Goal: Task Accomplishment & Management: Complete application form

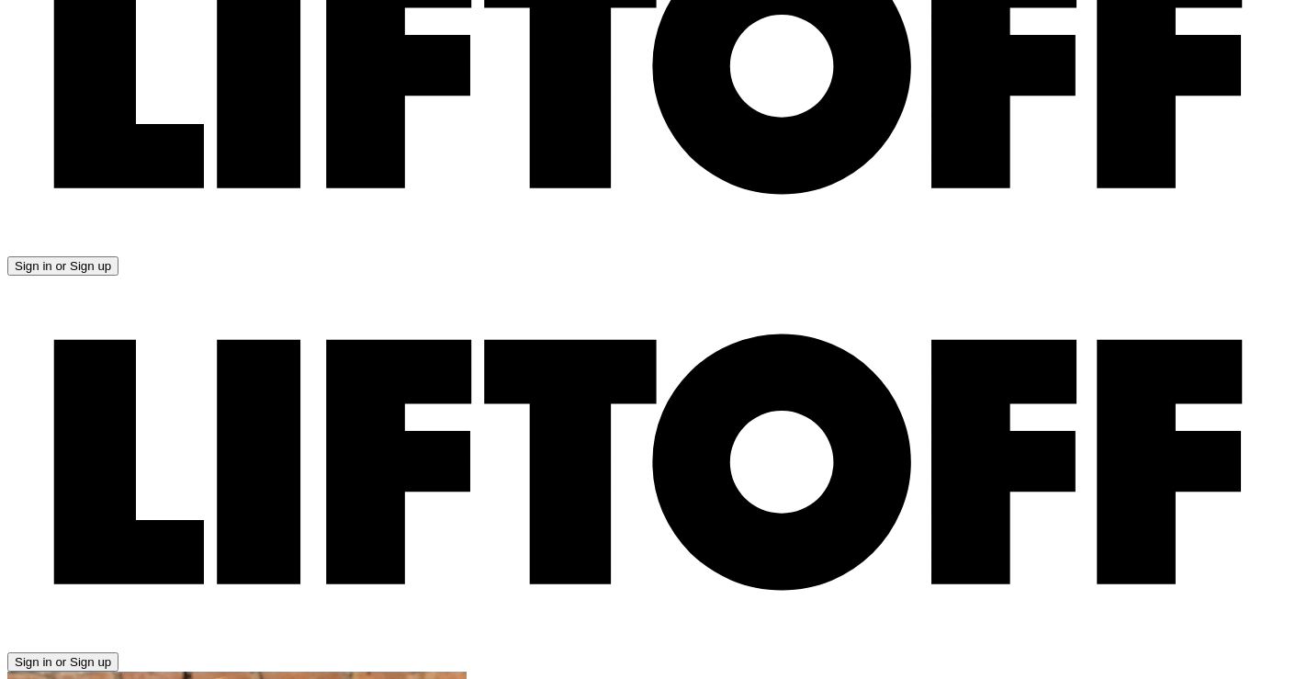
scroll to position [97, 0]
drag, startPoint x: 882, startPoint y: 392, endPoint x: 793, endPoint y: 207, distance: 205.4
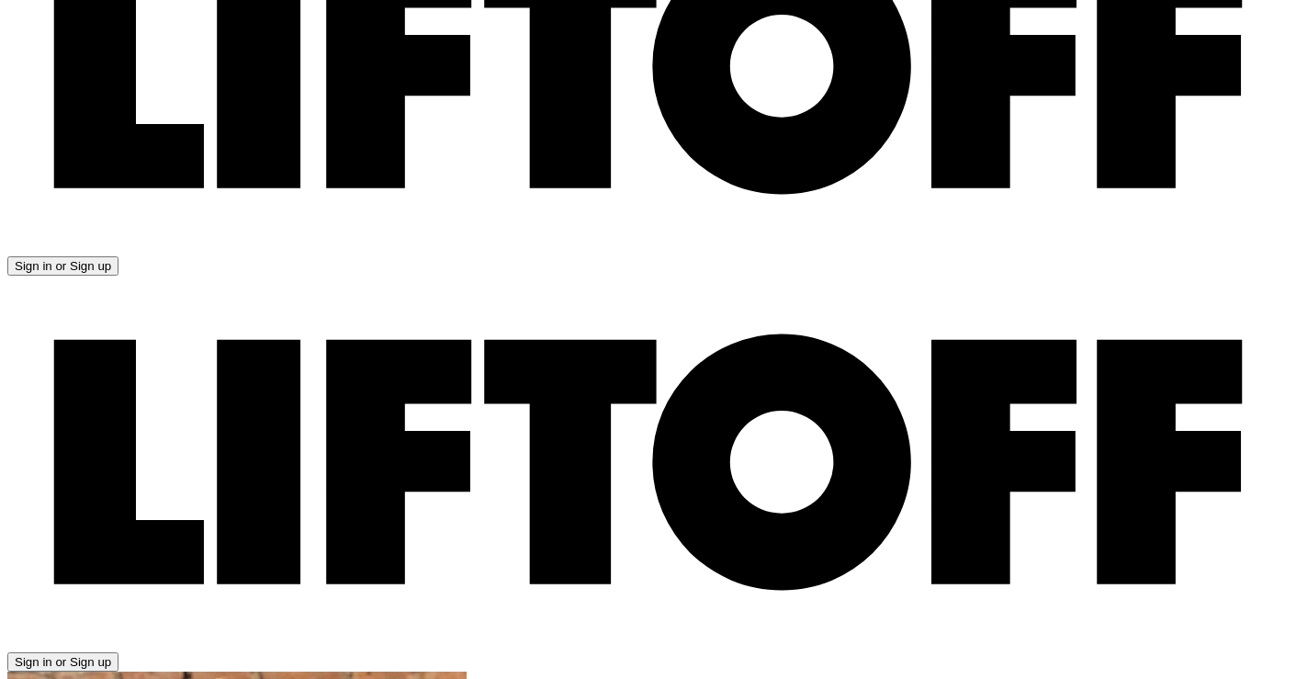
paste textarea "I know you’re time is valuable, so here’s a brief overview of my venture experi…"
type textarea "I know you’re time is valuable, so here’s a brief overview of my venture experi…"
type textarea "x"
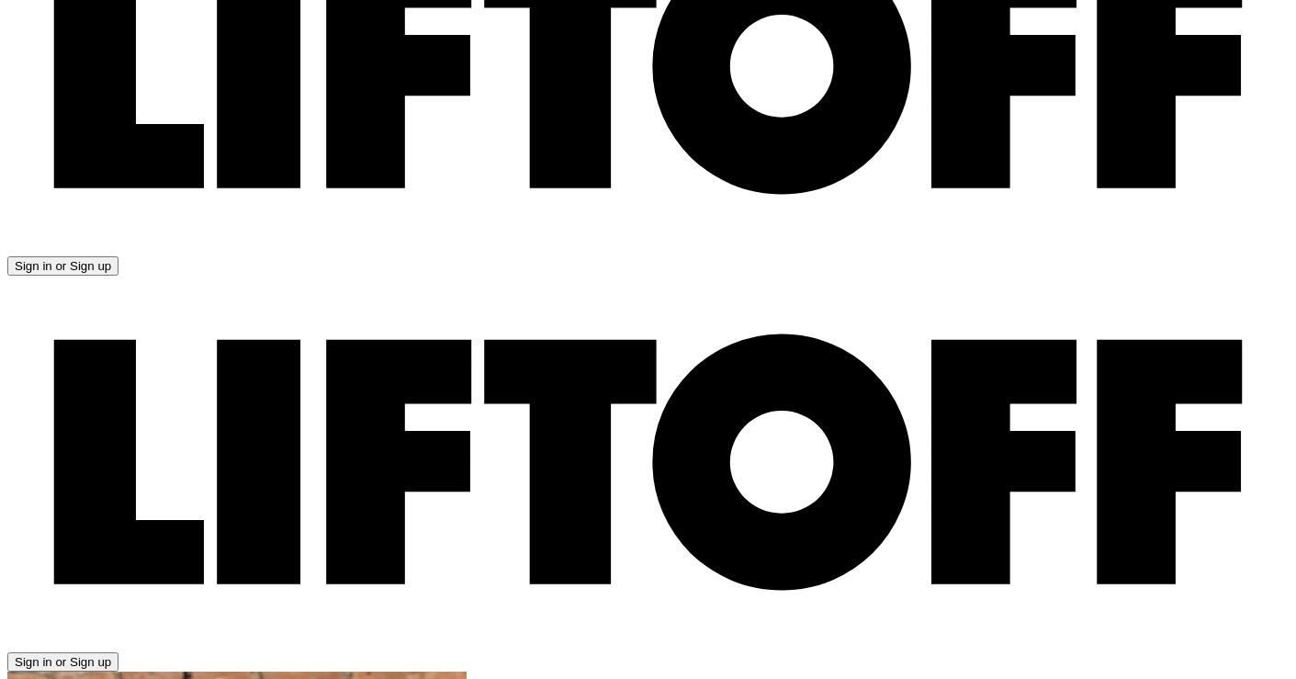
drag, startPoint x: 1130, startPoint y: 467, endPoint x: 1100, endPoint y: 469, distance: 30.4
drag, startPoint x: 944, startPoint y: 400, endPoint x: 783, endPoint y: 324, distance: 177.9
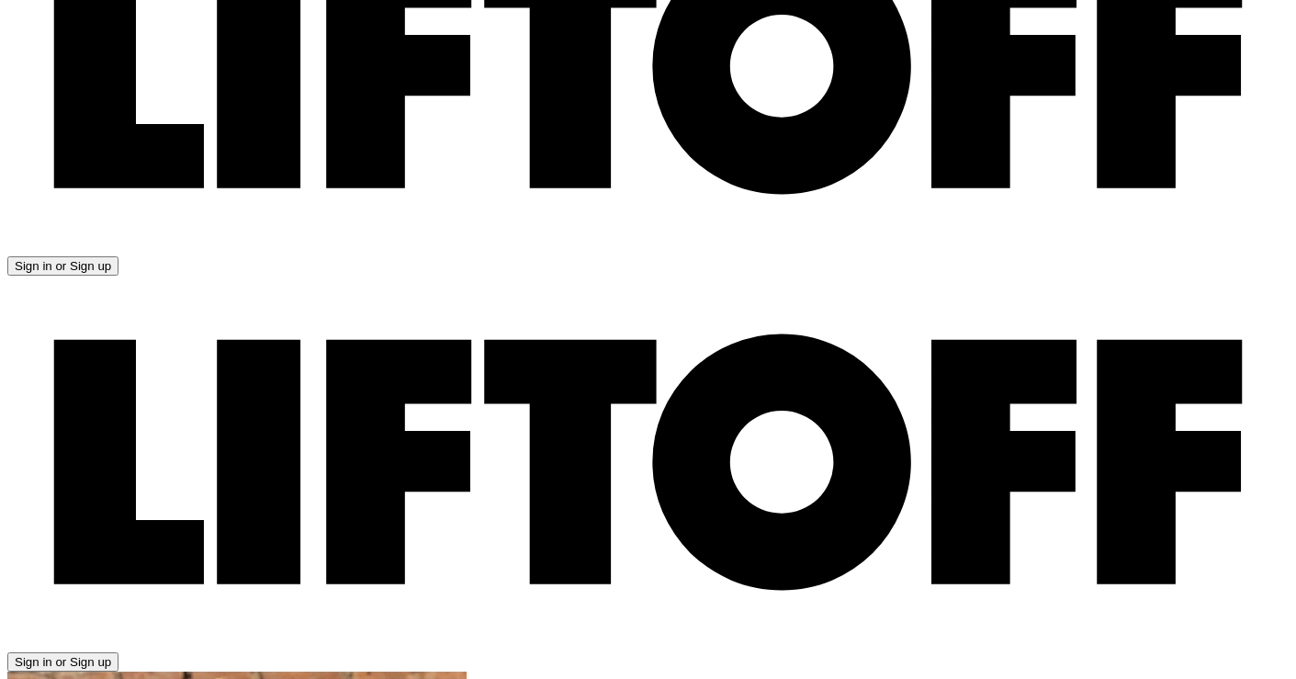
type textarea "I know you’re time is valuable, so here’s a brief overview of my venture experi…"
type textarea "x"
type textarea "I know you’re time is valuable, so here’s a brief overview of my venture experi…"
type textarea "x"
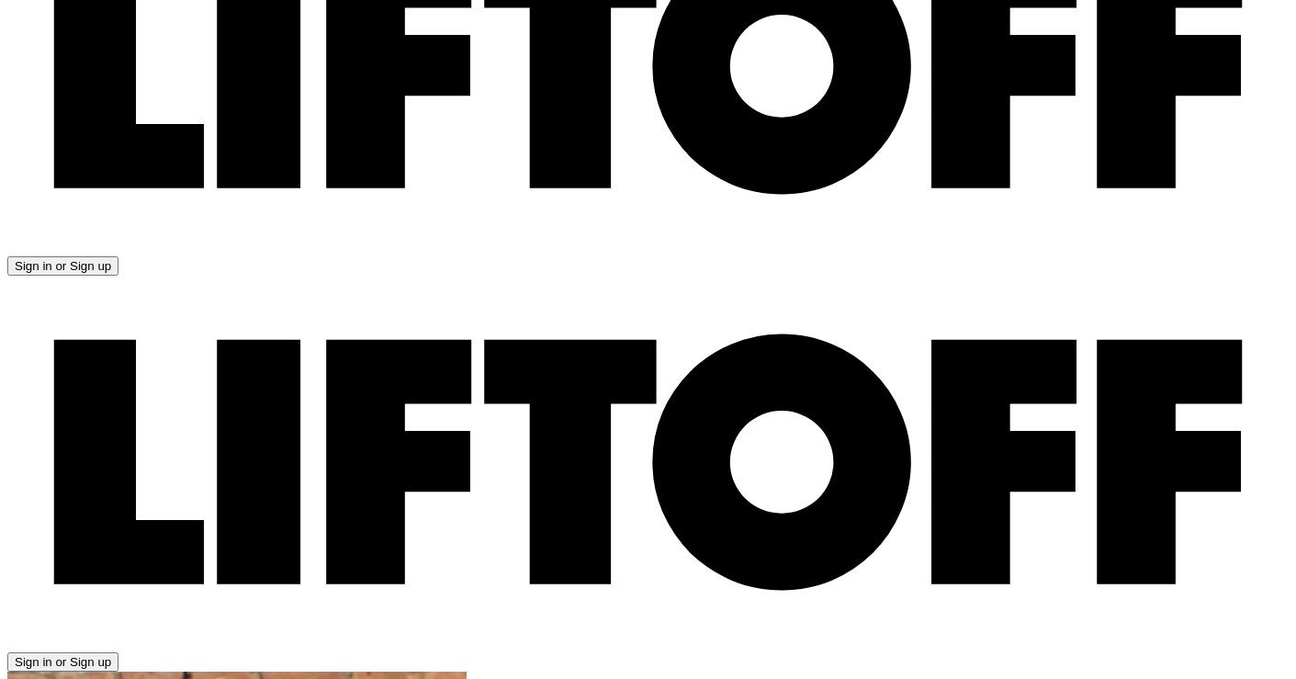
type textarea "I know you’re time is valuable, so here’s a brief overview of my venture experi…"
type textarea "x"
type textarea "I know you’re time is valuable, so here’s a brief overview of my venture experi…"
type textarea "x"
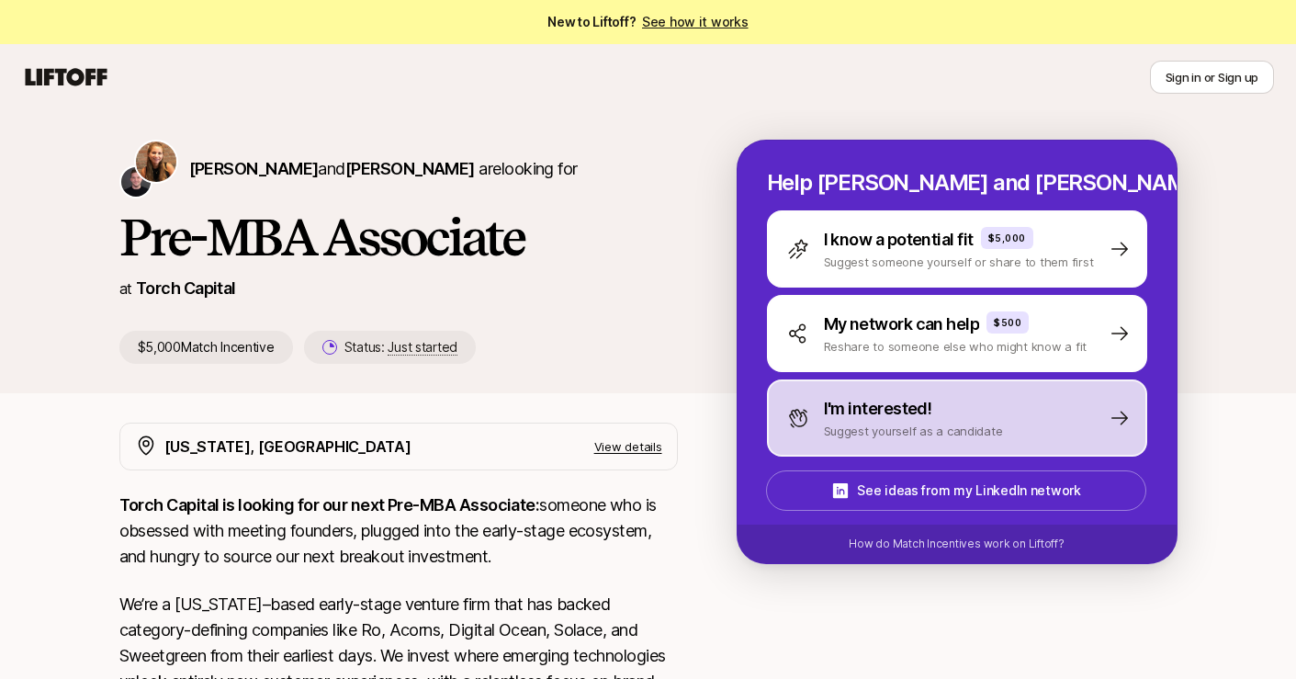
click at [959, 430] on p "Suggest yourself as a candidate" at bounding box center [913, 431] width 179 height 18
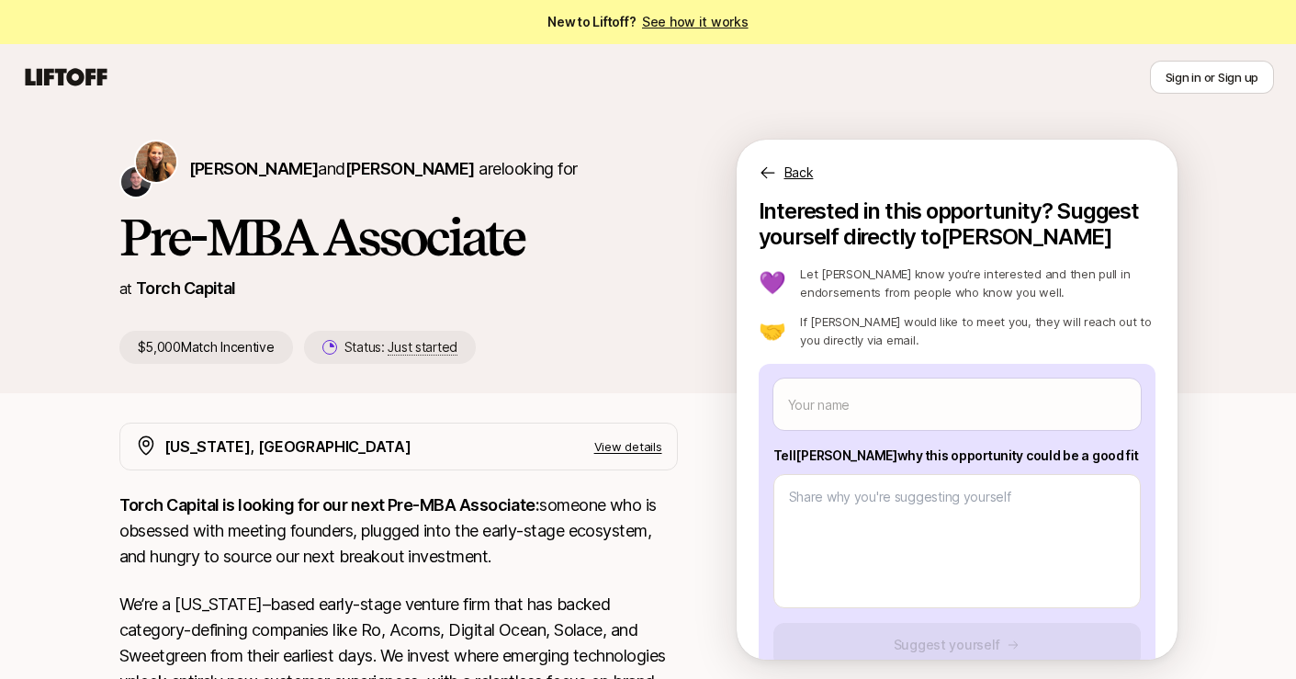
scroll to position [44, 0]
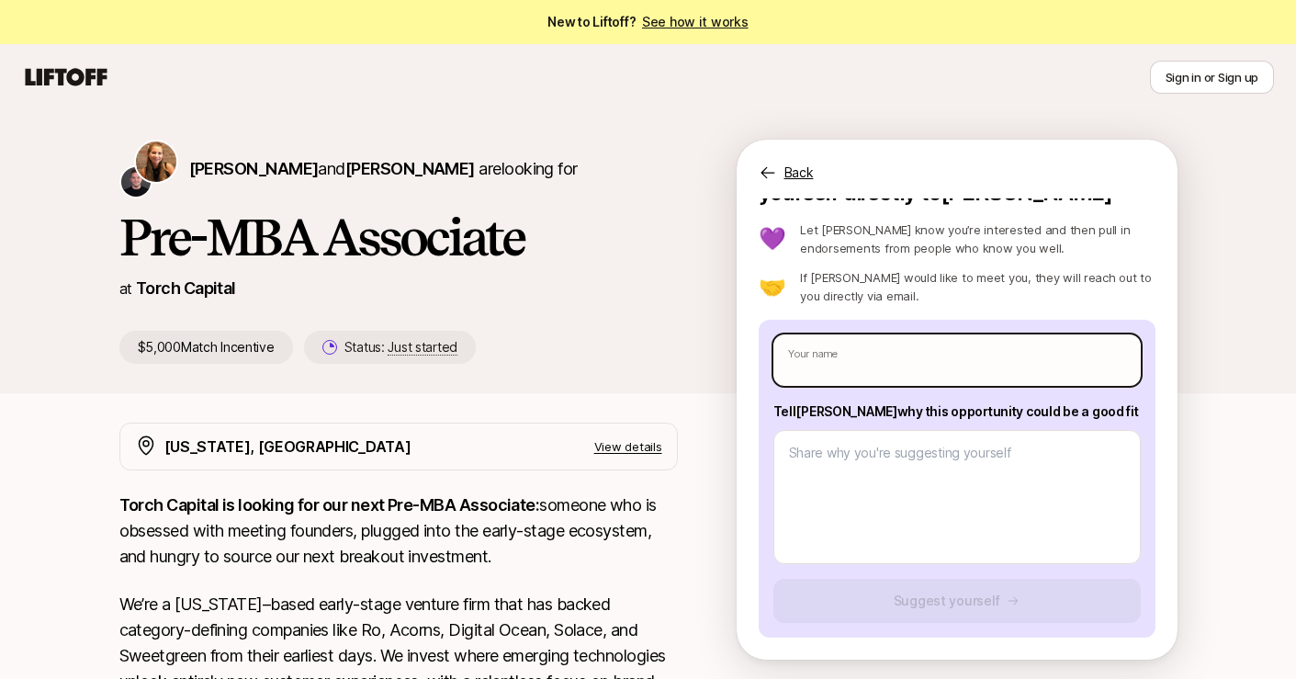
click at [884, 360] on input "text" at bounding box center [956, 359] width 367 height 51
type textarea "x"
type input "S"
type textarea "x"
type input "Sa"
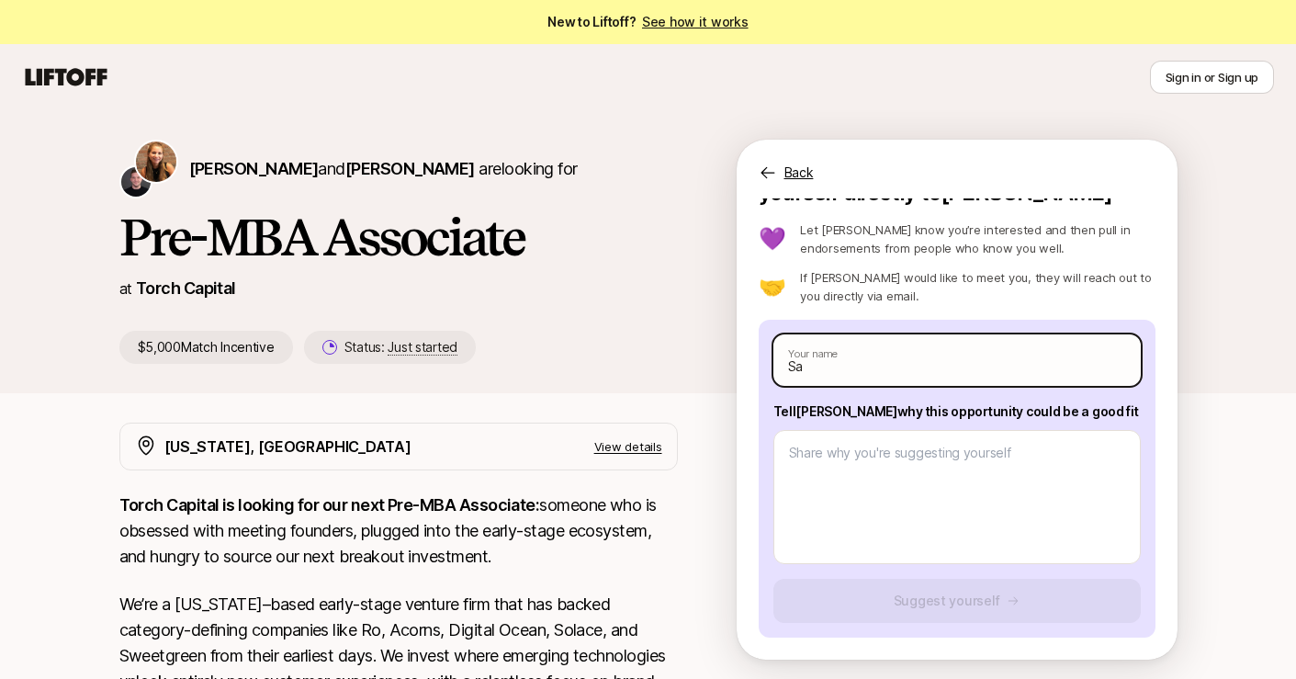
type textarea "x"
type input "[PERSON_NAME]"
type textarea "x"
type input "[PERSON_NAME]"
type textarea "x"
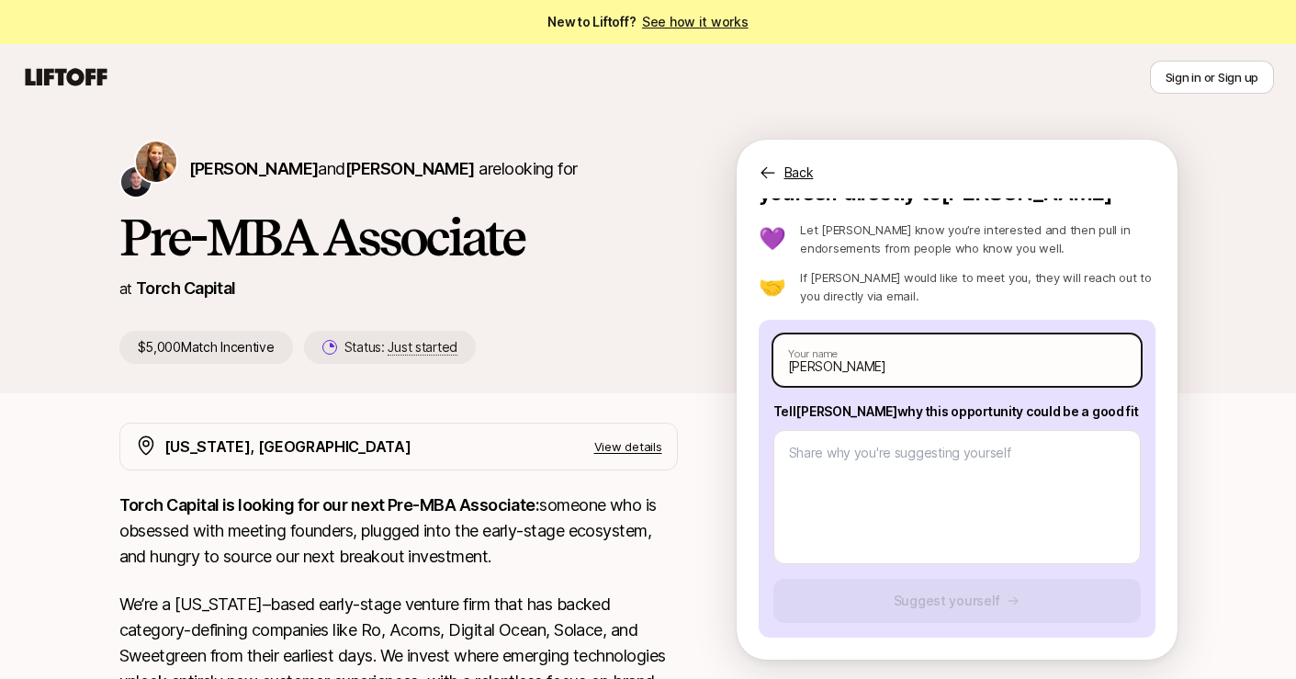
type input "Sam M"
type textarea "x"
type input "Sam Ma"
type textarea "x"
type input "Sam Mas"
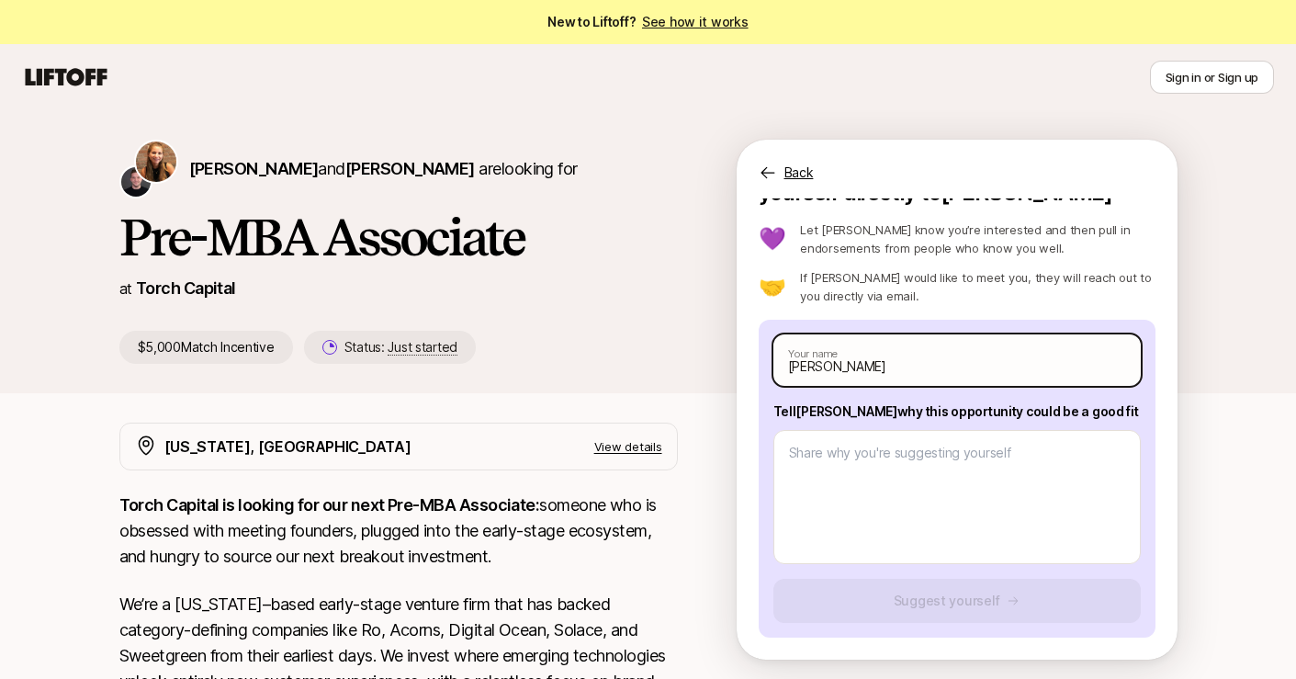
type textarea "x"
type input "Sam Maso"
type textarea "x"
type input "[PERSON_NAME]"
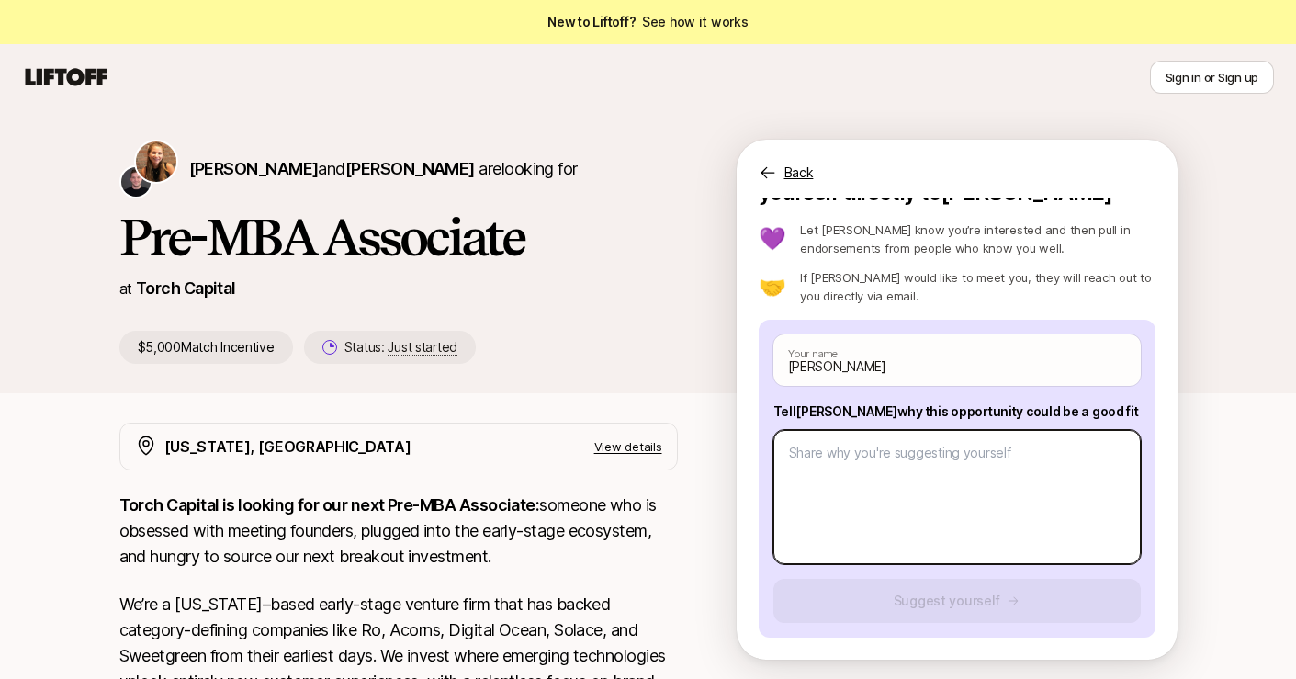
click at [870, 468] on textarea at bounding box center [956, 497] width 367 height 134
paste textarea "I know you’re time is valuable, so here’s a brief overview of my venture experi…"
type textarea "x"
type textarea "I know you’re time is valuable, so here’s a brief overview of my venture experi…"
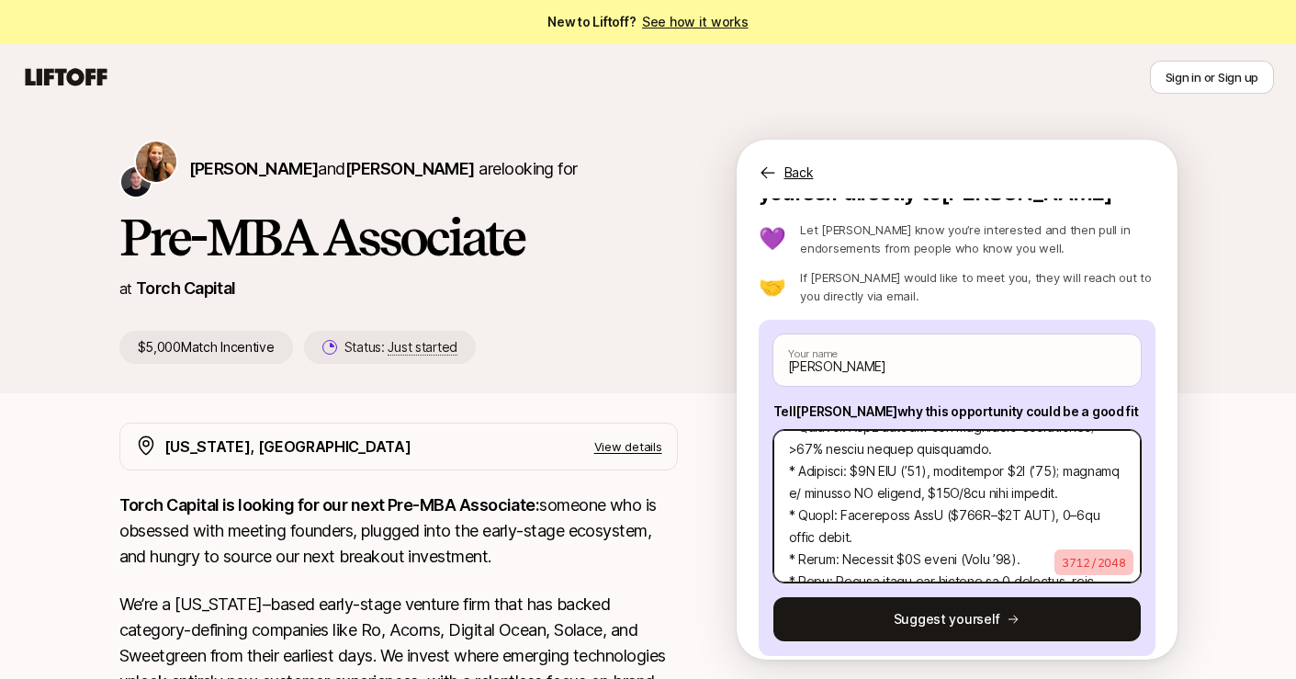
scroll to position [1917, 0]
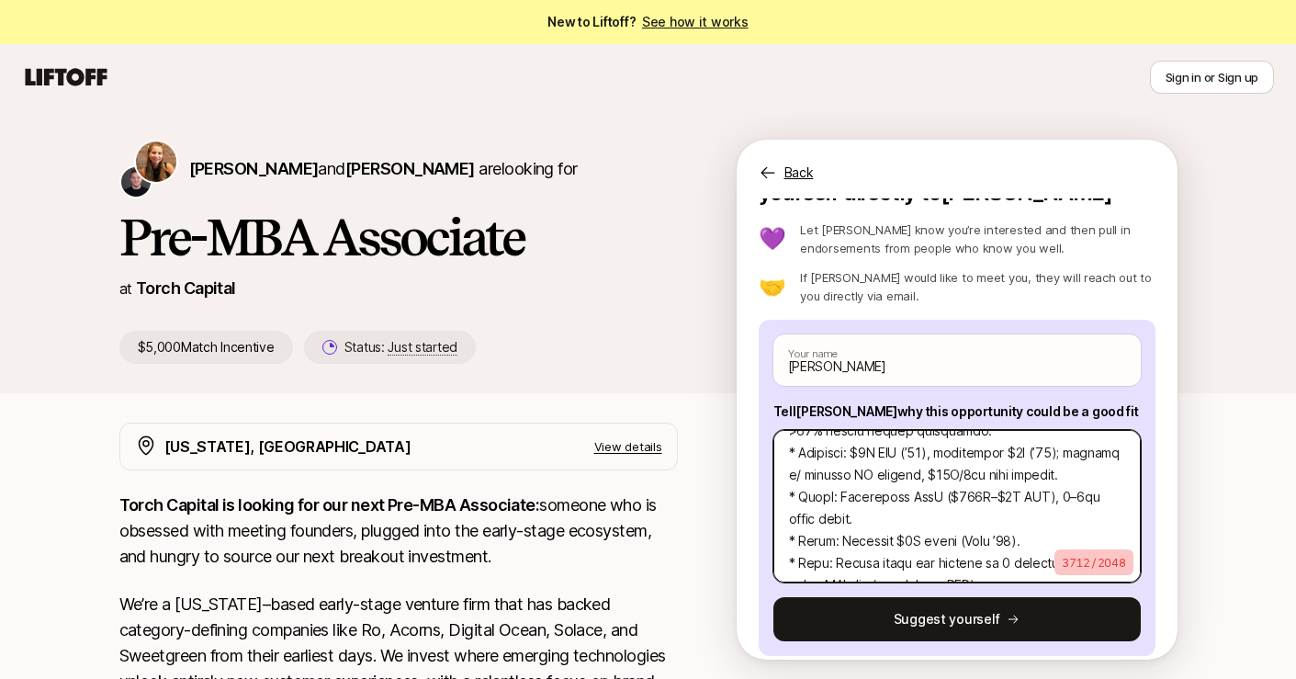
click at [960, 540] on textarea at bounding box center [956, 506] width 367 height 152
drag, startPoint x: 951, startPoint y: 541, endPoint x: 847, endPoint y: 547, distance: 104.9
click at [847, 547] on textarea at bounding box center [956, 506] width 367 height 152
drag, startPoint x: 990, startPoint y: 536, endPoint x: 786, endPoint y: 532, distance: 203.9
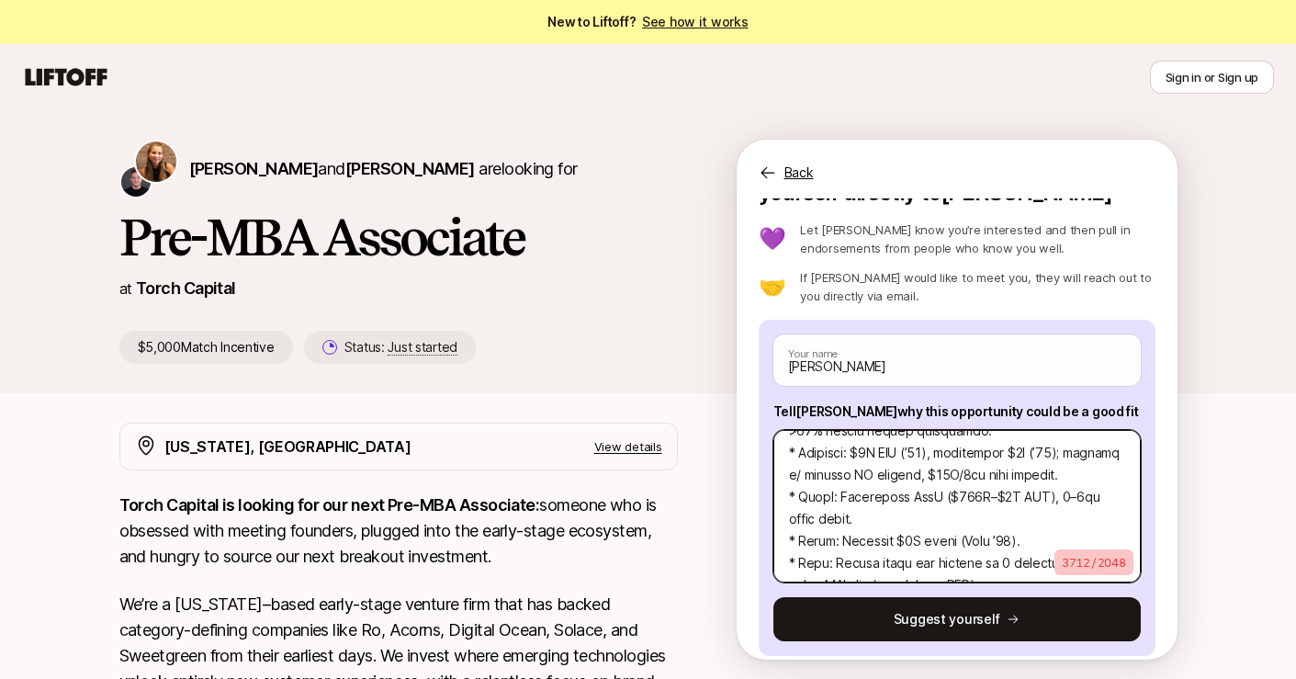
click at [786, 532] on textarea at bounding box center [956, 506] width 367 height 152
type textarea "x"
type textarea "I know you’re time is valuable, so here’s a brief overview of my venture experi…"
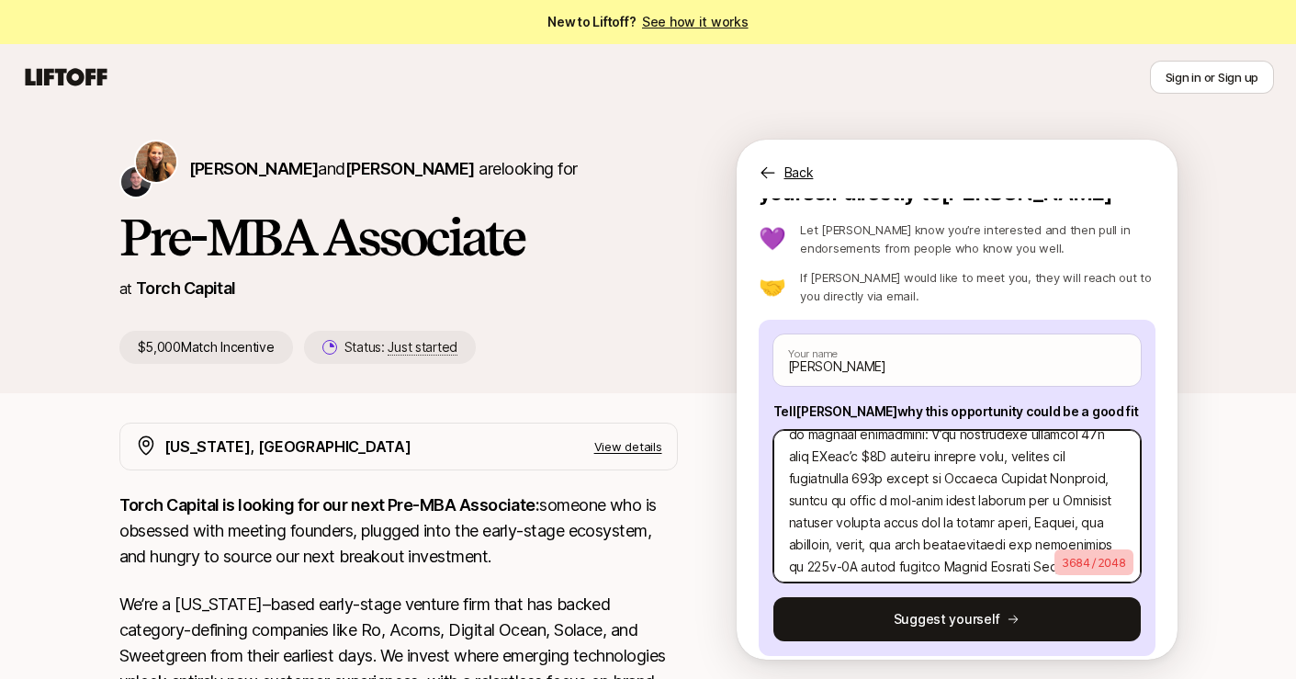
scroll to position [0, 0]
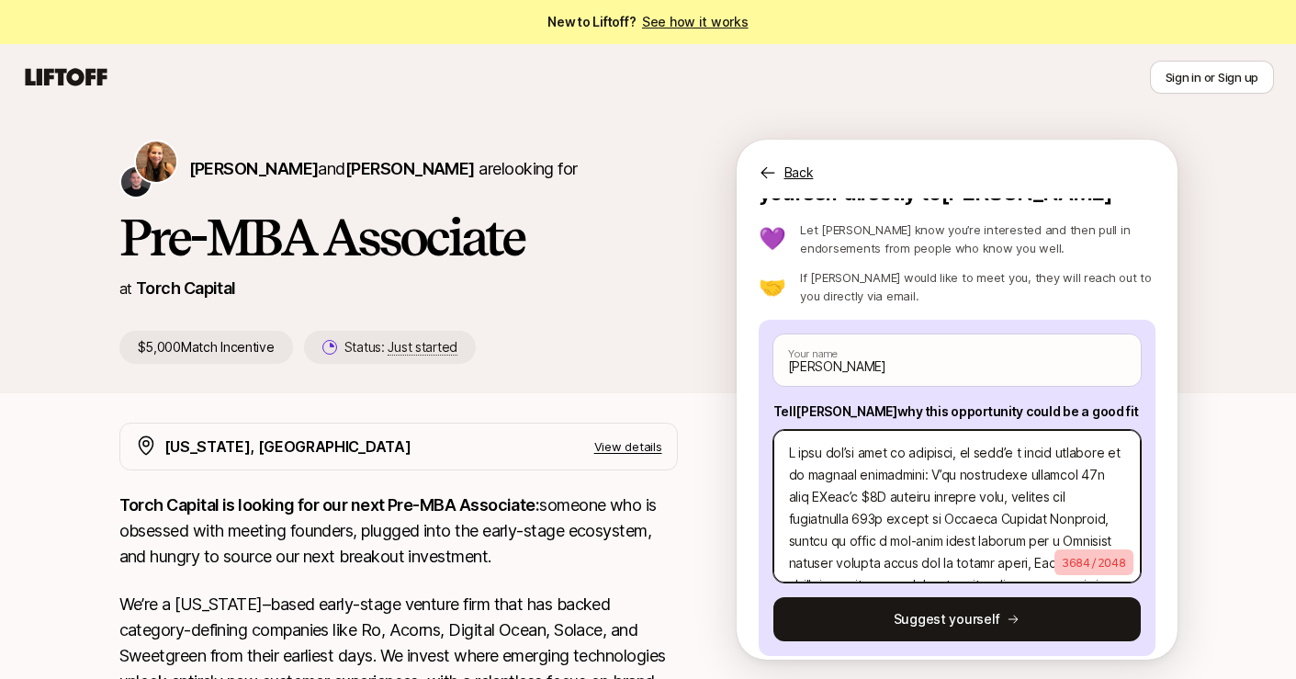
drag, startPoint x: 863, startPoint y: 458, endPoint x: 980, endPoint y: 458, distance: 116.6
click at [980, 458] on textarea at bounding box center [956, 506] width 367 height 152
drag, startPoint x: 1121, startPoint y: 458, endPoint x: 777, endPoint y: 457, distance: 344.4
click at [777, 457] on textarea at bounding box center [956, 506] width 367 height 152
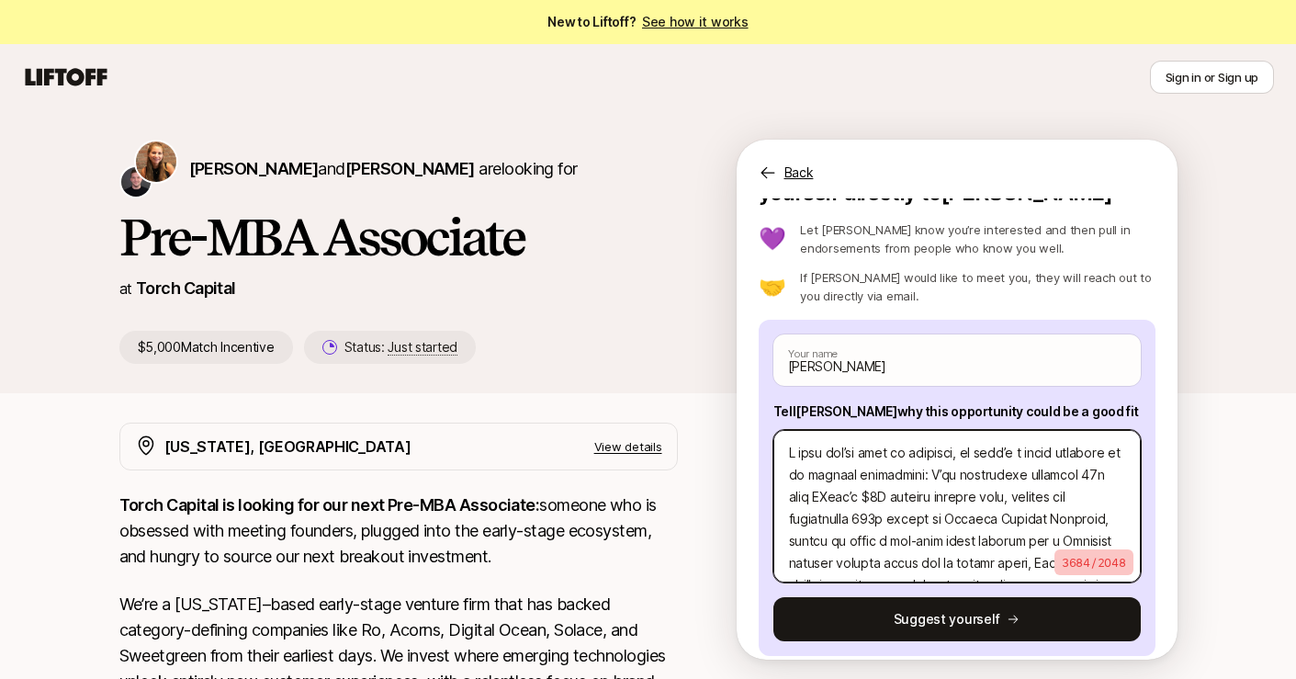
click at [880, 478] on textarea at bounding box center [956, 506] width 367 height 152
drag, startPoint x: 965, startPoint y: 457, endPoint x: 1061, endPoint y: 461, distance: 95.6
click at [1061, 461] on textarea at bounding box center [956, 506] width 367 height 152
drag, startPoint x: 1026, startPoint y: 453, endPoint x: 981, endPoint y: 455, distance: 45.1
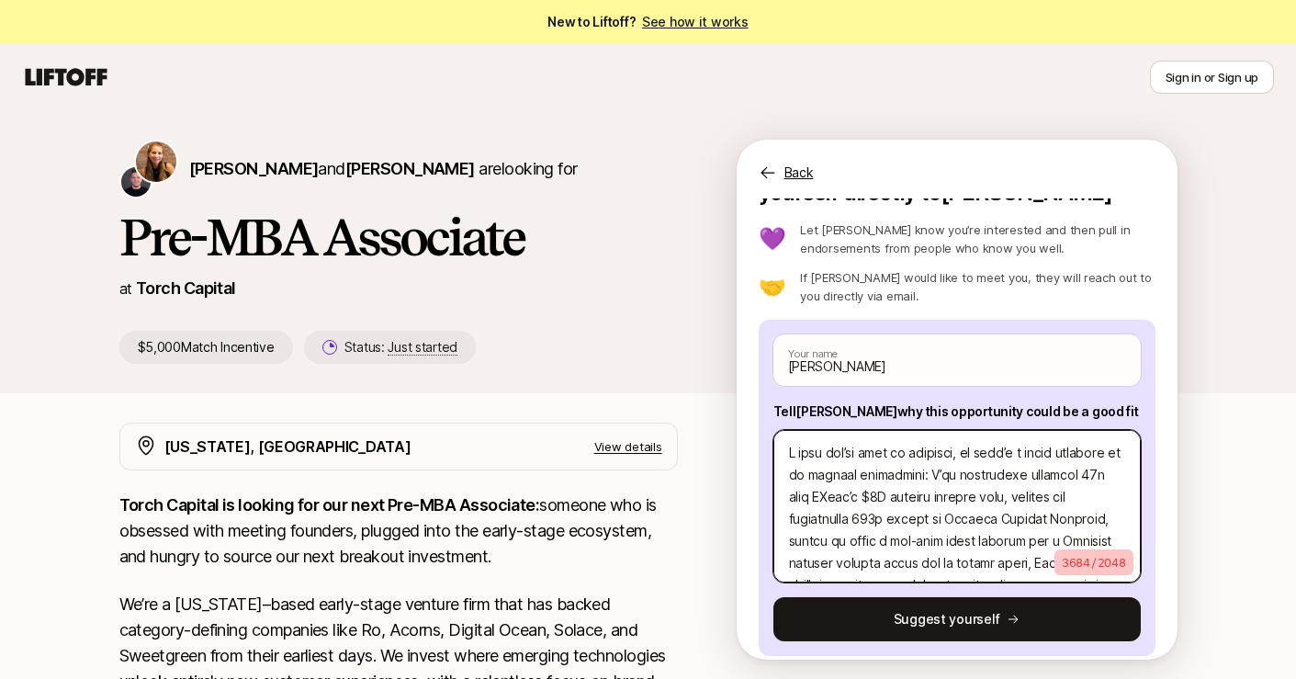
click at [981, 455] on textarea at bounding box center [956, 506] width 367 height 152
type textarea "x"
type textarea "I know you’re time is valuable, so brief overview of my venture experience: I’v…"
type textarea "x"
type textarea "I know you’re time is valuable, so h brief overview of my venture experience: I…"
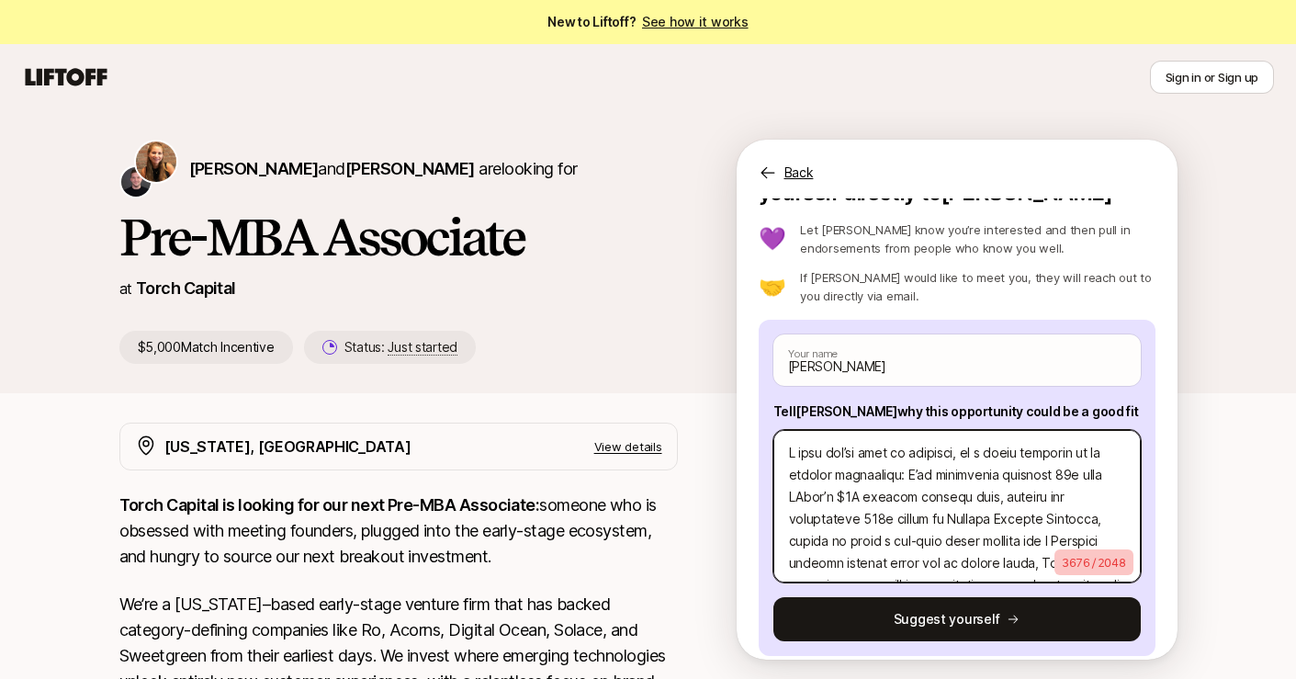
type textarea "x"
type textarea "I know you’re time is valuable, so he brief overview of my venture experience: …"
type textarea "x"
type textarea "I know you’re time is valuable, so her brief overview of my venture experience:…"
type textarea "x"
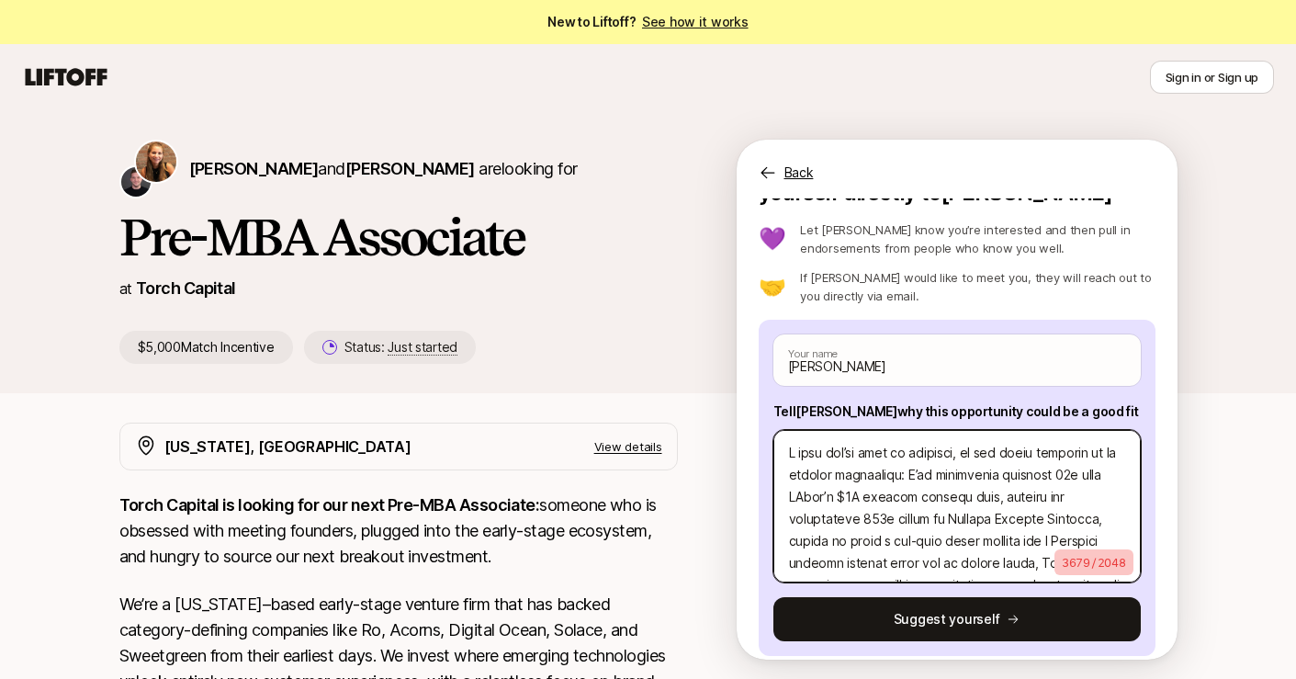
type textarea "I know you’re time is valuable, so here brief overview of my venture experience…"
type textarea "x"
type textarea "I know you’re time is valuable, so heres brief overview of my venture experienc…"
type textarea "x"
type textarea "I know you’re time is valuable, so here brief overview of my venture experience…"
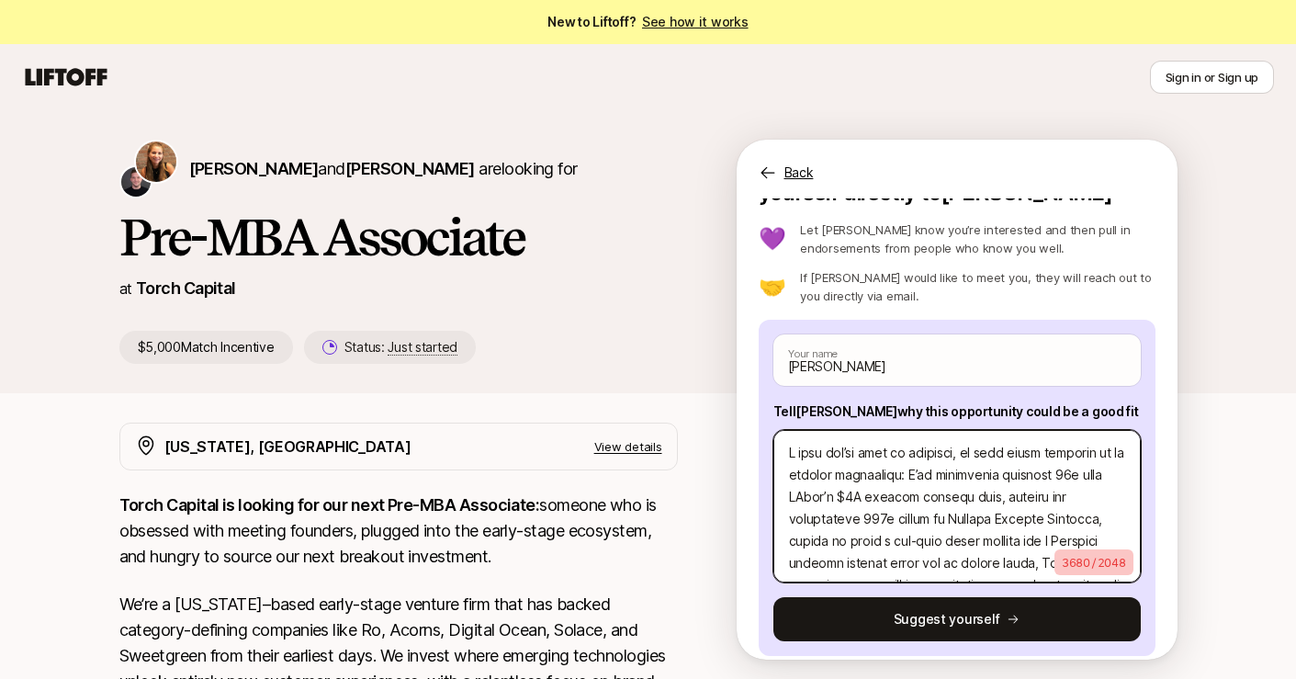
type textarea "x"
type textarea "I know you’re time is valuable, so here; brief overview of my venture experienc…"
type textarea "x"
type textarea "I know you’re time is valuable, so here;s brief overview of my venture experien…"
type textarea "x"
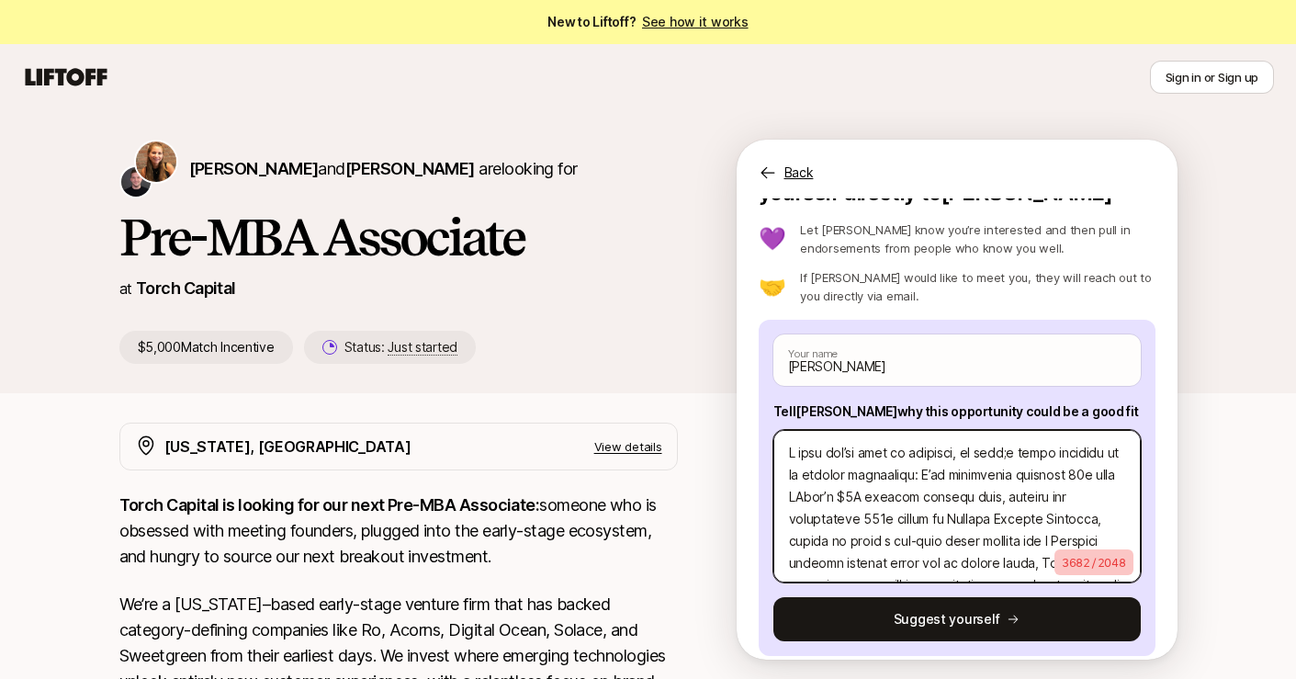
type textarea "I know you’re time is valuable, so here; brief overview of my venture experienc…"
type textarea "x"
type textarea "I know you’re time is valuable, so here brief overview of my venture experience…"
type textarea "x"
type textarea "I know you’re time is valuable, so here' brief overview of my venture experienc…"
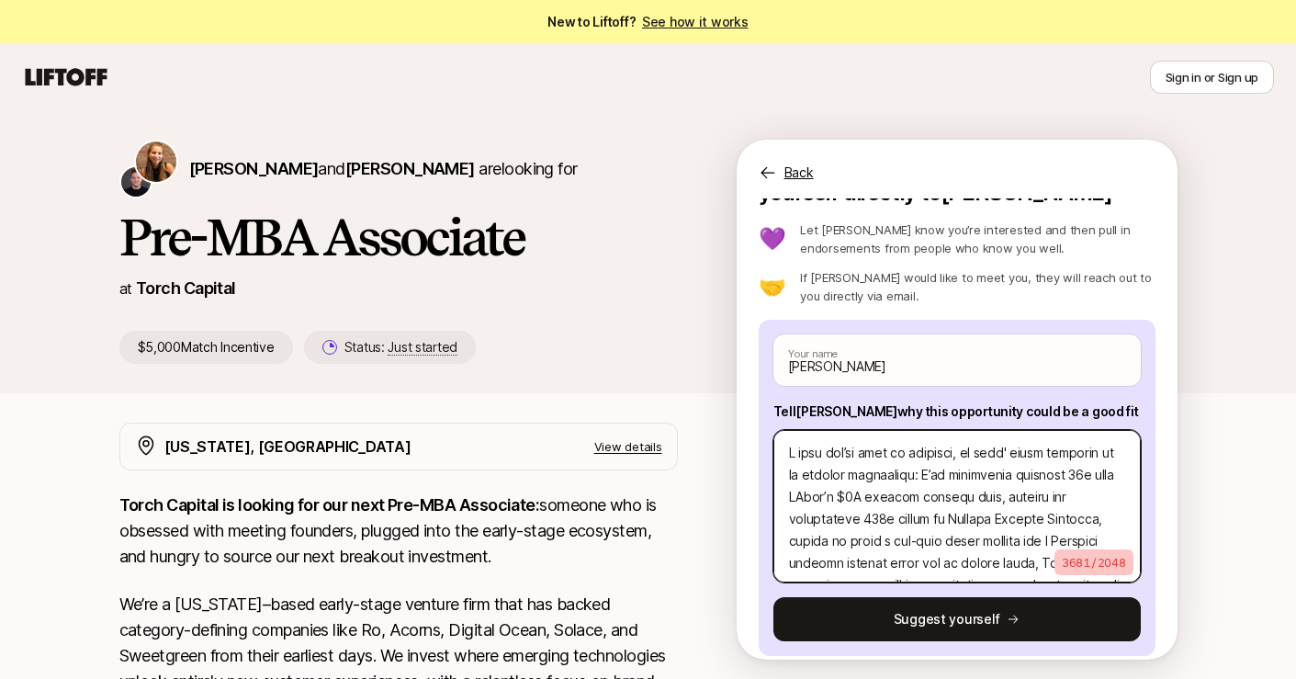
type textarea "x"
type textarea "I know you’re time is valuable, so here's brief overview of my venture experien…"
type textarea "x"
type textarea "I know you’re time is valuable, so here's brief overview of my venture experien…"
type textarea "x"
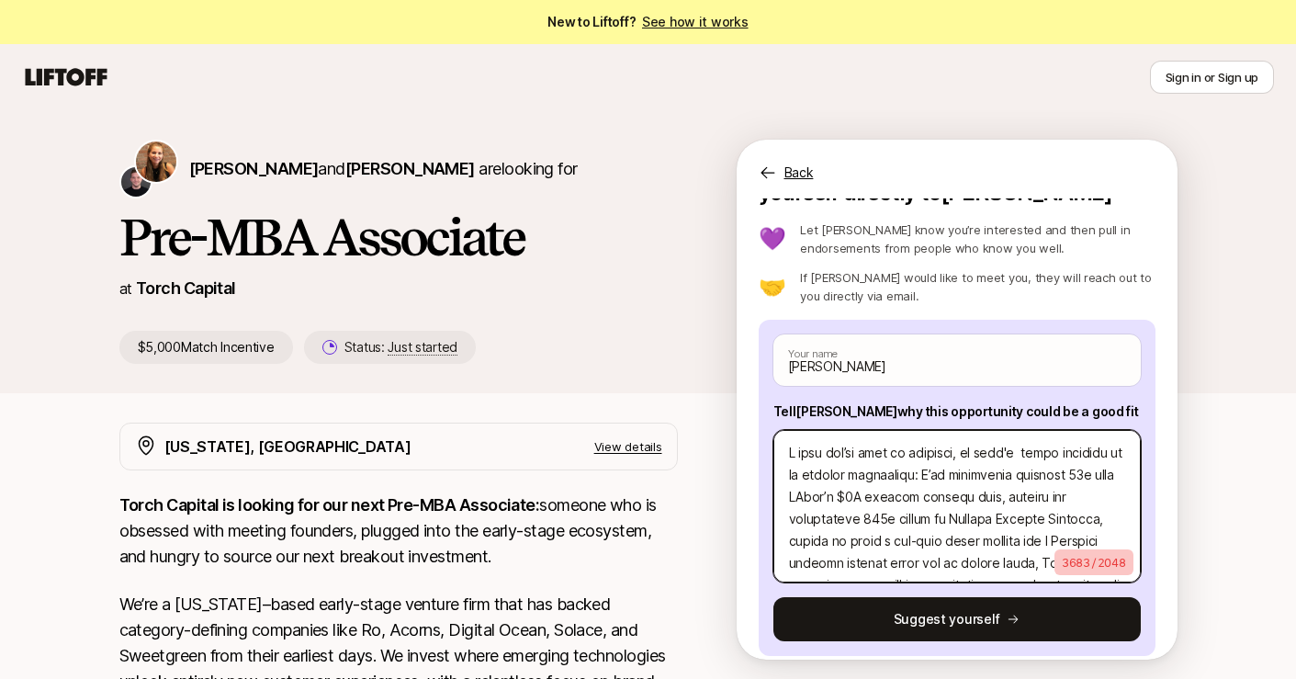
type textarea "I know you’re time is valuable, so here's brief overview of my venture experien…"
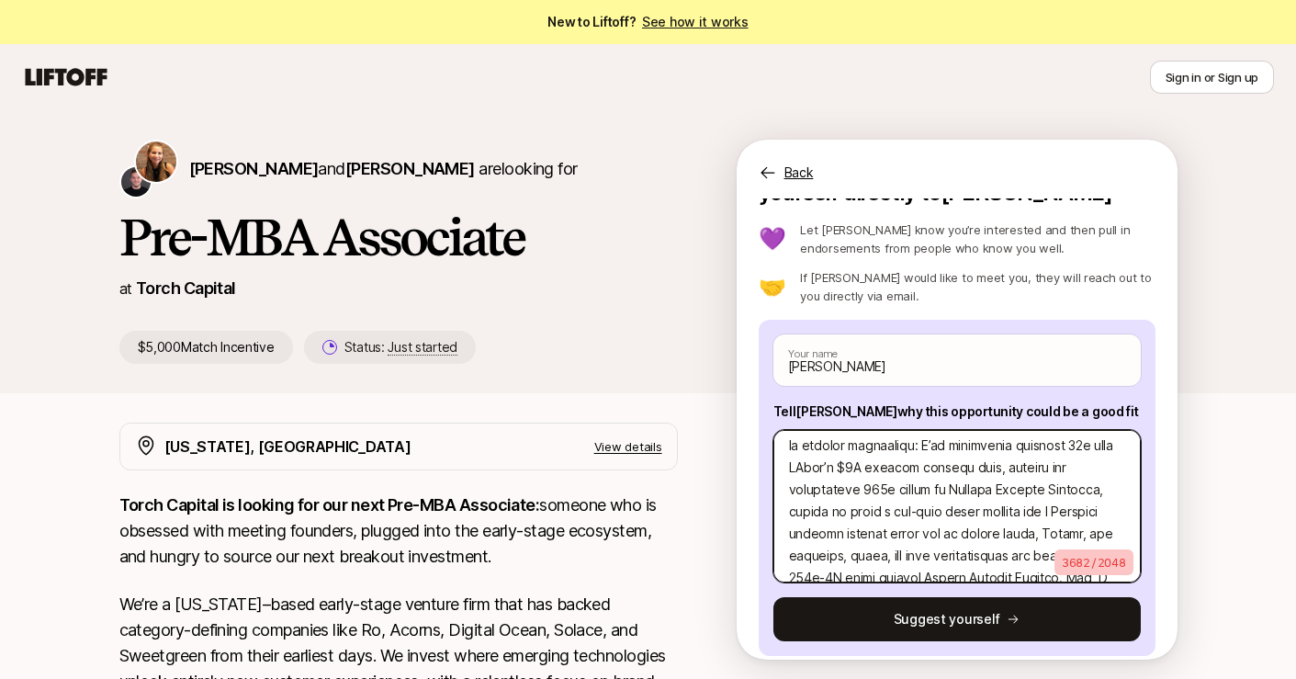
scroll to position [31, 0]
drag, startPoint x: 818, startPoint y: 475, endPoint x: 911, endPoint y: 475, distance: 92.8
click at [911, 475] on textarea at bounding box center [956, 506] width 367 height 152
drag, startPoint x: 841, startPoint y: 467, endPoint x: 930, endPoint y: 467, distance: 89.1
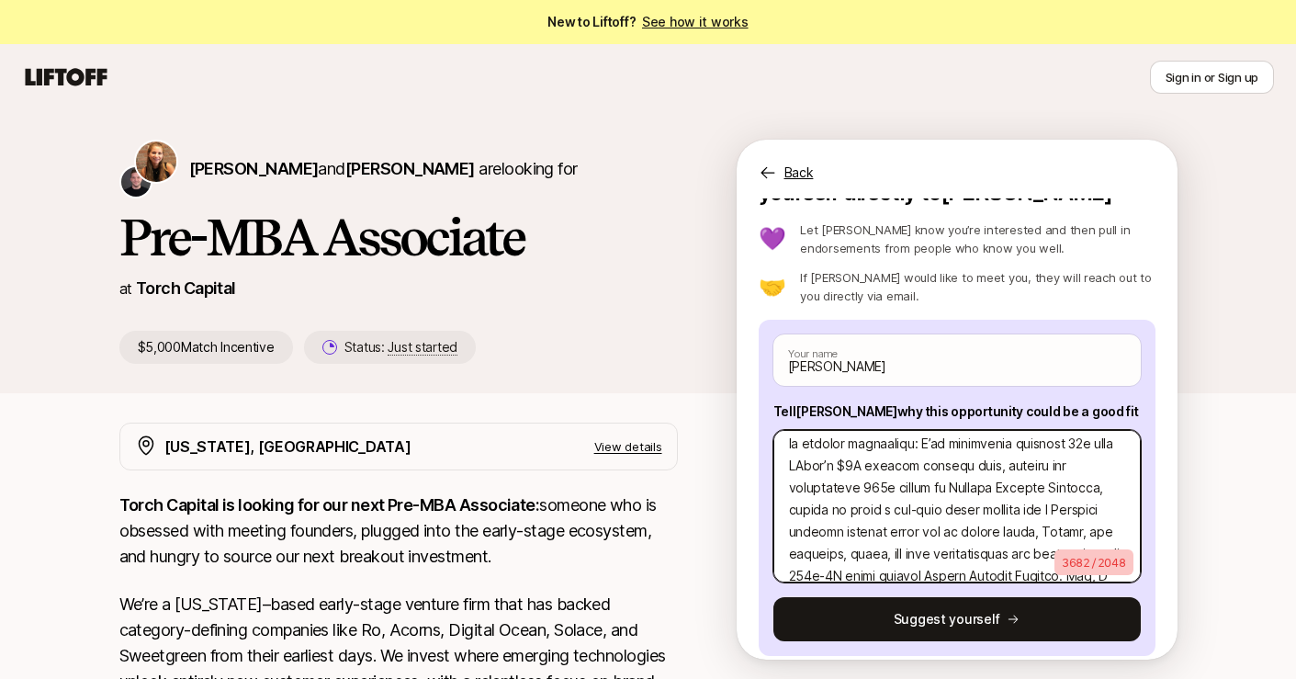
click at [930, 467] on textarea at bounding box center [956, 506] width 367 height 152
drag, startPoint x: 863, startPoint y: 467, endPoint x: 842, endPoint y: 466, distance: 21.1
click at [842, 466] on textarea at bounding box center [956, 506] width 367 height 152
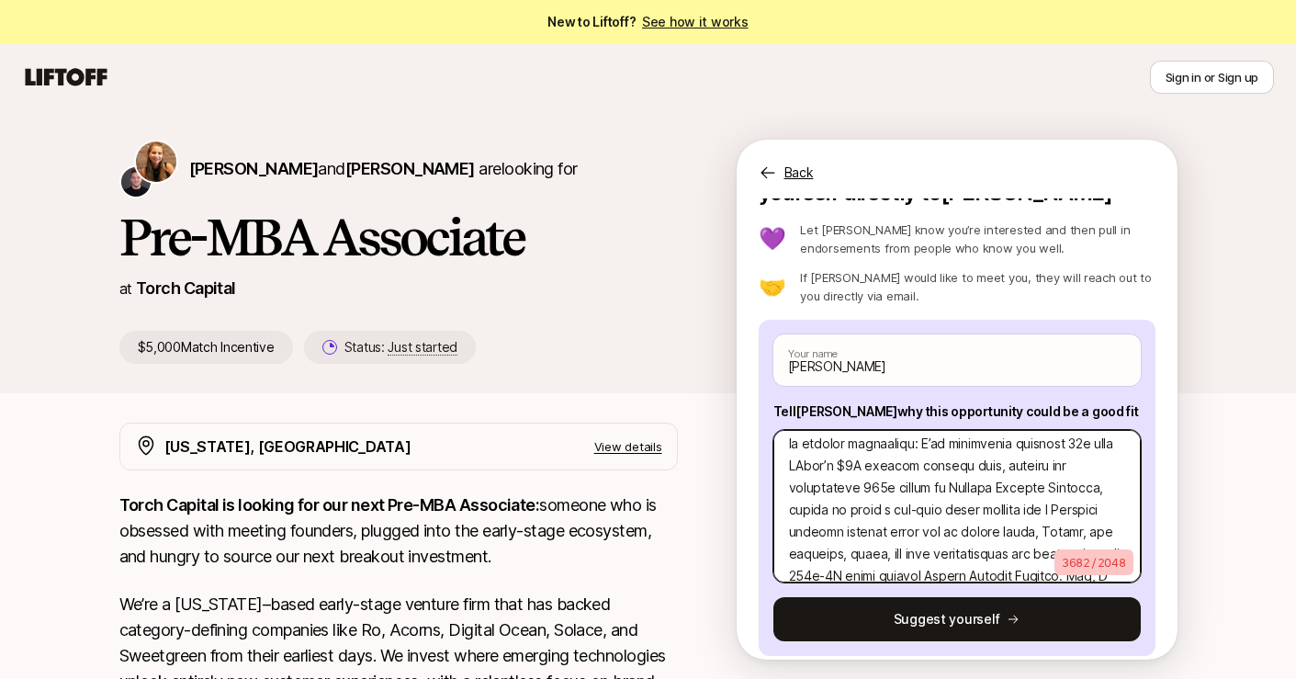
drag, startPoint x: 873, startPoint y: 466, endPoint x: 956, endPoint y: 466, distance: 82.6
click at [956, 466] on textarea at bounding box center [956, 506] width 367 height 152
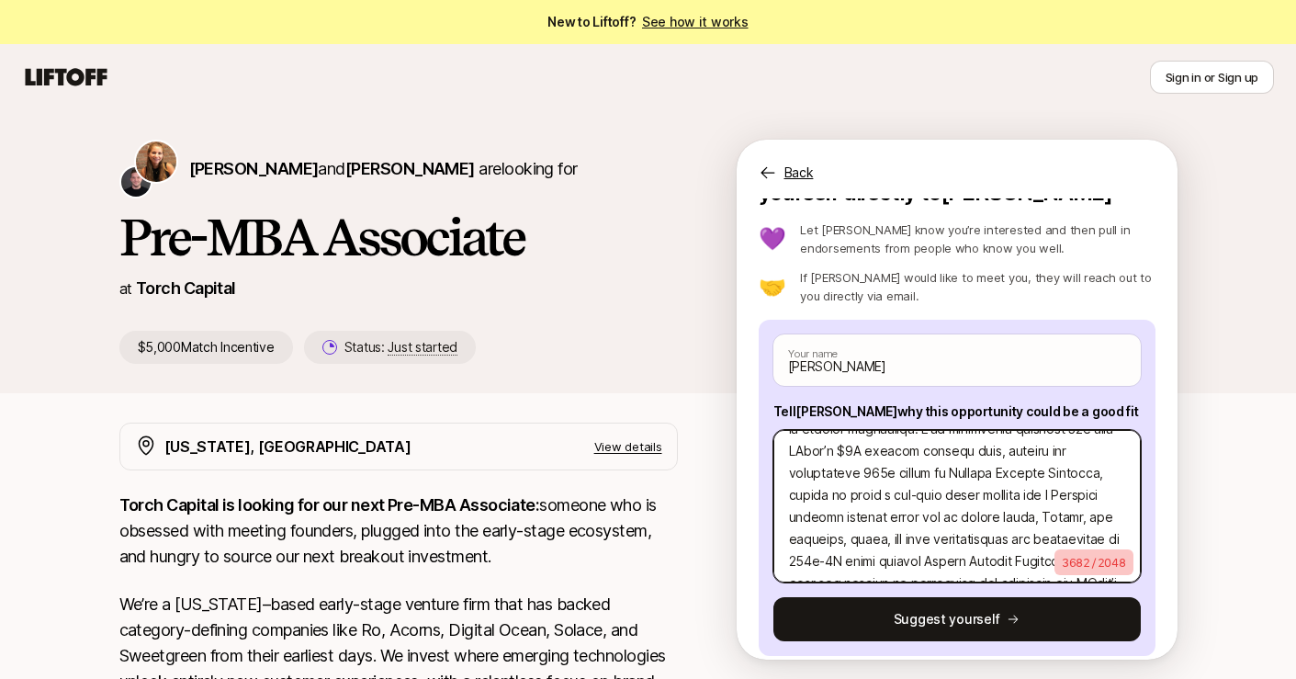
scroll to position [51, 0]
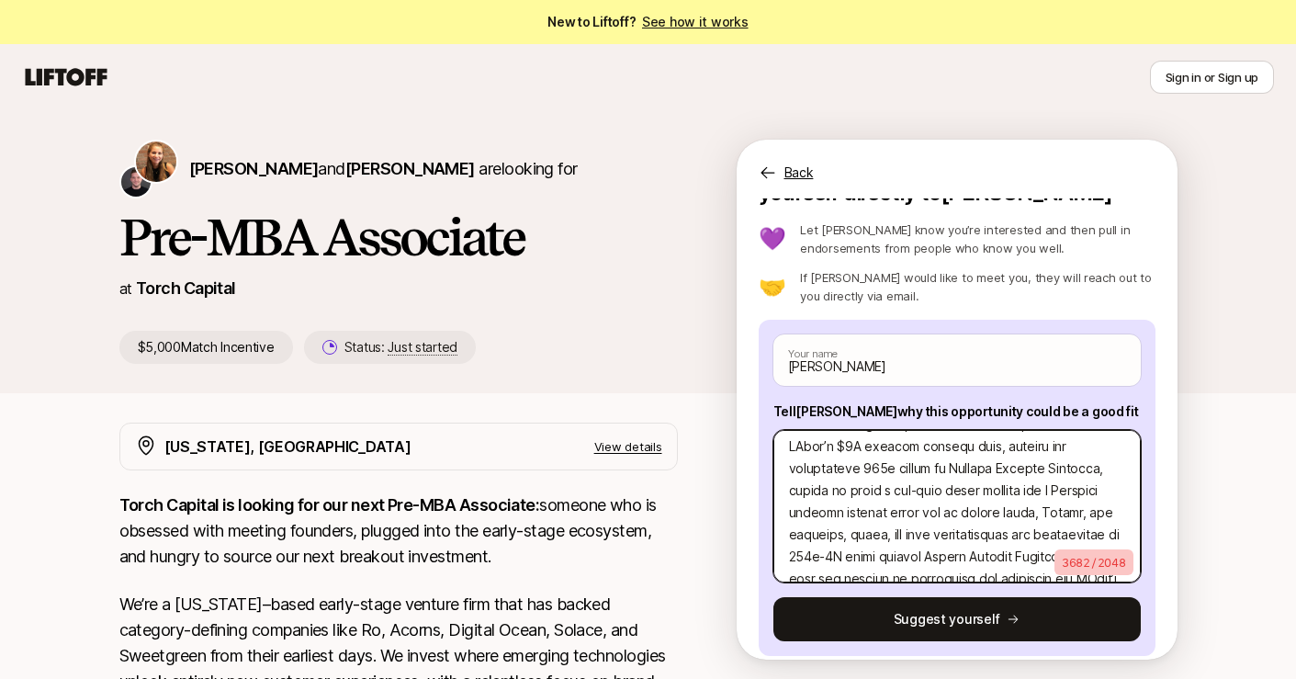
drag, startPoint x: 838, startPoint y: 476, endPoint x: 946, endPoint y: 476, distance: 108.4
click at [946, 476] on textarea at bounding box center [956, 506] width 367 height 152
click at [1075, 448] on textarea at bounding box center [956, 506] width 367 height 152
type textarea "x"
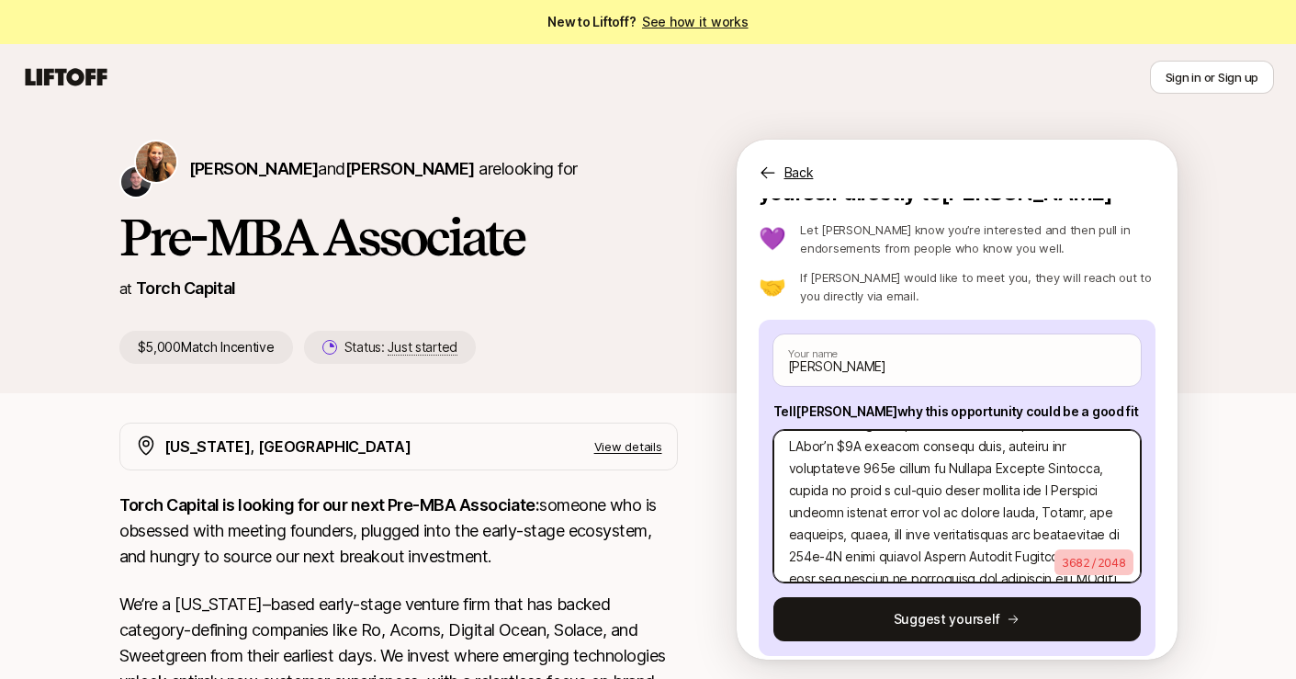
type textarea "I know you’re time is valuable, so here's brief overview of my venture experien…"
type textarea "x"
type textarea "I know you’re time is valuable, so here's brief overview of my venture experien…"
type textarea "x"
type textarea "I know you’re time is valuable, so here's brief overview of my venture experien…"
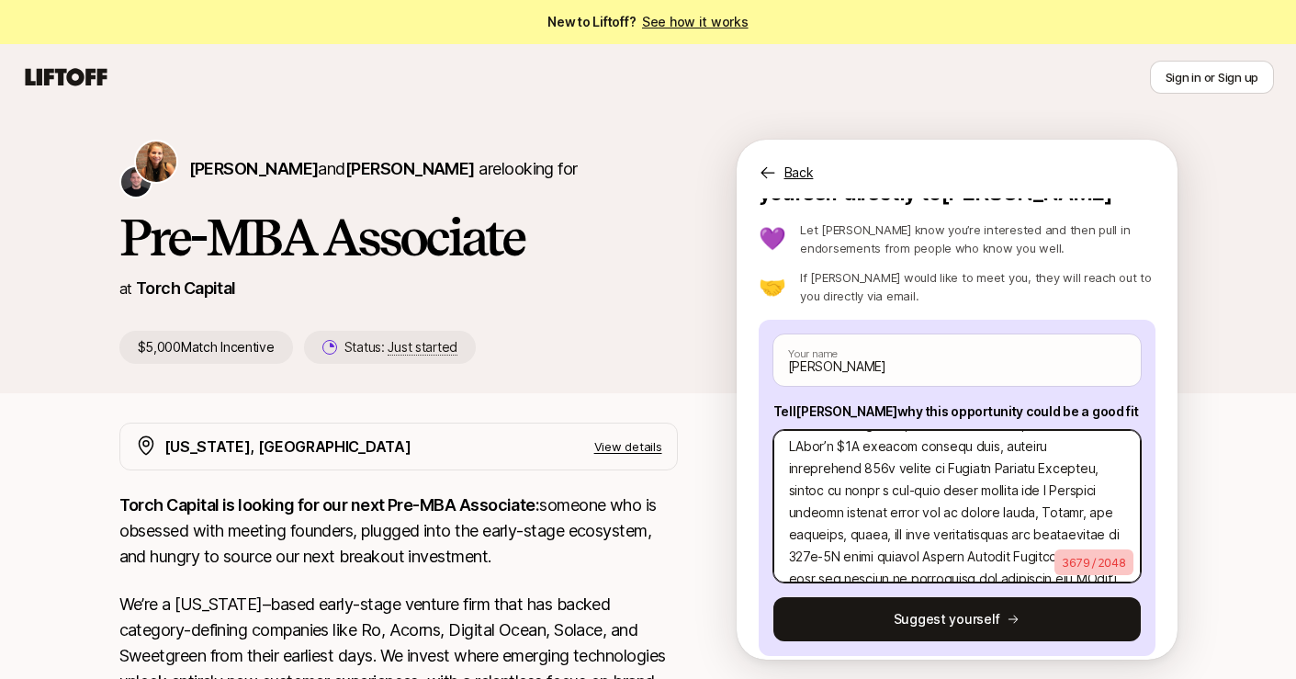
type textarea "x"
type textarea "I know you’re time is valuable, so here's brief overview of my venture experien…"
type textarea "x"
type textarea "I know you’re time is valuable, so here's brief overview of my venture experien…"
type textarea "x"
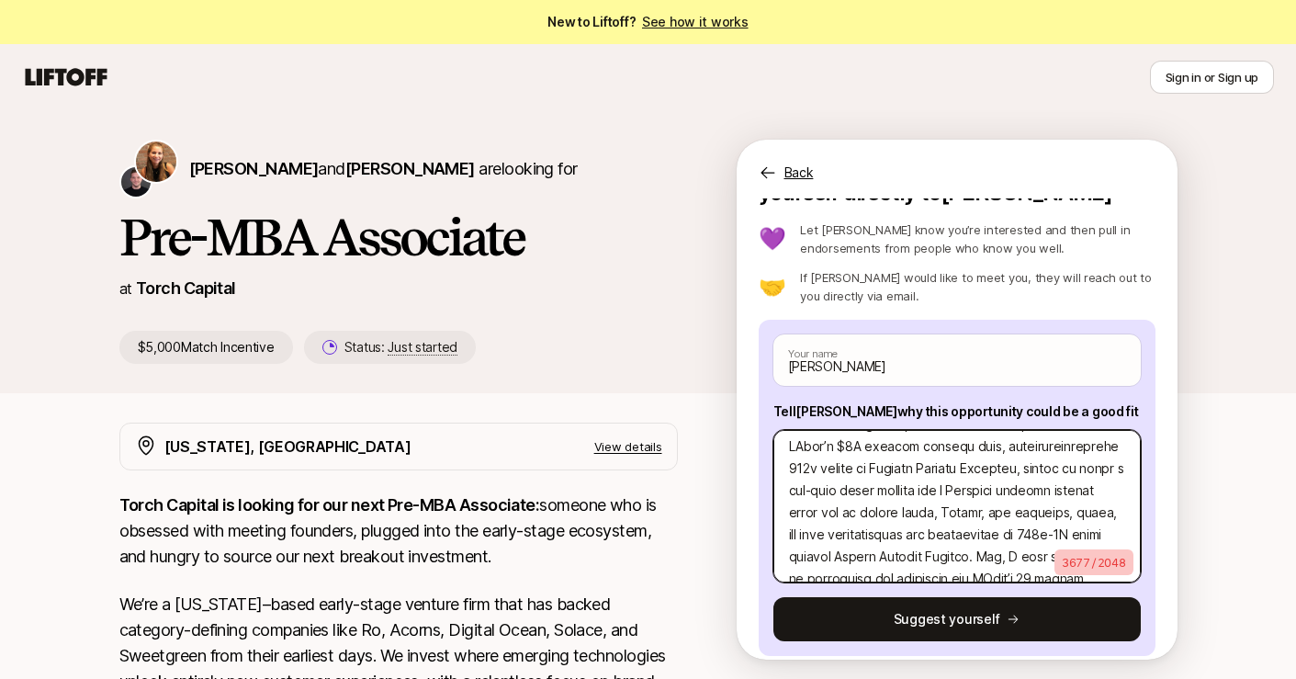
type textarea "I know you’re time is valuable, so here's brief overview of my venture experien…"
drag, startPoint x: 804, startPoint y: 469, endPoint x: 939, endPoint y: 469, distance: 135.0
click at [939, 469] on textarea at bounding box center [956, 506] width 367 height 152
drag, startPoint x: 872, startPoint y: 470, endPoint x: 1018, endPoint y: 470, distance: 145.1
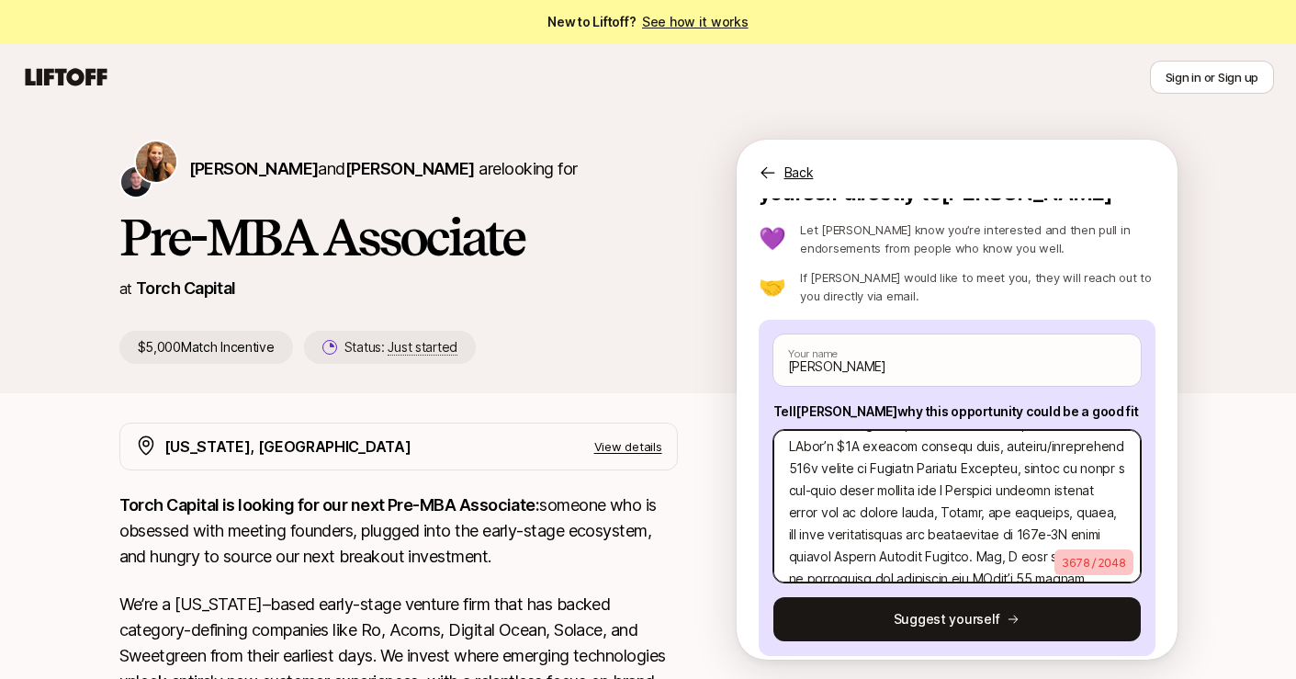
click at [1018, 470] on textarea at bounding box center [956, 506] width 367 height 152
drag, startPoint x: 1121, startPoint y: 469, endPoint x: 1030, endPoint y: 472, distance: 91.0
click at [1030, 472] on textarea at bounding box center [956, 506] width 367 height 152
type textarea "x"
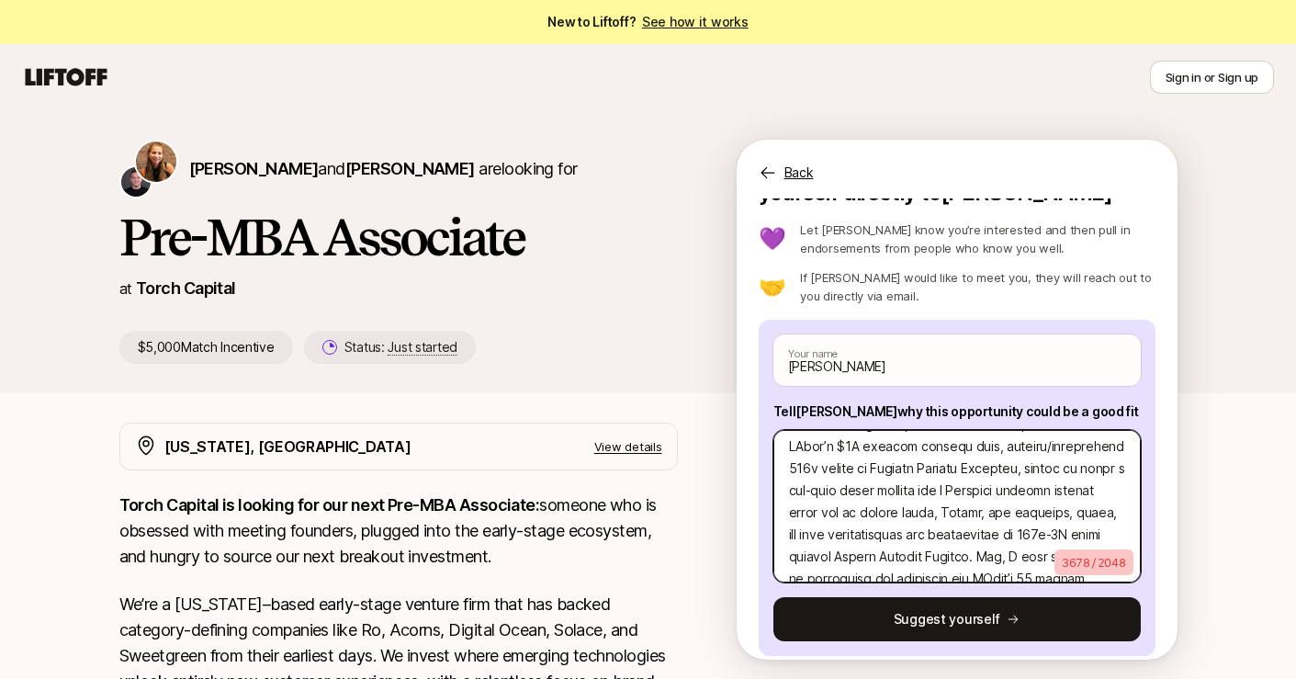
type textarea "I know you’re time is valuable, so here's brief overview of my venture experien…"
type textarea "x"
type textarea "I know you’re time is valuable, so here's brief overview of my venture experien…"
type textarea "x"
type textarea "I know you’re time is valuable, so here's brief overview of my venture experien…"
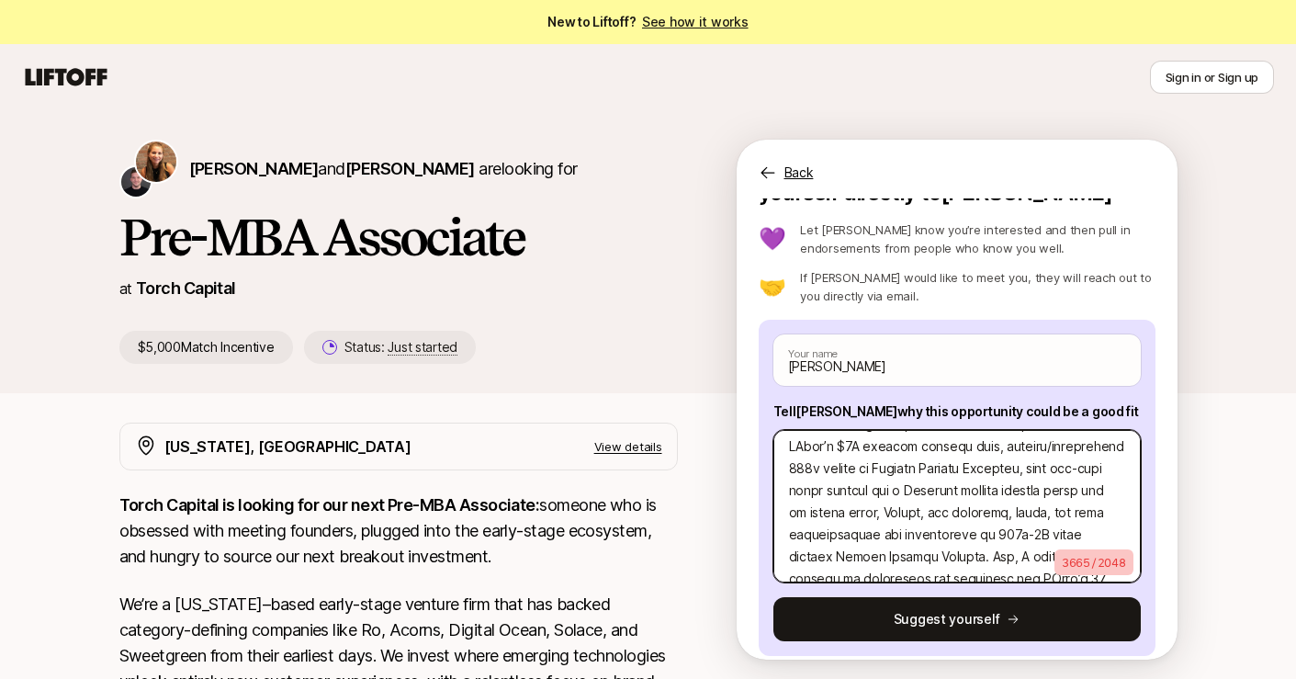
type textarea "x"
type textarea "I know you’re time is valuable, so here's brief overview of my venture experien…"
type textarea "x"
type textarea "I know you’re time is valuable, so here's brief overview of my venture experien…"
type textarea "x"
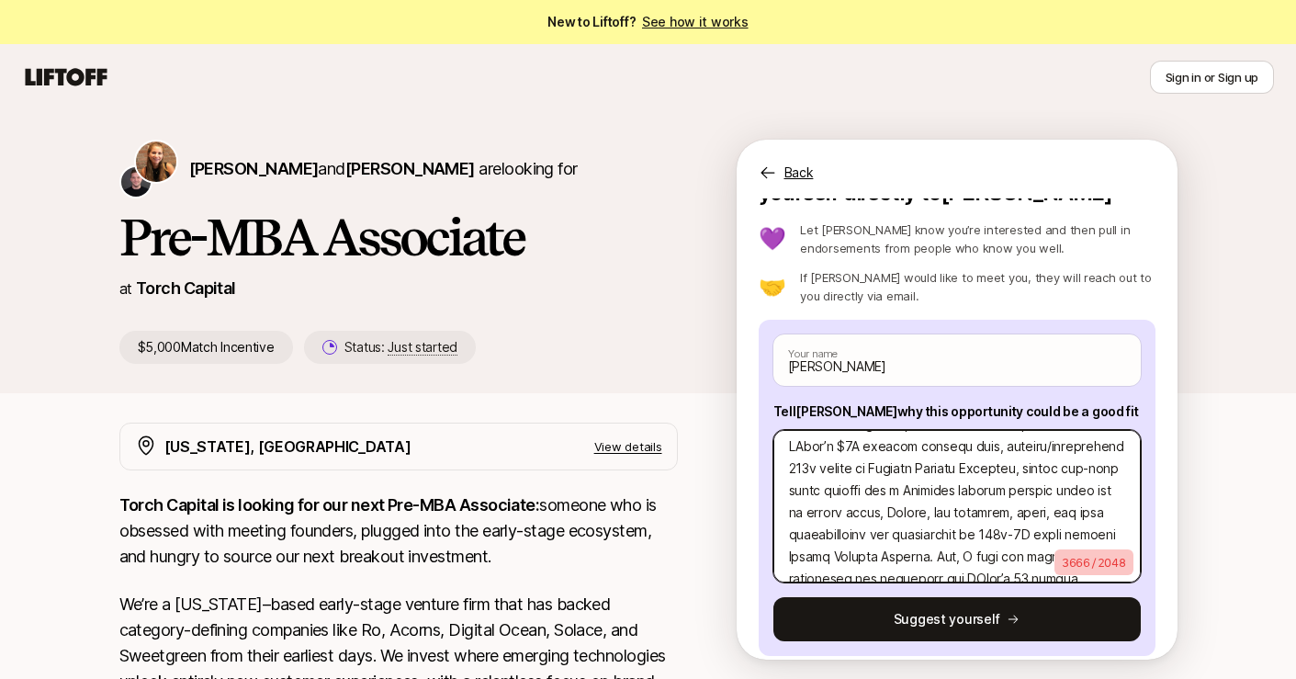
type textarea "I know you’re time is valuable, so here's brief overview of my venture experien…"
type textarea "x"
type textarea "I know you’re time is valuable, so here's brief overview of my venture experien…"
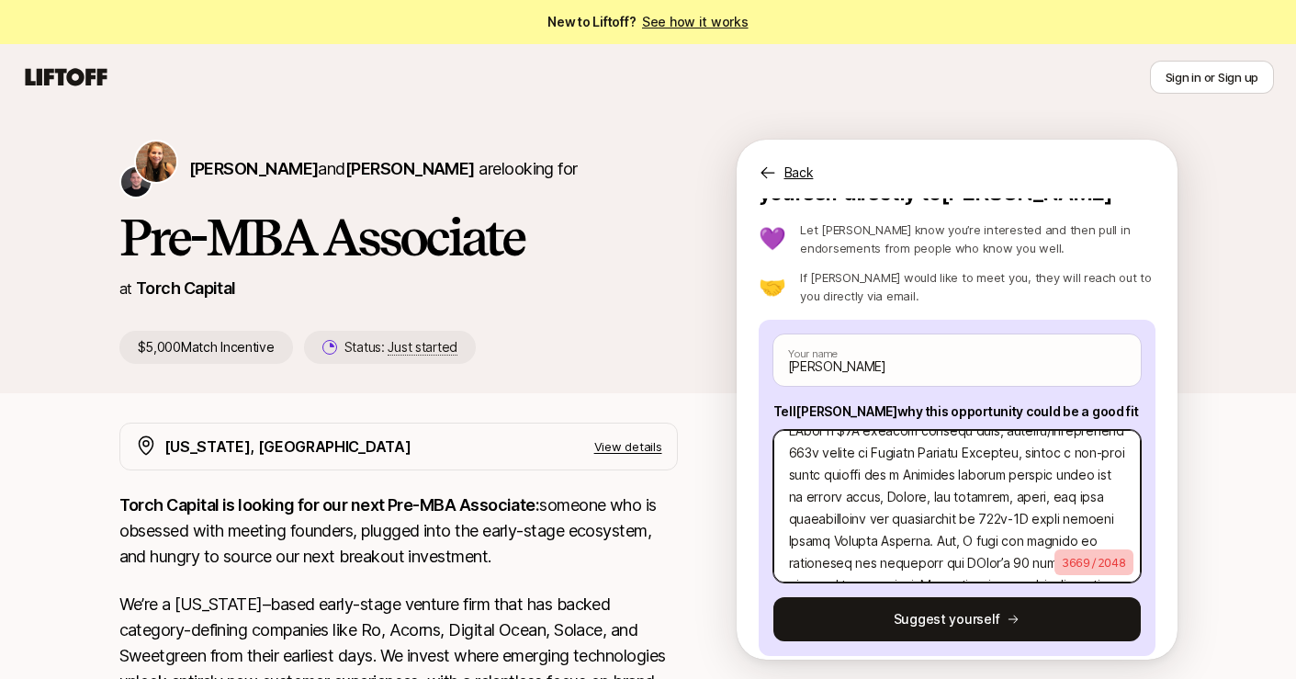
scroll to position [71, 0]
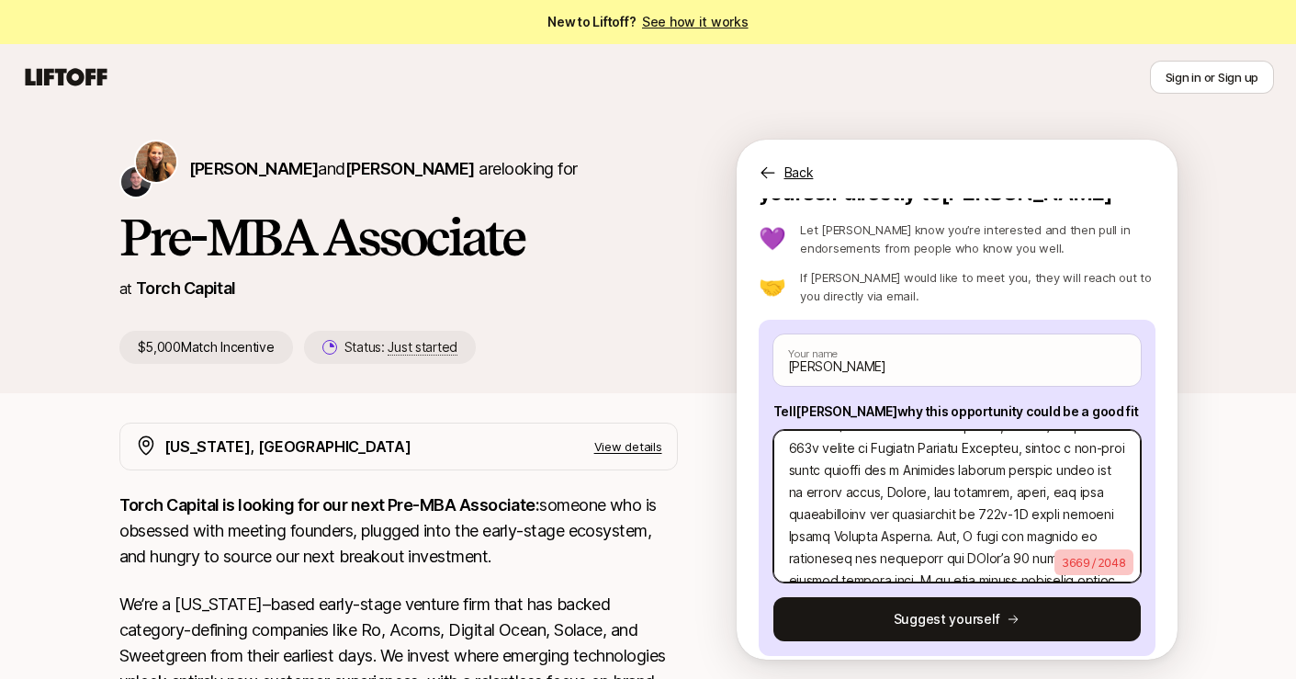
drag, startPoint x: 823, startPoint y: 476, endPoint x: 905, endPoint y: 476, distance: 82.6
click at [905, 476] on textarea at bounding box center [956, 506] width 367 height 152
drag, startPoint x: 894, startPoint y: 472, endPoint x: 821, endPoint y: 478, distance: 72.8
click at [821, 478] on textarea at bounding box center [956, 506] width 367 height 152
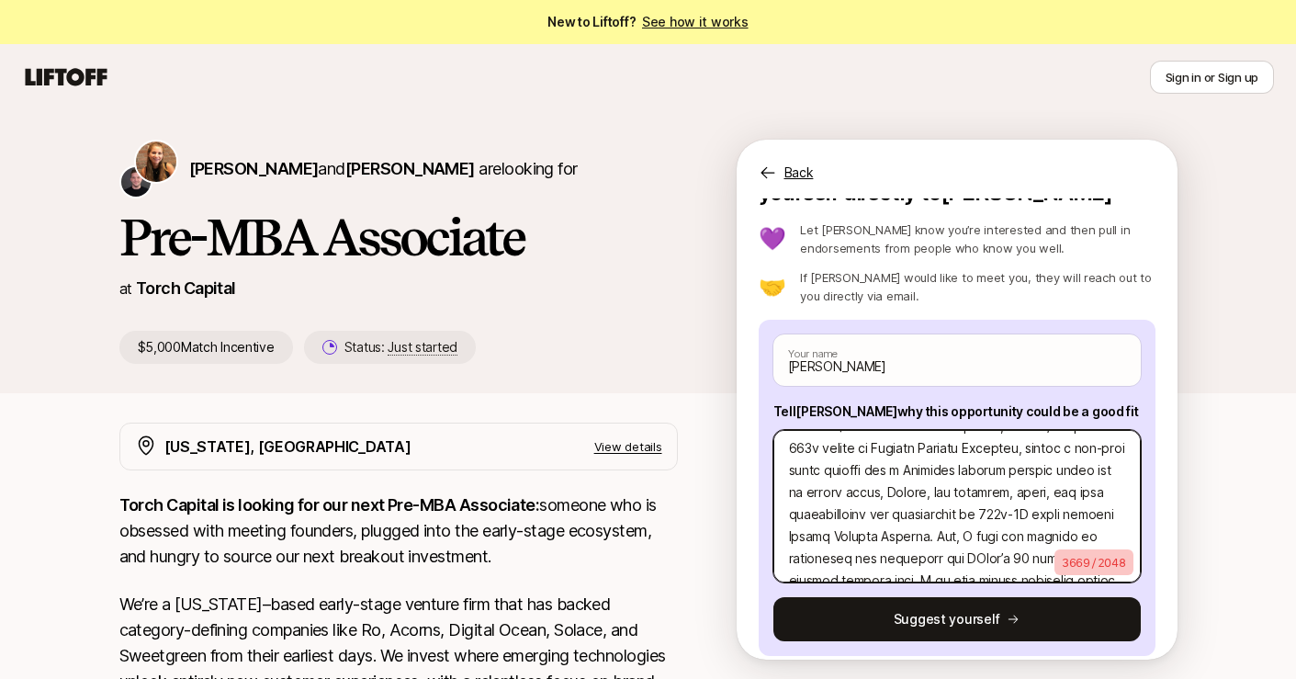
type textarea "x"
type textarea "I know you’re time is valuable, so here's brief overview of my venture experien…"
type textarea "x"
type textarea "I know you’re time is valuable, so here's brief overview of my venture experien…"
type textarea "x"
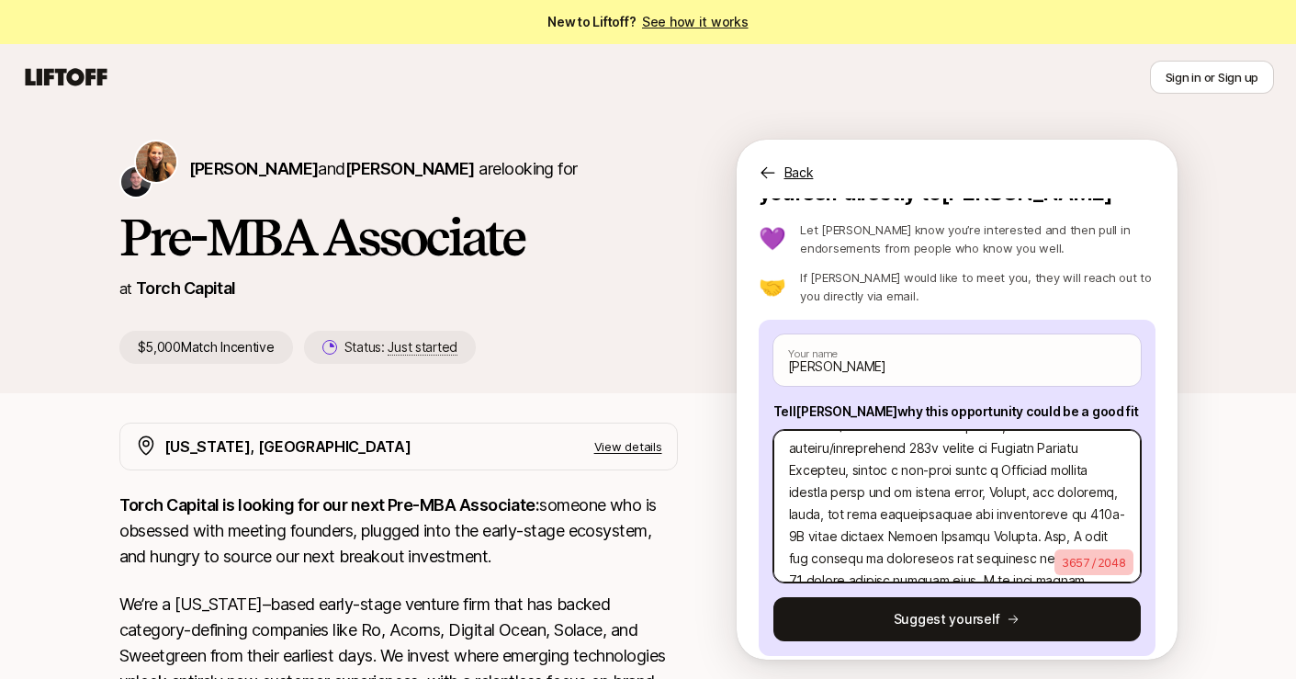
type textarea "I know you’re time is valuable, so here's brief overview of my venture experien…"
type textarea "x"
type textarea "I know you’re time is valuable, so here's brief overview of my venture experien…"
type textarea "x"
type textarea "I know you’re time is valuable, so here's brief overview of my venture experien…"
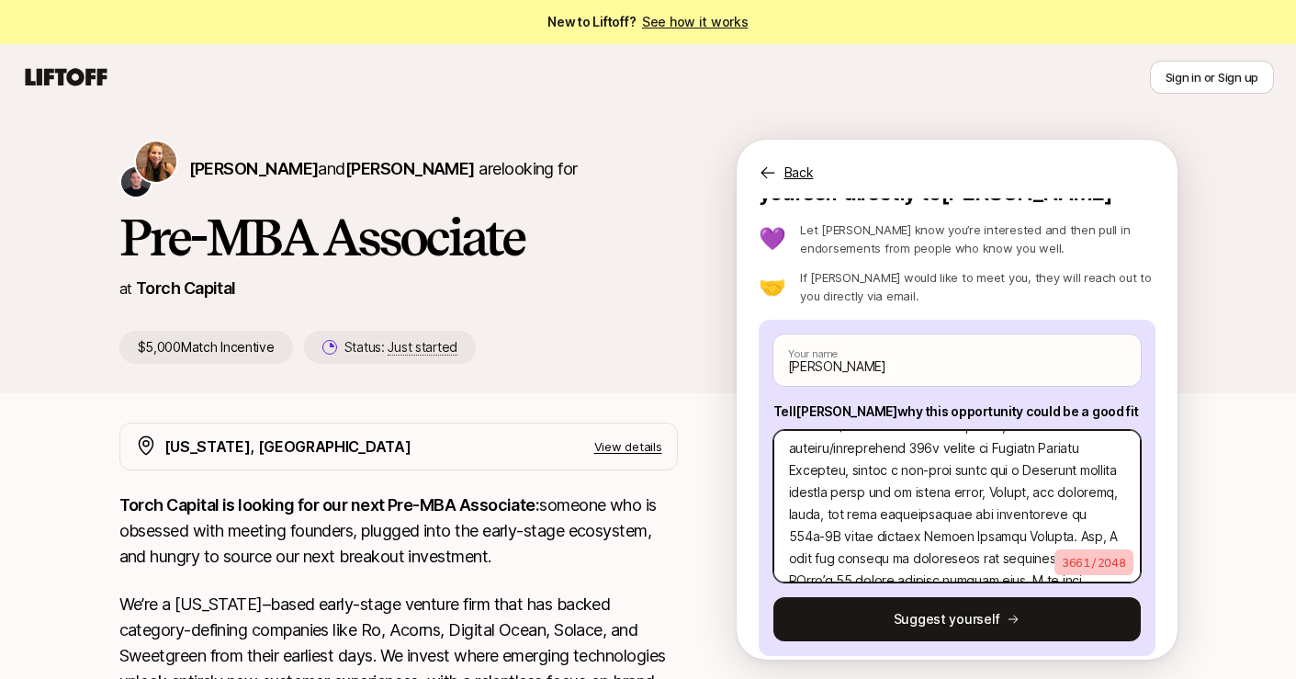
scroll to position [89, 0]
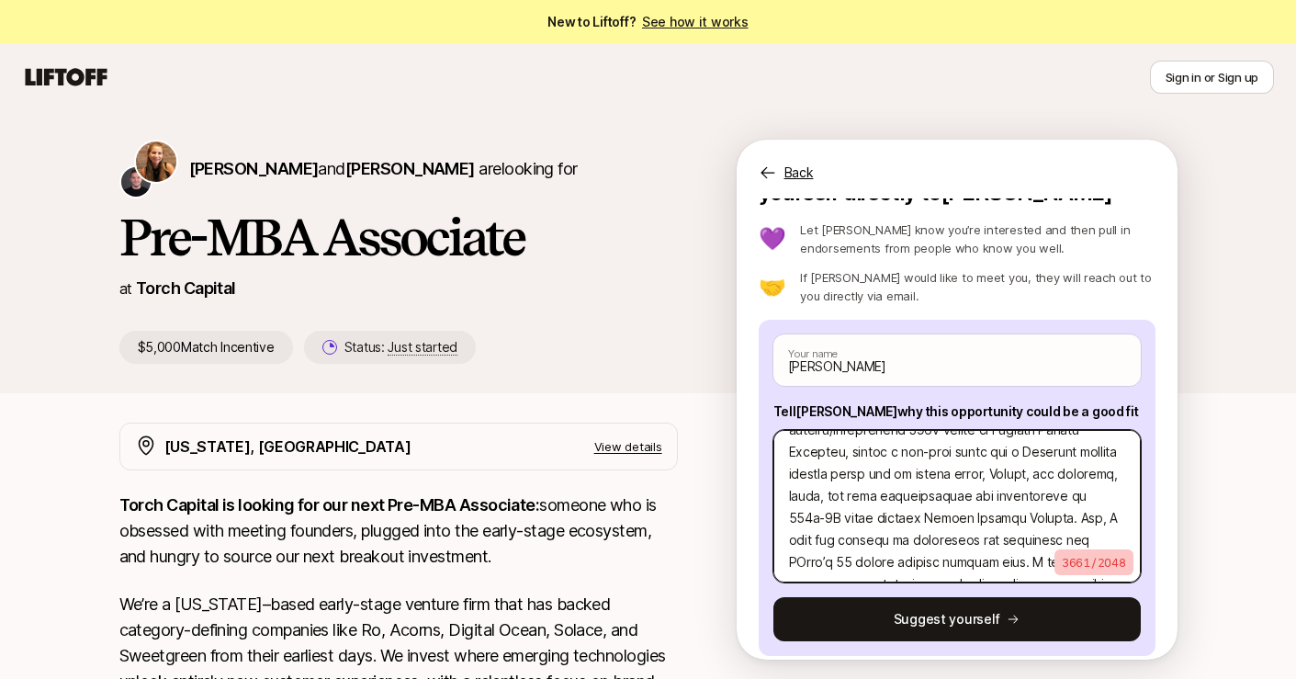
drag, startPoint x: 951, startPoint y: 455, endPoint x: 878, endPoint y: 455, distance: 73.5
click at [878, 455] on textarea at bounding box center [956, 506] width 367 height 152
type textarea "x"
type textarea "I know you’re time is valuable, so here's brief overview of my venture experien…"
type textarea "x"
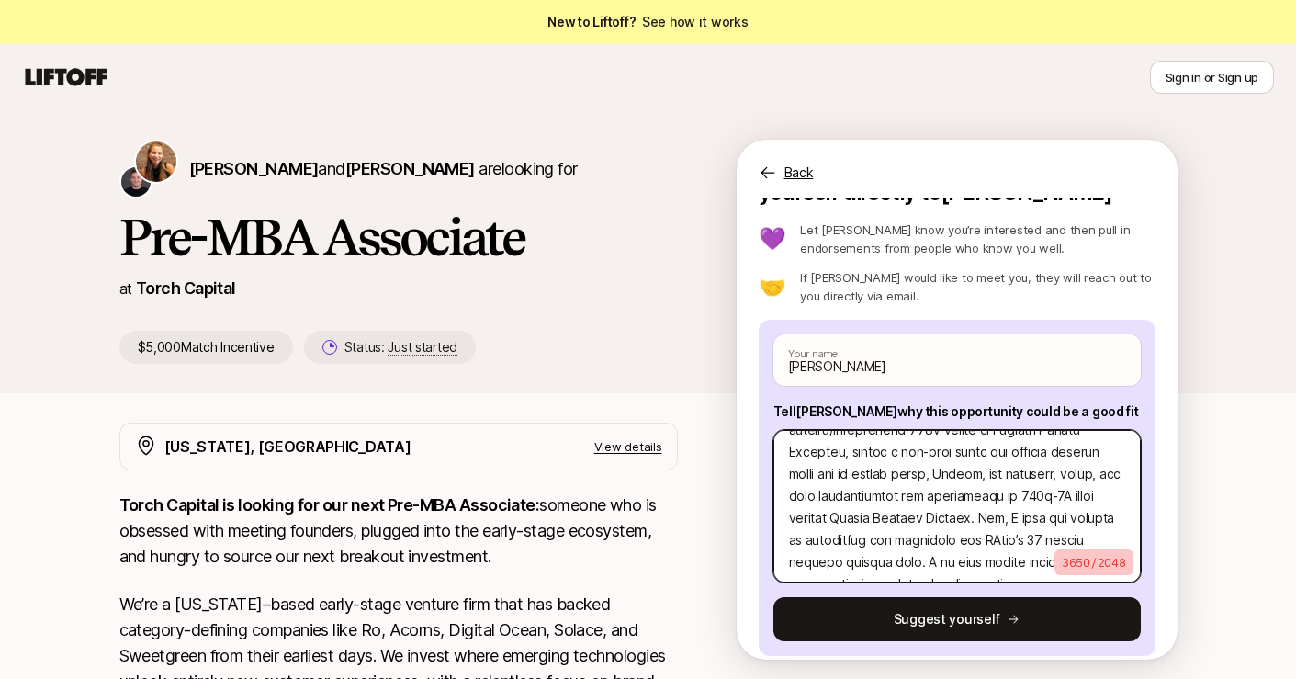
type textarea "I know you’re time is valuable, so here's brief overview of my venture experien…"
type textarea "x"
type textarea "I know you’re time is valuable, so here's brief overview of my venture experien…"
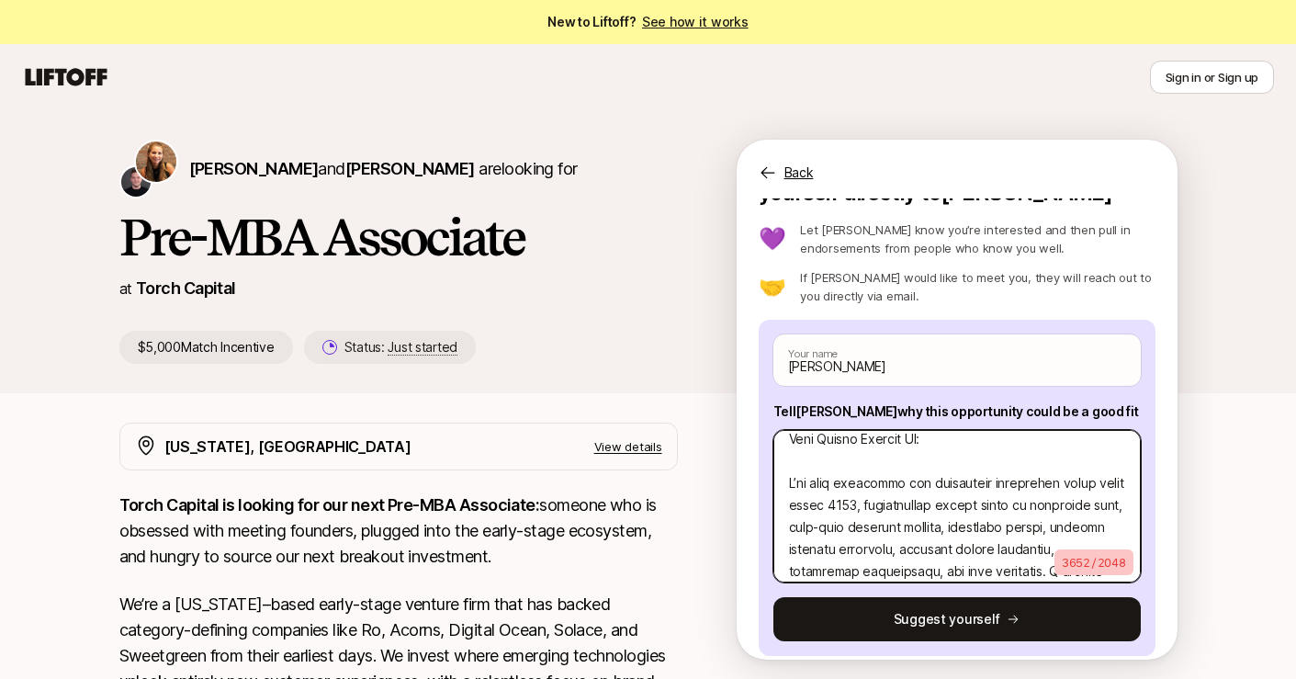
scroll to position [482, 0]
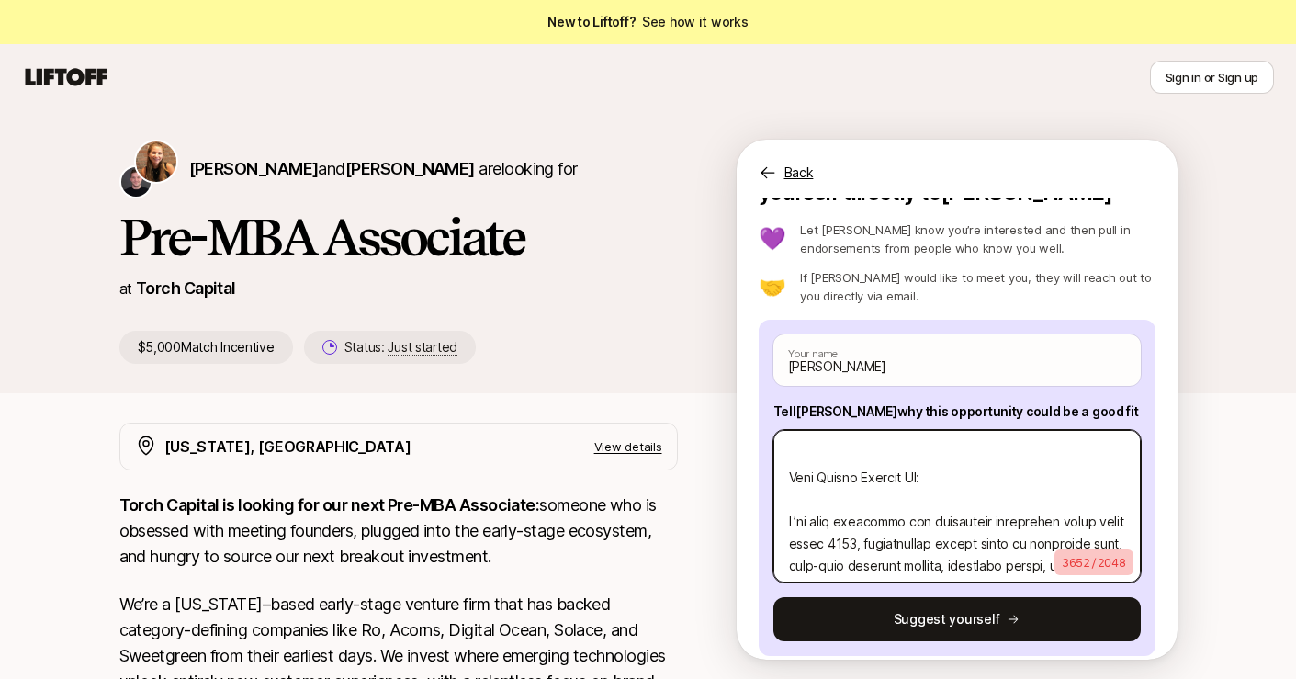
click at [876, 500] on textarea at bounding box center [956, 506] width 367 height 152
type textarea "x"
type textarea "I know you’re time is valuable, so here's brief overview of my venture experien…"
type textarea "x"
type textarea "I know you’re time is valuable, so here's brief overview of my venture experien…"
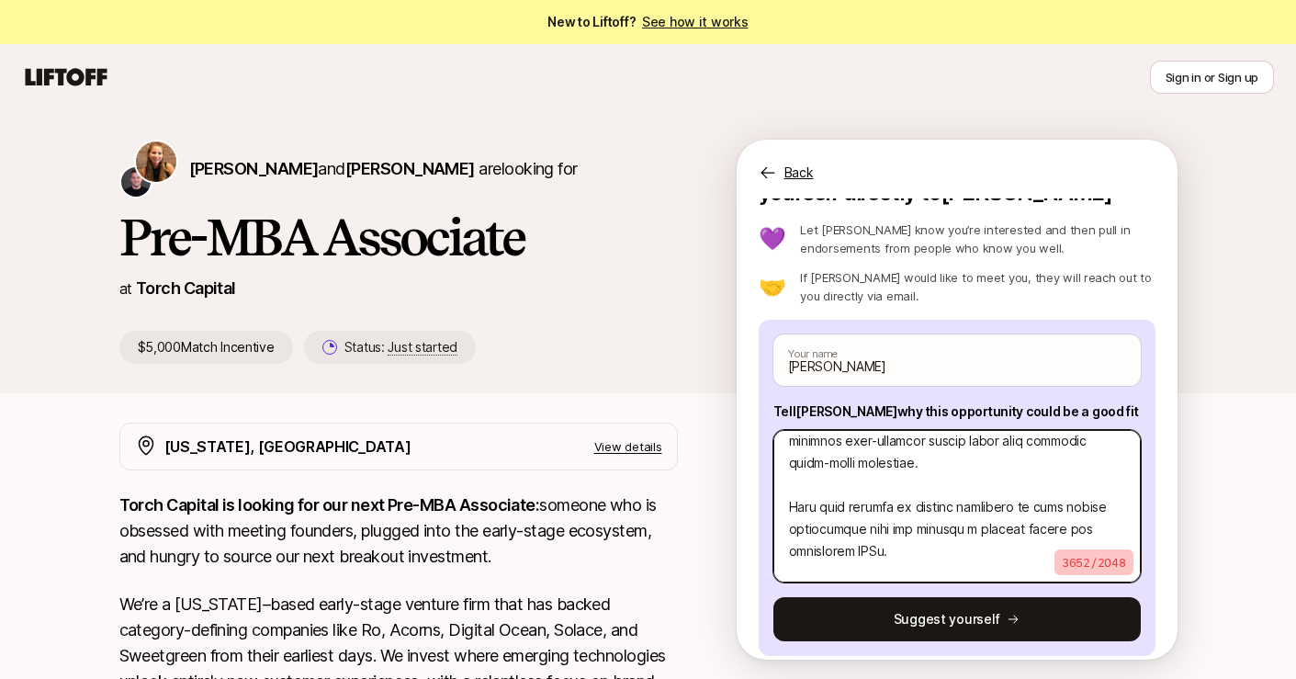
scroll to position [865, 0]
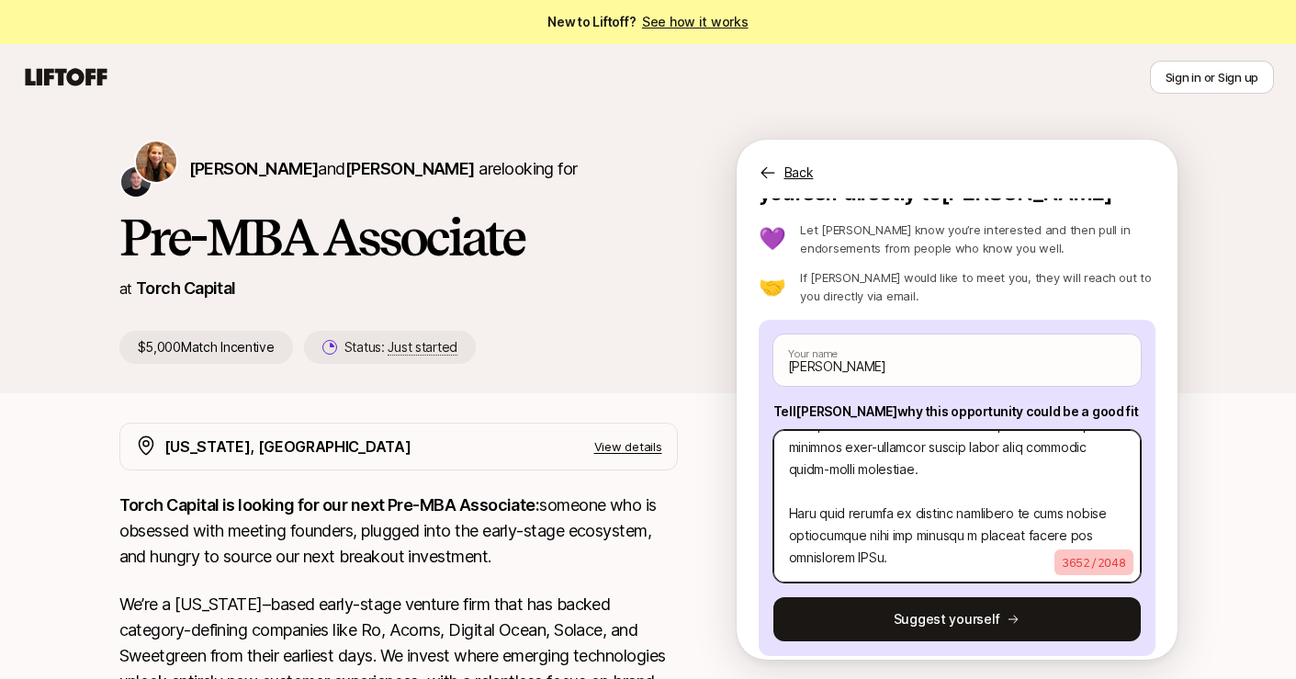
drag, startPoint x: 916, startPoint y: 531, endPoint x: 760, endPoint y: 487, distance: 162.2
click at [760, 487] on div "Sam Mason Your name Tell Katie why this opportunity could be a good fit 3652 / …" at bounding box center [957, 488] width 397 height 336
type textarea "x"
type textarea "I know you’re time is valuable, so here's brief overview of my venture experien…"
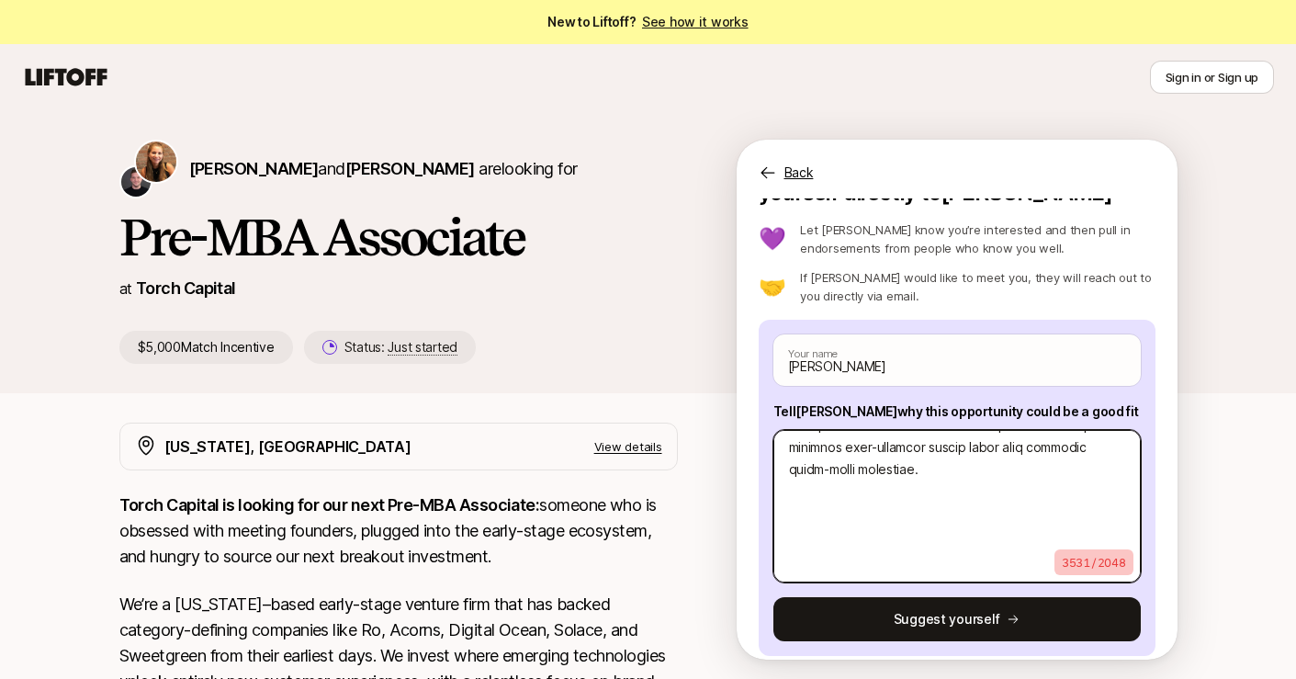
type textarea "x"
type textarea "I know you’re time is valuable, so here's brief overview of my venture experien…"
type textarea "x"
type textarea "I know you’re time is valuable, so here's brief overview of my venture experien…"
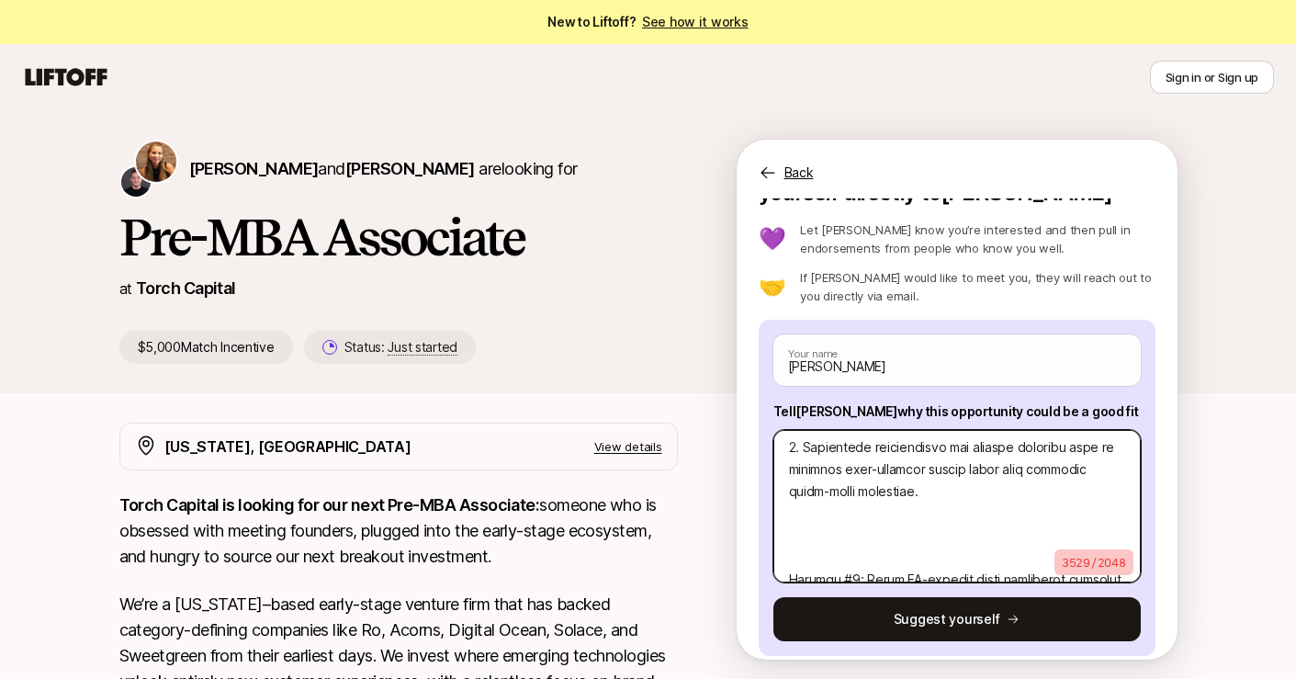
click at [818, 518] on textarea at bounding box center [956, 506] width 367 height 152
type textarea "x"
type textarea "I know you’re time is valuable, so here's brief overview of my venture experien…"
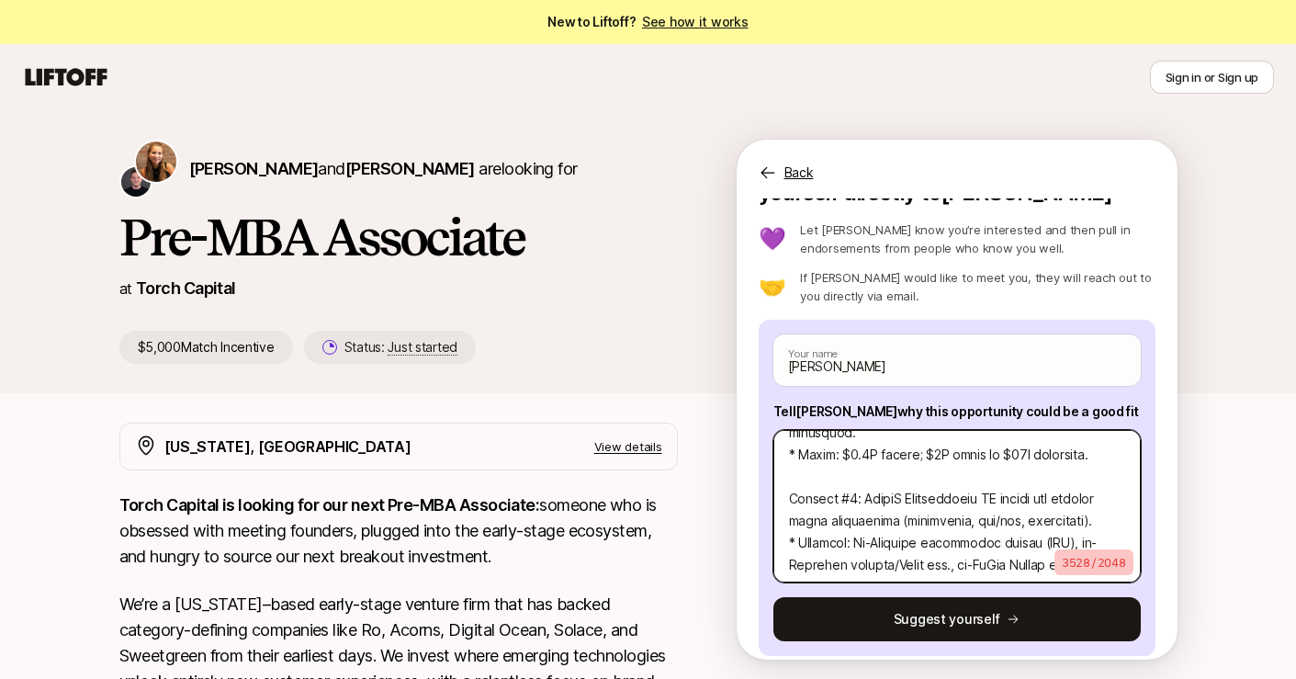
scroll to position [1591, 0]
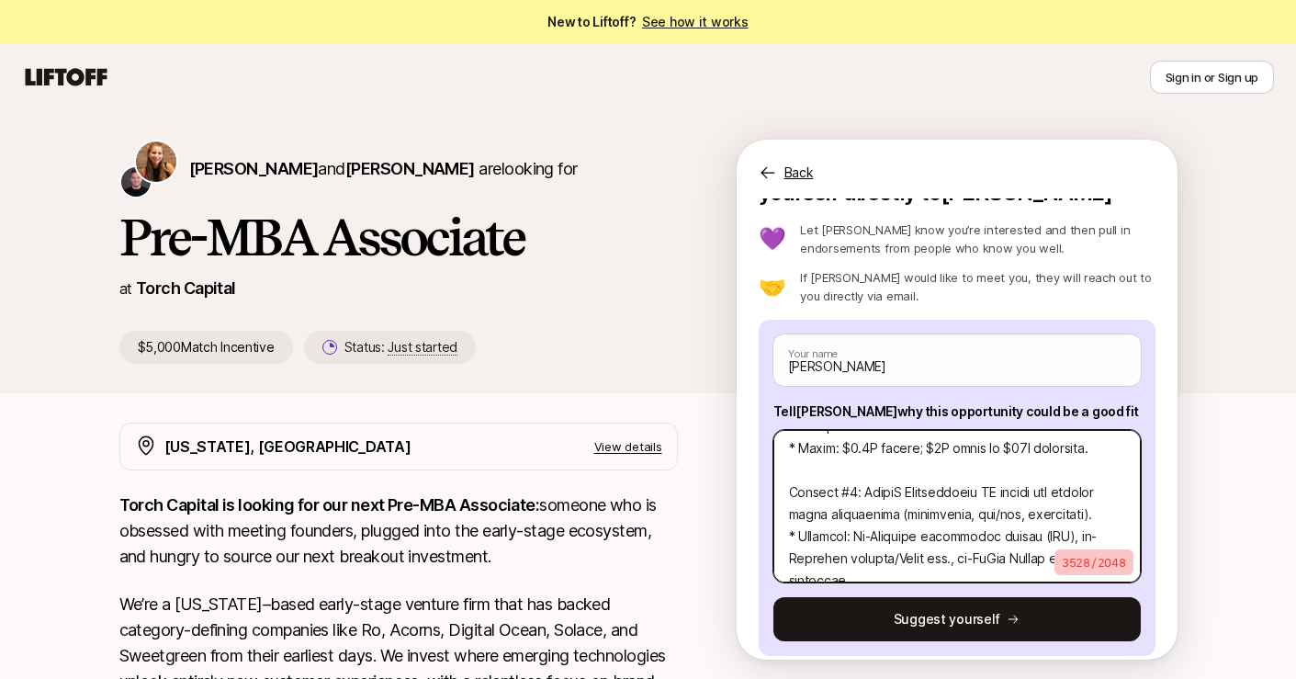
click at [872, 471] on textarea at bounding box center [956, 506] width 367 height 152
click at [1089, 495] on textarea at bounding box center [956, 506] width 367 height 152
drag, startPoint x: 915, startPoint y: 471, endPoint x: 869, endPoint y: 473, distance: 46.0
click at [869, 473] on textarea at bounding box center [956, 506] width 367 height 152
click at [905, 469] on textarea at bounding box center [956, 506] width 367 height 152
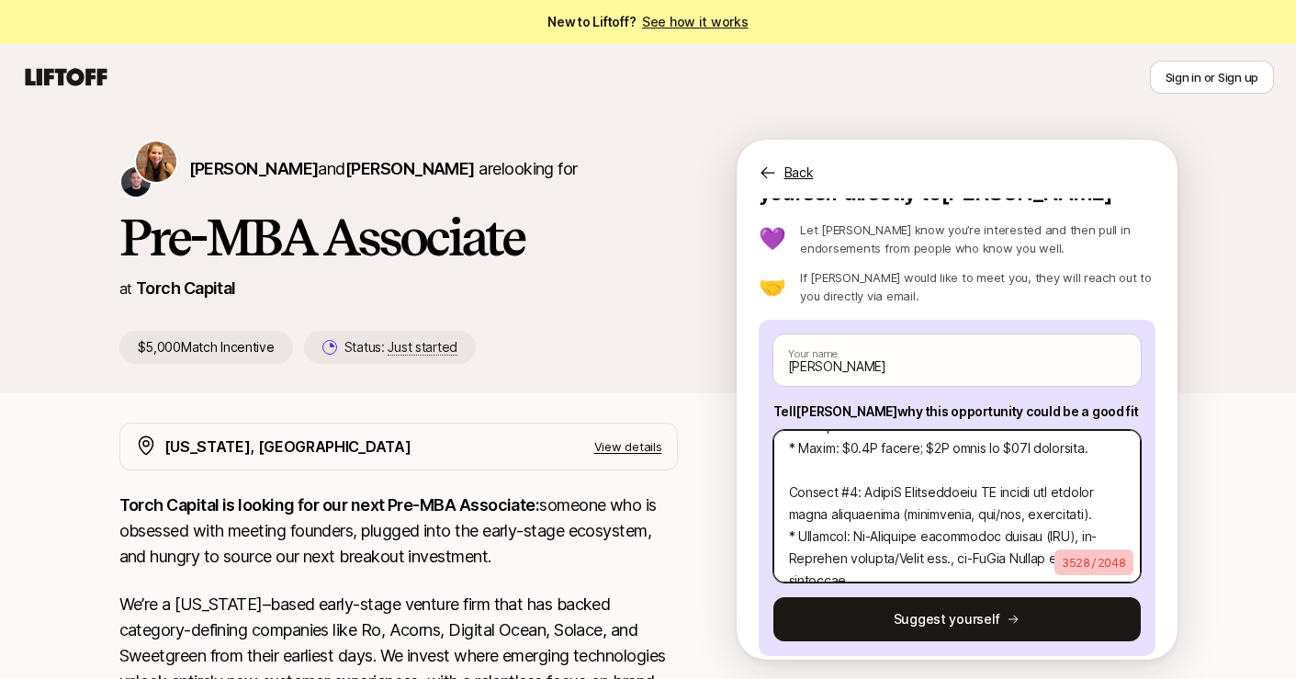
scroll to position [1611, 0]
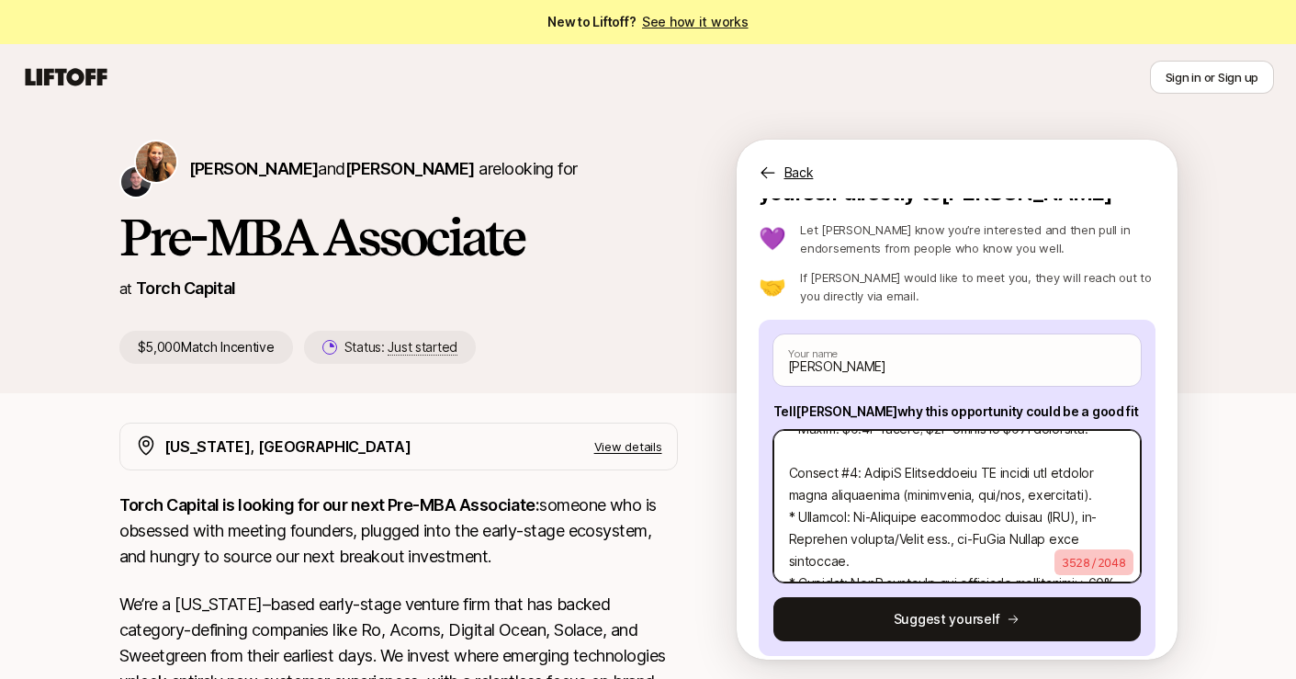
click at [916, 455] on textarea at bounding box center [956, 506] width 367 height 152
type textarea "x"
type textarea "I know you’re time is valuable, so here's brief overview of my venture experien…"
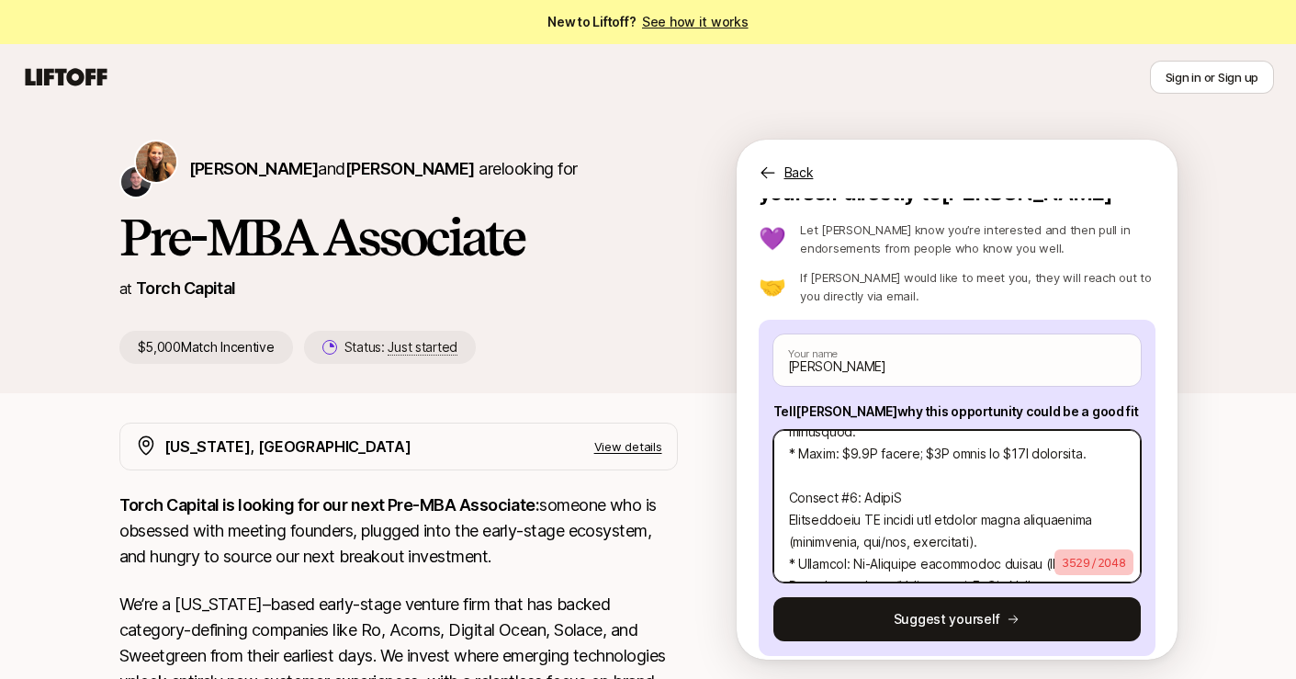
scroll to position [1571, 0]
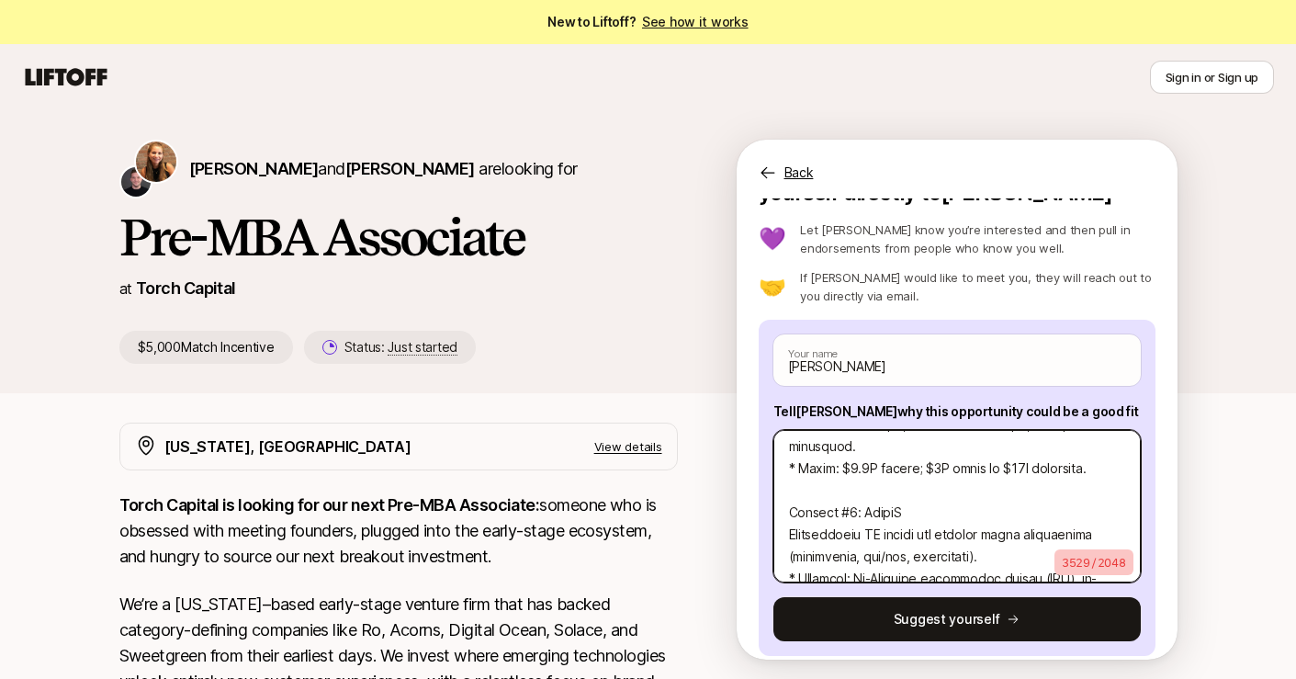
type textarea "x"
type textarea "I know you’re time is valuable, so here's brief overview of my venture experien…"
type textarea "x"
type textarea "I know you’re time is valuable, so here's brief overview of my venture experien…"
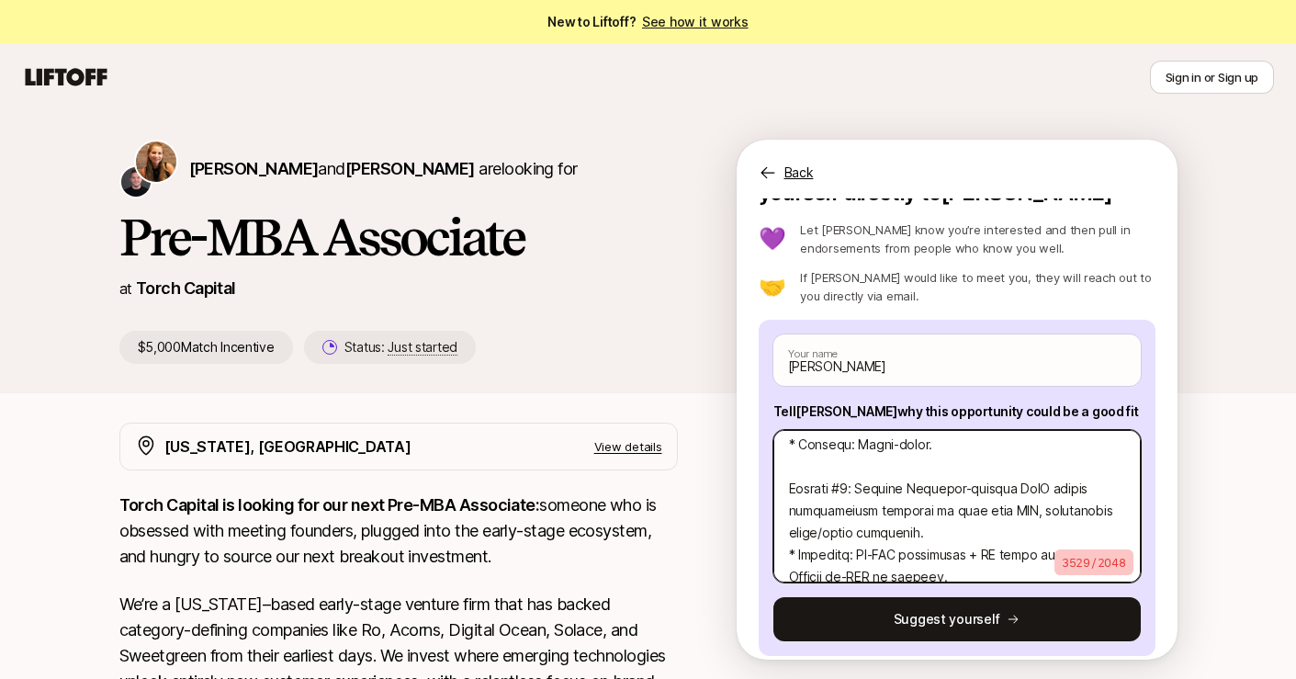
scroll to position [1262, 0]
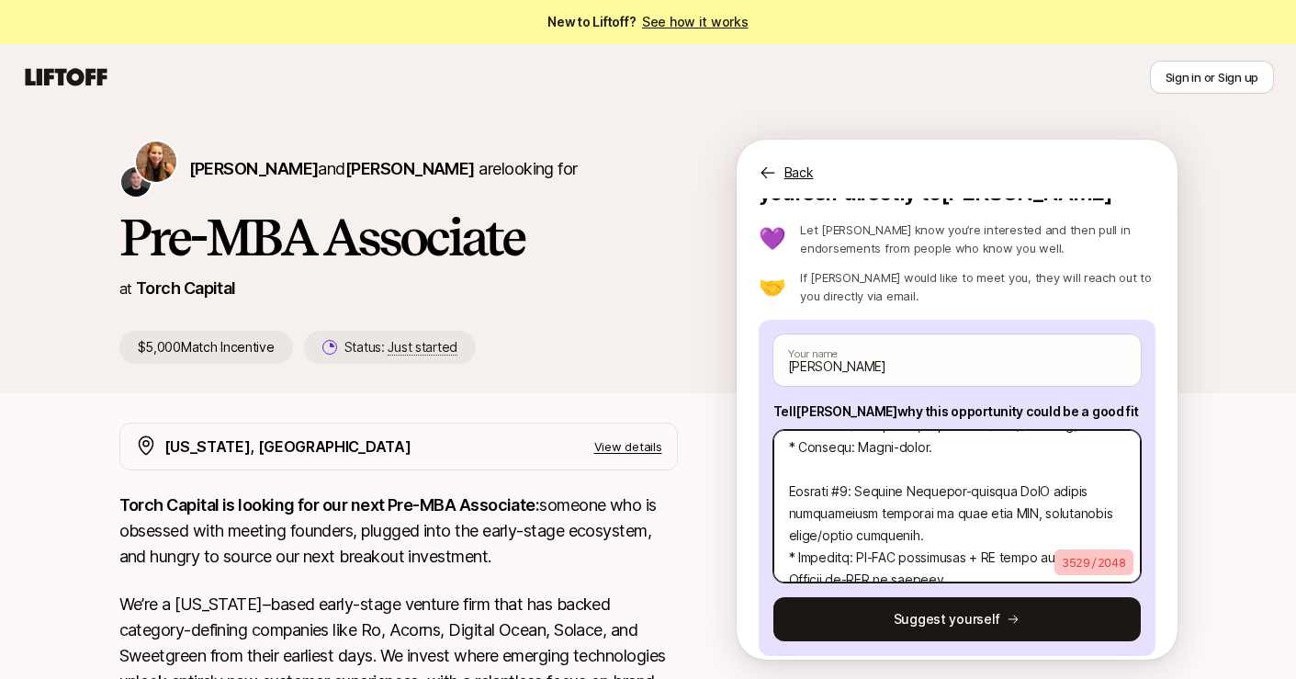
click at [867, 470] on textarea at bounding box center [956, 506] width 367 height 152
click at [919, 474] on textarea at bounding box center [956, 506] width 367 height 152
type textarea "x"
type textarea "I know you’re time is valuable, so here's brief overview of my venture experien…"
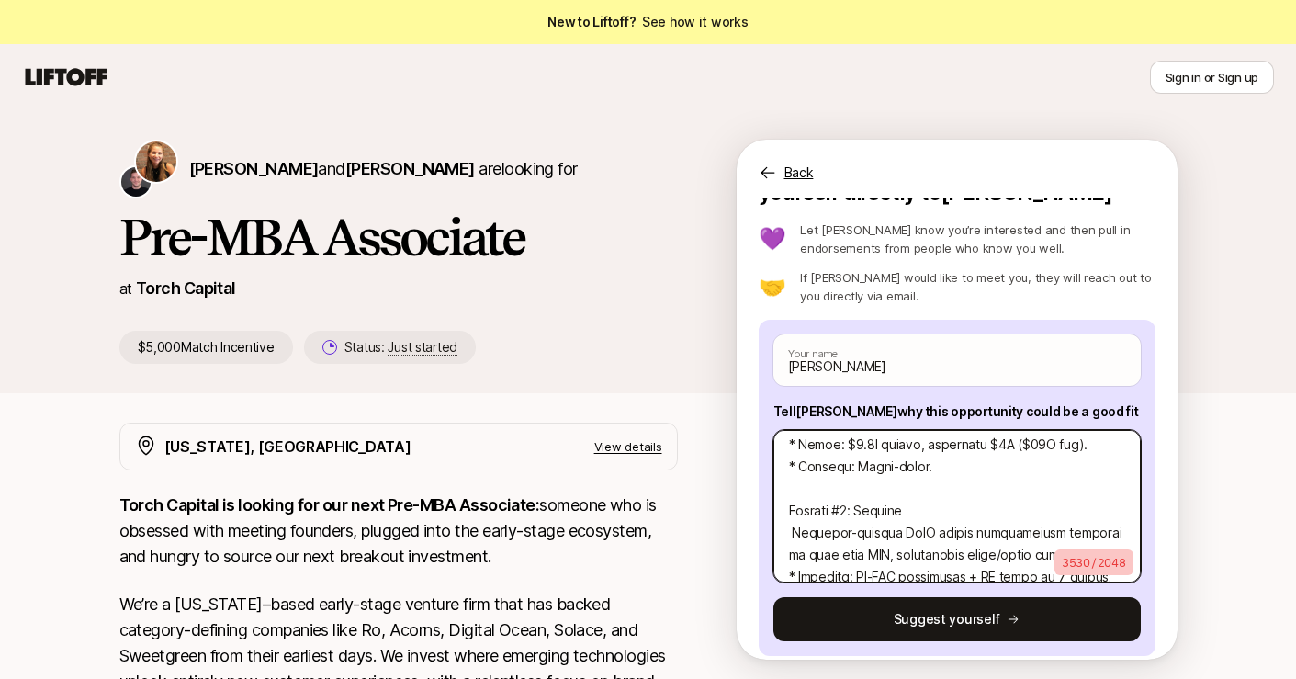
scroll to position [1242, 0]
click at [942, 492] on textarea at bounding box center [956, 506] width 367 height 152
type textarea "x"
type textarea "I know you’re time is valuable, so here's brief overview of my venture experien…"
type textarea "x"
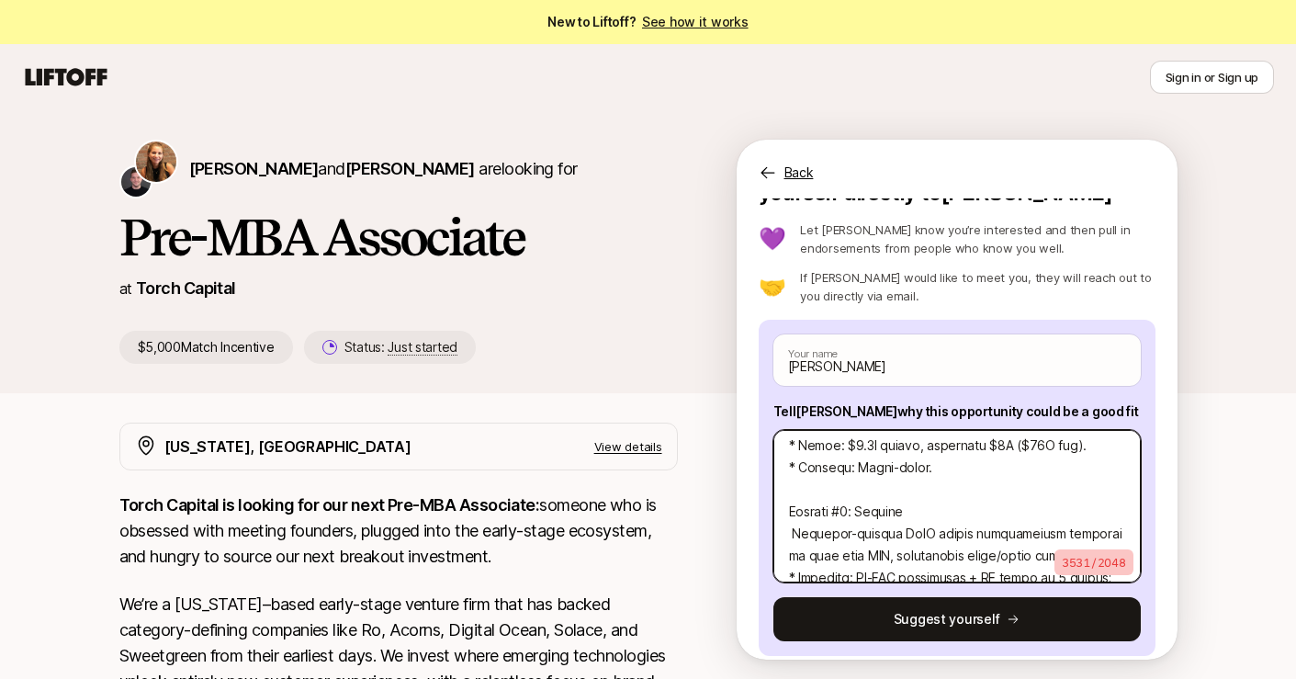
type textarea "I know you’re time is valuable, so here's brief overview of my venture experien…"
type textarea "x"
type textarea "I know you’re time is valuable, so here's brief overview of my venture experien…"
type textarea "x"
type textarea "I know you’re time is valuable, so here's brief overview of my venture experien…"
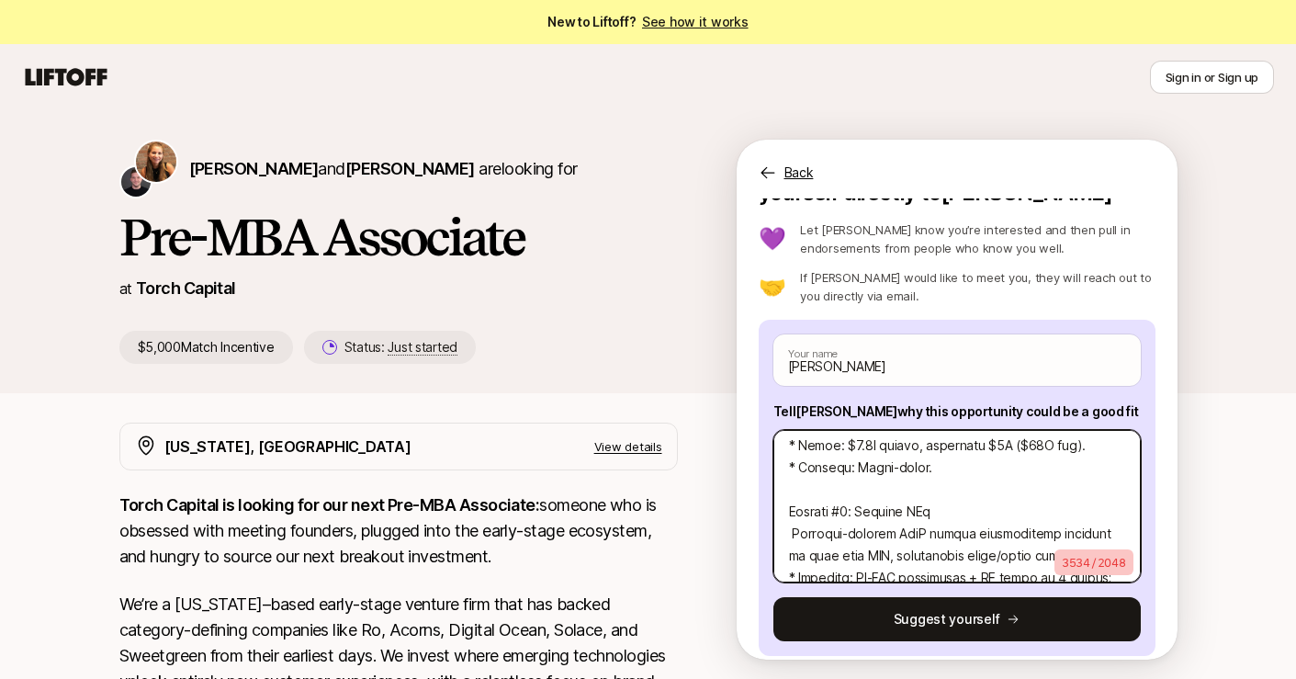
type textarea "x"
type textarea "I know you’re time is valuable, so here's brief overview of my venture experien…"
type textarea "x"
type textarea "I know you’re time is valuable, so here's brief overview of my venture experien…"
type textarea "x"
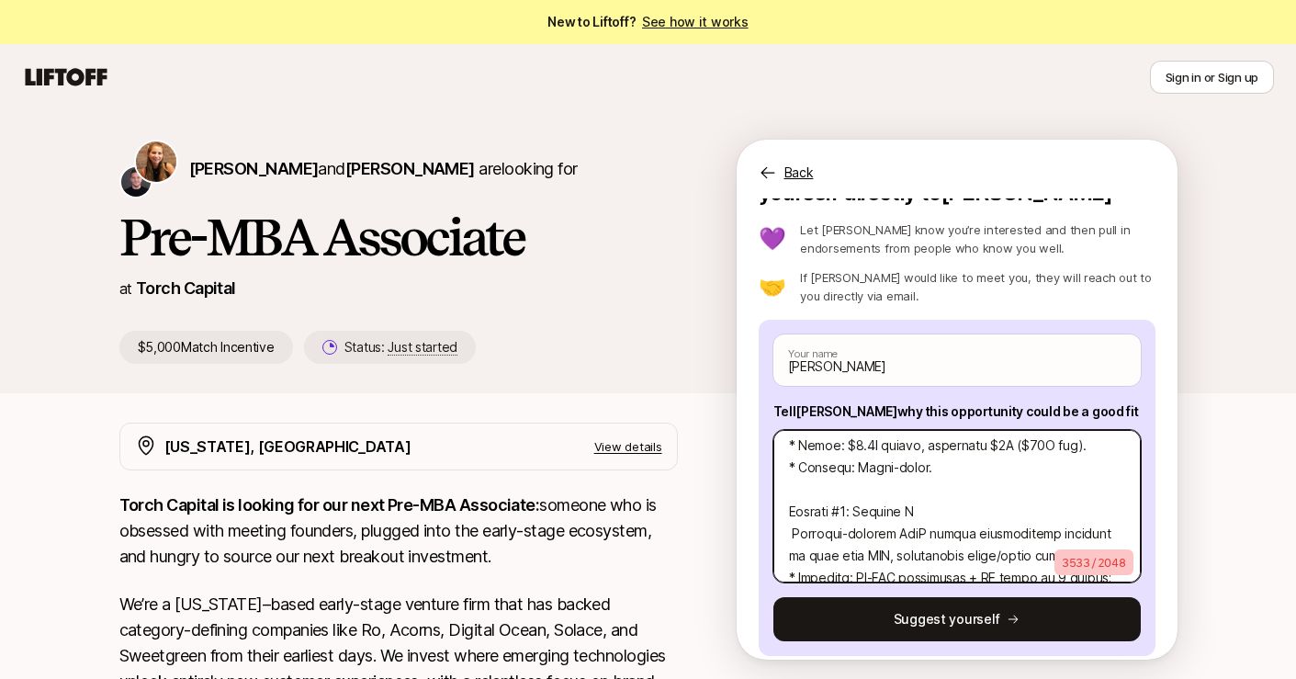
type textarea "I know you’re time is valuable, so here's brief overview of my venture experien…"
type textarea "x"
type textarea "I know you’re time is valuable, so here's brief overview of my venture experien…"
type textarea "x"
type textarea "I know you’re time is valuable, so here's brief overview of my venture experien…"
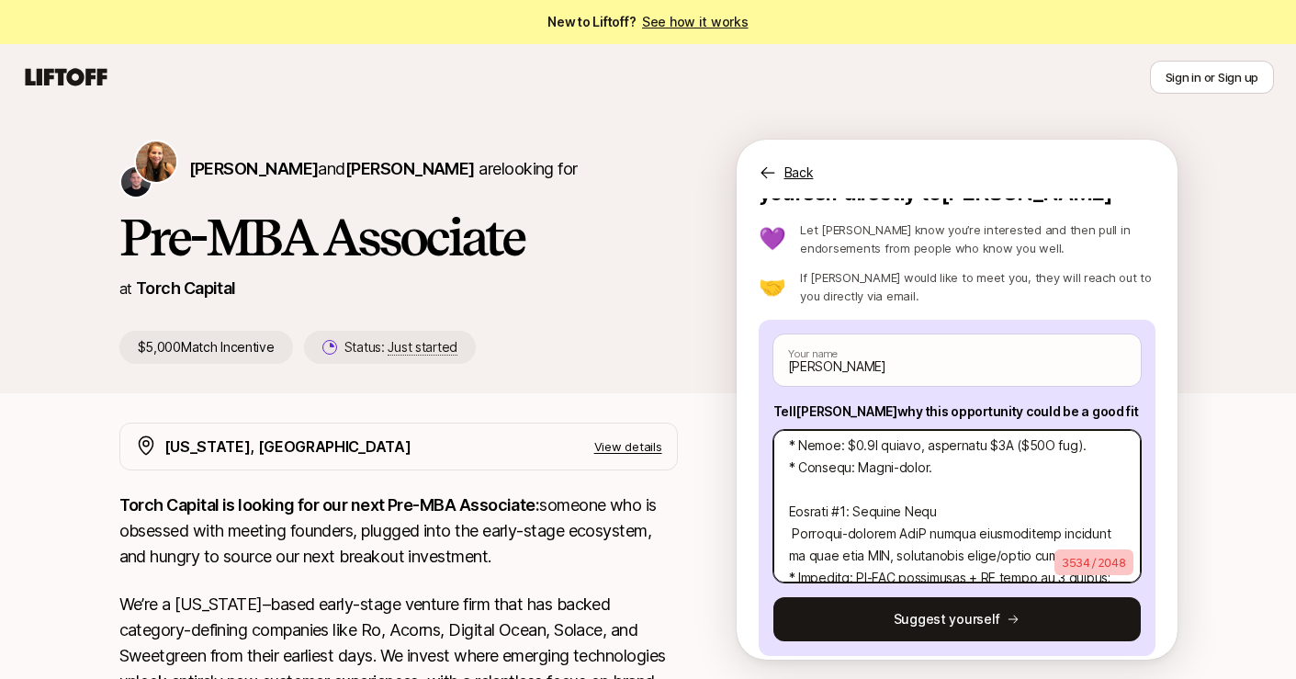
type textarea "x"
type textarea "I know you’re time is valuable, so here's brief overview of my venture experien…"
type textarea "x"
type textarea "I know you’re time is valuable, so here's brief overview of my venture experien…"
type textarea "x"
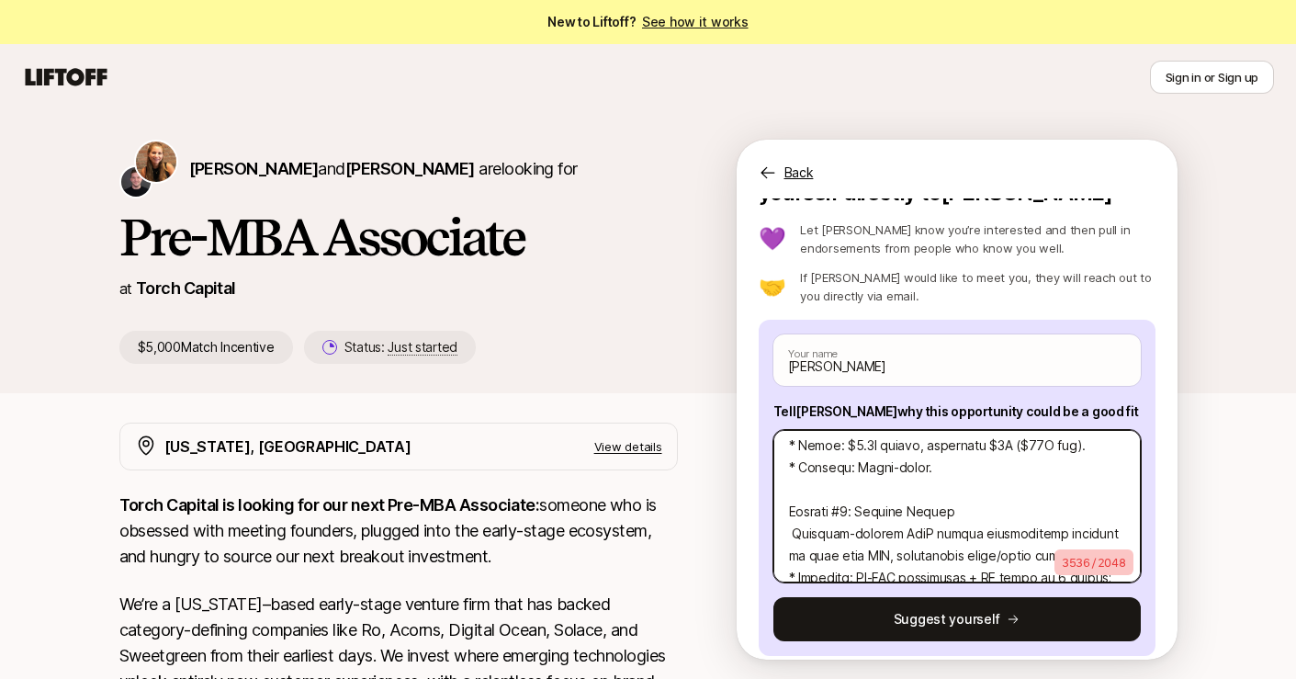
type textarea "I know you’re time is valuable, so here's brief overview of my venture experien…"
type textarea "x"
type textarea "I know you’re time is valuable, so here's brief overview of my venture experien…"
type textarea "x"
type textarea "I know you’re time is valuable, so here's brief overview of my venture experien…"
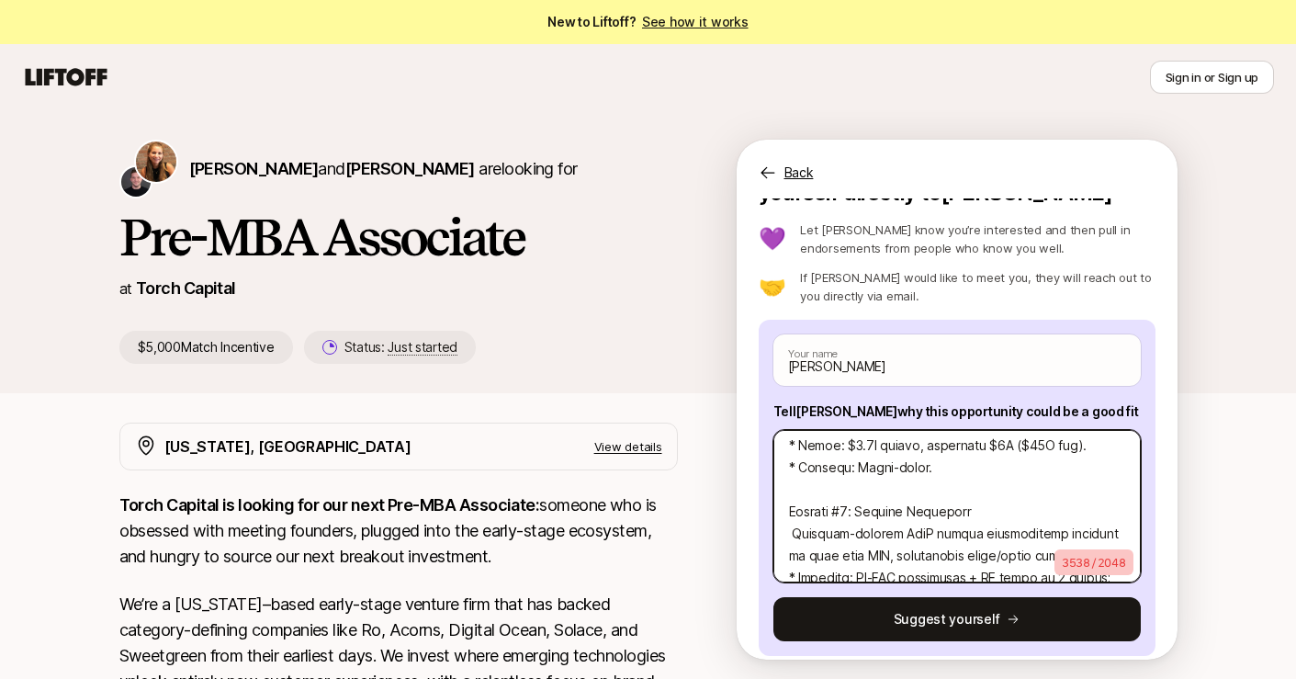
type textarea "x"
type textarea "I know you’re time is valuable, so here's brief overview of my venture experien…"
type textarea "x"
type textarea "I know you’re time is valuable, so here's brief overview of my venture experien…"
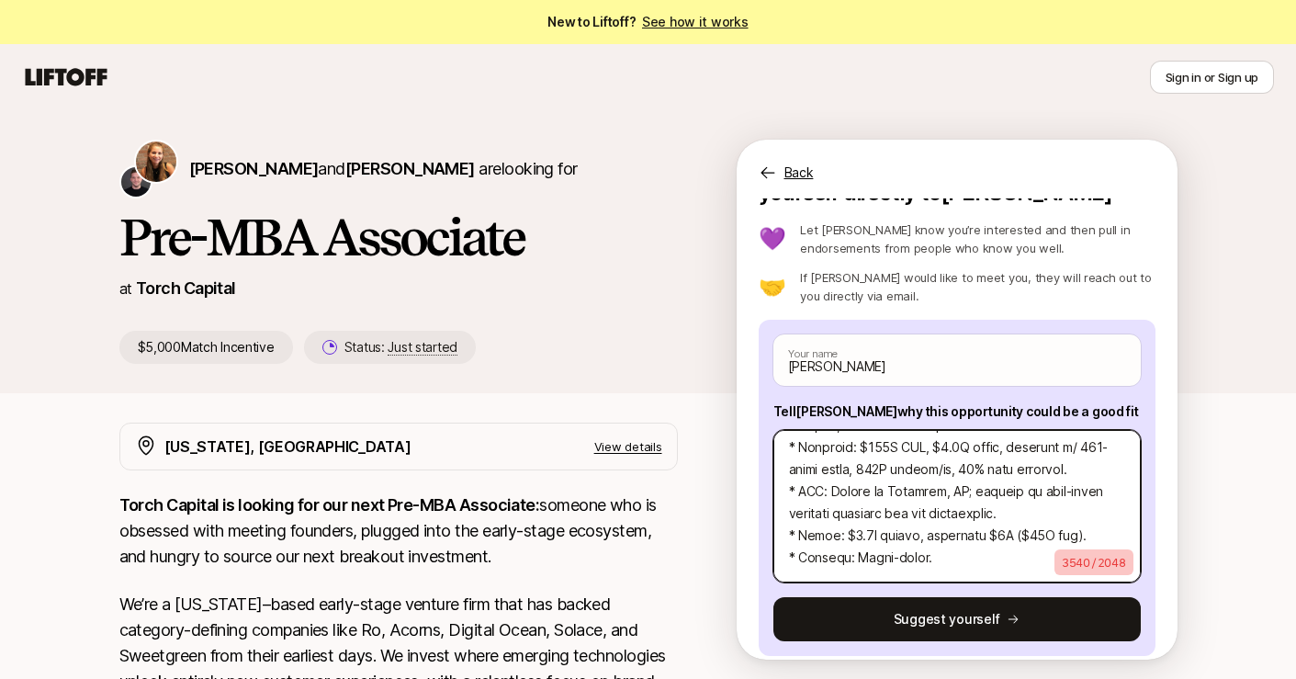
scroll to position [1138, 0]
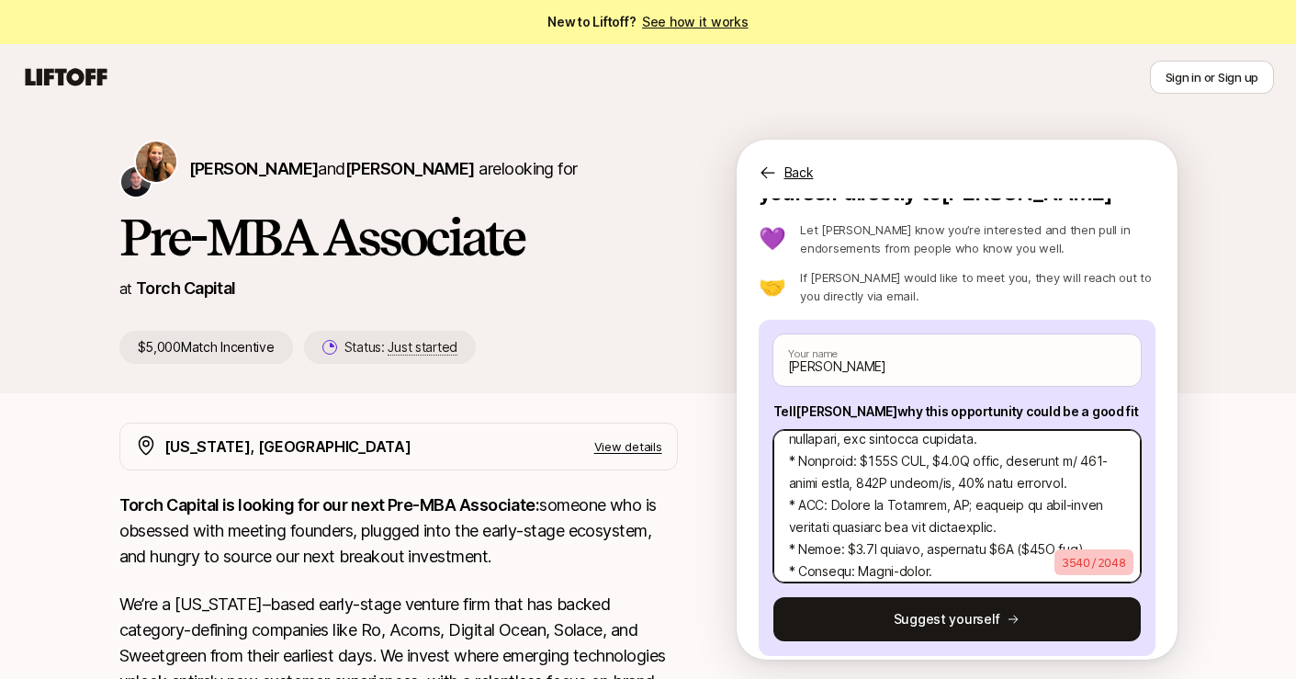
drag, startPoint x: 938, startPoint y: 551, endPoint x: 798, endPoint y: 551, distance: 139.6
click at [798, 551] on textarea at bounding box center [956, 506] width 367 height 152
click at [899, 506] on textarea at bounding box center [956, 506] width 367 height 152
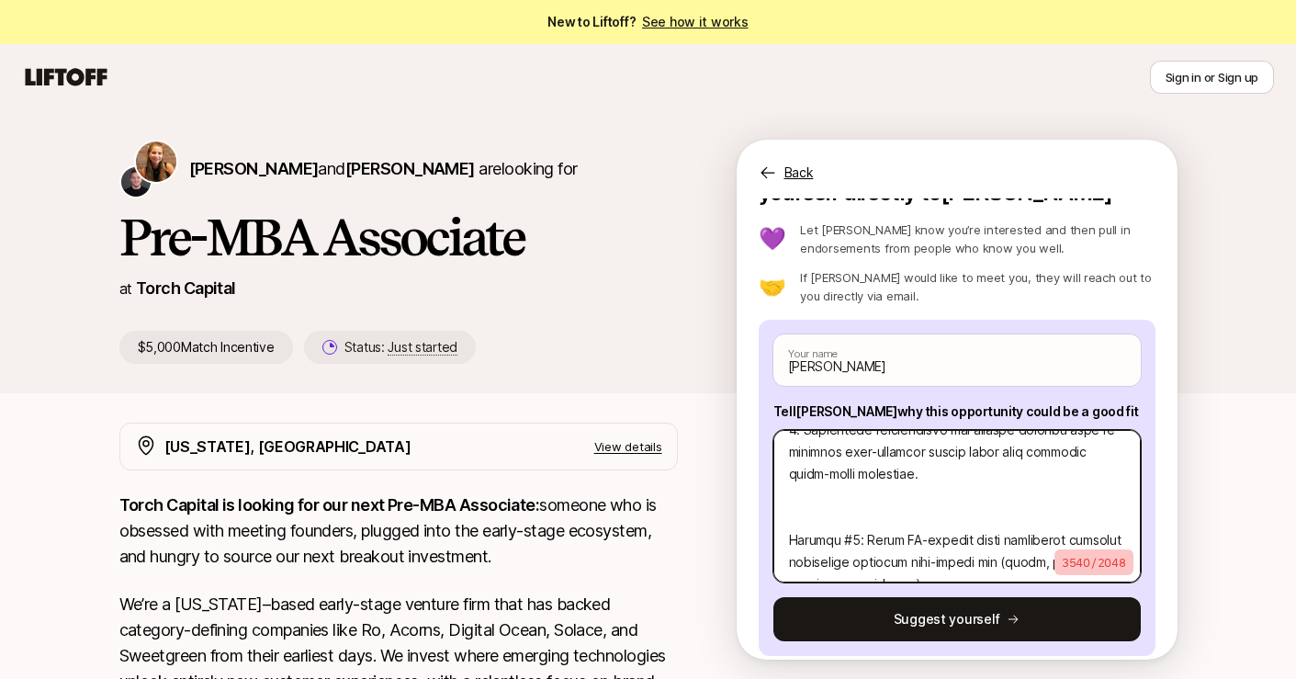
scroll to position [857, 0]
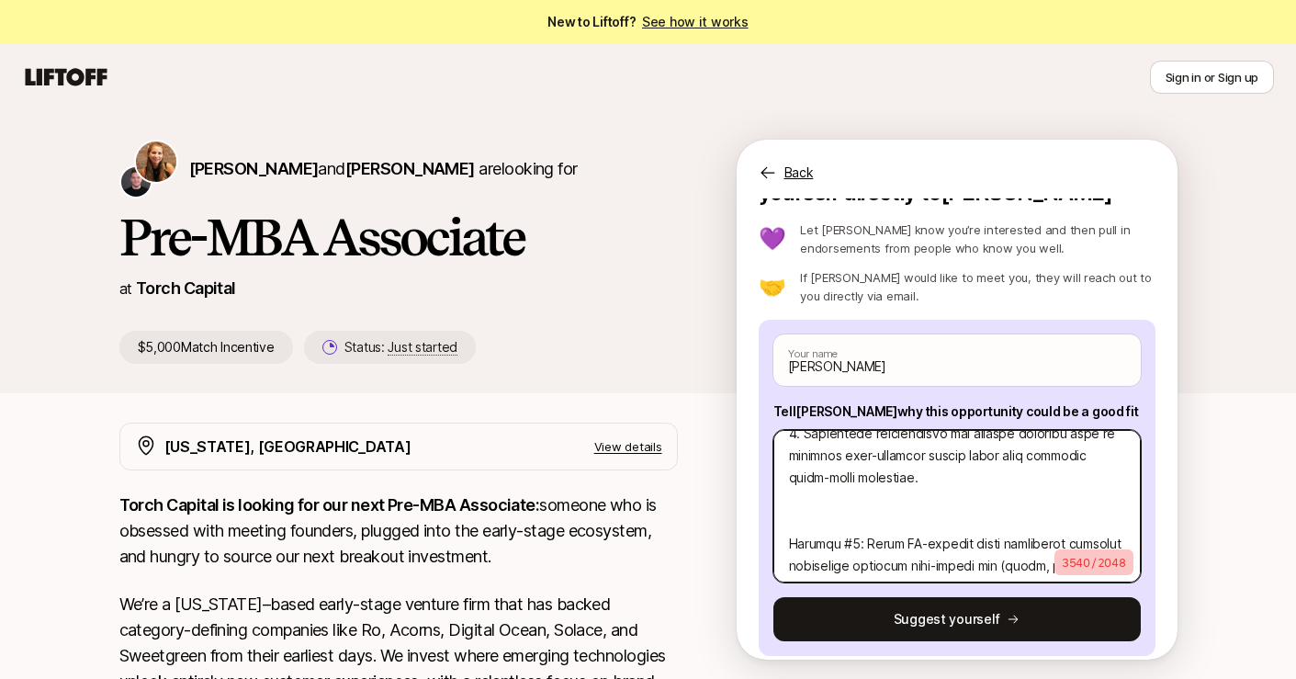
click at [909, 524] on textarea at bounding box center [956, 506] width 367 height 152
type textarea "x"
type textarea "I know you’re time is valuable, so here's brief overview of my venture experien…"
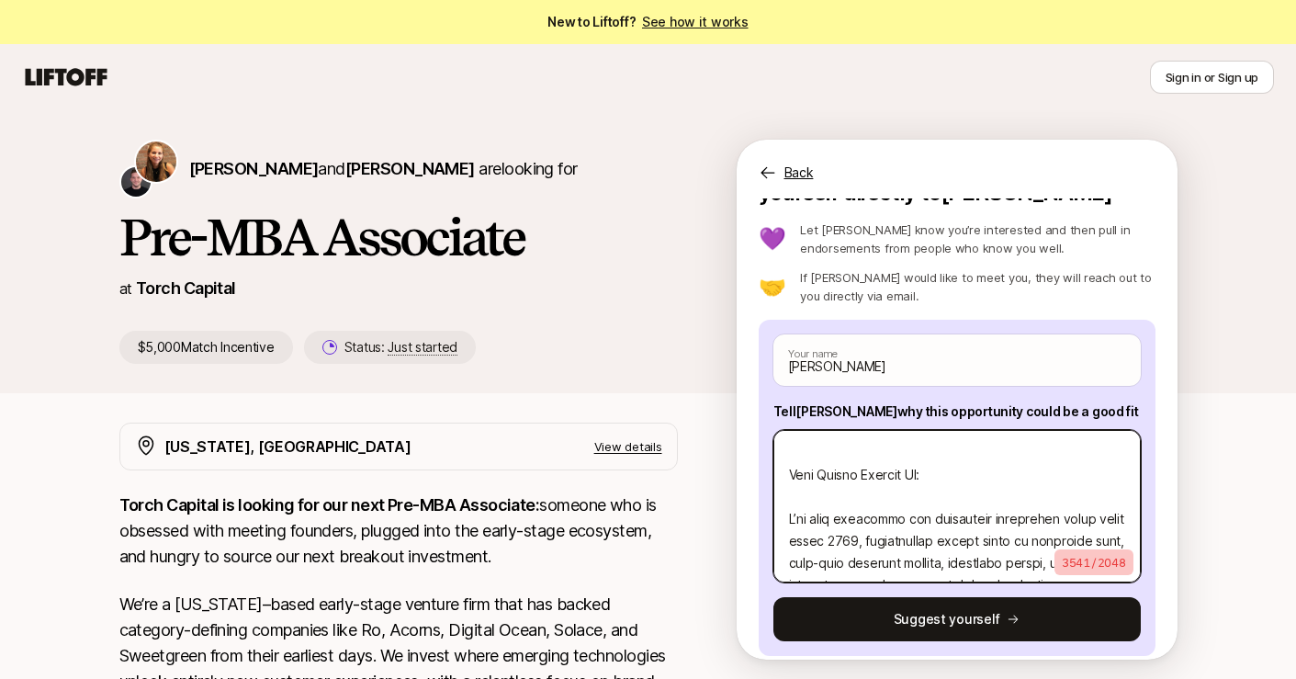
scroll to position [452, 0]
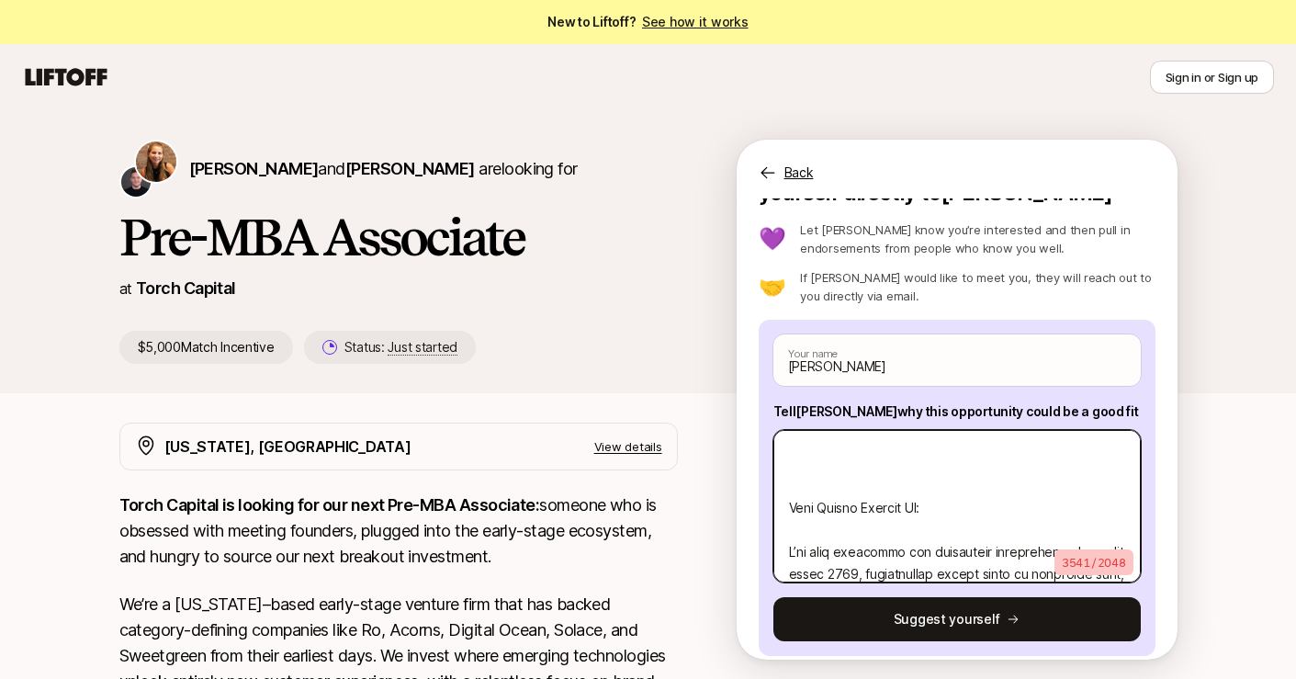
click at [901, 526] on textarea at bounding box center [956, 506] width 367 height 152
type textarea "x"
type textarea "I know you’re time is valuable, so here's brief overview of my venture experien…"
drag, startPoint x: 940, startPoint y: 536, endPoint x: 738, endPoint y: 536, distance: 202.0
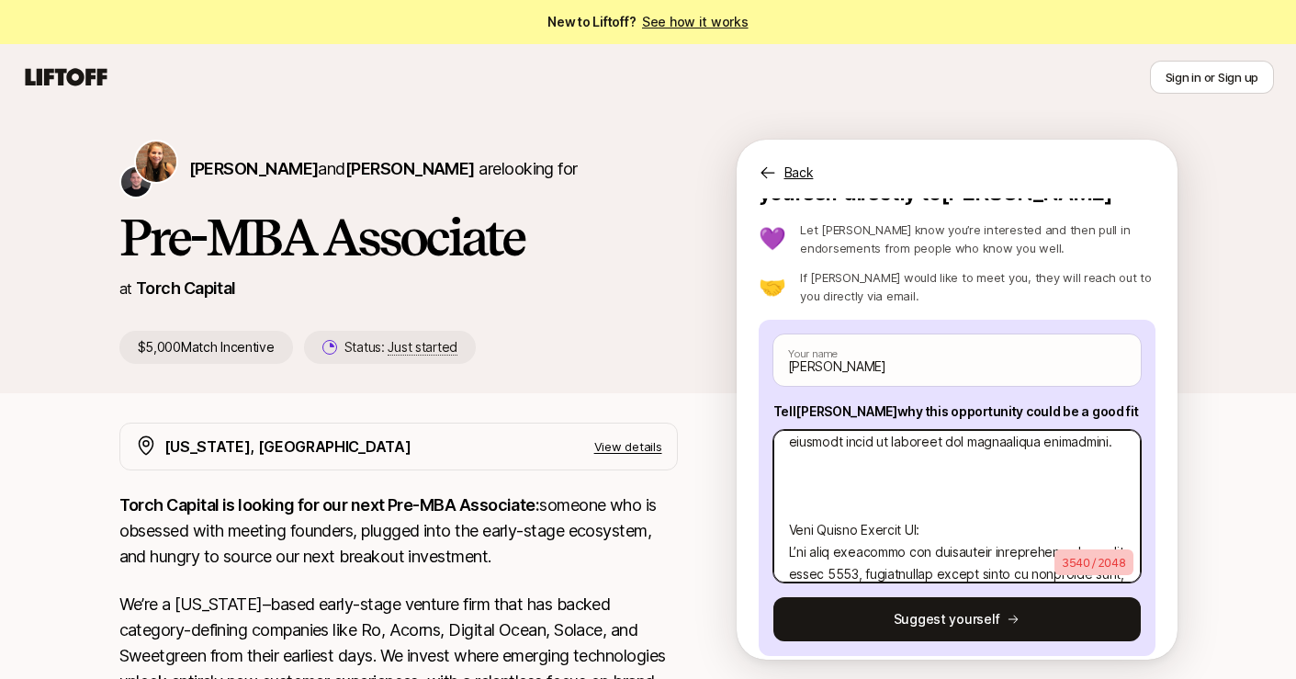
click at [738, 536] on div "Interested in this opportunity? Suggest yourself directly to Katie 💜 Let Katie …" at bounding box center [957, 428] width 441 height 461
type textarea "x"
type textarea "I know you’re time is valuable, so here's brief overview of my venture experien…"
type textarea "x"
type textarea "I know you’re time is valuable, so here's brief overview of my venture experien…"
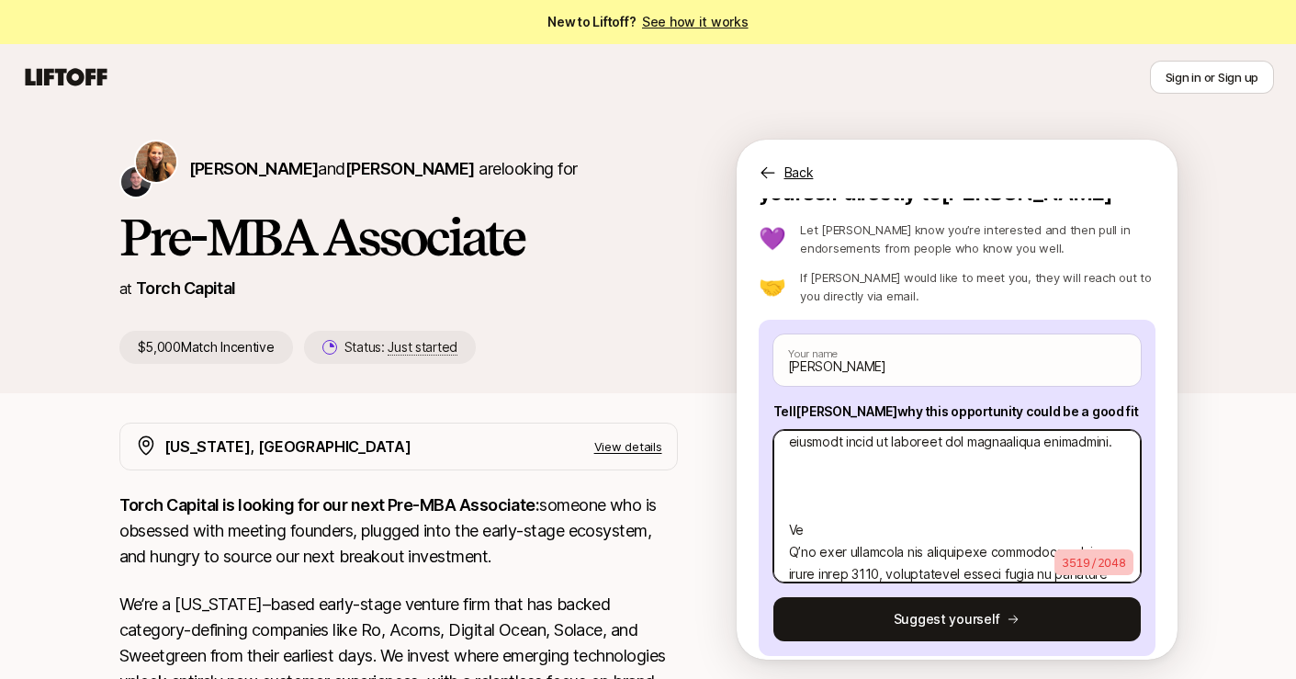
type textarea "x"
type textarea "I know you’re time is valuable, so here's brief overview of my venture experien…"
type textarea "x"
type textarea "I know you’re time is valuable, so here's brief overview of my venture experien…"
type textarea "x"
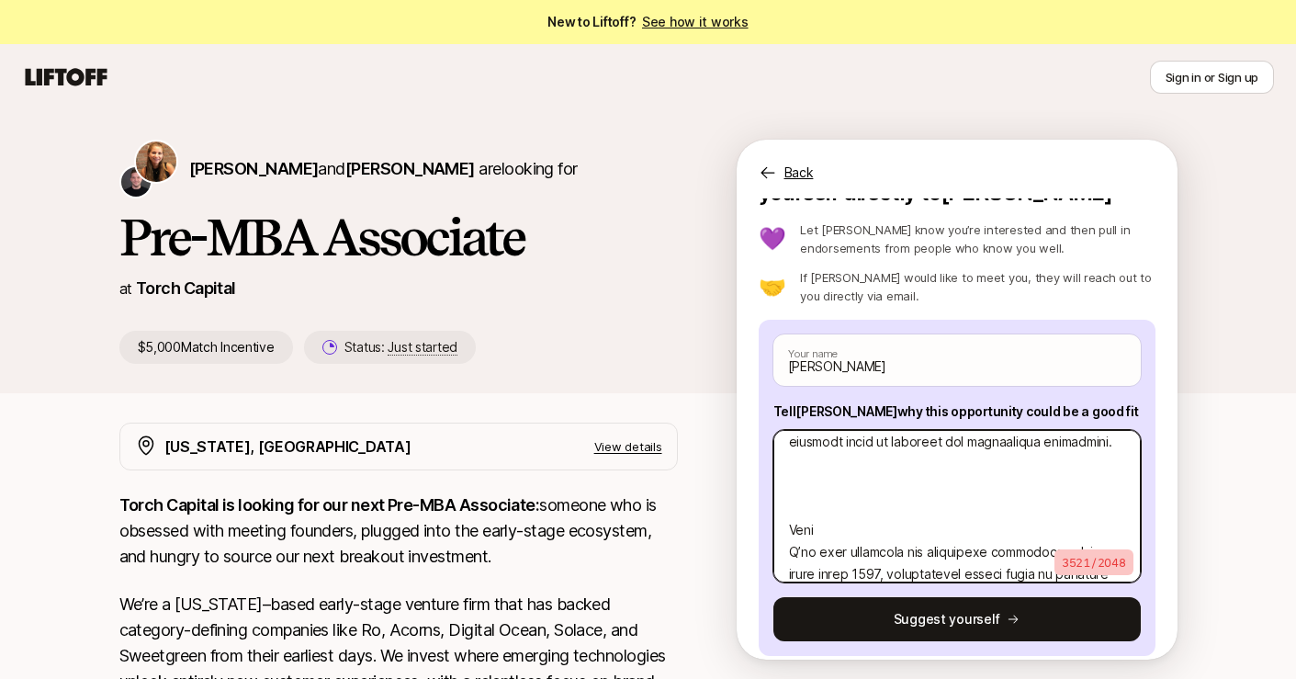
type textarea "I know you’re time is valuable, so here's brief overview of my venture experien…"
type textarea "x"
type textarea "I know you’re time is valuable, so here's brief overview of my venture experien…"
type textarea "x"
type textarea "I know you’re time is valuable, so here's brief overview of my venture experien…"
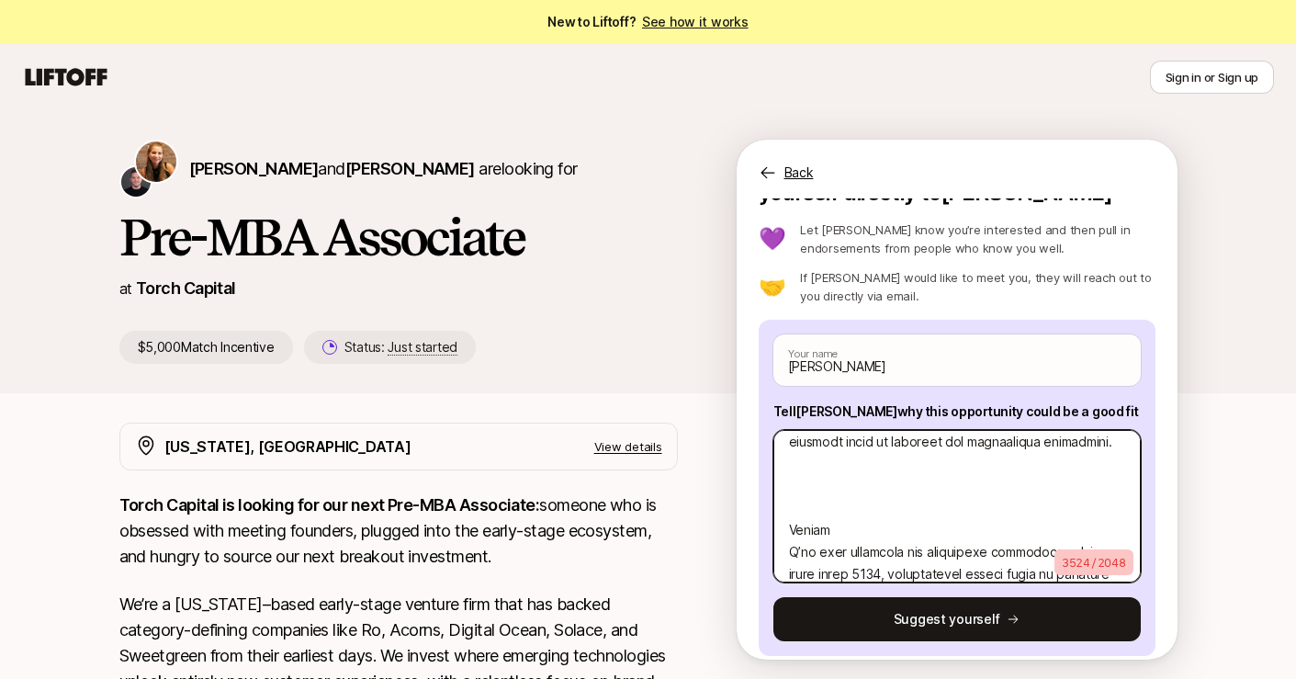
type textarea "x"
type textarea "I know you’re time is valuable, so here's brief overview of my venture experien…"
type textarea "x"
type textarea "I know you’re time is valuable, so here's brief overview of my venture experien…"
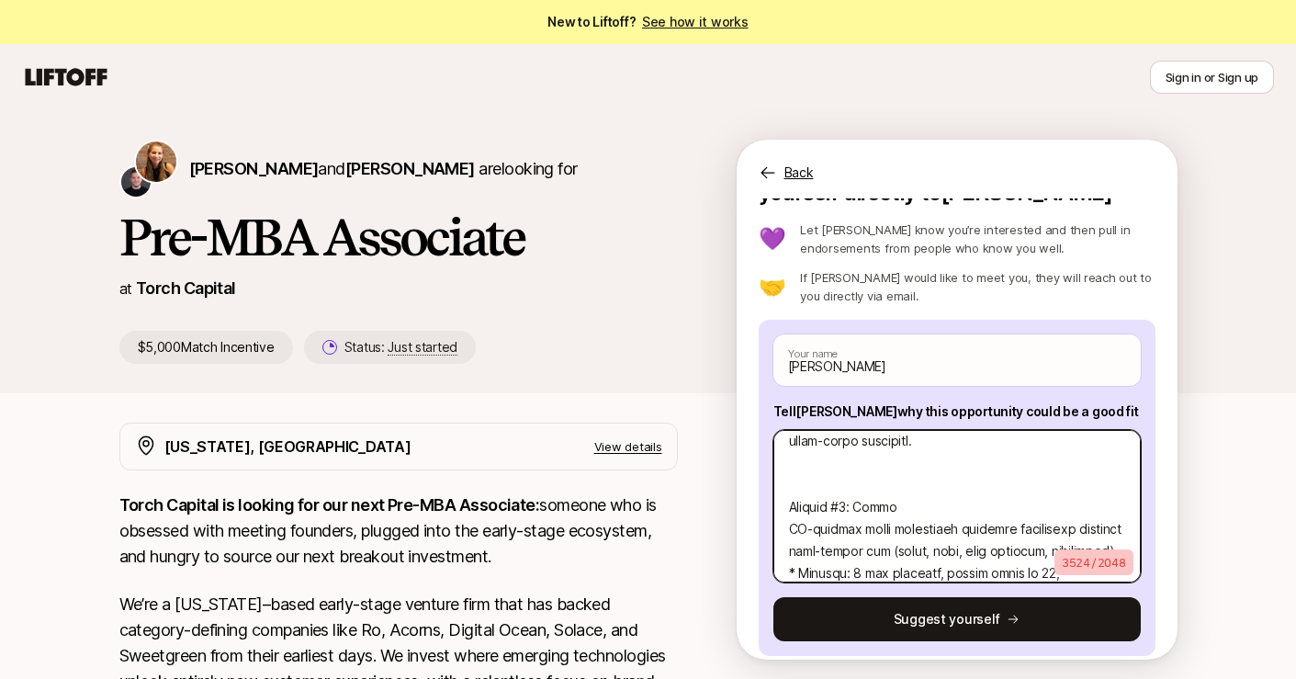
scroll to position [871, 0]
click at [828, 474] on textarea at bounding box center [956, 506] width 367 height 152
type textarea "x"
type textarea "I know you’re time is valuable, so here's brief overview of my venture experien…"
type textarea "x"
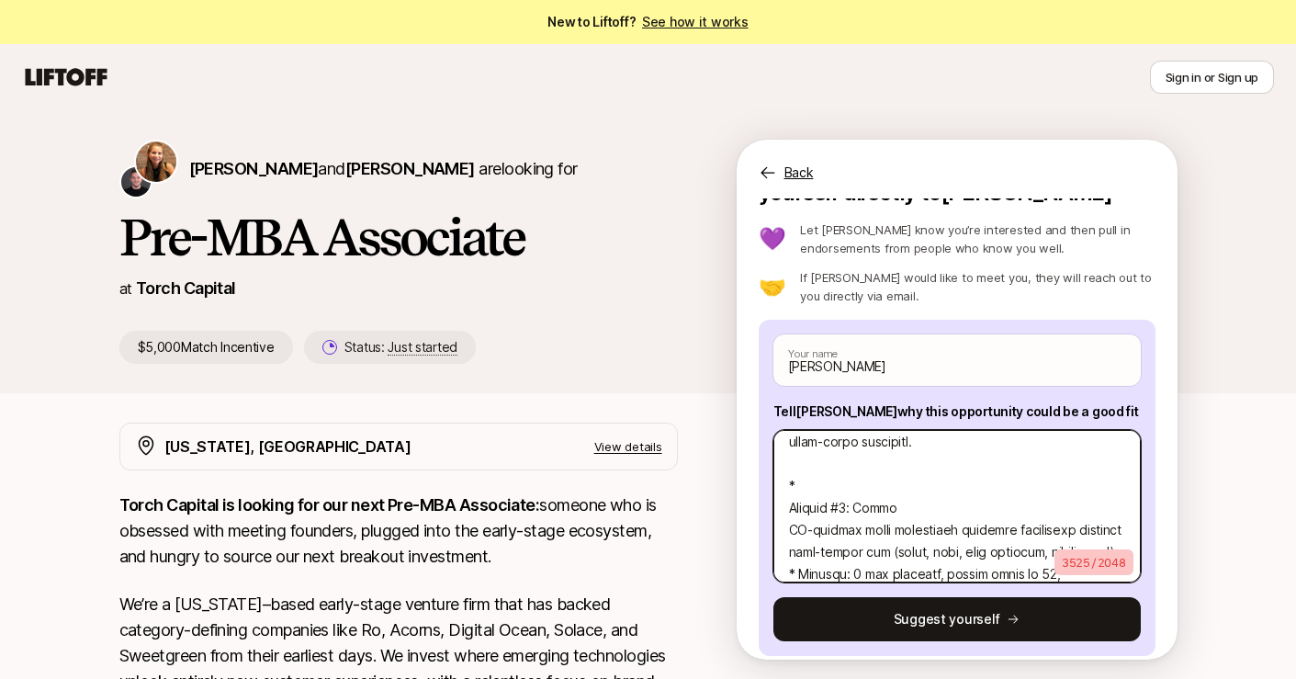
type textarea "I know you’re time is valuable, so here's brief overview of my venture experien…"
type textarea "x"
type textarea "I know you’re time is valuable, so here's brief overview of my venture experien…"
type textarea "x"
type textarea "I know you’re time is valuable, so here's brief overview of my venture experien…"
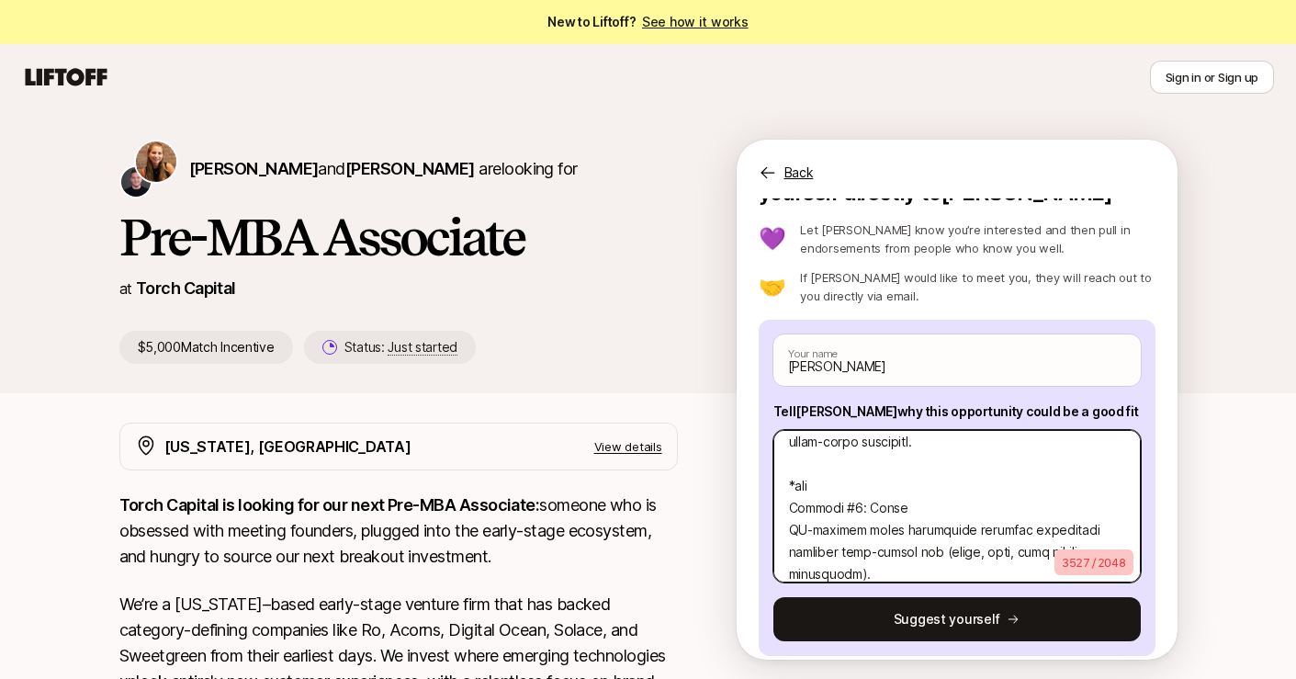
type textarea "x"
type textarea "I know you’re time is valuable, so here's brief overview of my venture experien…"
type textarea "x"
type textarea "I know you’re time is valuable, so here's brief overview of my venture experien…"
type textarea "x"
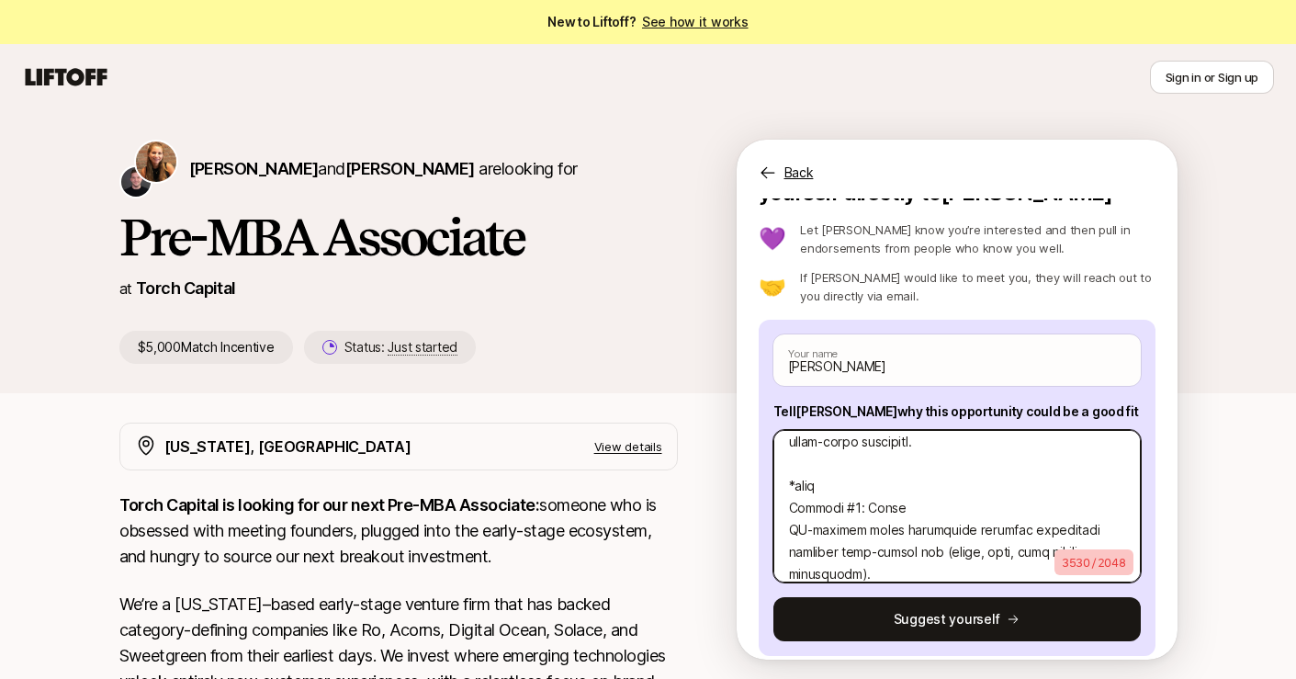
type textarea "I know you’re time is valuable, so here's brief overview of my venture experien…"
type textarea "x"
type textarea "I know you’re time is valuable, so here's brief overview of my venture experien…"
type textarea "x"
type textarea "I know you’re time is valuable, so here's brief overview of my venture experien…"
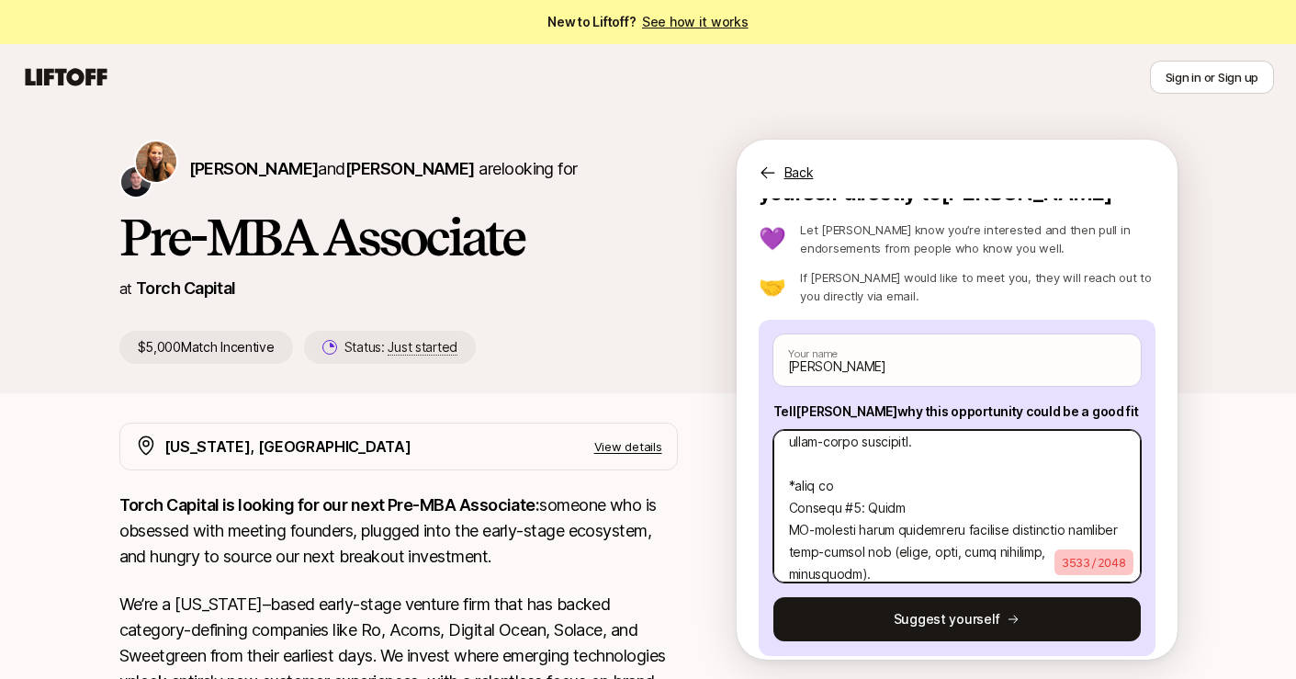
type textarea "x"
type textarea "I know you’re time is valuable, so here's brief overview of my venture experien…"
type textarea "x"
type textarea "I know you’re time is valuable, so here's brief overview of my venture experien…"
type textarea "x"
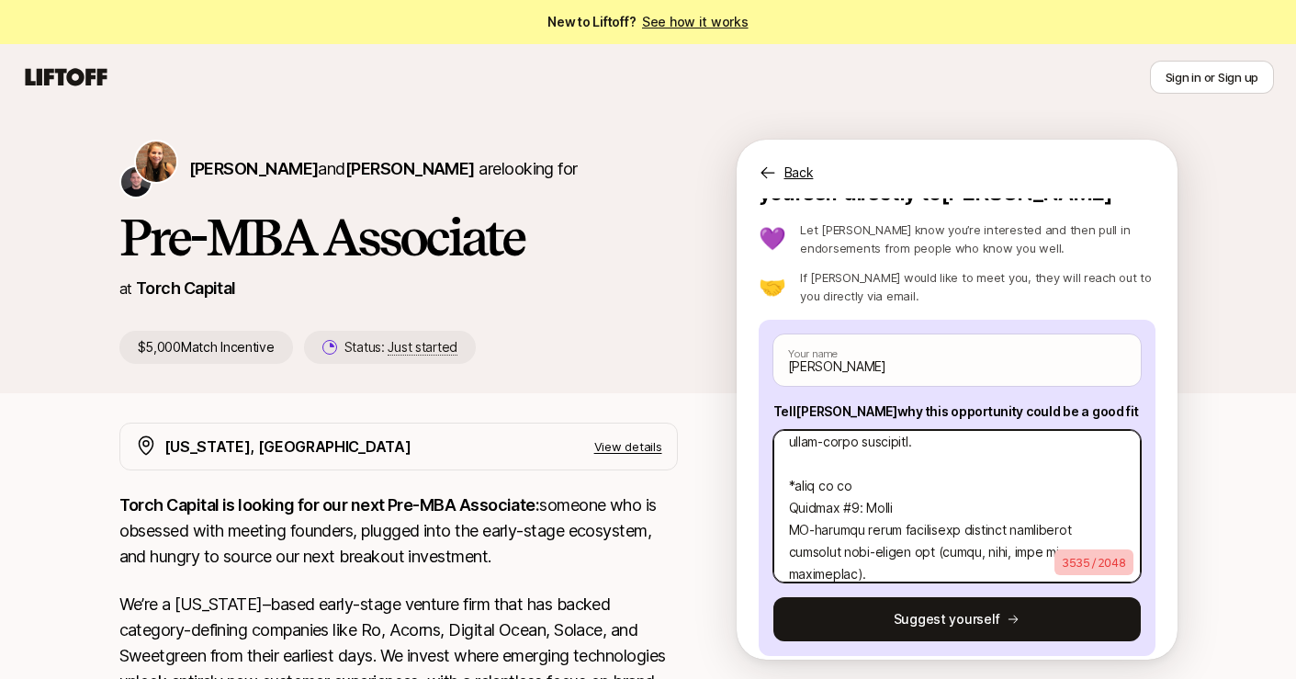
type textarea "I know you’re time is valuable, so here's brief overview of my venture experien…"
type textarea "x"
type textarea "I know you’re time is valuable, so here's brief overview of my venture experien…"
type textarea "x"
type textarea "I know you’re time is valuable, so here's brief overview of my venture experien…"
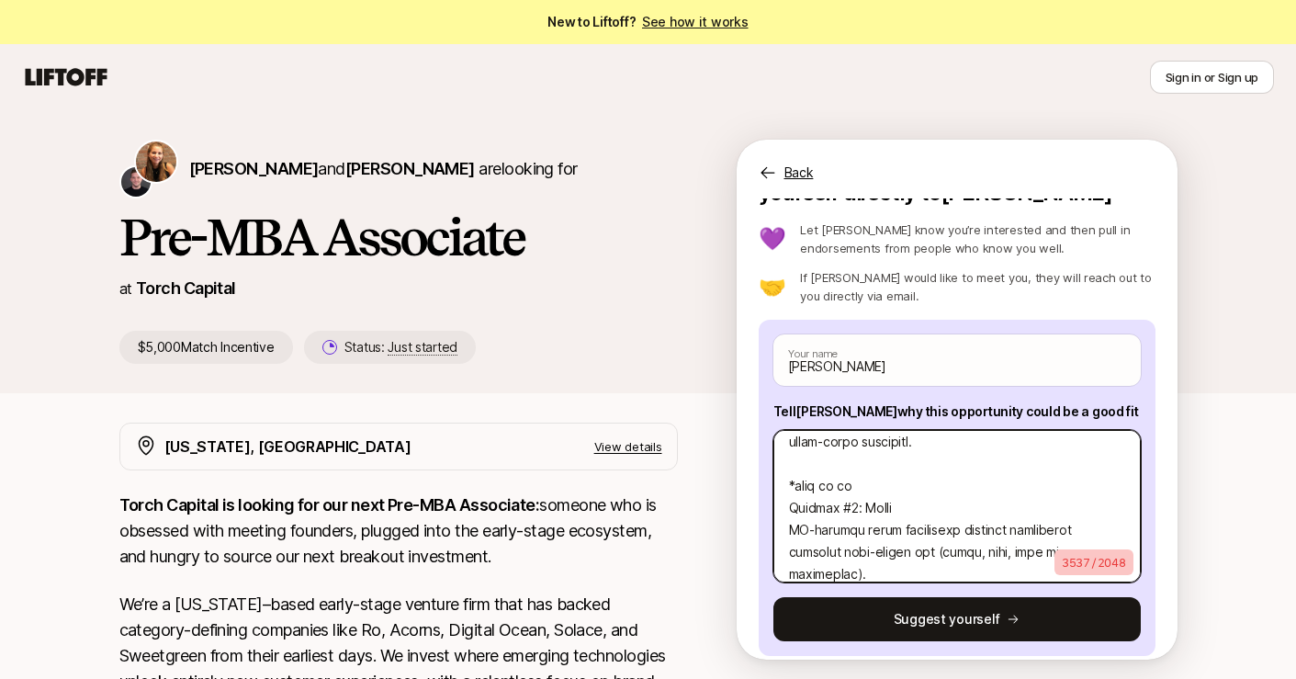
type textarea "x"
type textarea "I know you’re time is valuable, so here's brief overview of my venture experien…"
type textarea "x"
type textarea "I know you’re time is valuable, so here's brief overview of my venture experien…"
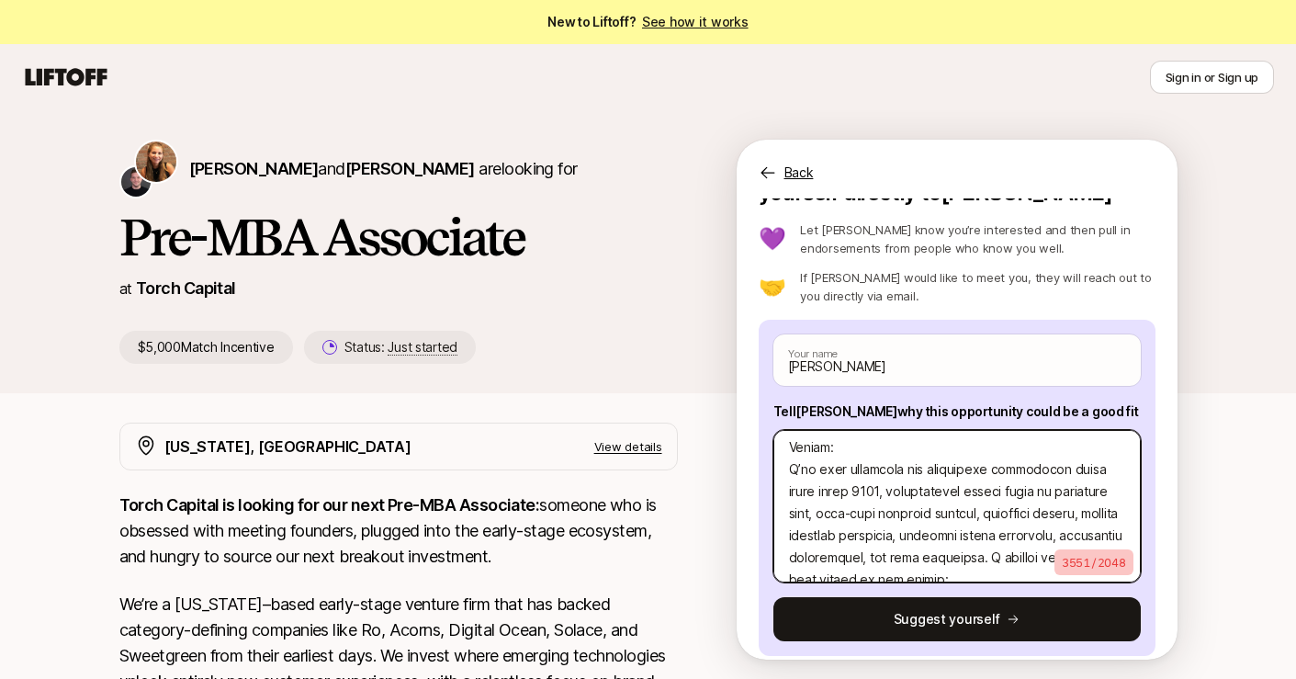
scroll to position [512, 0]
drag, startPoint x: 877, startPoint y: 476, endPoint x: 981, endPoint y: 507, distance: 108.4
click at [981, 507] on textarea at bounding box center [956, 506] width 367 height 152
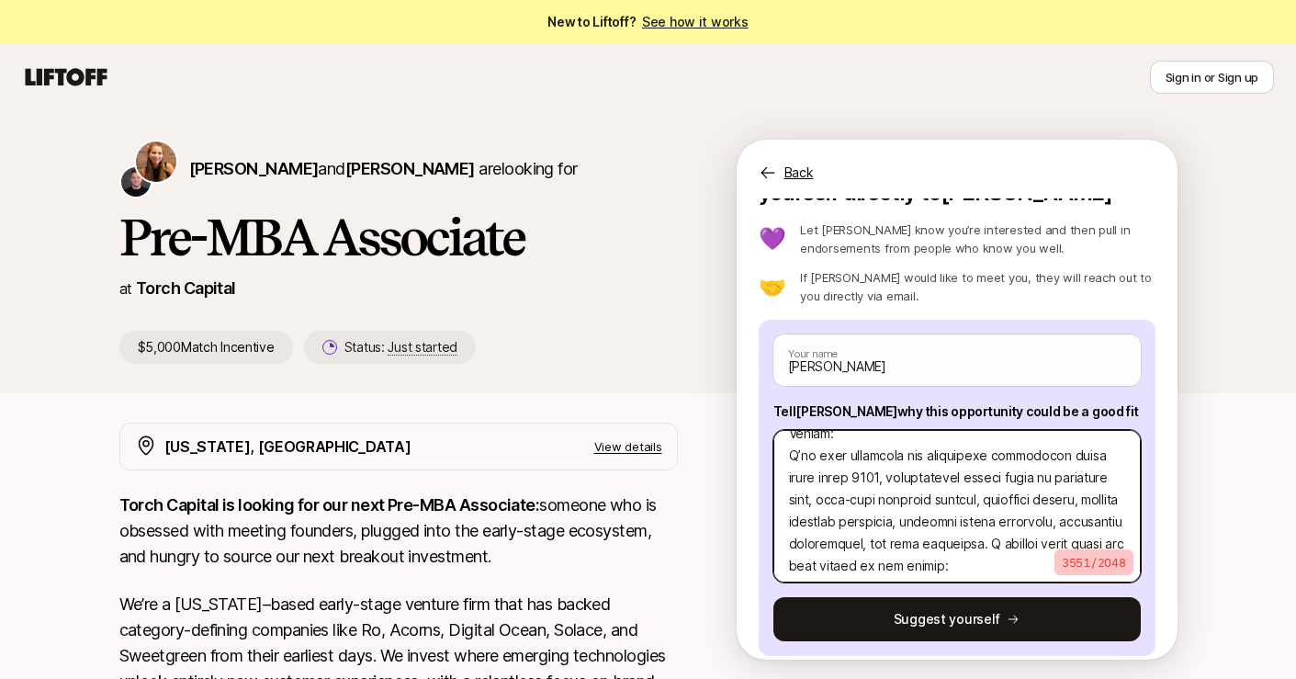
scroll to position [531, 0]
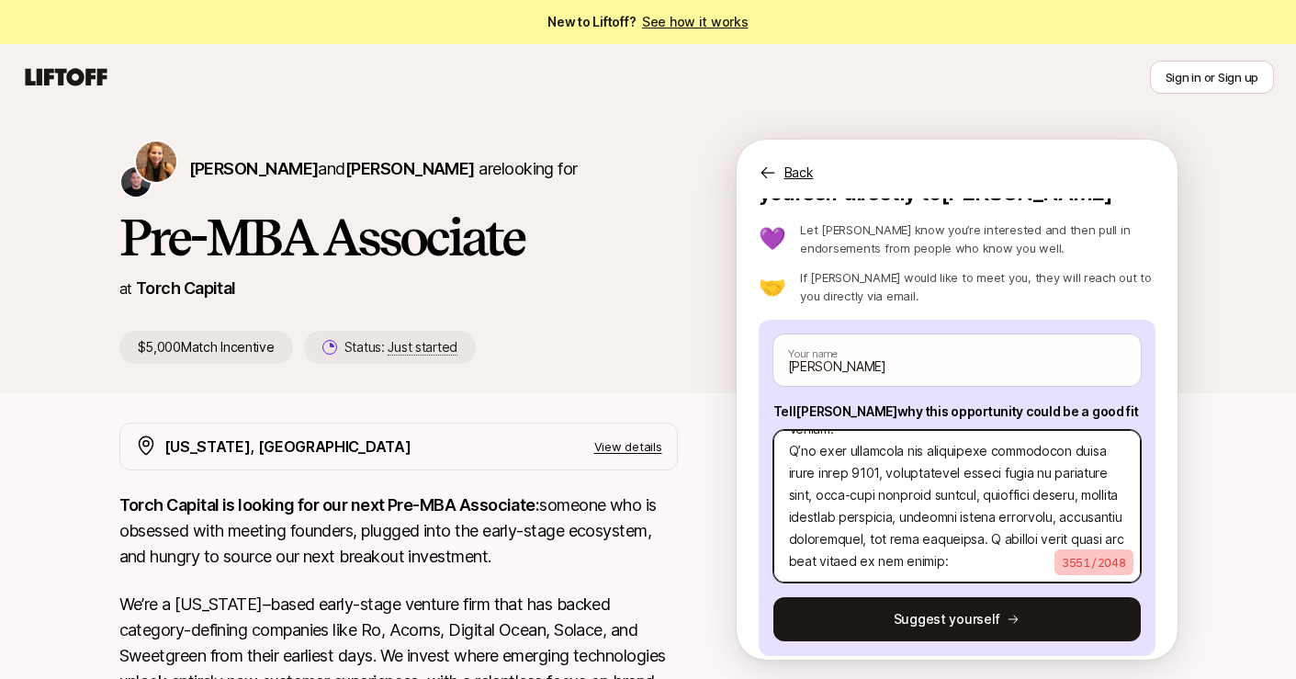
drag, startPoint x: 990, startPoint y: 568, endPoint x: 869, endPoint y: 474, distance: 153.2
click at [869, 474] on textarea at bounding box center [956, 506] width 367 height 152
drag, startPoint x: 854, startPoint y: 475, endPoint x: 804, endPoint y: 464, distance: 51.7
click at [794, 464] on textarea at bounding box center [956, 506] width 367 height 152
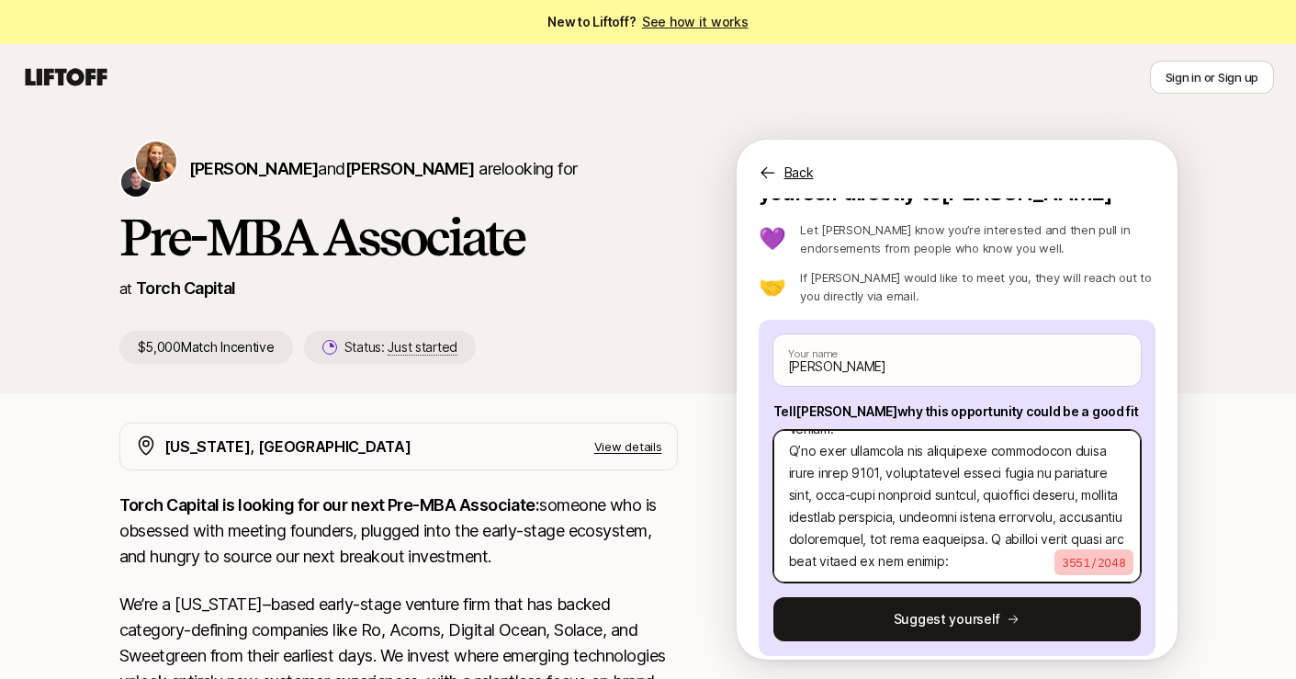
click at [871, 467] on textarea at bounding box center [956, 506] width 367 height 152
click at [1011, 475] on textarea at bounding box center [956, 506] width 367 height 152
drag, startPoint x: 852, startPoint y: 477, endPoint x: 899, endPoint y: 484, distance: 47.4
click at [899, 484] on textarea at bounding box center [956, 506] width 367 height 152
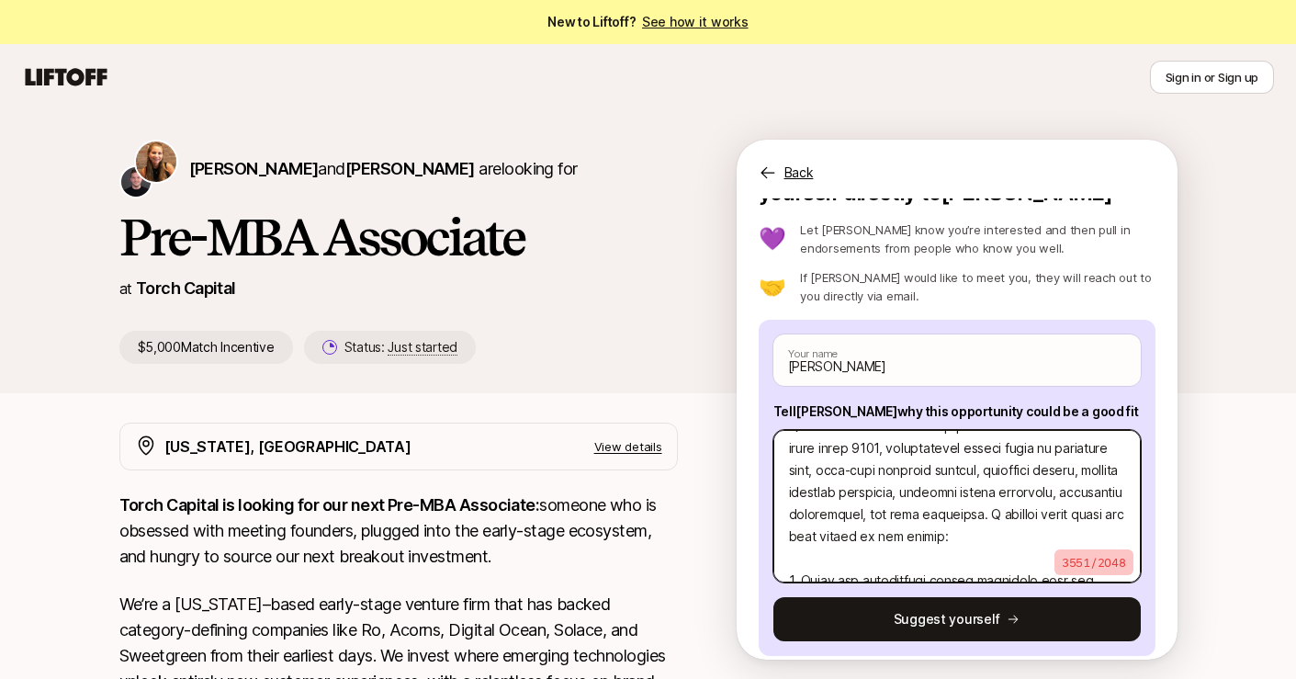
scroll to position [553, 0]
drag, startPoint x: 998, startPoint y: 517, endPoint x: 953, endPoint y: 534, distance: 47.9
click at [953, 534] on textarea at bounding box center [956, 506] width 367 height 152
drag, startPoint x: 953, startPoint y: 544, endPoint x: 1050, endPoint y: 517, distance: 100.0
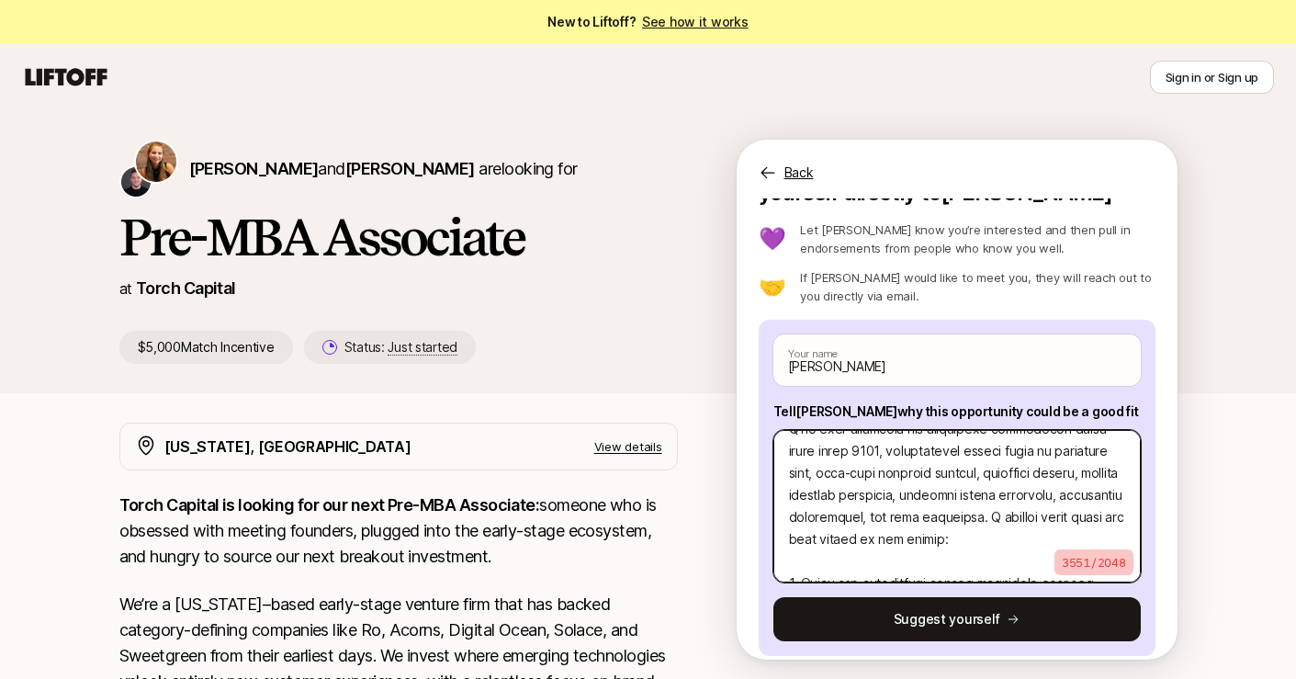
click at [1050, 517] on textarea at bounding box center [956, 506] width 367 height 152
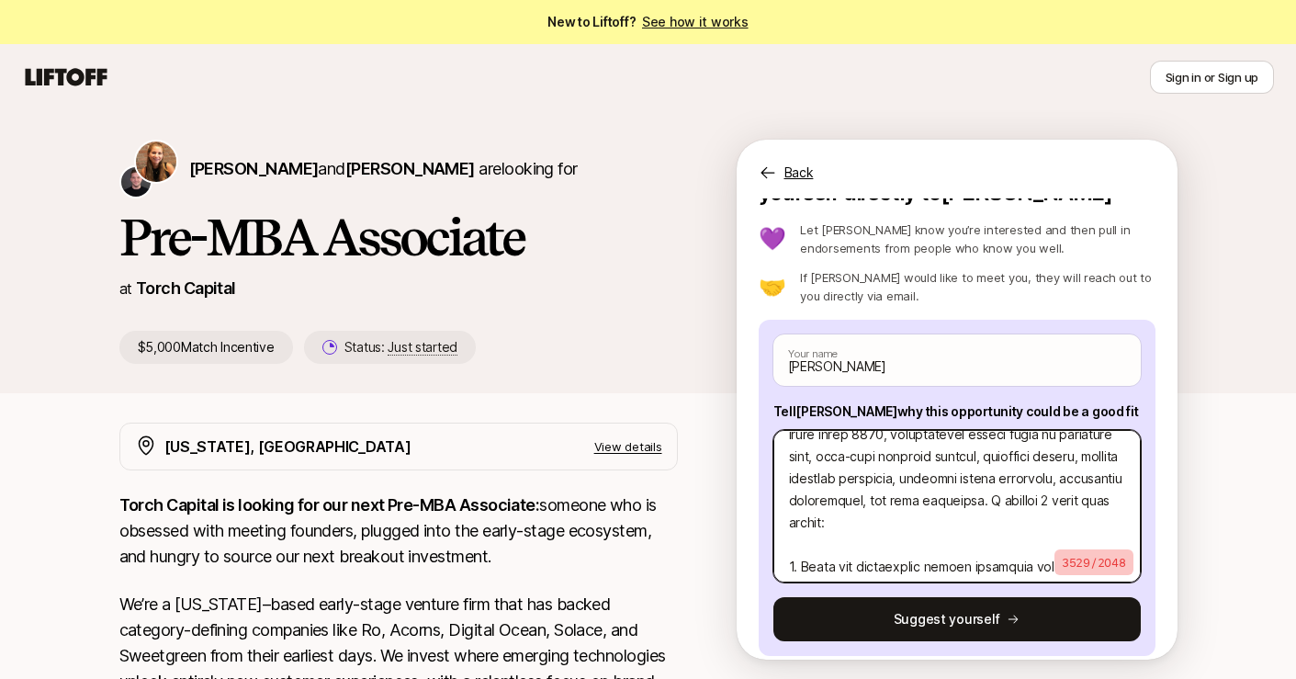
scroll to position [573, 0]
drag, startPoint x: 1119, startPoint y: 500, endPoint x: 1097, endPoint y: 503, distance: 21.4
click at [1097, 503] on textarea at bounding box center [956, 506] width 367 height 152
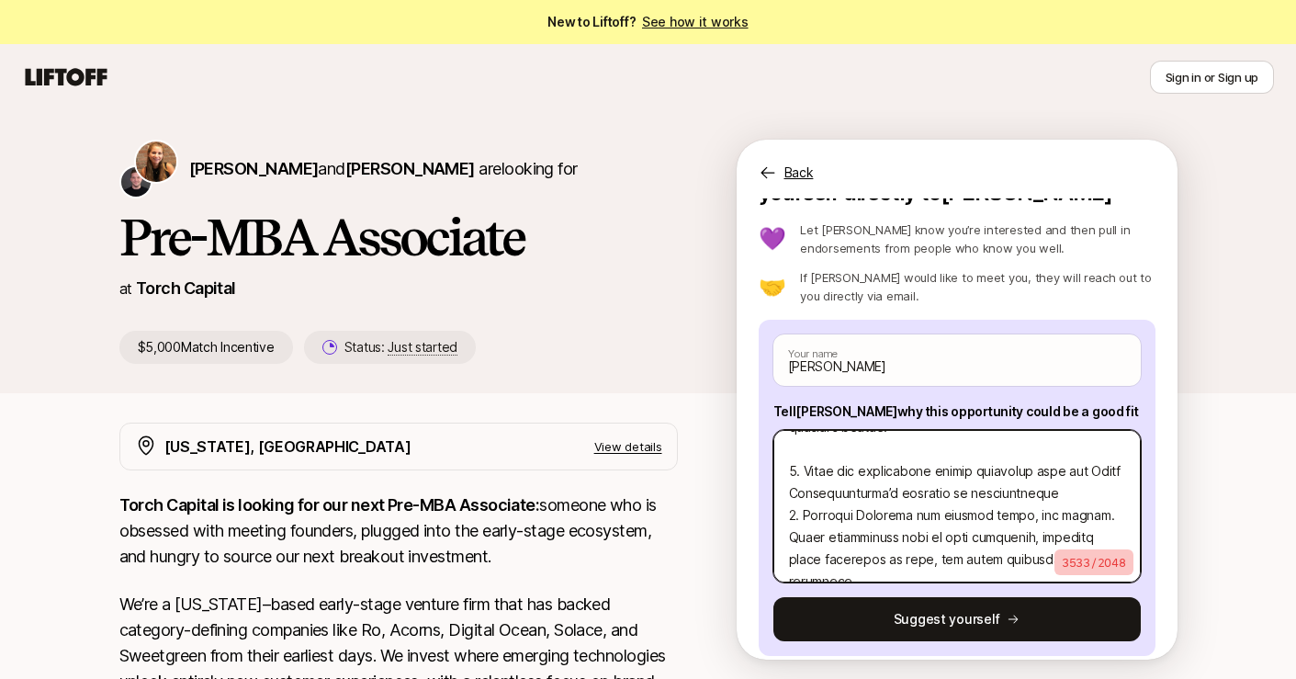
click at [999, 528] on textarea at bounding box center [956, 506] width 367 height 152
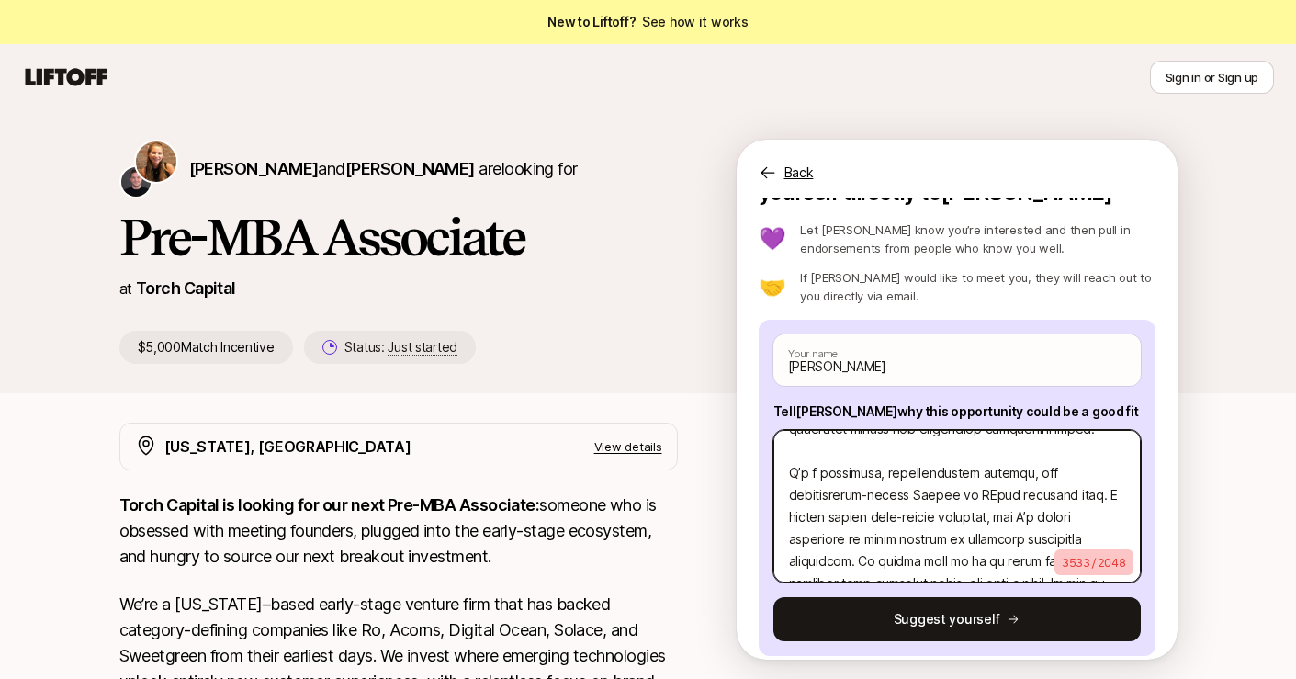
scroll to position [0, 0]
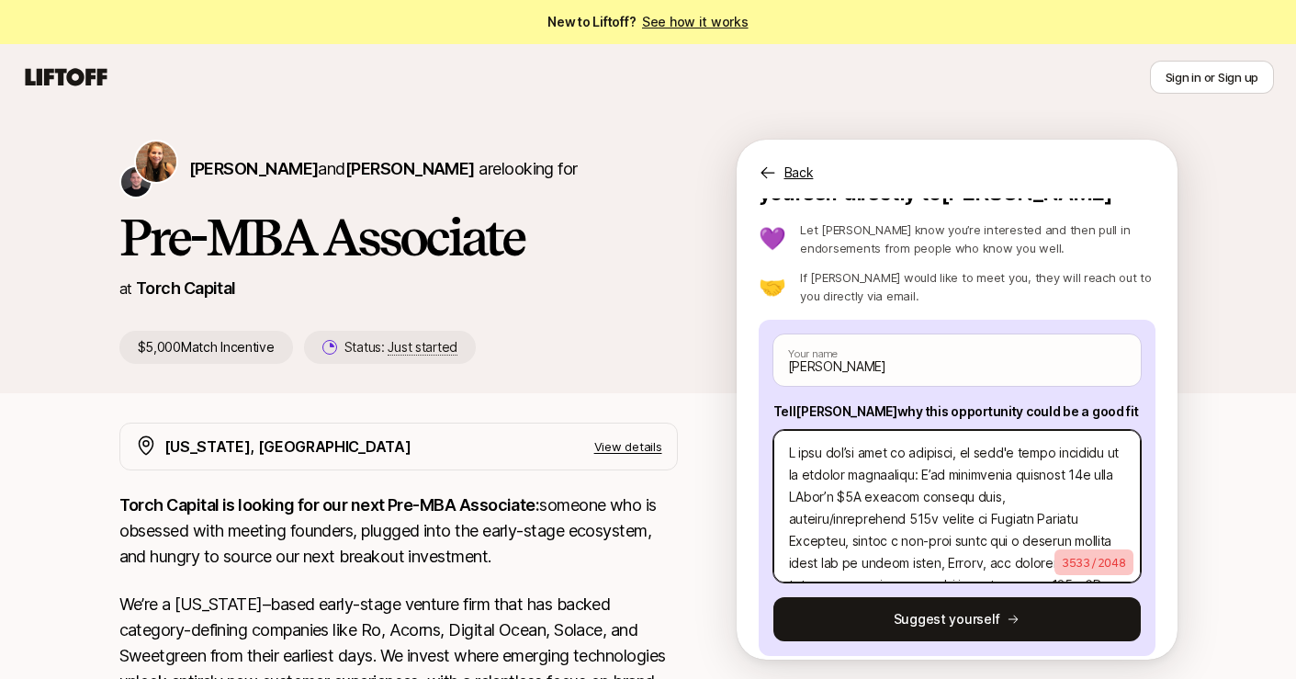
drag, startPoint x: 968, startPoint y: 511, endPoint x: 776, endPoint y: 434, distance: 206.5
click at [776, 434] on textarea at bounding box center [956, 506] width 367 height 152
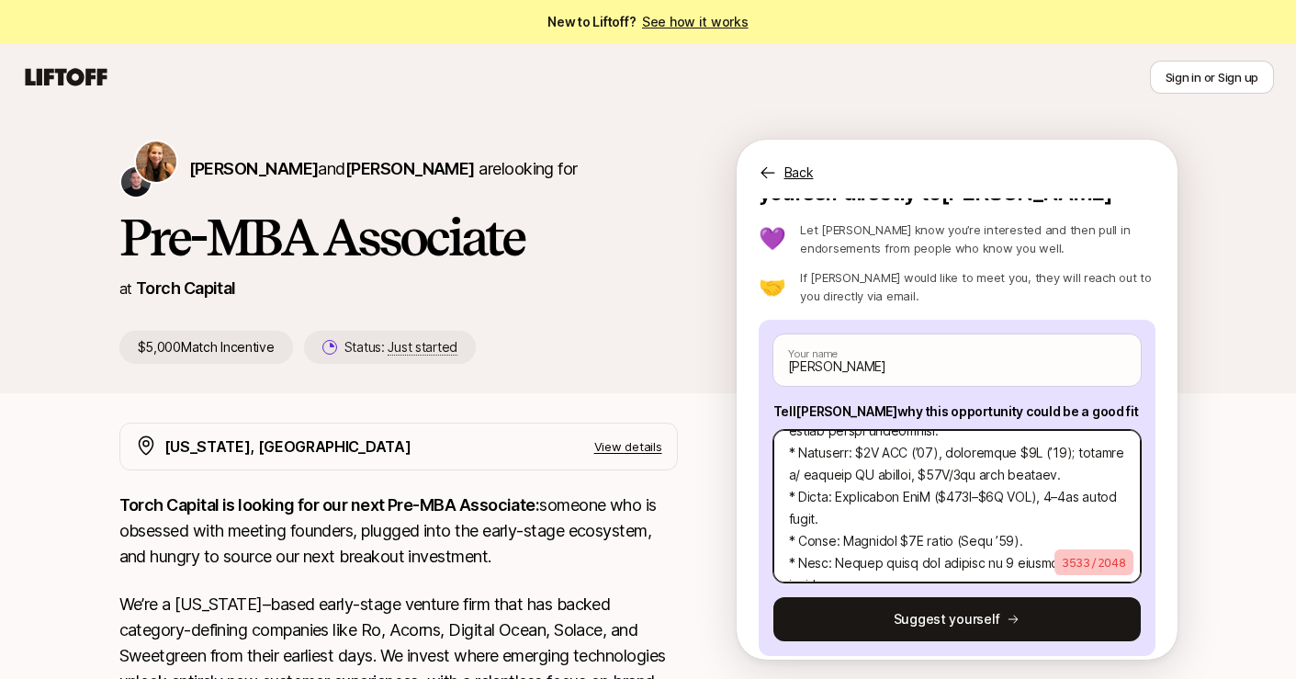
scroll to position [62, 0]
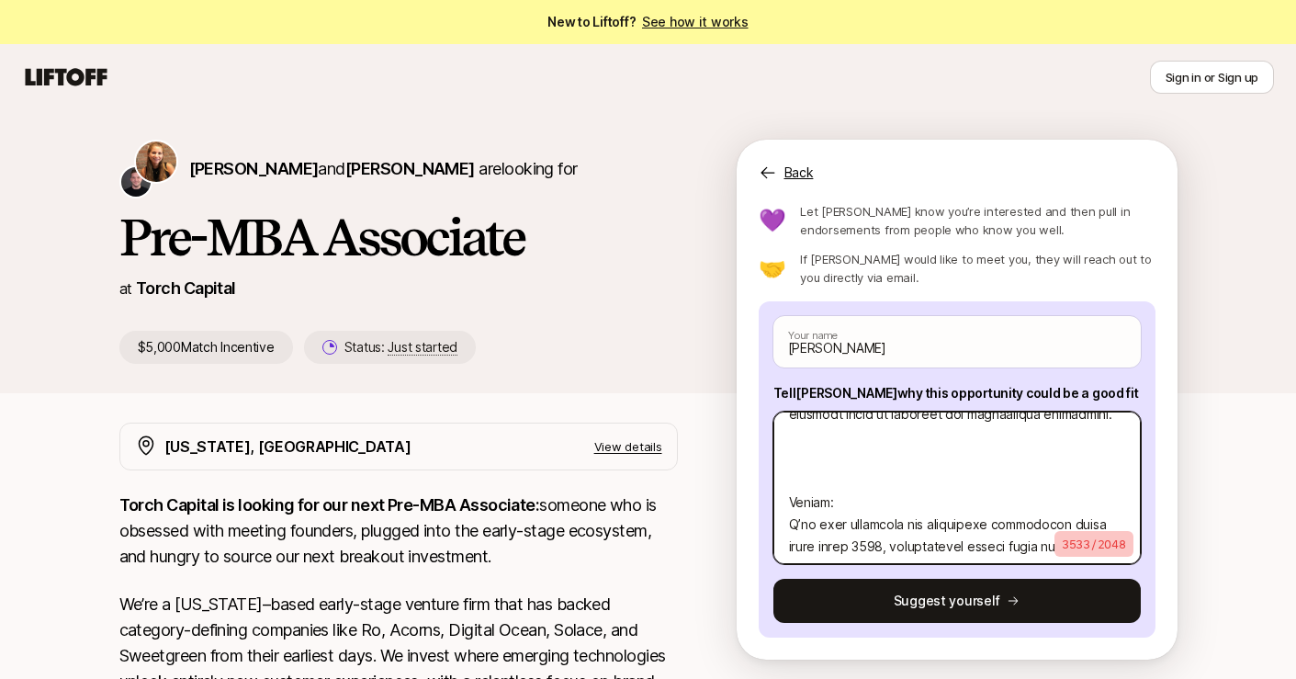
click at [1016, 481] on textarea at bounding box center [956, 487] width 367 height 152
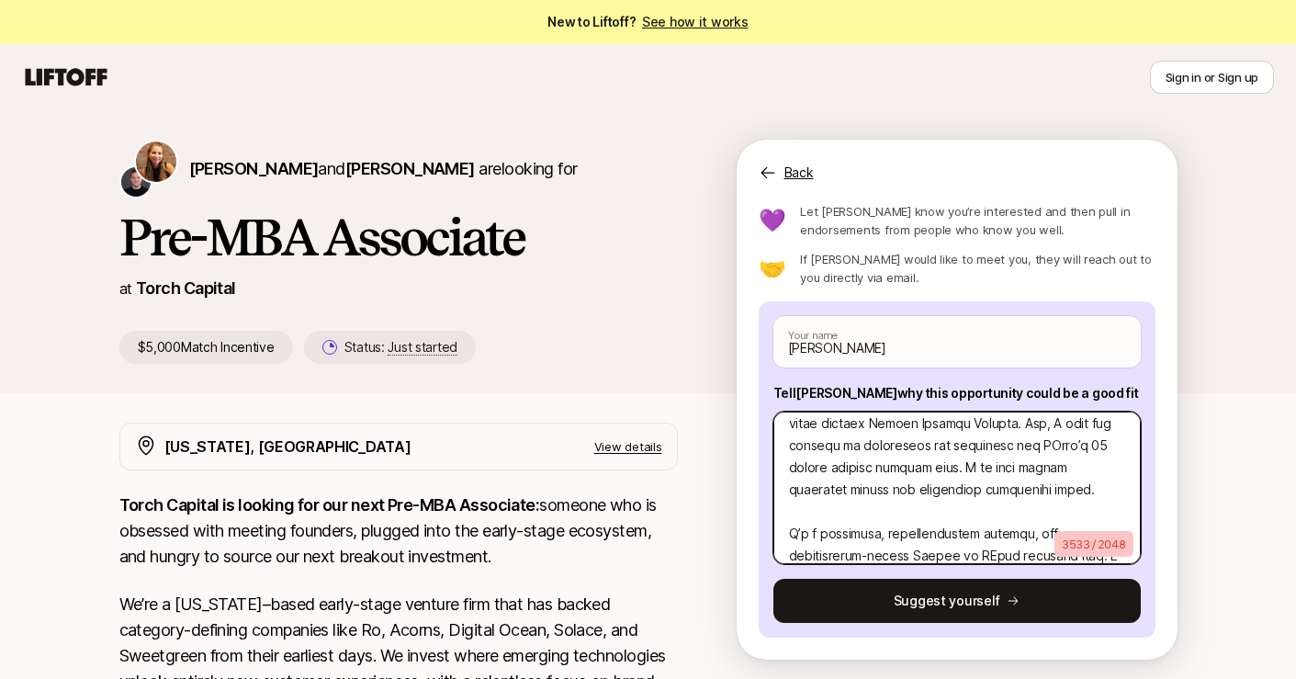
scroll to position [0, 0]
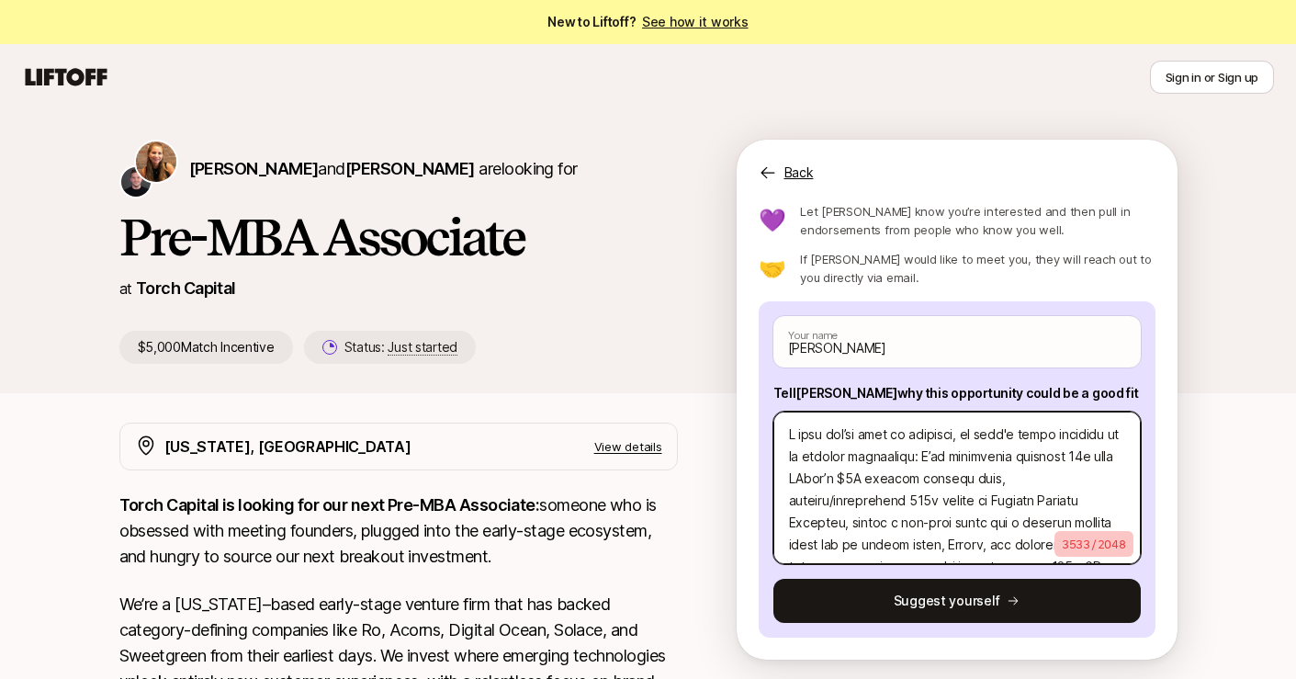
drag, startPoint x: 969, startPoint y: 487, endPoint x: 928, endPoint y: 462, distance: 47.4
click at [928, 462] on textarea at bounding box center [956, 487] width 367 height 152
paste textarea "Deployed $75K from UConn’s $1M venture fund; sourced $100K at Zenture Capital; …"
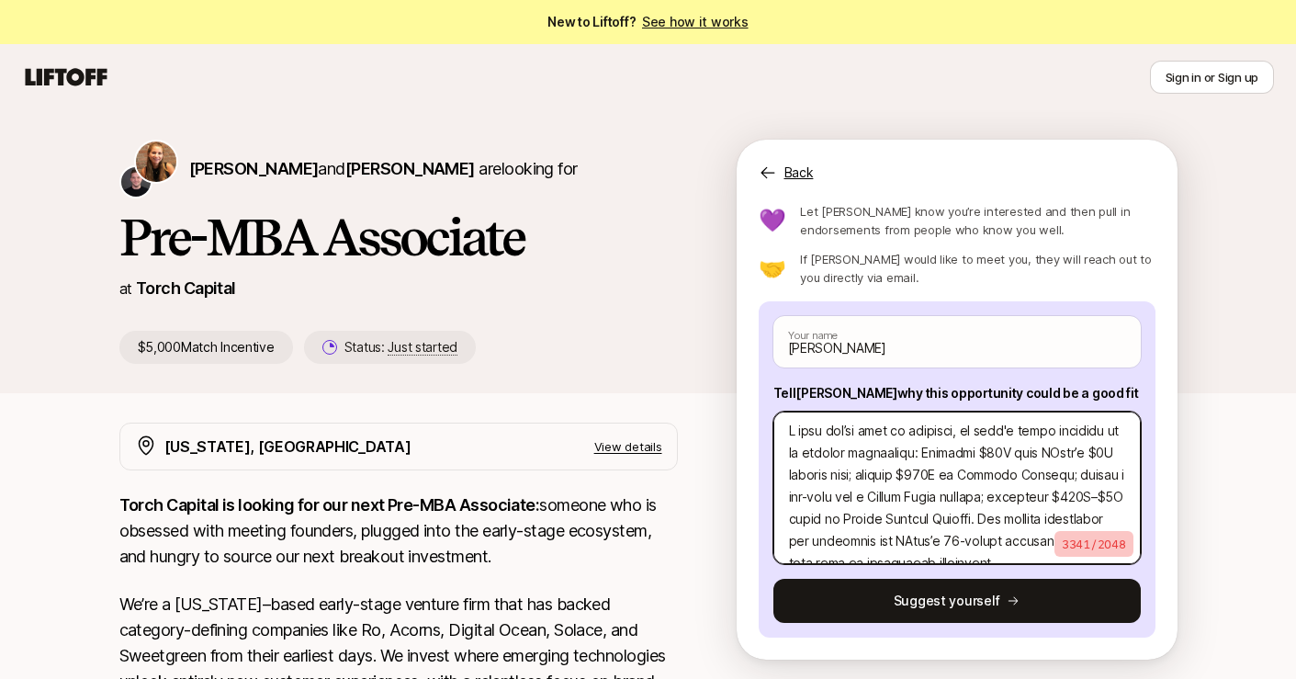
scroll to position [1, 0]
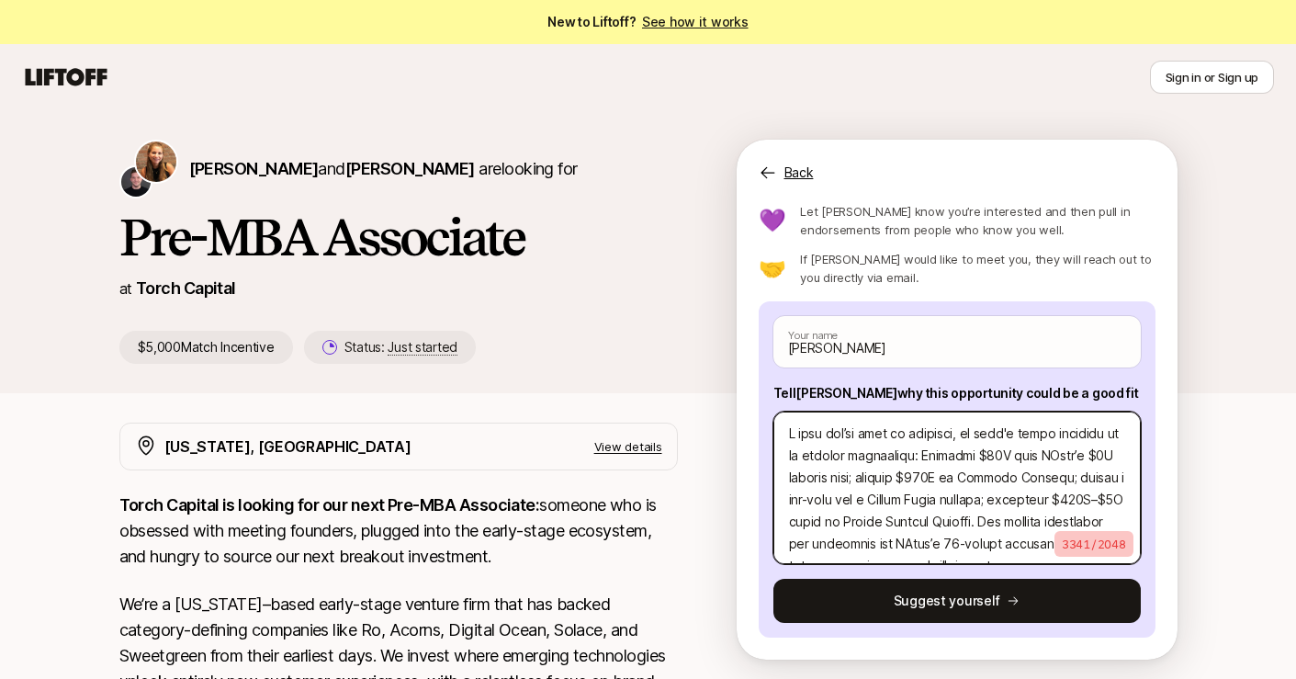
drag, startPoint x: 934, startPoint y: 455, endPoint x: 998, endPoint y: 501, distance: 79.0
click at [998, 501] on textarea at bounding box center [956, 487] width 367 height 152
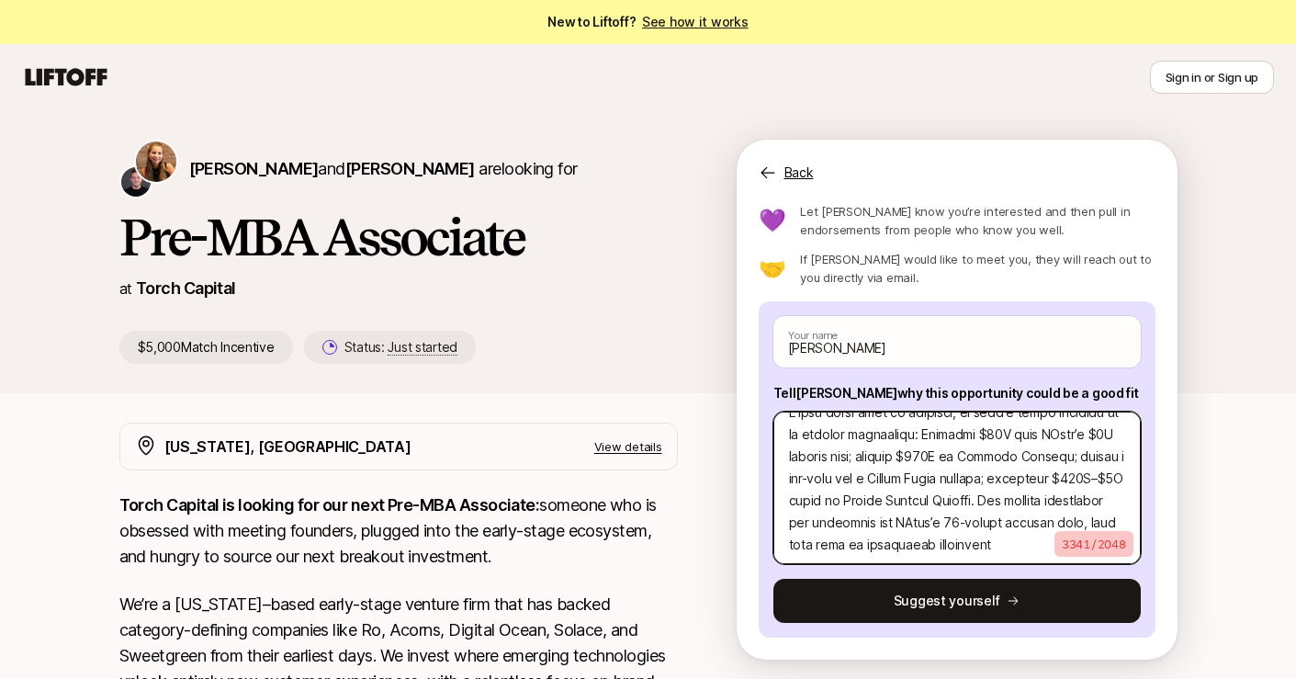
scroll to position [24, 0]
click at [821, 501] on textarea at bounding box center [956, 487] width 367 height 152
click at [860, 498] on textarea at bounding box center [956, 487] width 367 height 152
click at [948, 454] on textarea at bounding box center [956, 487] width 367 height 152
click at [986, 455] on textarea at bounding box center [956, 487] width 367 height 152
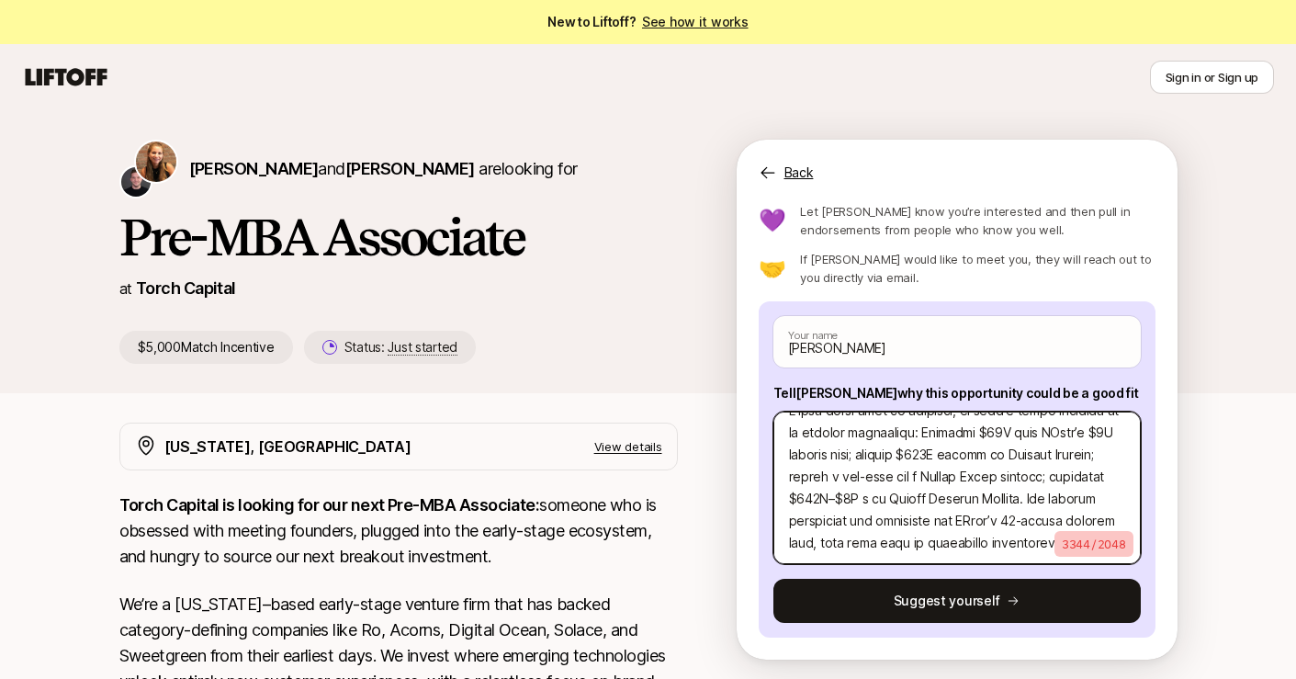
click at [867, 480] on textarea at bounding box center [956, 487] width 367 height 152
click at [928, 500] on textarea at bounding box center [956, 487] width 367 height 152
click at [852, 499] on textarea at bounding box center [956, 487] width 367 height 152
click at [847, 512] on textarea at bounding box center [956, 487] width 367 height 152
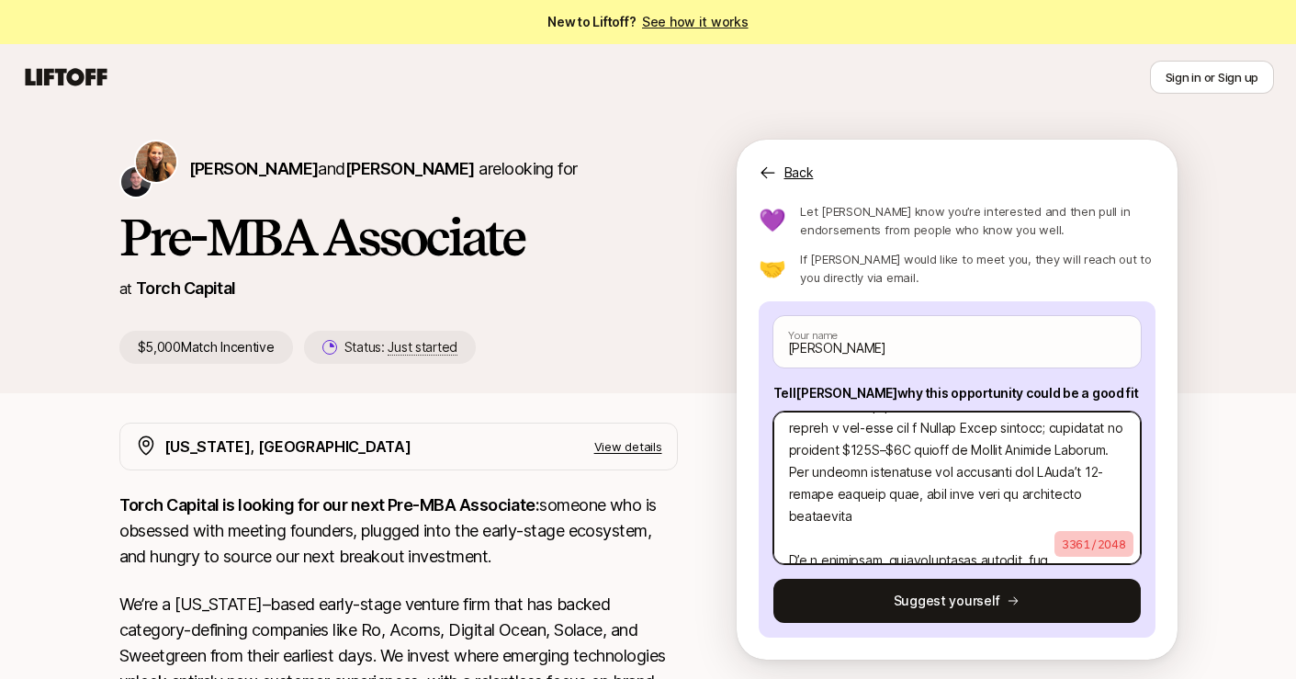
scroll to position [78, 0]
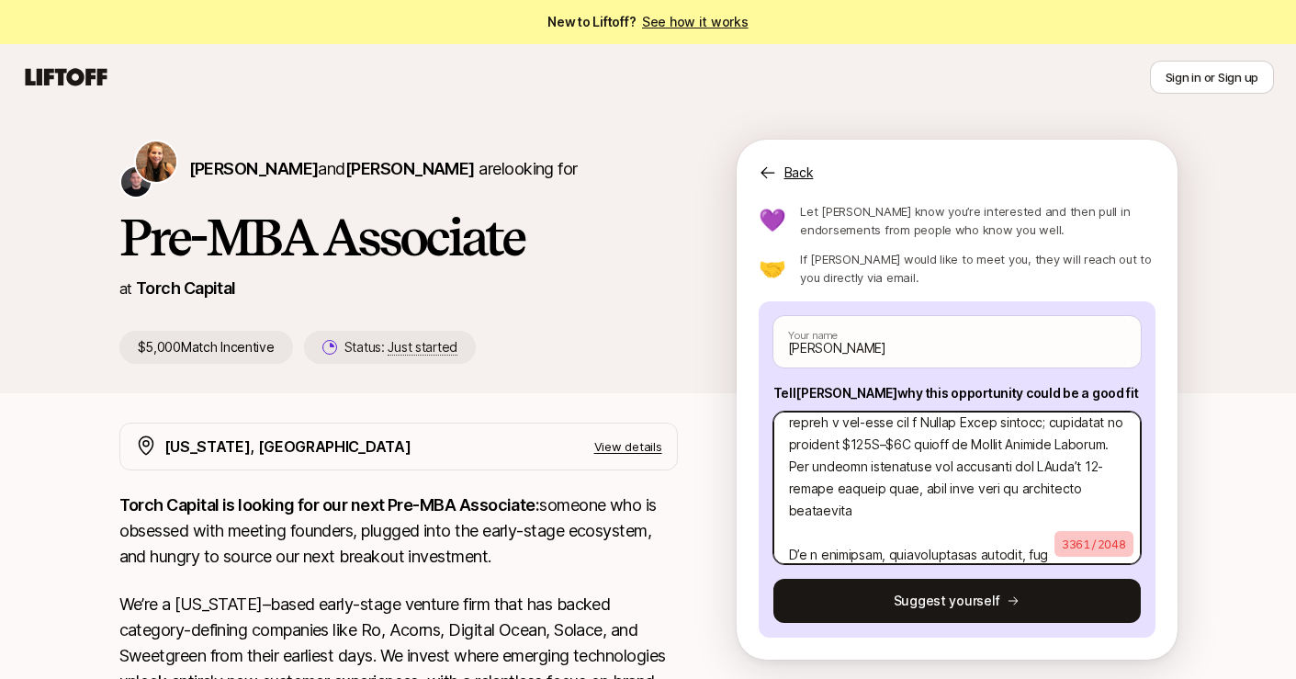
drag, startPoint x: 885, startPoint y: 468, endPoint x: 916, endPoint y: 500, distance: 44.2
click at [916, 500] on textarea at bounding box center [956, 487] width 367 height 152
click at [952, 468] on textarea at bounding box center [956, 487] width 367 height 152
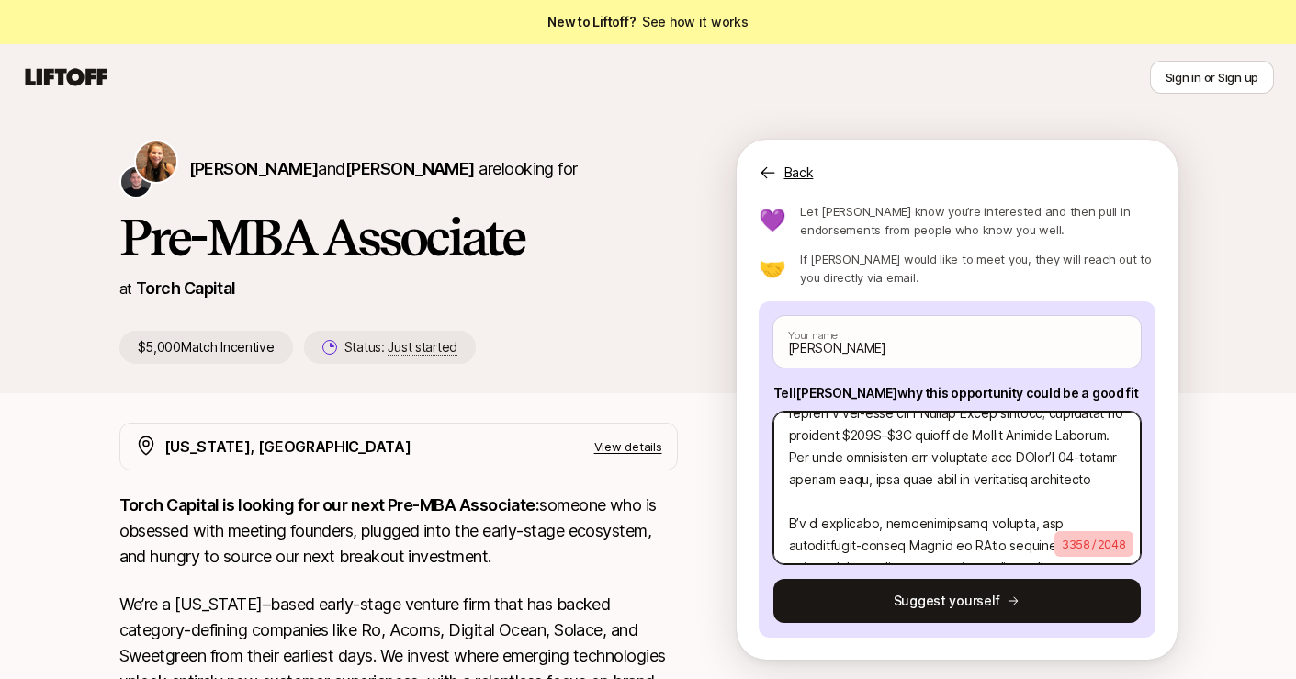
click at [1003, 478] on textarea at bounding box center [956, 487] width 367 height 152
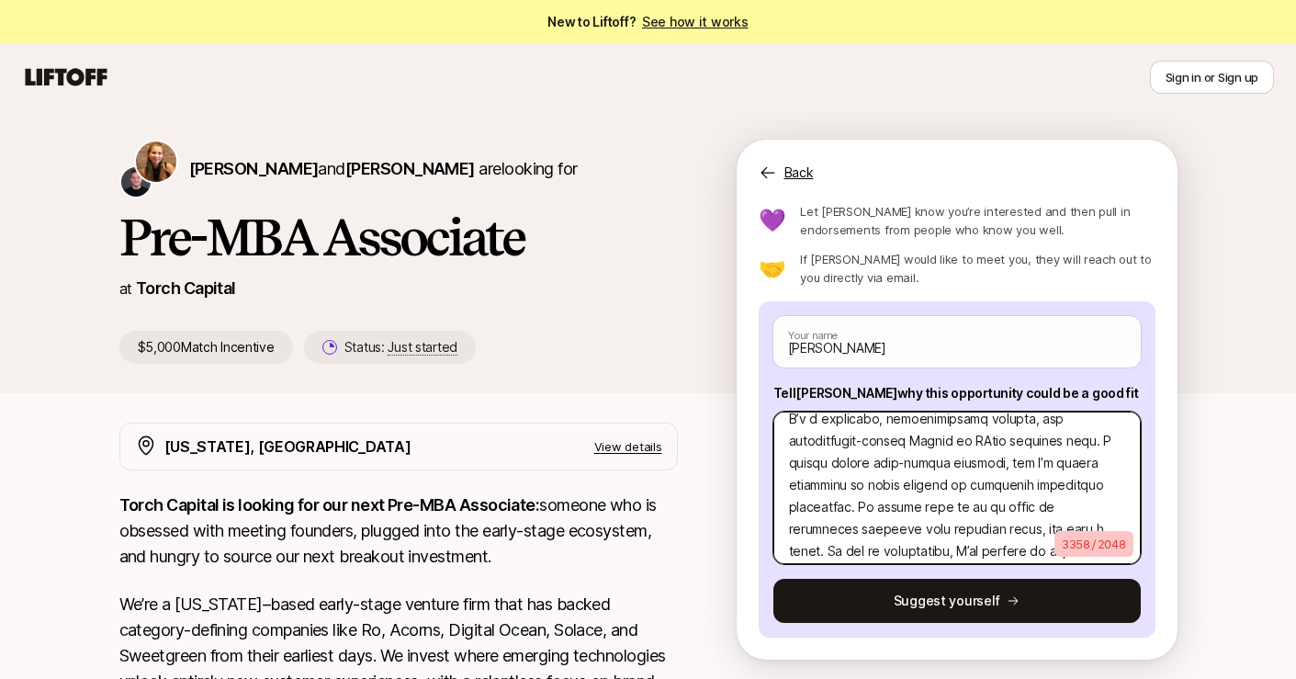
scroll to position [122, 0]
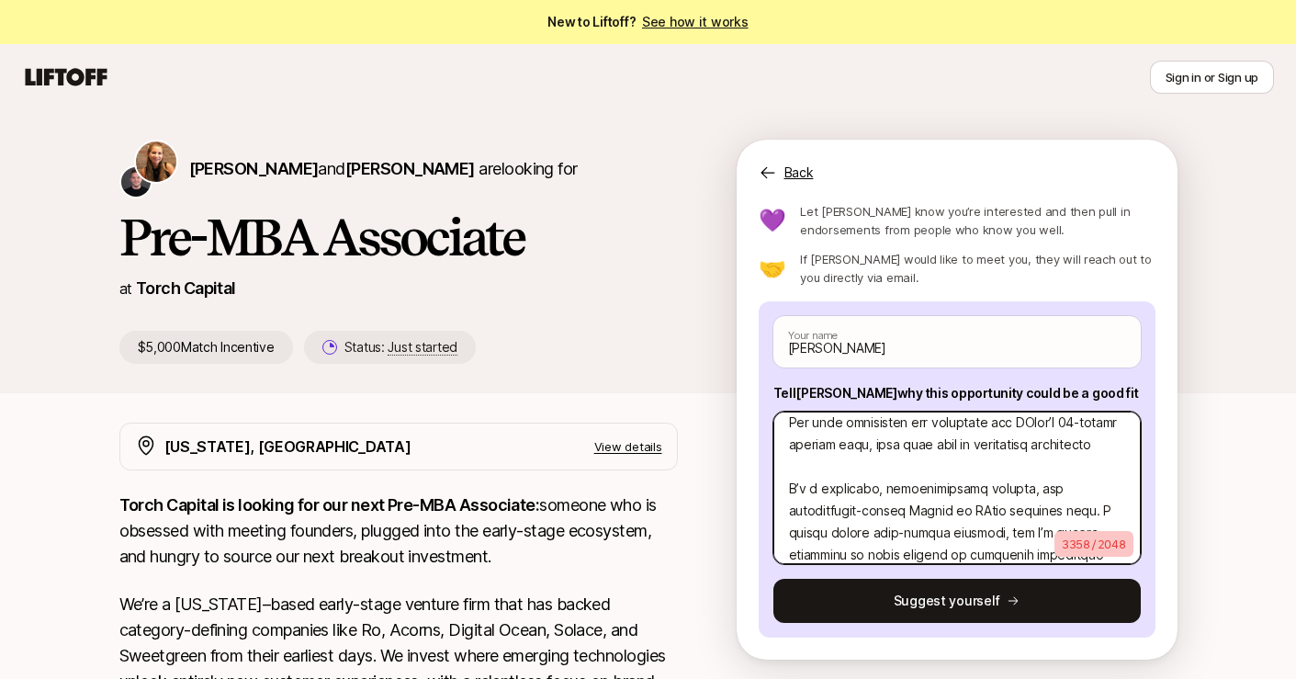
drag, startPoint x: 950, startPoint y: 551, endPoint x: 784, endPoint y: 512, distance: 170.8
click at [784, 512] on textarea at bounding box center [956, 487] width 367 height 152
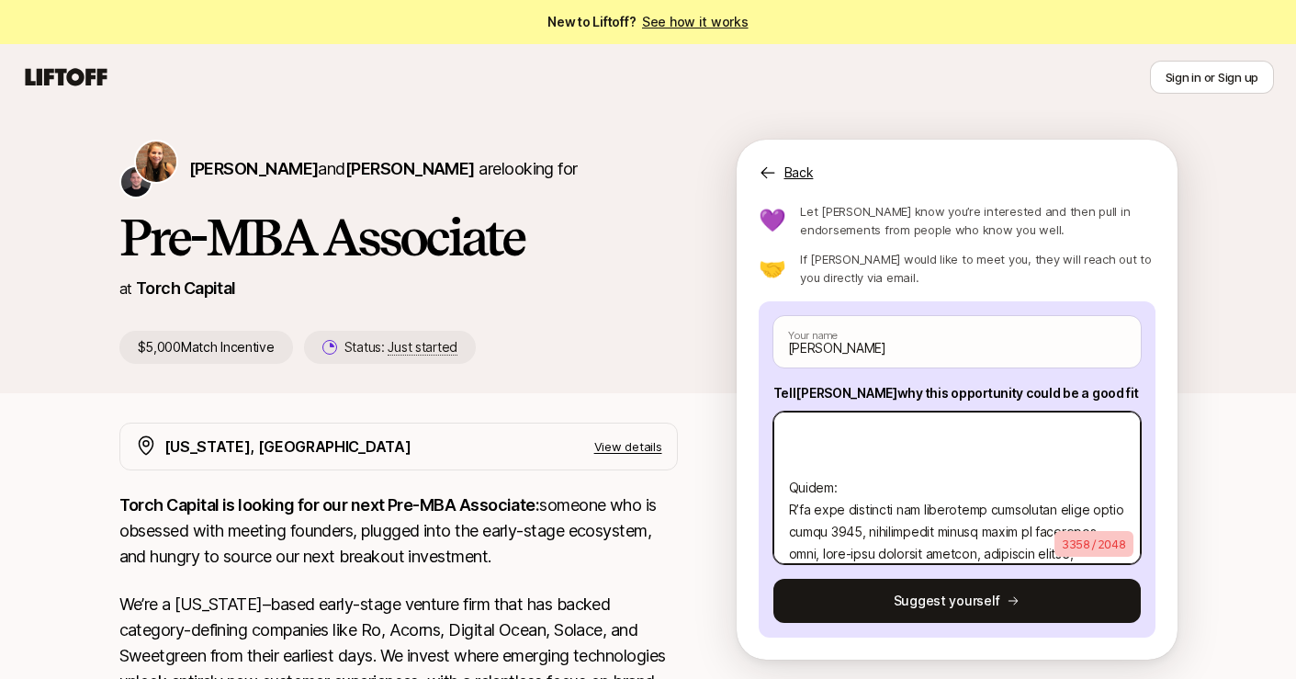
click at [817, 465] on textarea at bounding box center [956, 487] width 367 height 152
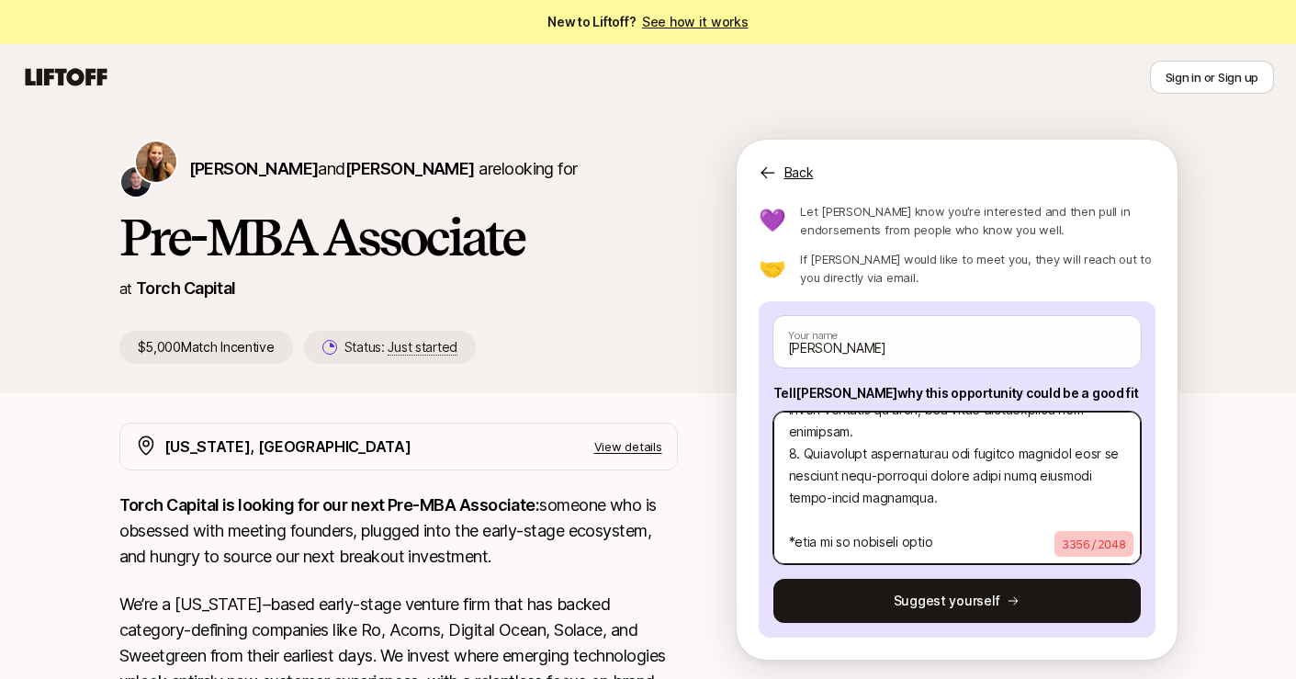
scroll to position [707, 0]
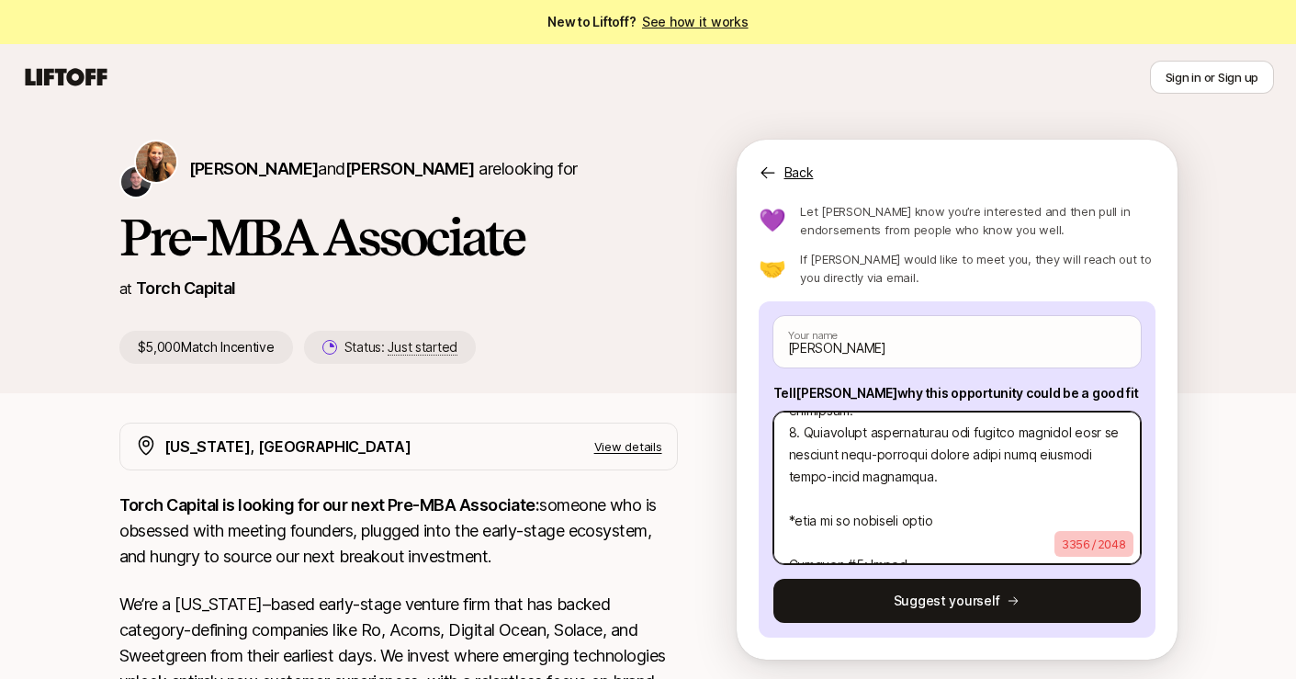
click at [825, 482] on textarea at bounding box center [956, 487] width 367 height 152
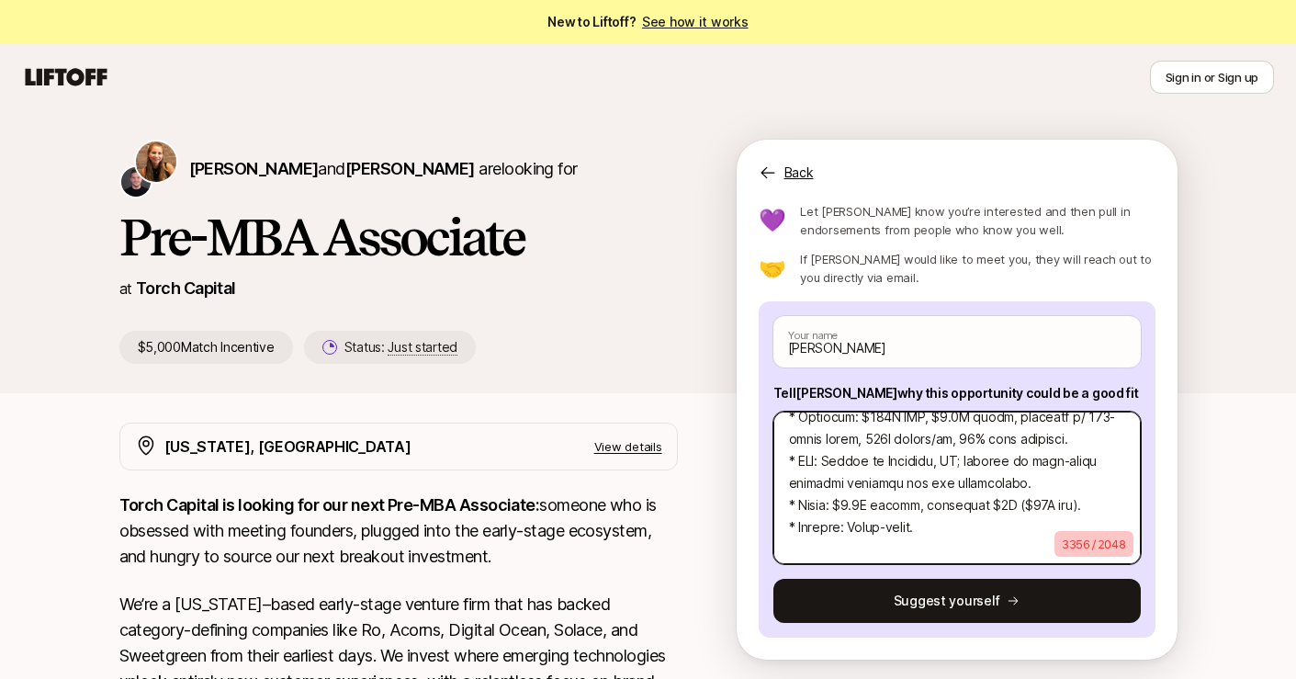
scroll to position [0, 0]
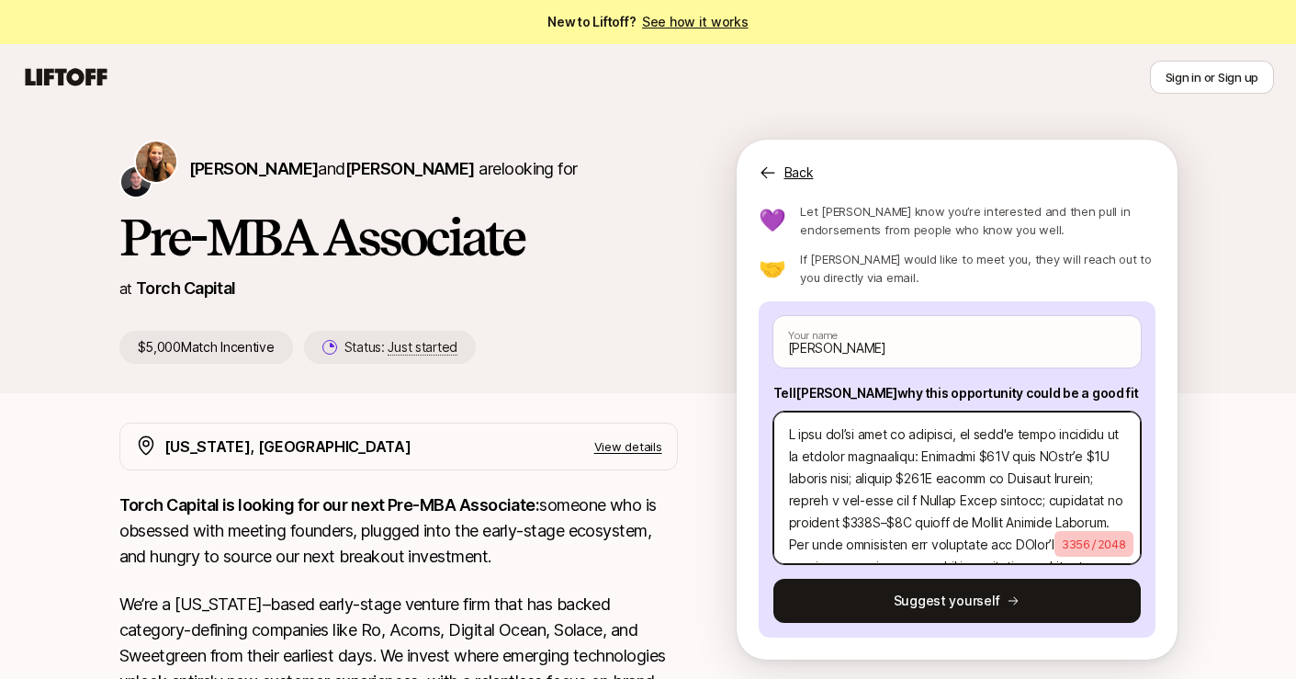
drag, startPoint x: 955, startPoint y: 544, endPoint x: 769, endPoint y: 420, distance: 223.9
click at [769, 420] on div "Sam Mason Your name Tell Katie why this opportunity could be a good fit 3356 / …" at bounding box center [957, 469] width 397 height 336
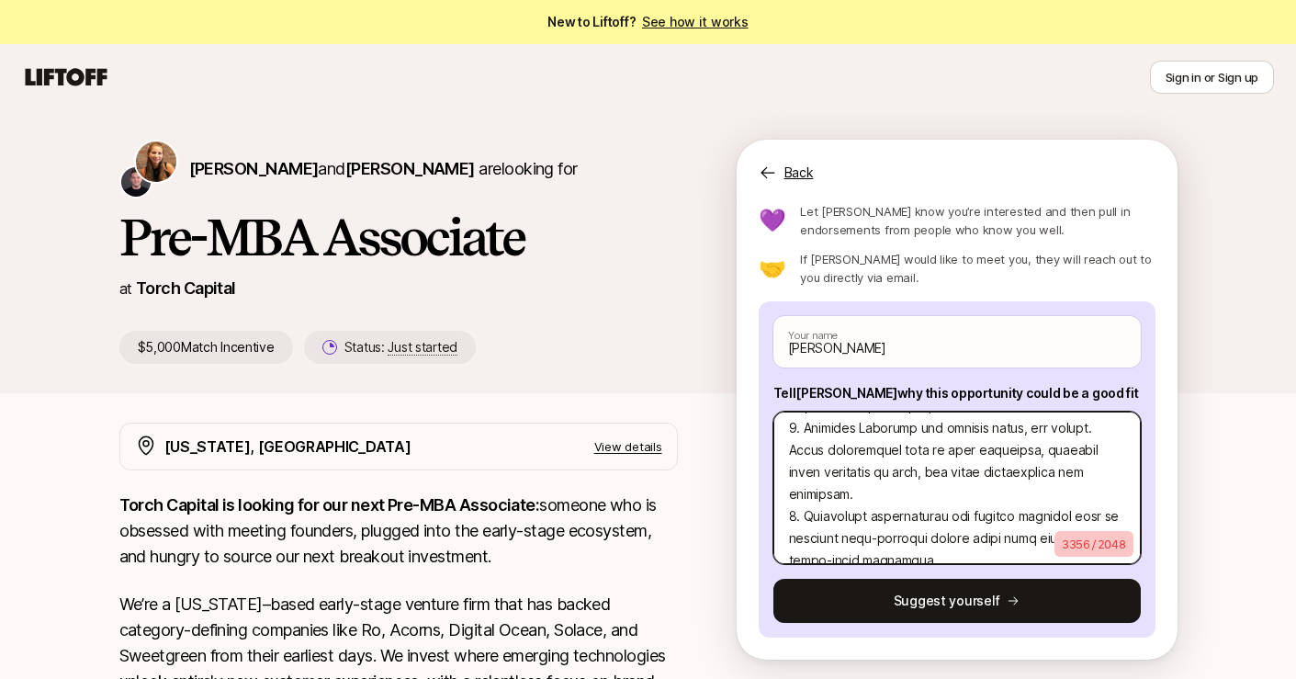
paste textarea "’s a brief overview of my venture experience: I’ve deployed 75k from UConn’s $1…"
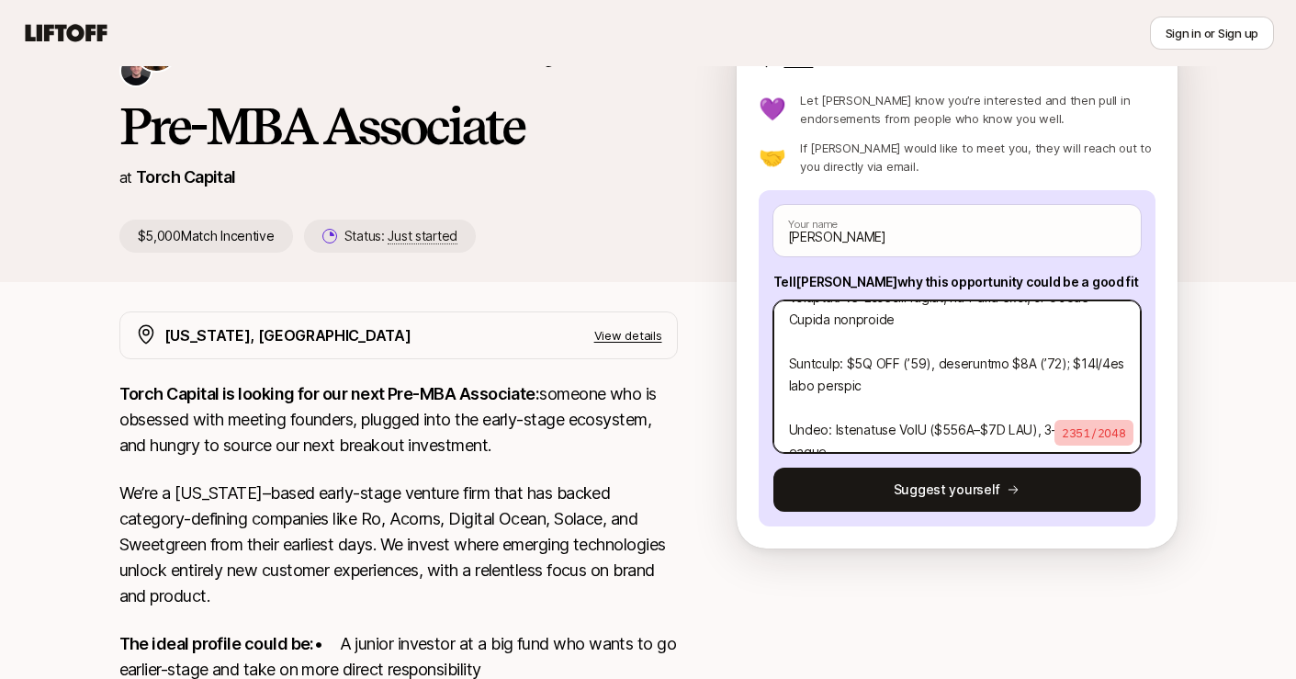
scroll to position [1565, 0]
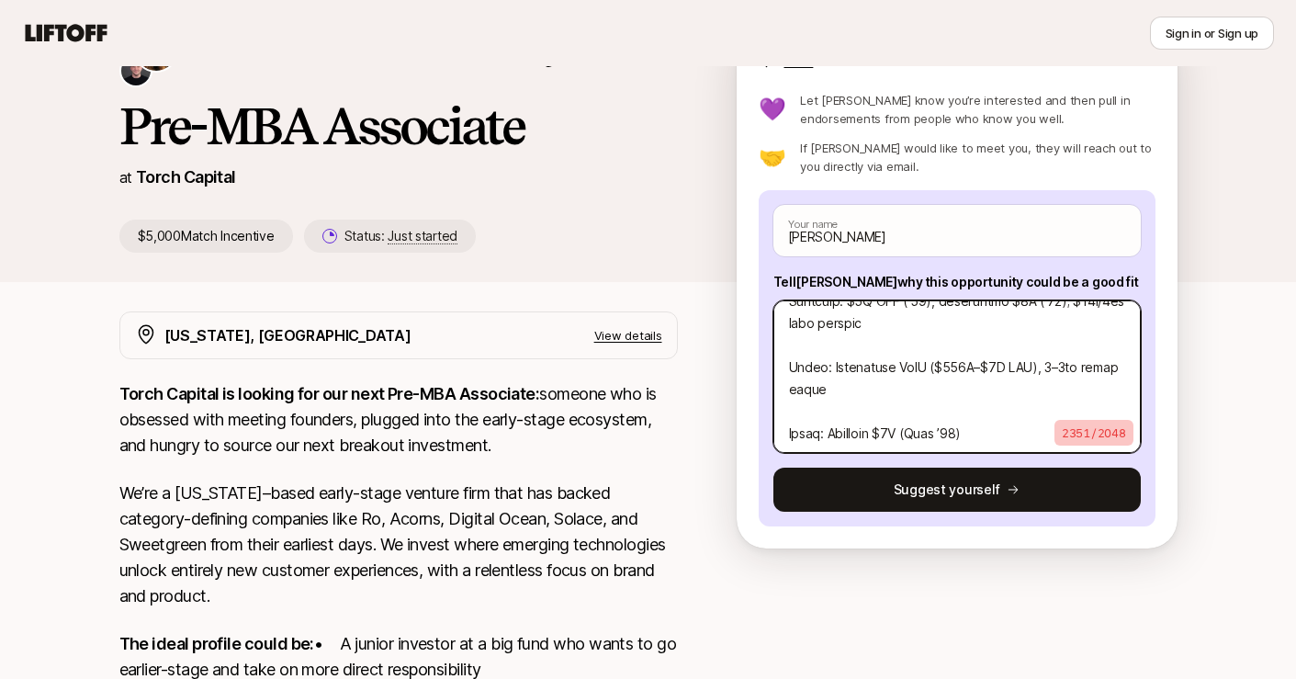
click at [933, 400] on textarea at bounding box center [956, 376] width 367 height 152
click at [925, 388] on textarea at bounding box center [956, 376] width 367 height 152
click at [871, 348] on textarea at bounding box center [956, 376] width 367 height 152
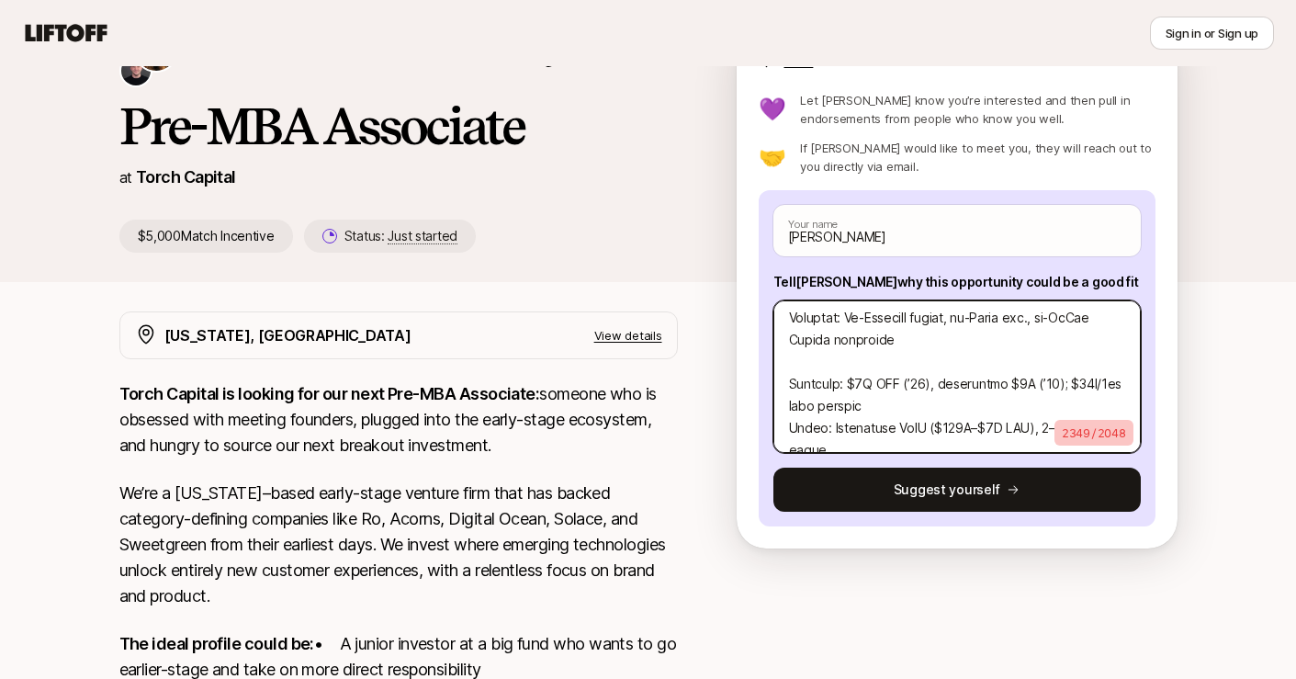
click at [838, 343] on textarea at bounding box center [956, 376] width 367 height 152
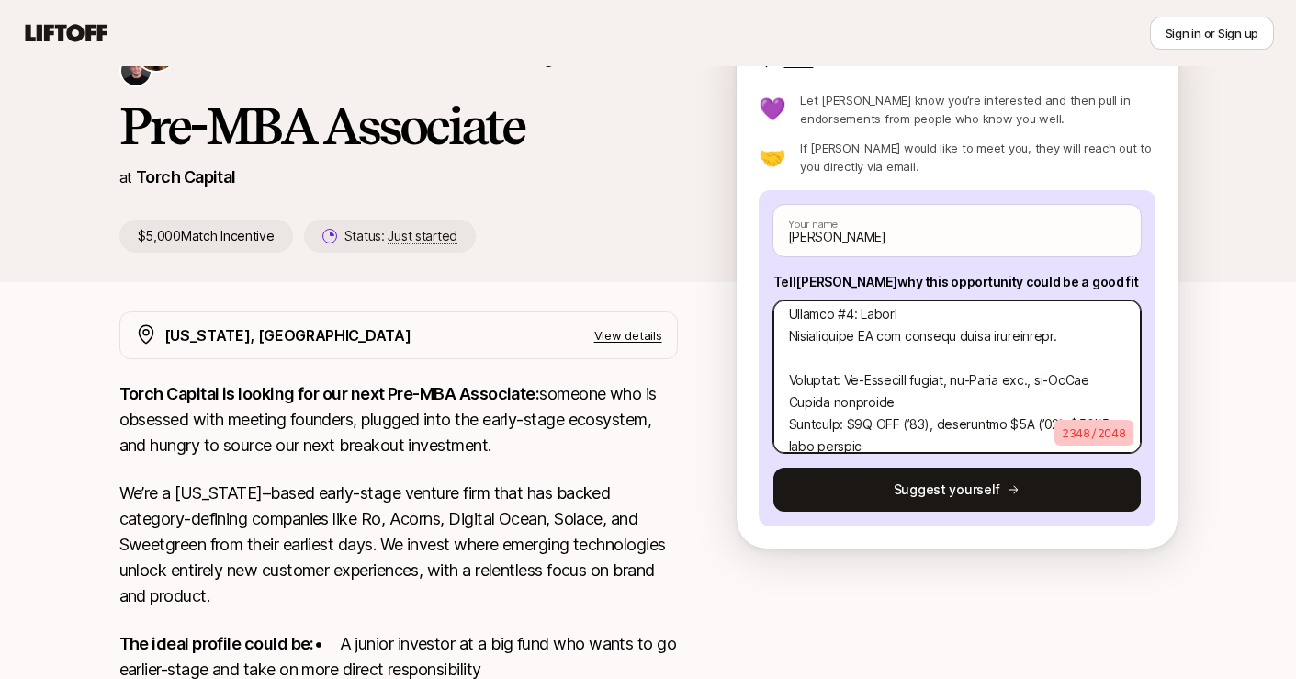
scroll to position [1397, 0]
click at [820, 360] on textarea at bounding box center [956, 376] width 367 height 152
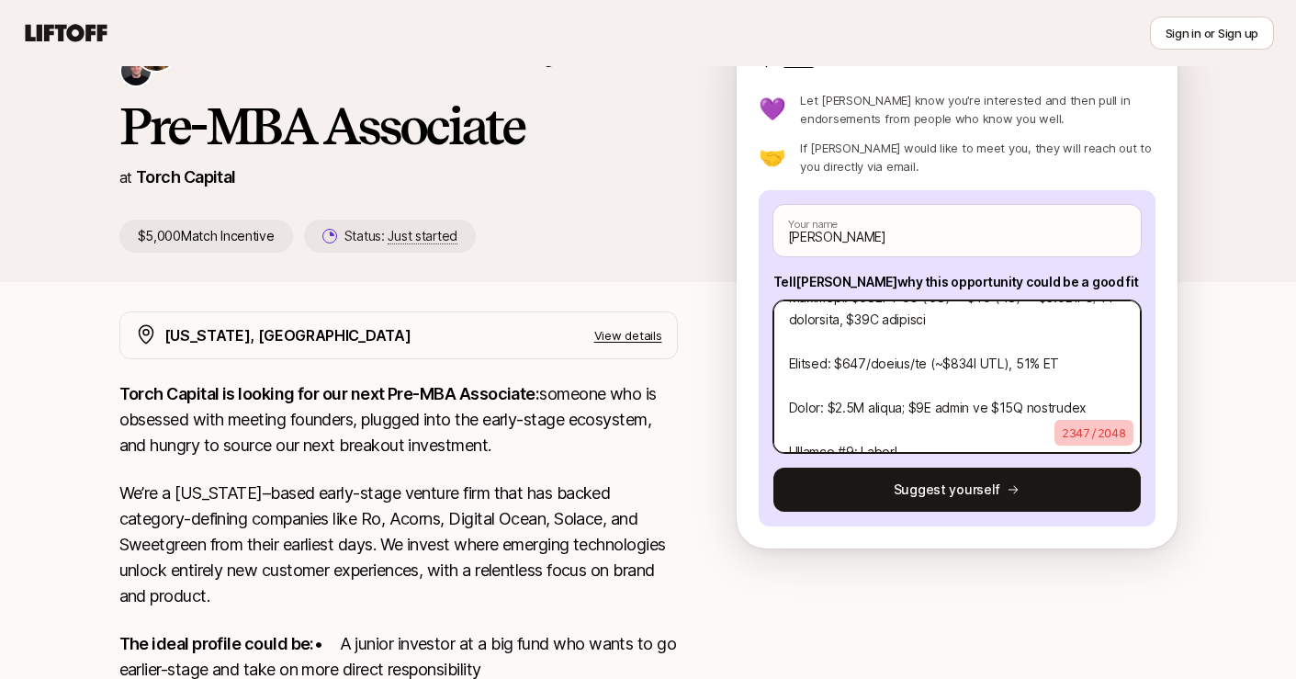
scroll to position [1280, 0]
click at [816, 408] on textarea at bounding box center [956, 376] width 367 height 152
click at [812, 367] on textarea at bounding box center [956, 376] width 367 height 152
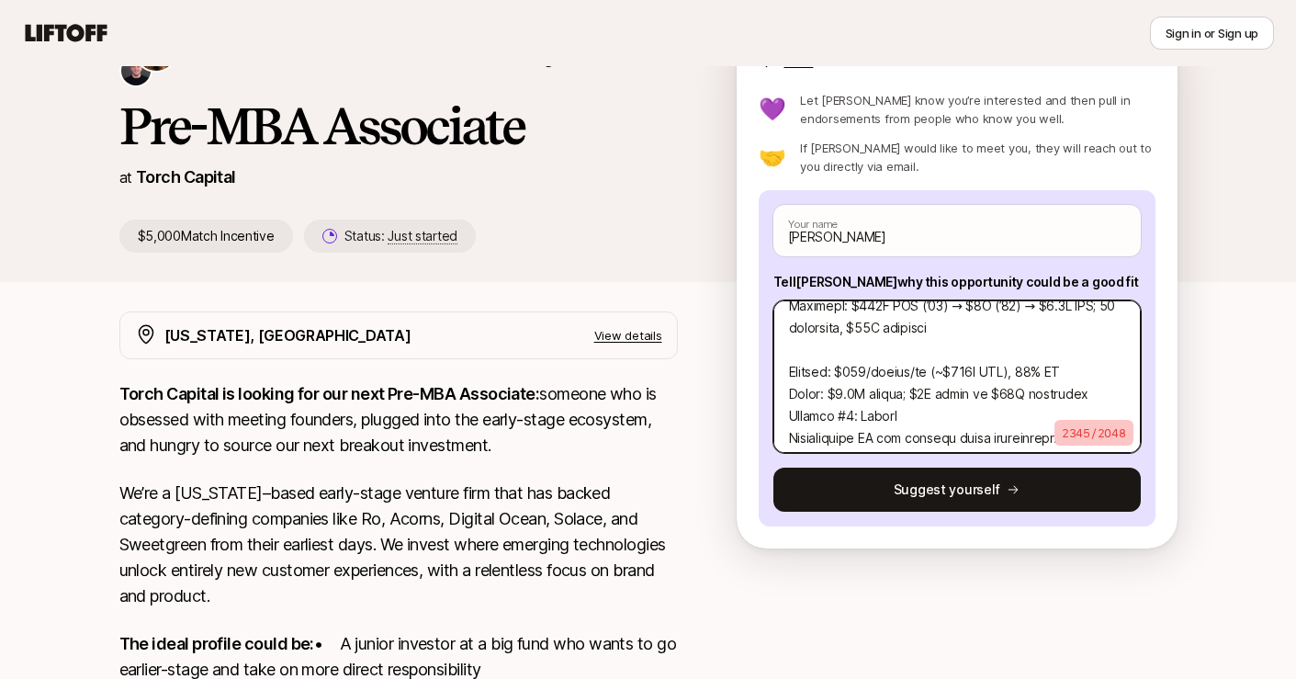
scroll to position [1250, 0]
click at [812, 362] on textarea at bounding box center [956, 376] width 367 height 152
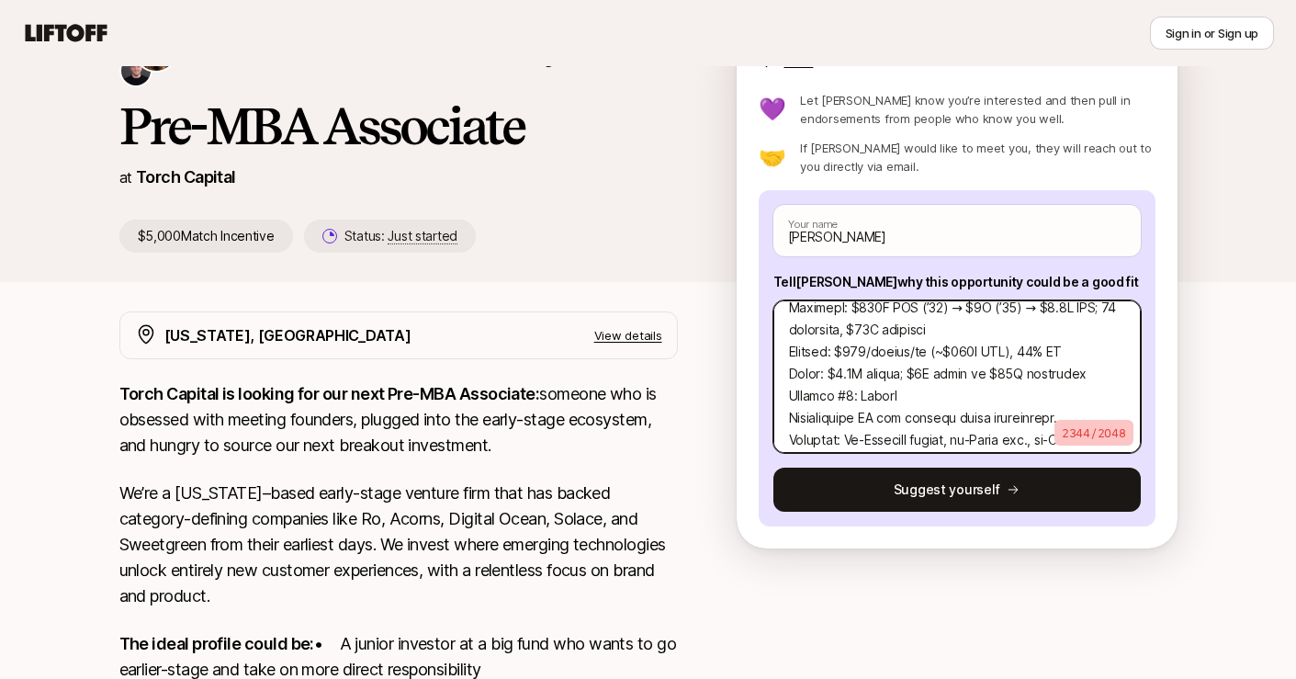
scroll to position [1228, 0]
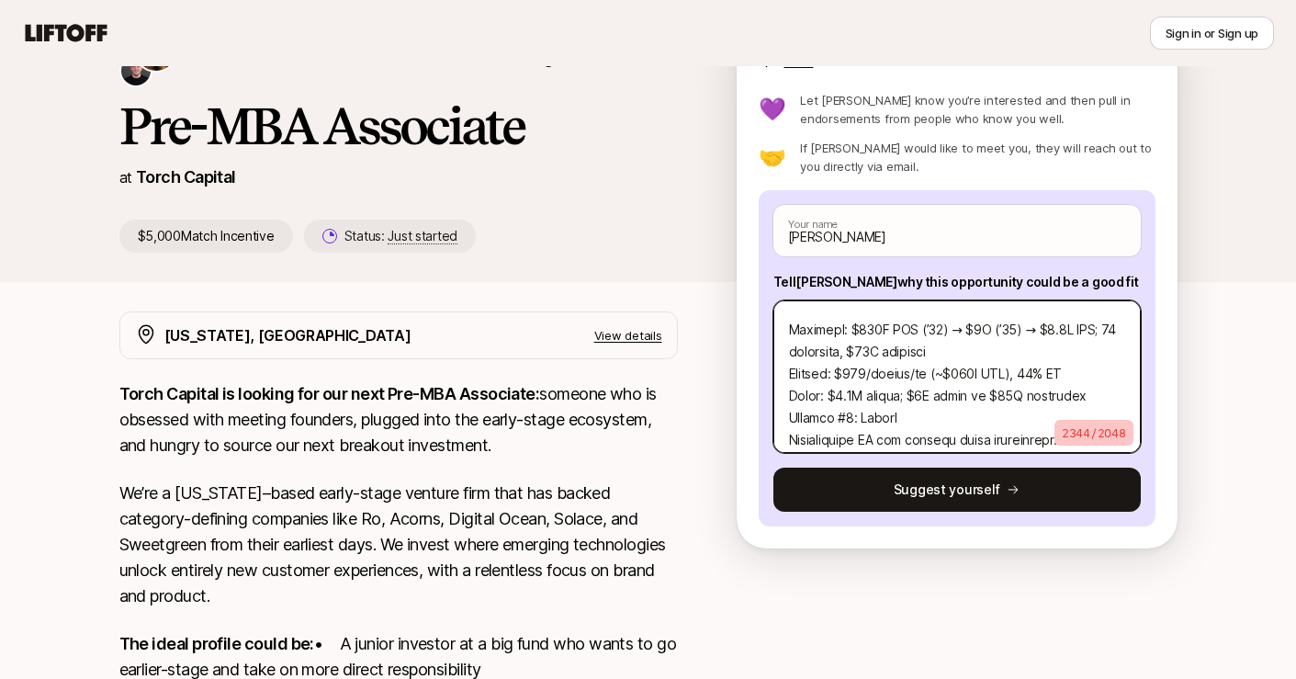
click at [788, 422] on textarea at bounding box center [956, 376] width 367 height 152
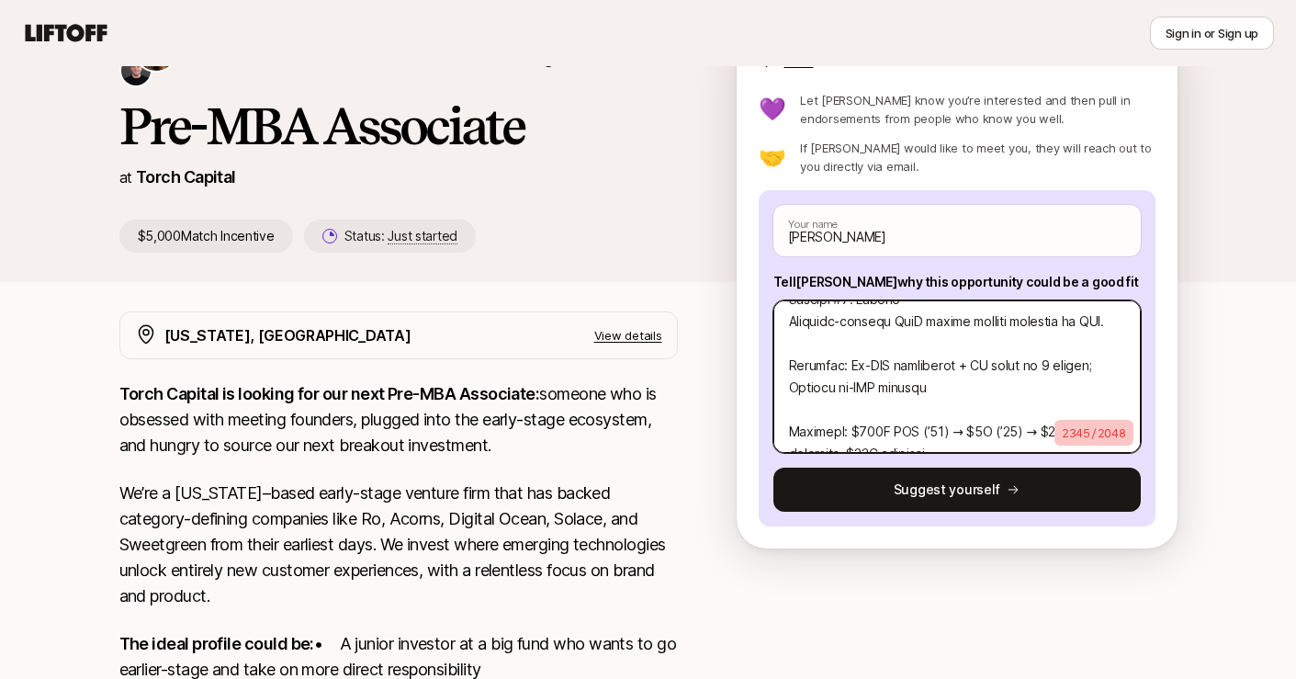
scroll to position [1145, 0]
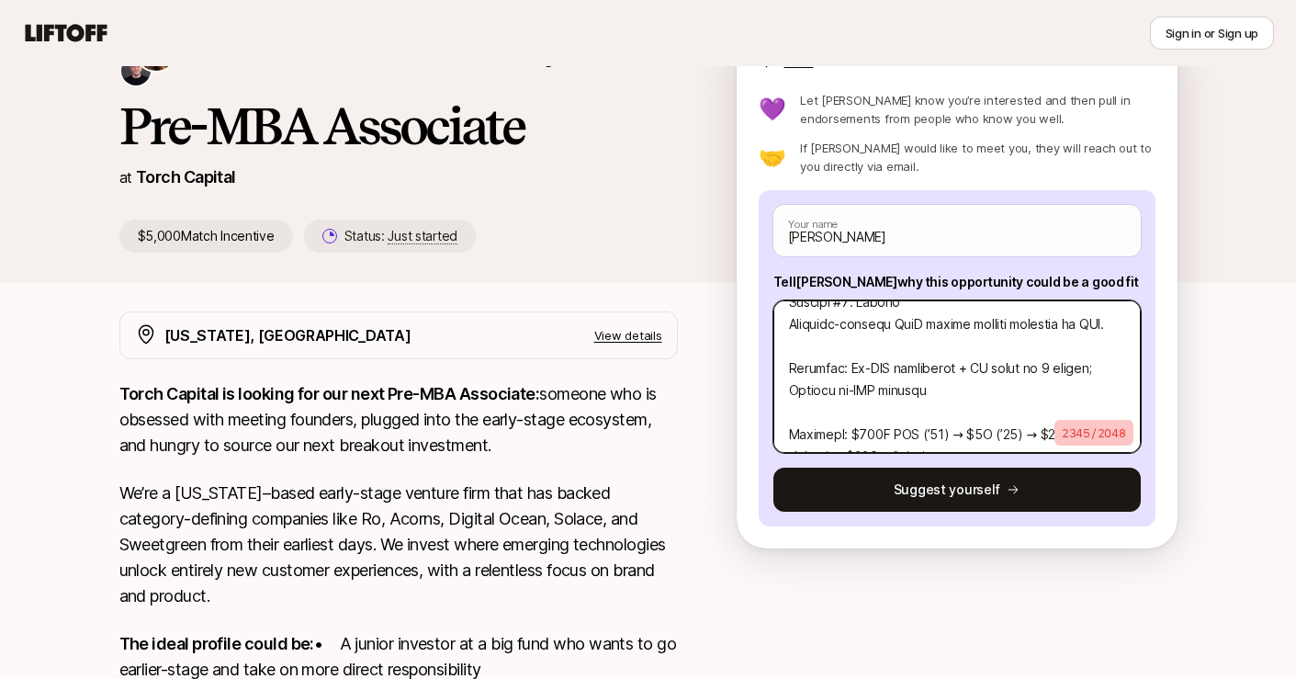
click at [799, 396] on textarea at bounding box center [956, 376] width 367 height 152
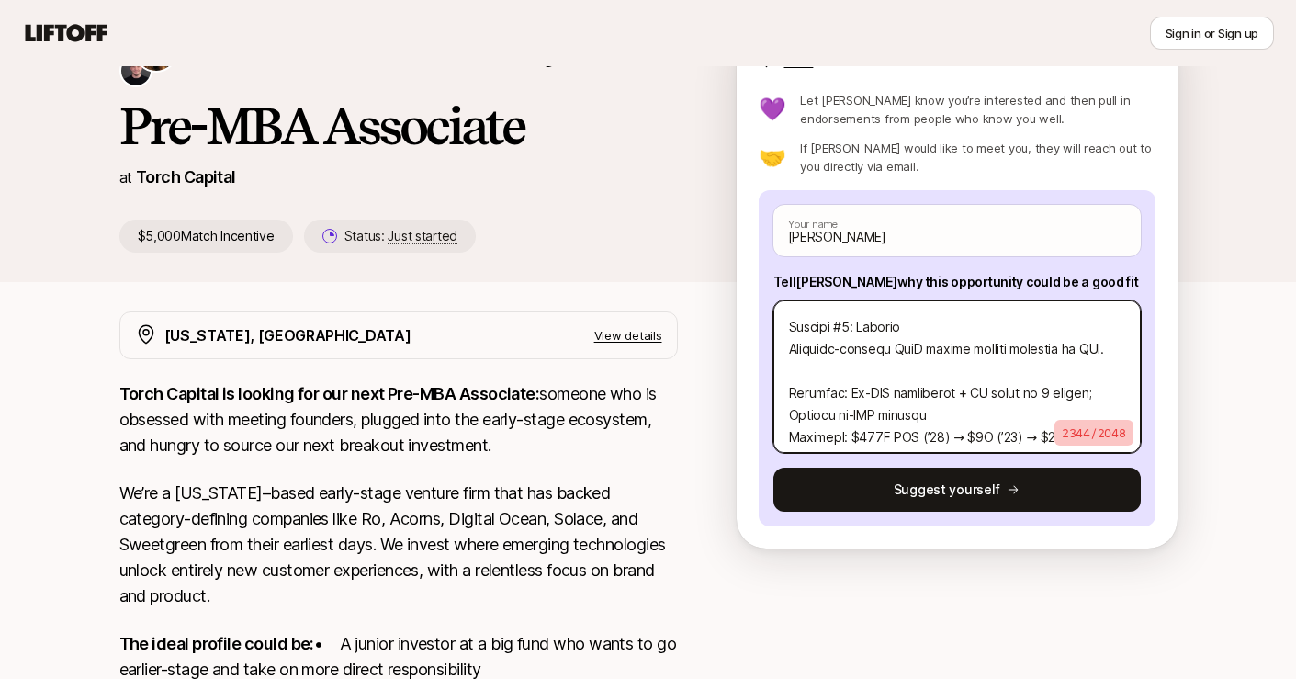
scroll to position [1092, 0]
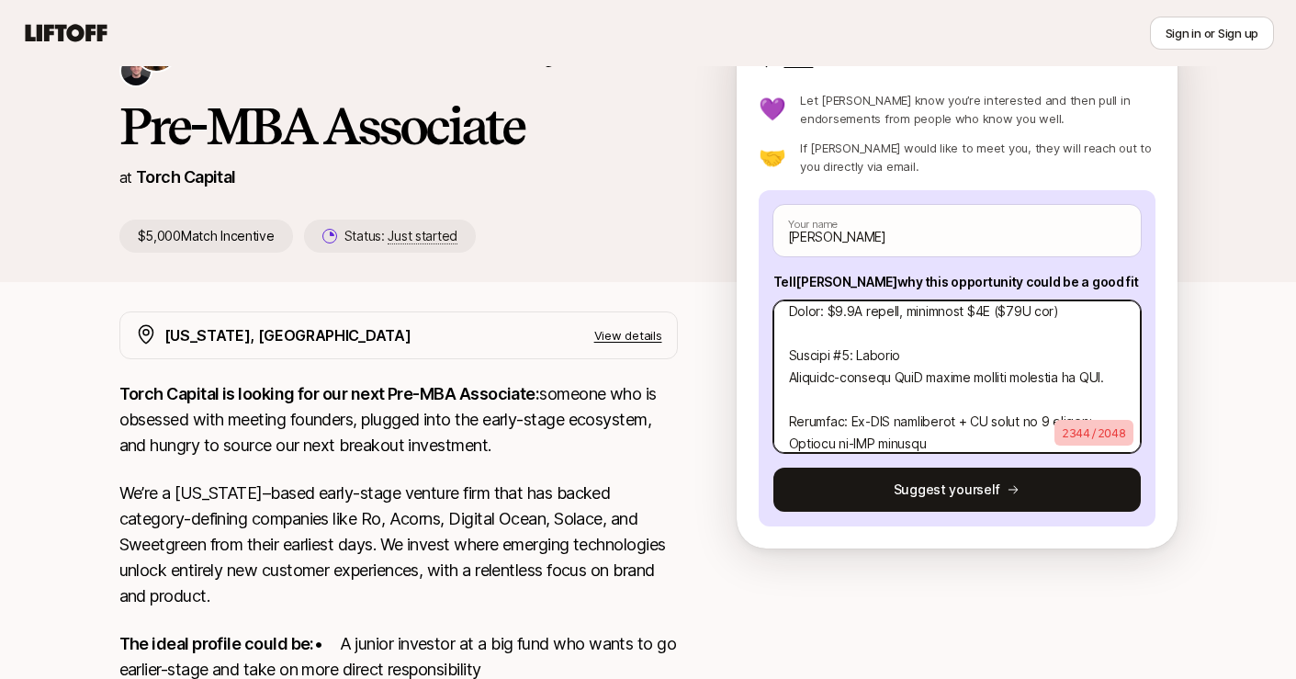
click at [804, 385] on textarea at bounding box center [956, 376] width 367 height 152
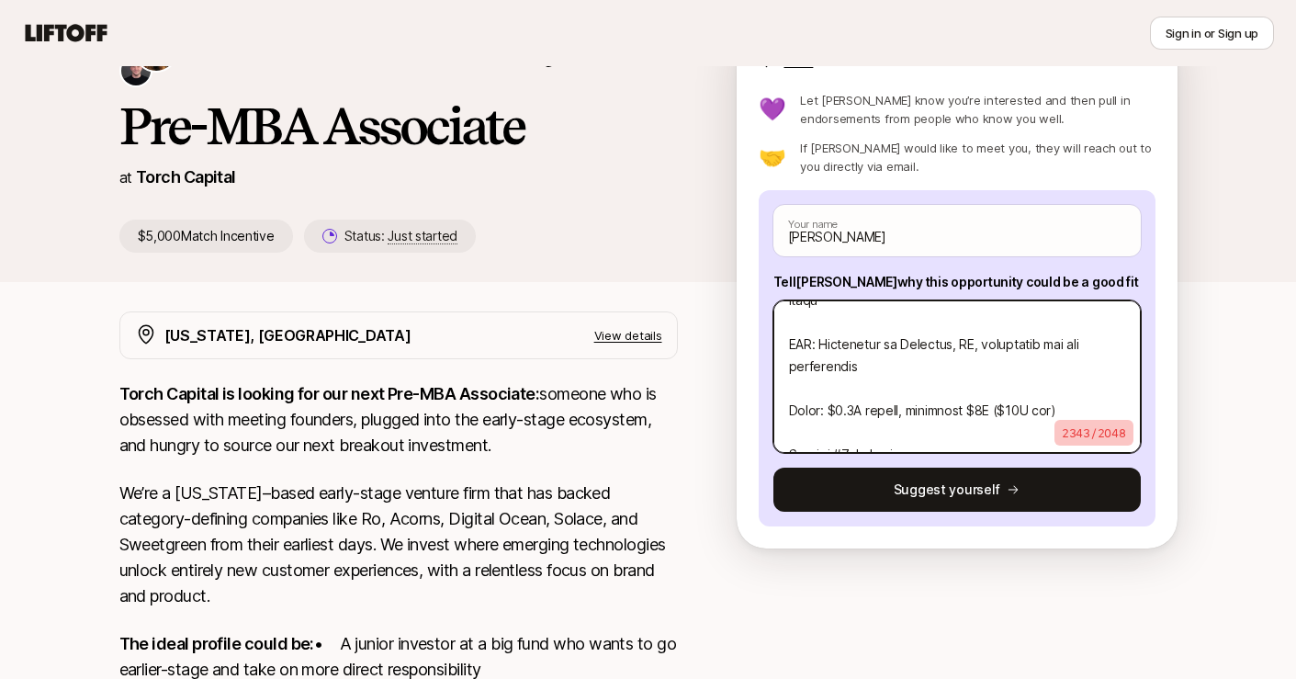
scroll to position [972, 0]
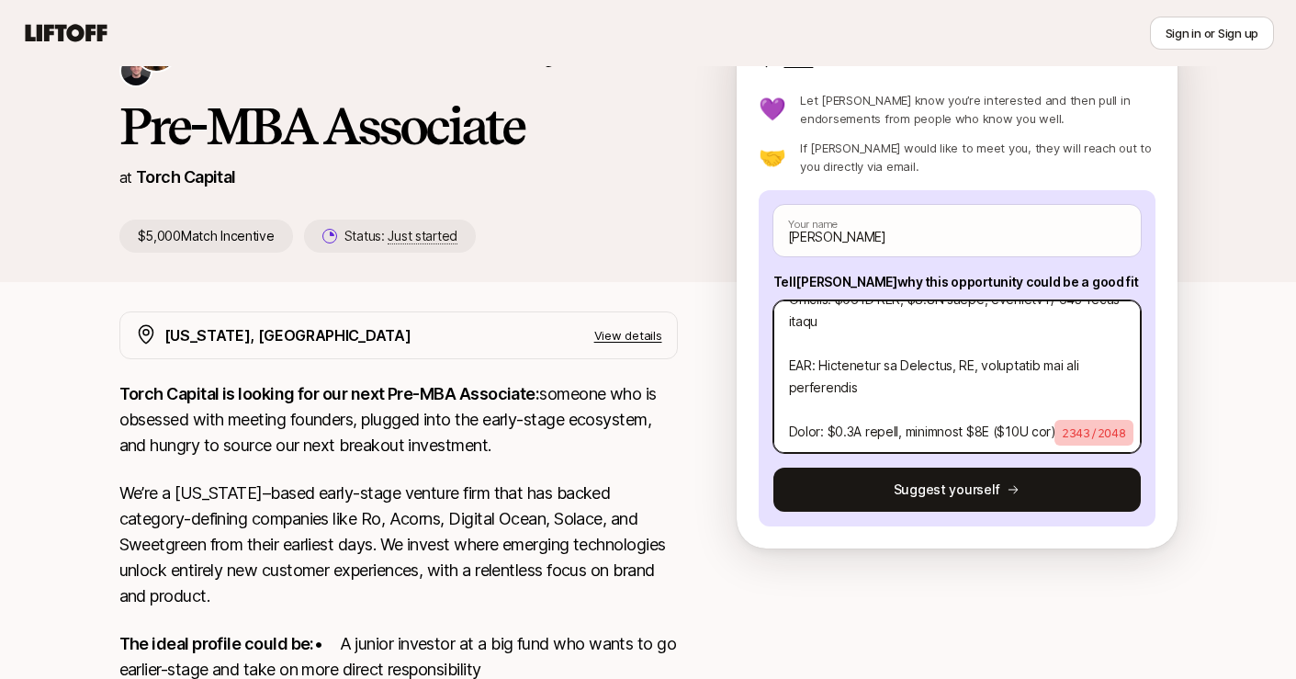
click at [804, 385] on textarea at bounding box center [956, 376] width 367 height 152
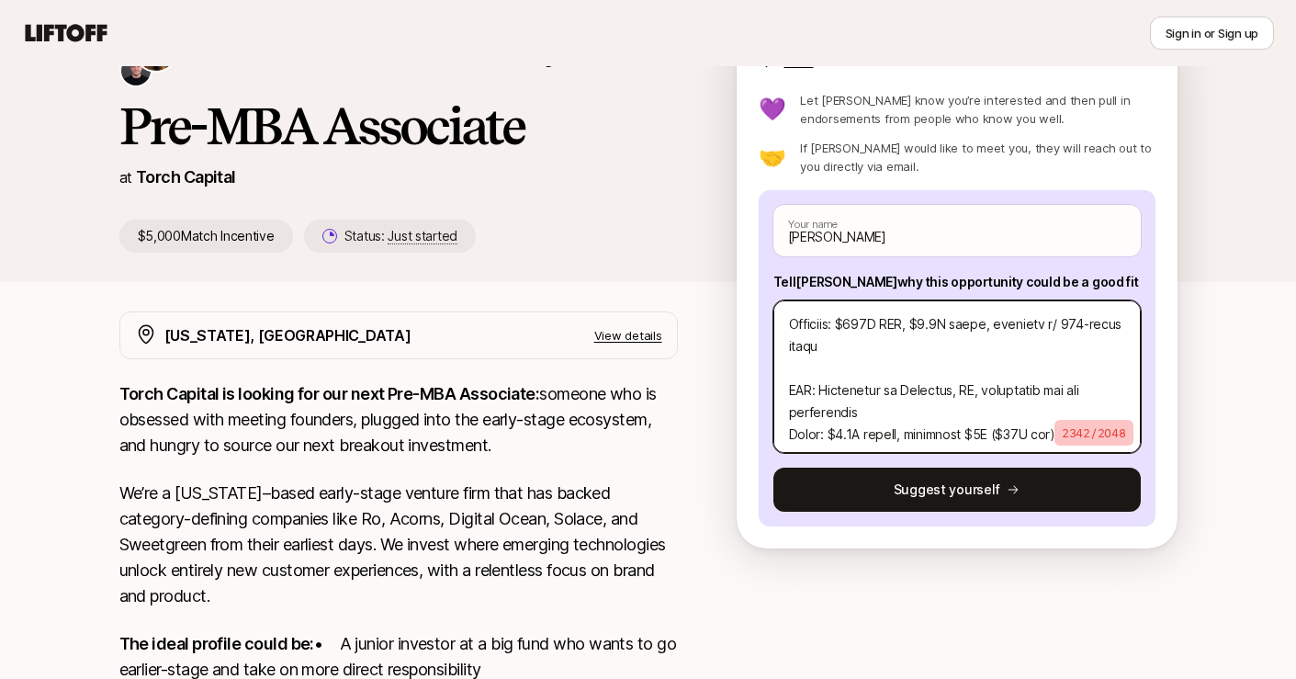
click at [804, 375] on textarea at bounding box center [956, 376] width 367 height 152
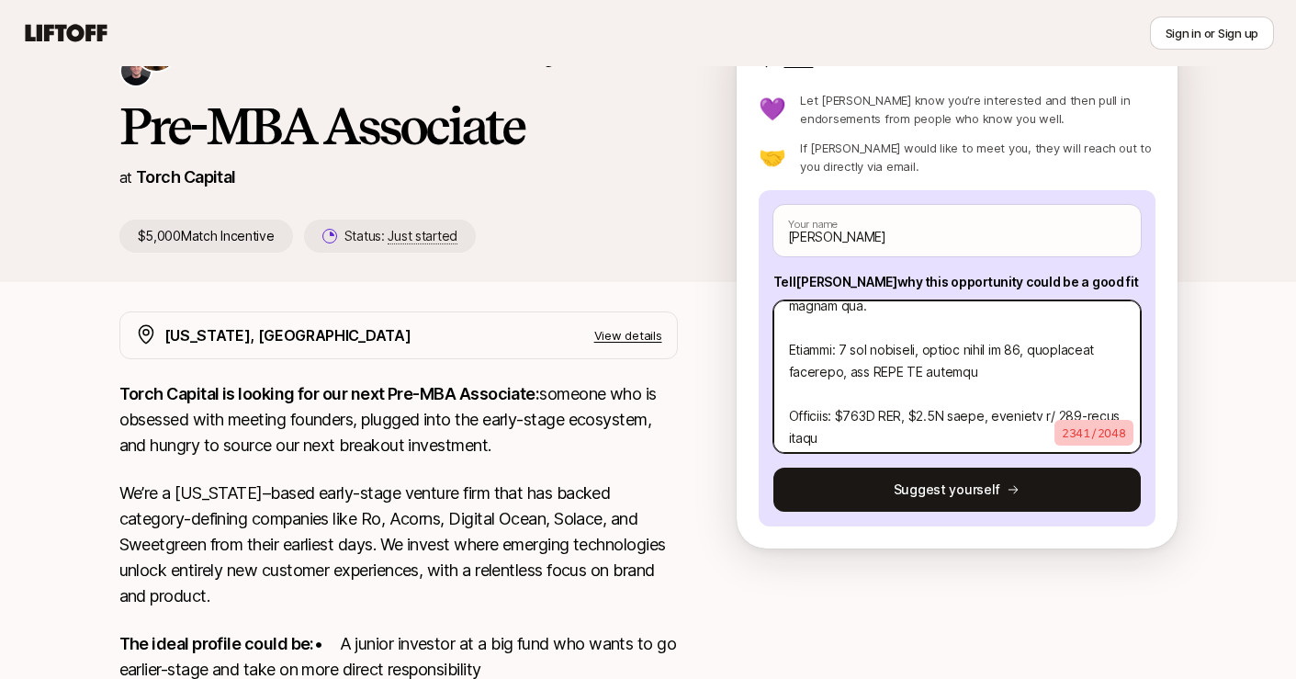
click at [811, 375] on textarea at bounding box center [956, 376] width 367 height 152
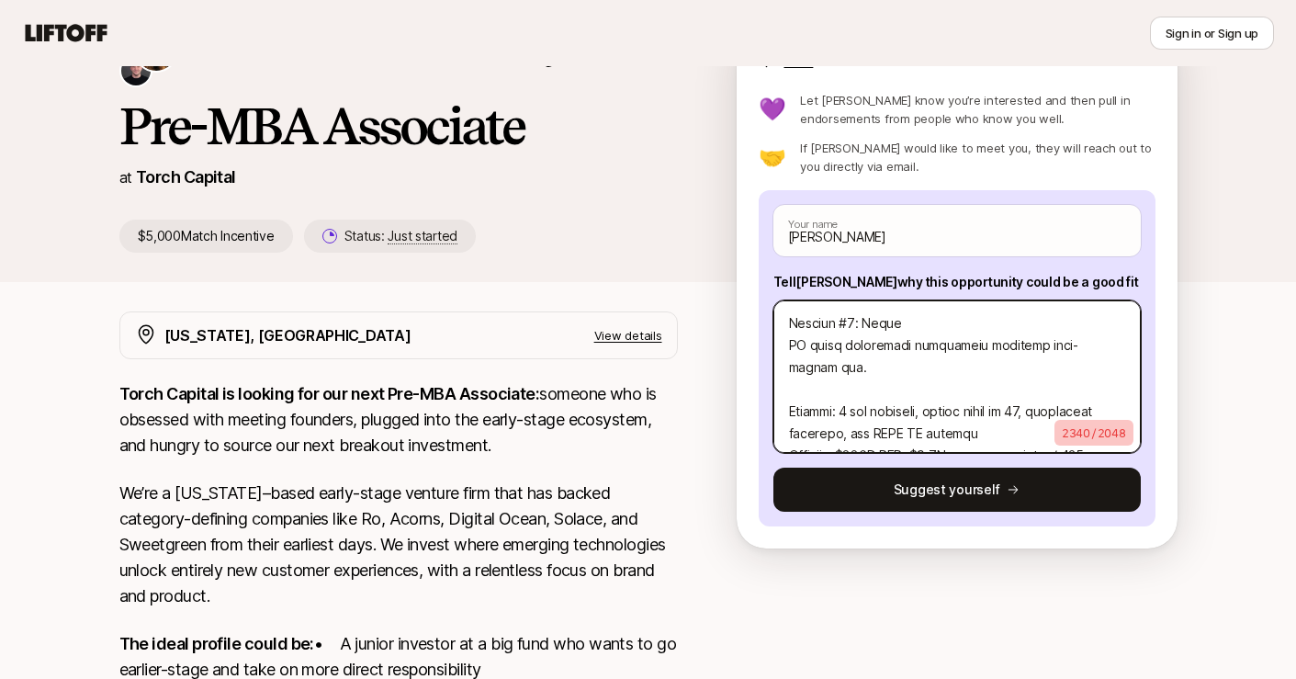
scroll to position [785, 0]
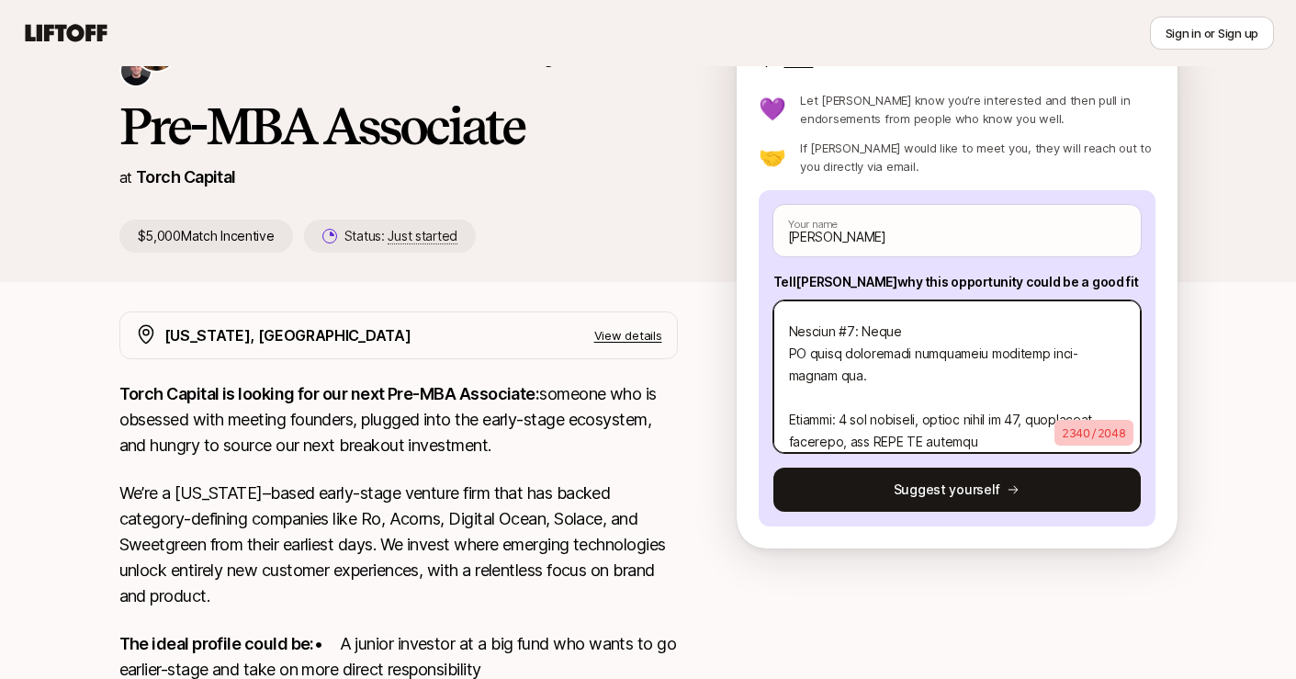
click at [812, 377] on textarea at bounding box center [956, 376] width 367 height 152
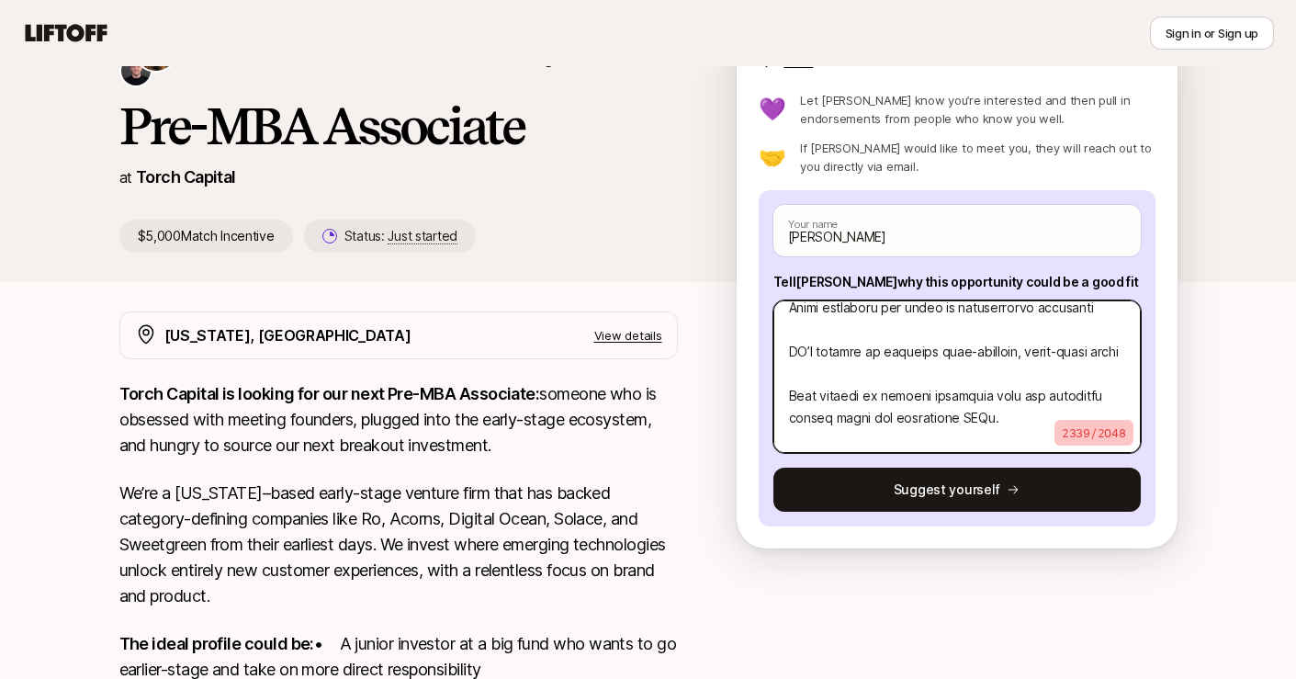
scroll to position [635, 0]
click at [819, 373] on textarea at bounding box center [956, 376] width 367 height 152
click at [785, 398] on textarea at bounding box center [956, 376] width 367 height 152
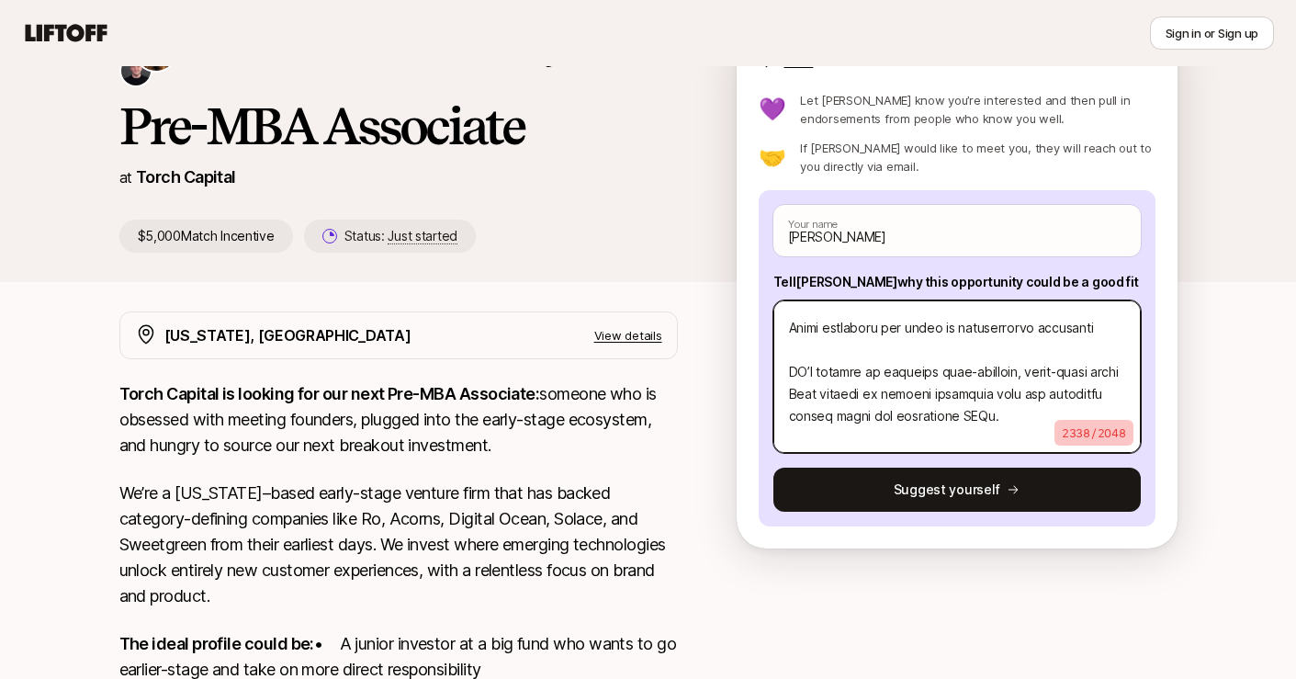
drag, startPoint x: 1070, startPoint y: 390, endPoint x: 756, endPoint y: 371, distance: 314.7
click at [756, 371] on div "Interested in this opportunity? Suggest yourself directly to Katie 💜 Let Katie …" at bounding box center [957, 317] width 441 height 461
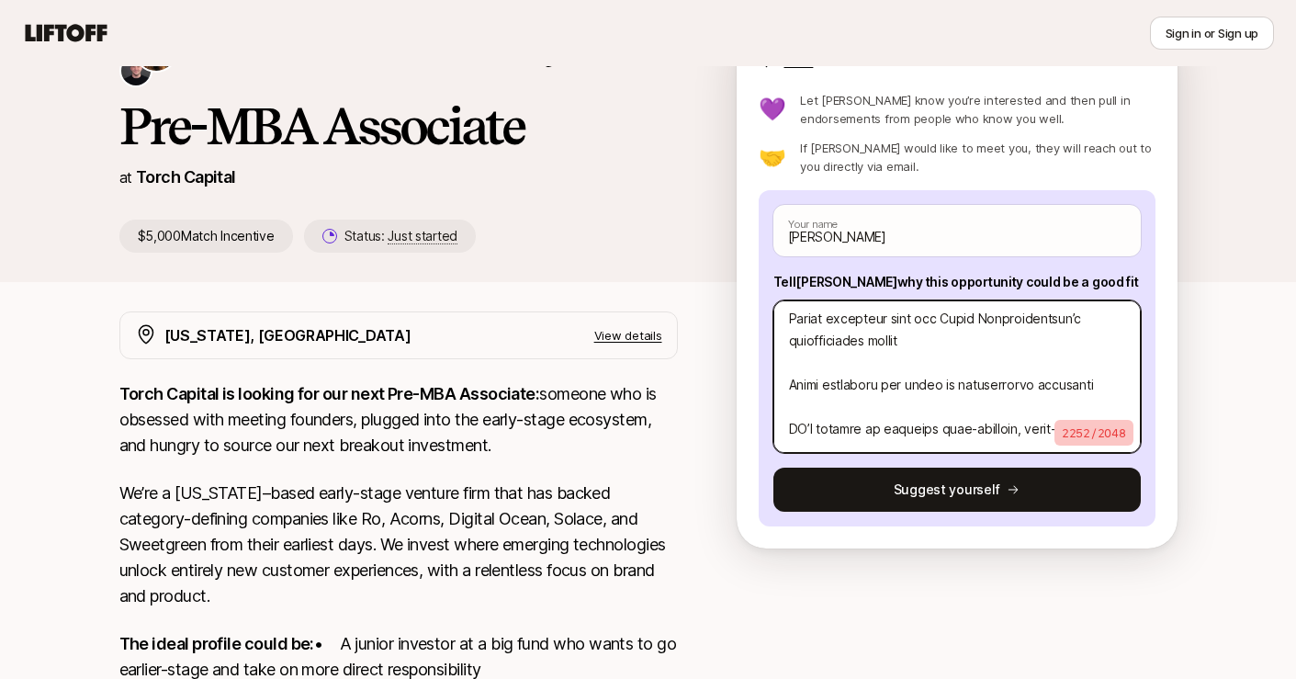
scroll to position [554, 0]
click at [792, 430] on textarea at bounding box center [956, 376] width 367 height 152
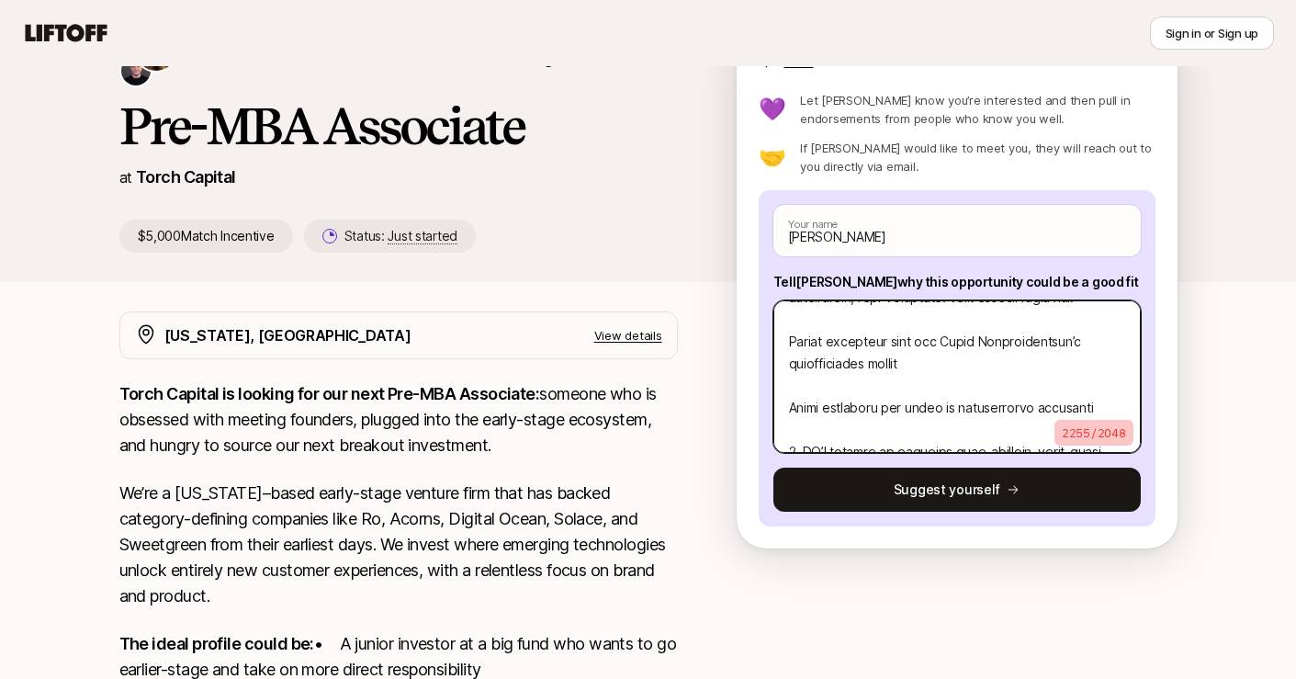
click at [792, 388] on textarea at bounding box center [956, 376] width 367 height 152
click at [795, 402] on textarea at bounding box center [956, 376] width 367 height 152
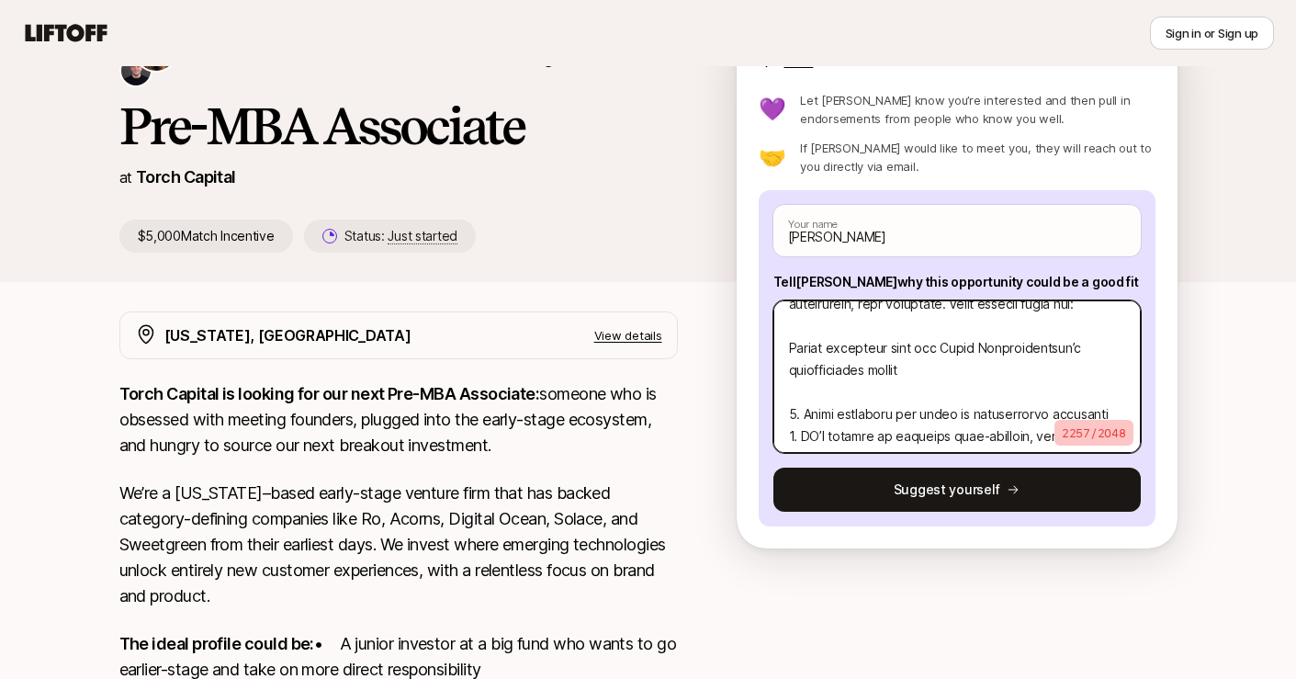
scroll to position [525, 0]
click at [812, 392] on textarea at bounding box center [956, 376] width 367 height 152
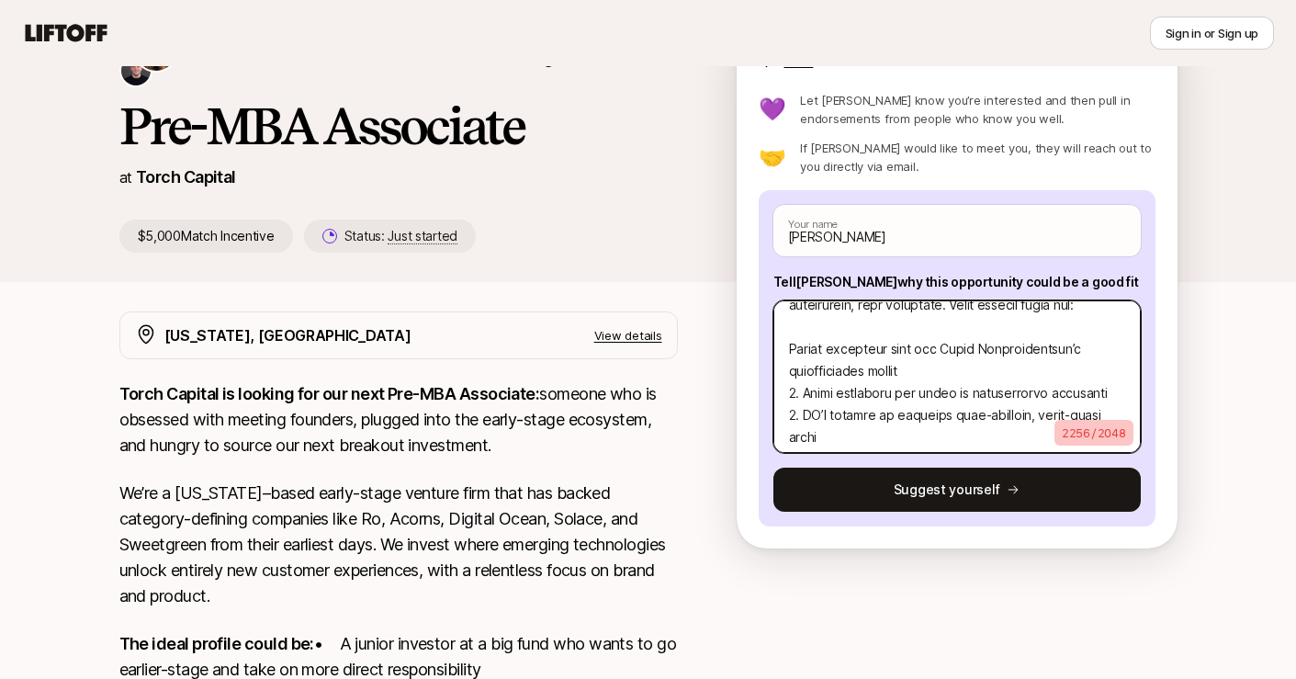
click at [787, 348] on textarea at bounding box center [956, 376] width 367 height 152
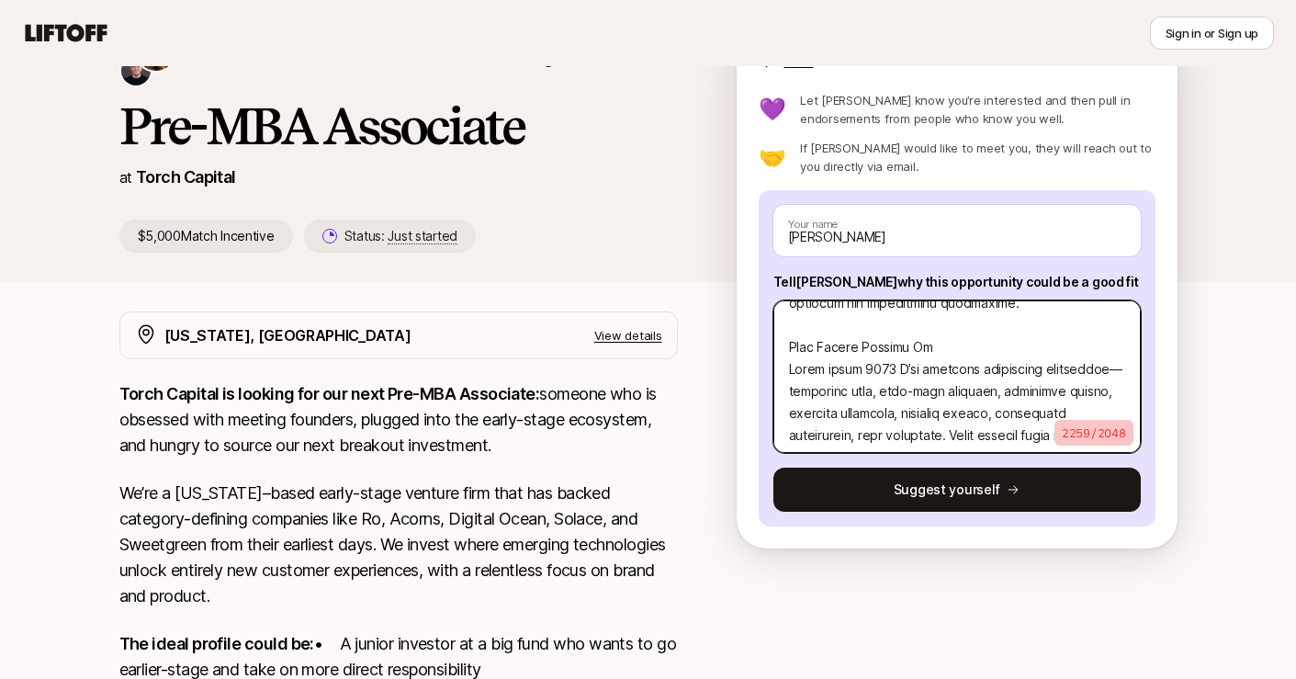
scroll to position [410, 0]
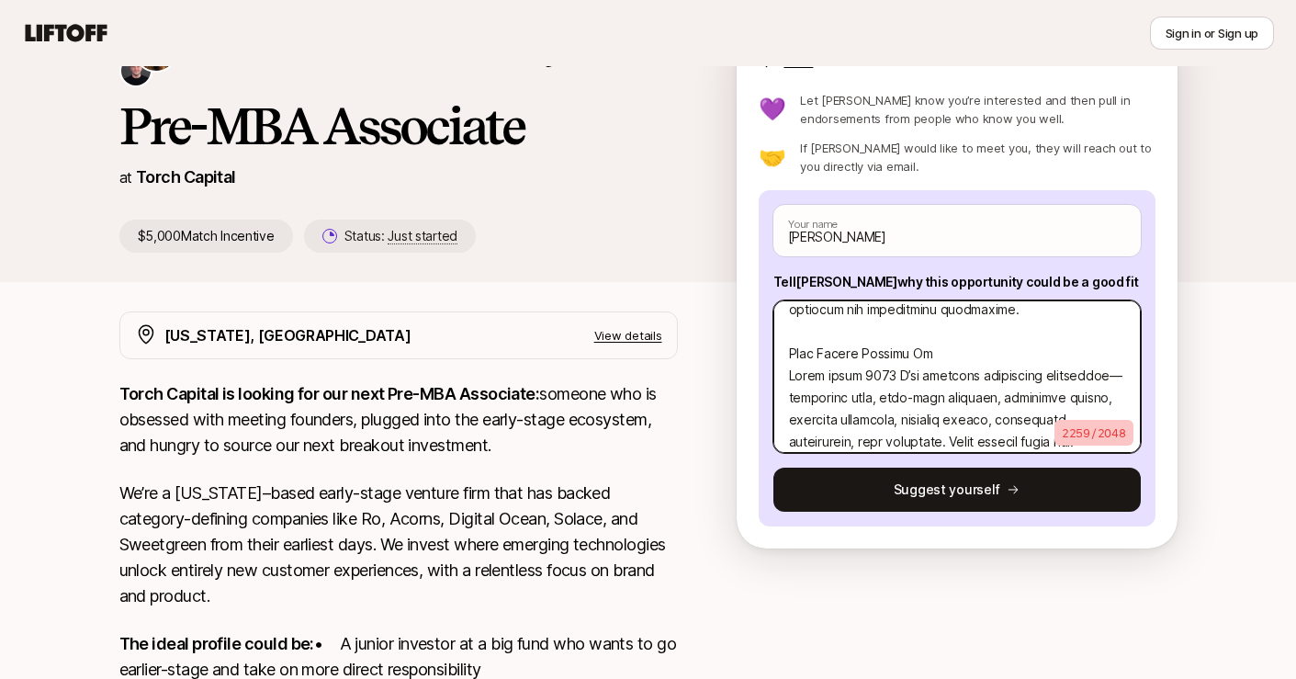
drag, startPoint x: 807, startPoint y: 353, endPoint x: 905, endPoint y: 395, distance: 107.0
click at [905, 395] on textarea at bounding box center [956, 376] width 367 height 152
click at [1103, 354] on textarea at bounding box center [956, 376] width 367 height 152
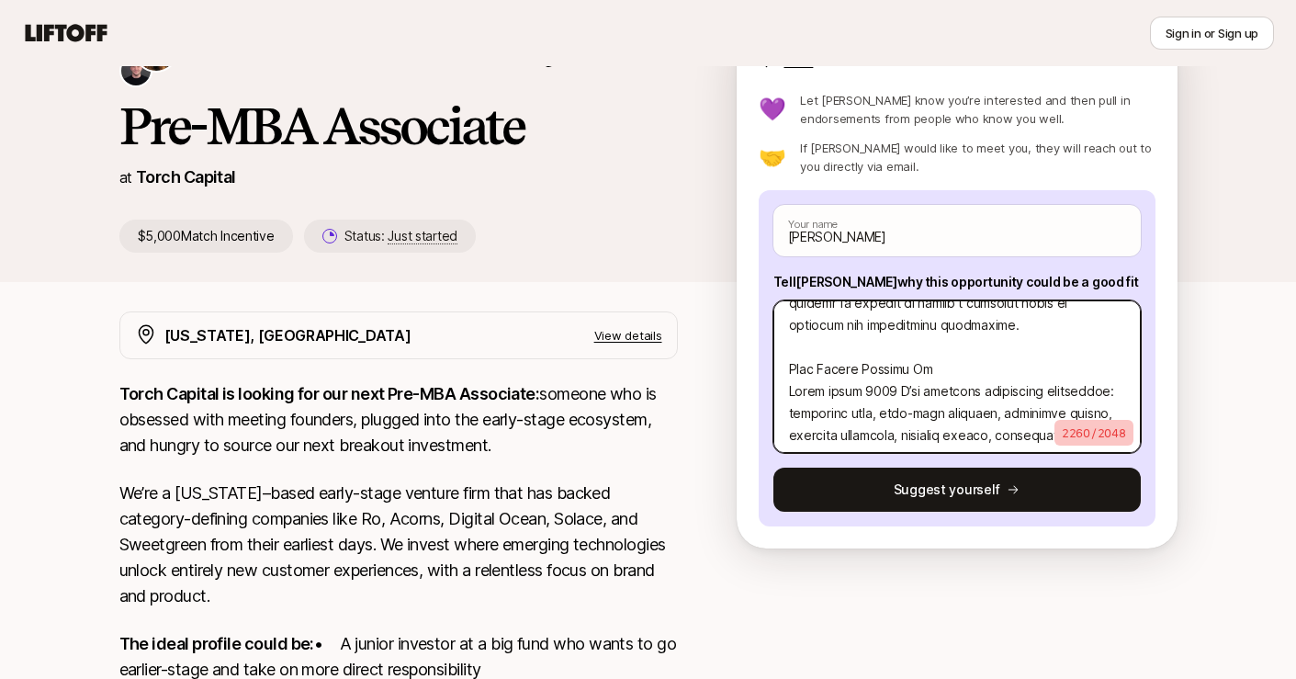
scroll to position [389, 0]
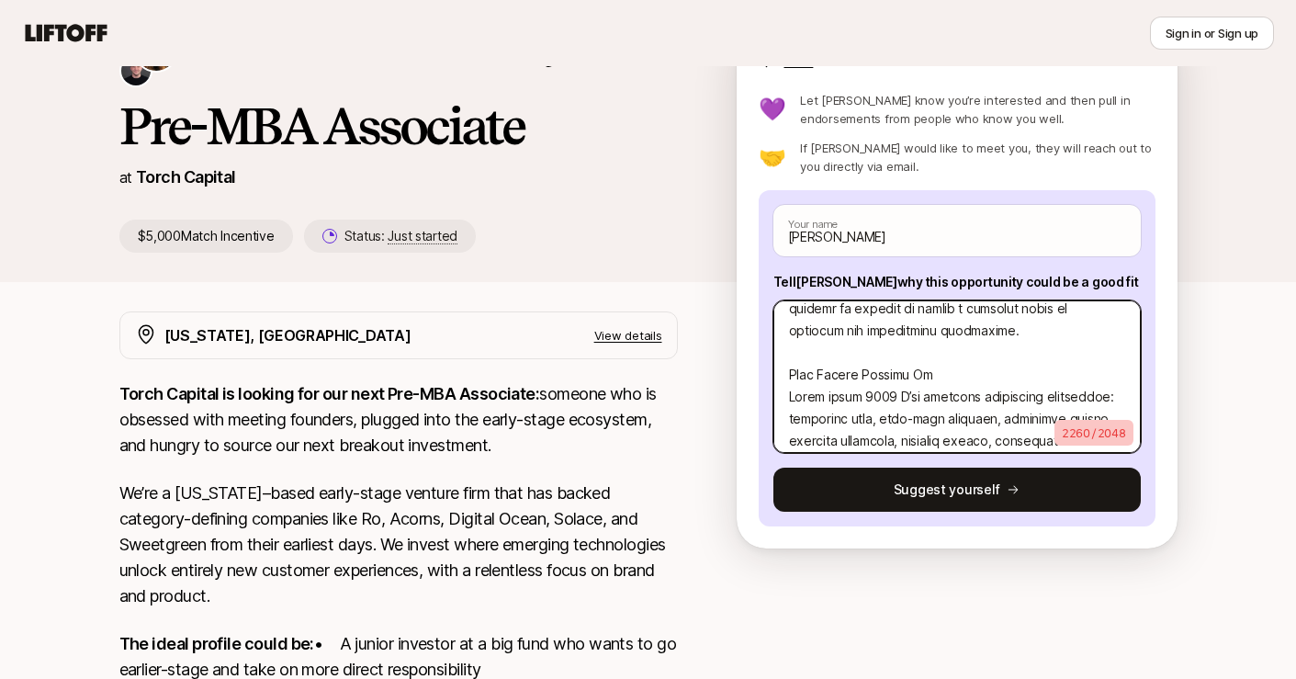
drag, startPoint x: 939, startPoint y: 352, endPoint x: 767, endPoint y: 352, distance: 171.7
click at [766, 352] on div "Sam Mason Your name Tell Katie why this opportunity could be a good fit 2260 / …" at bounding box center [957, 358] width 397 height 336
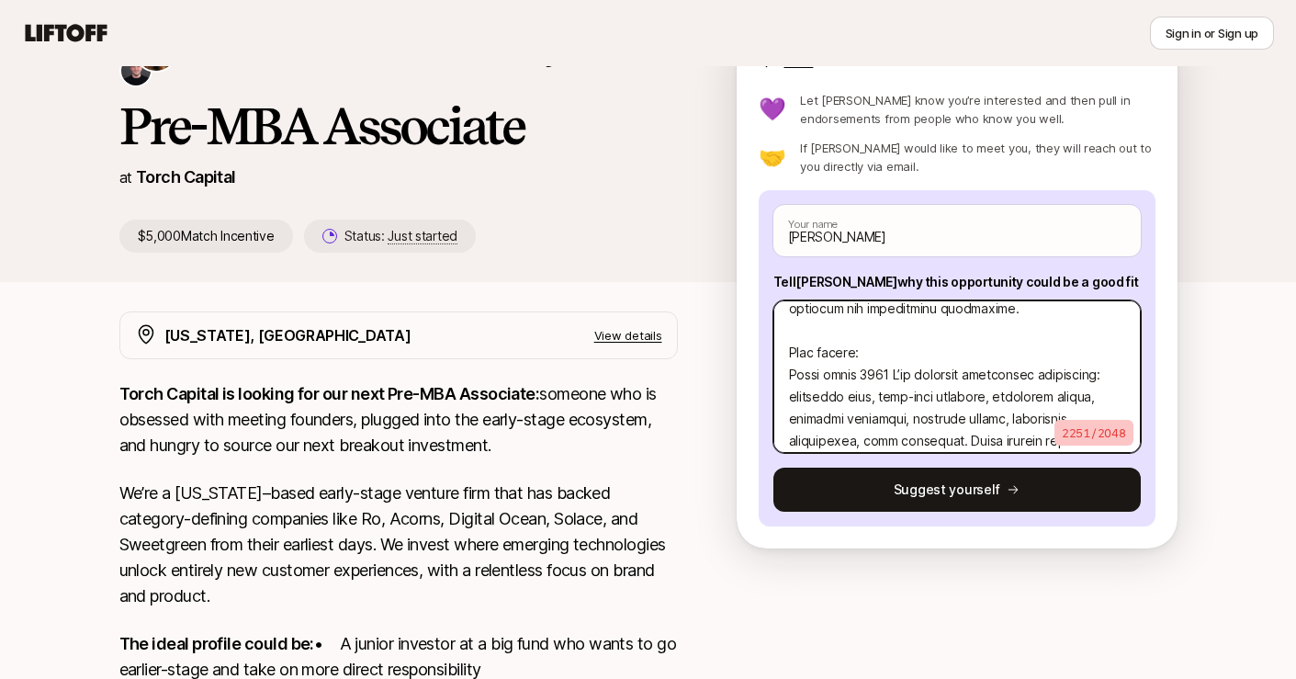
drag, startPoint x: 869, startPoint y: 351, endPoint x: 750, endPoint y: 351, distance: 118.5
click at [750, 351] on div "Interested in this opportunity? Suggest yourself directly to Katie 💜 Let Katie …" at bounding box center [957, 317] width 441 height 461
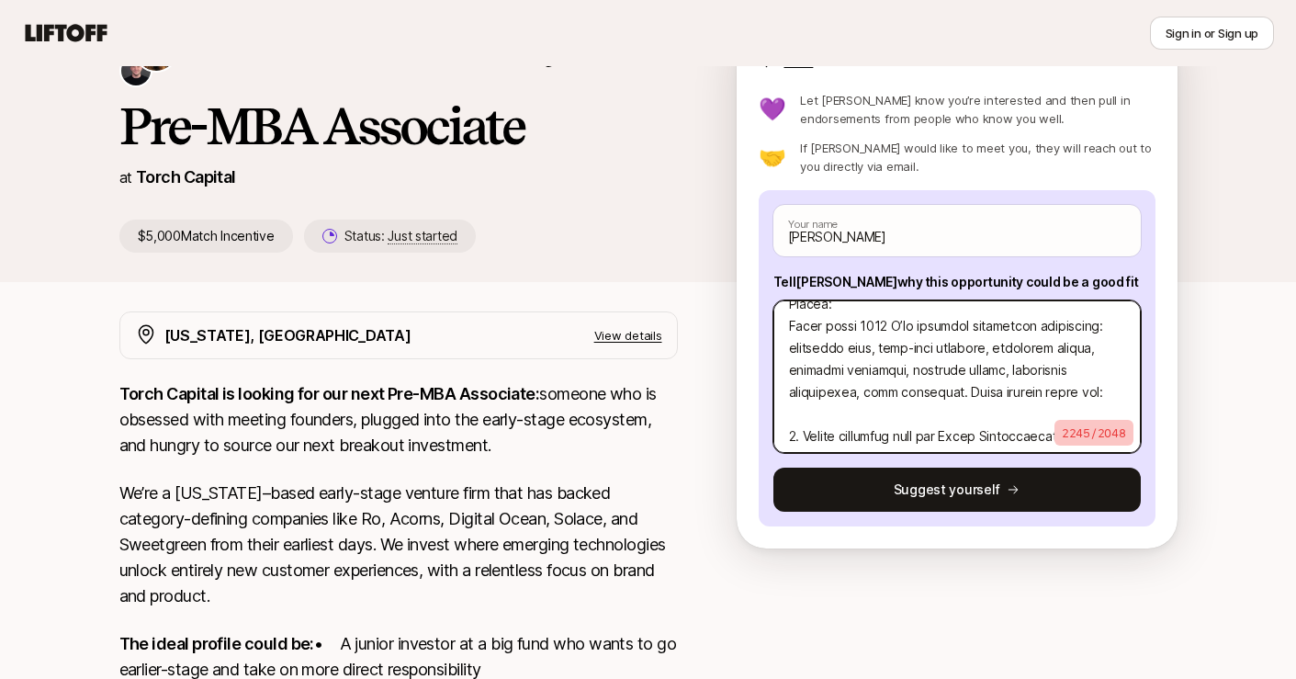
scroll to position [432, 0]
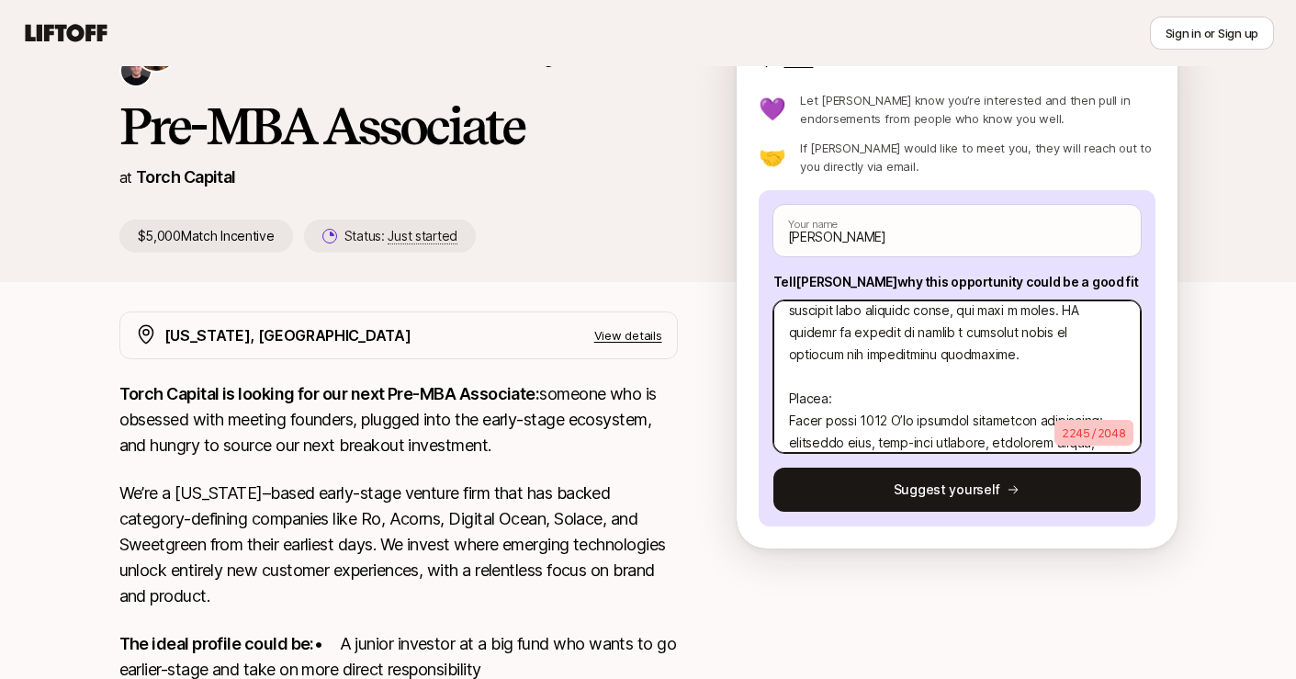
click at [861, 385] on textarea at bounding box center [956, 376] width 367 height 152
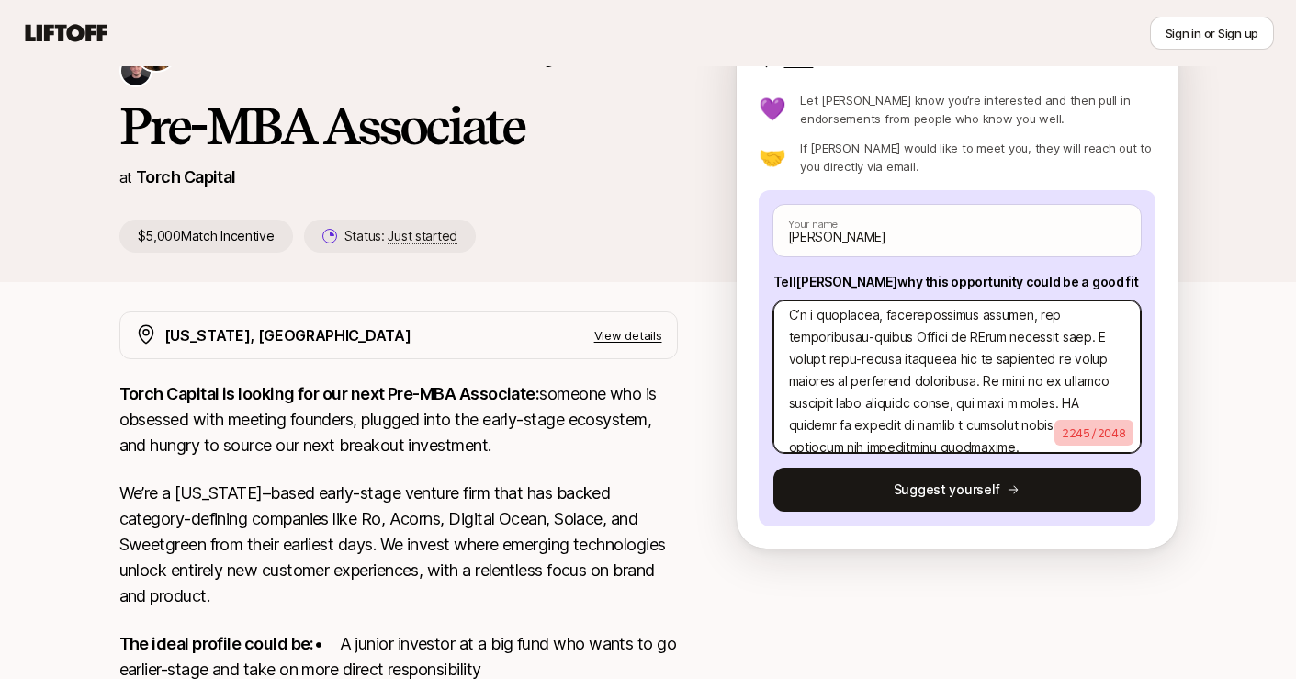
scroll to position [277, 0]
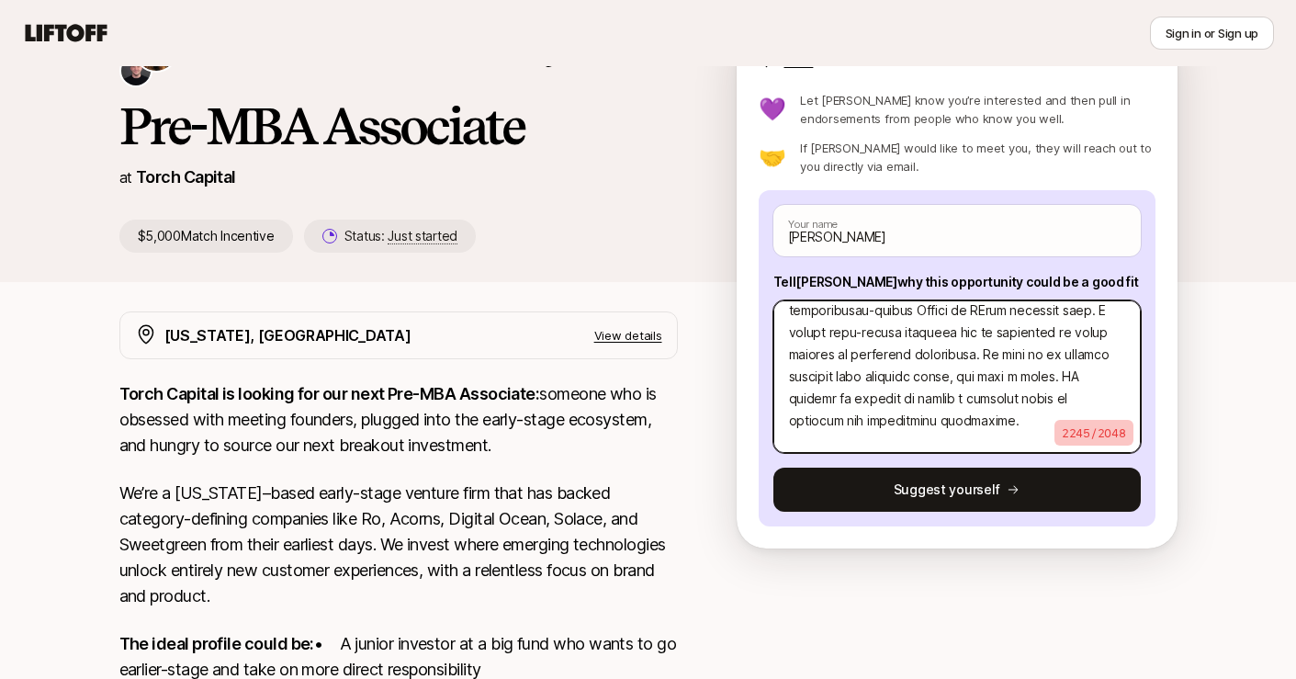
drag, startPoint x: 989, startPoint y: 376, endPoint x: 1033, endPoint y: 411, distance: 56.8
click at [1034, 411] on textarea at bounding box center [956, 376] width 367 height 152
click at [1033, 411] on textarea at bounding box center [956, 376] width 367 height 152
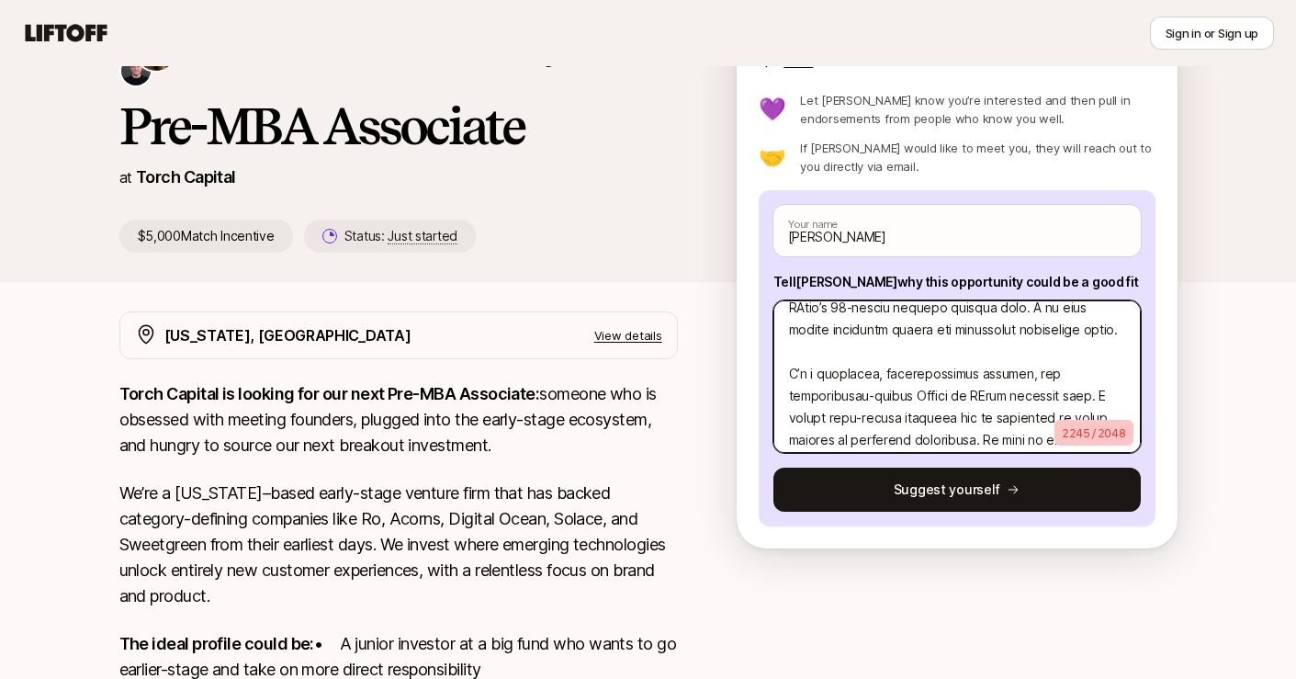
scroll to position [191, 0]
click at [817, 361] on textarea at bounding box center [956, 376] width 367 height 152
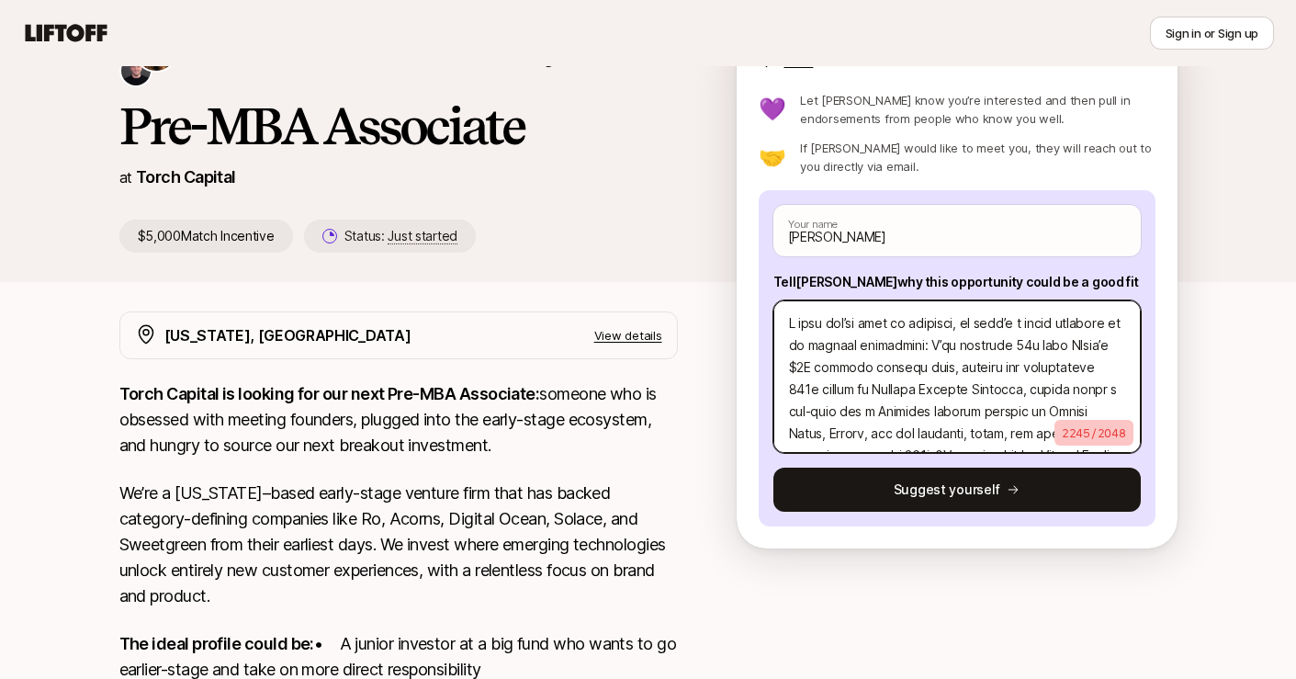
scroll to position [19, 0]
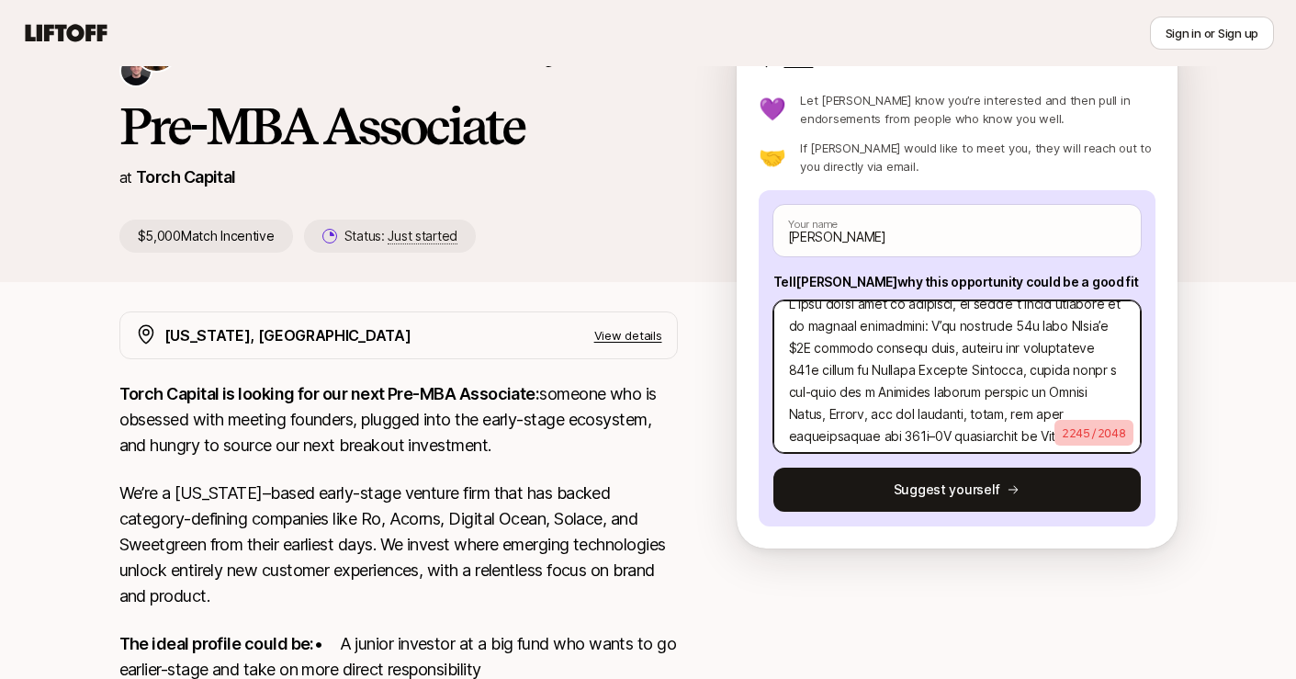
drag, startPoint x: 826, startPoint y: 353, endPoint x: 1019, endPoint y: 353, distance: 193.8
click at [1019, 353] on textarea at bounding box center [956, 376] width 367 height 152
drag, startPoint x: 990, startPoint y: 350, endPoint x: 844, endPoint y: 351, distance: 146.0
click at [844, 351] on textarea at bounding box center [956, 376] width 367 height 152
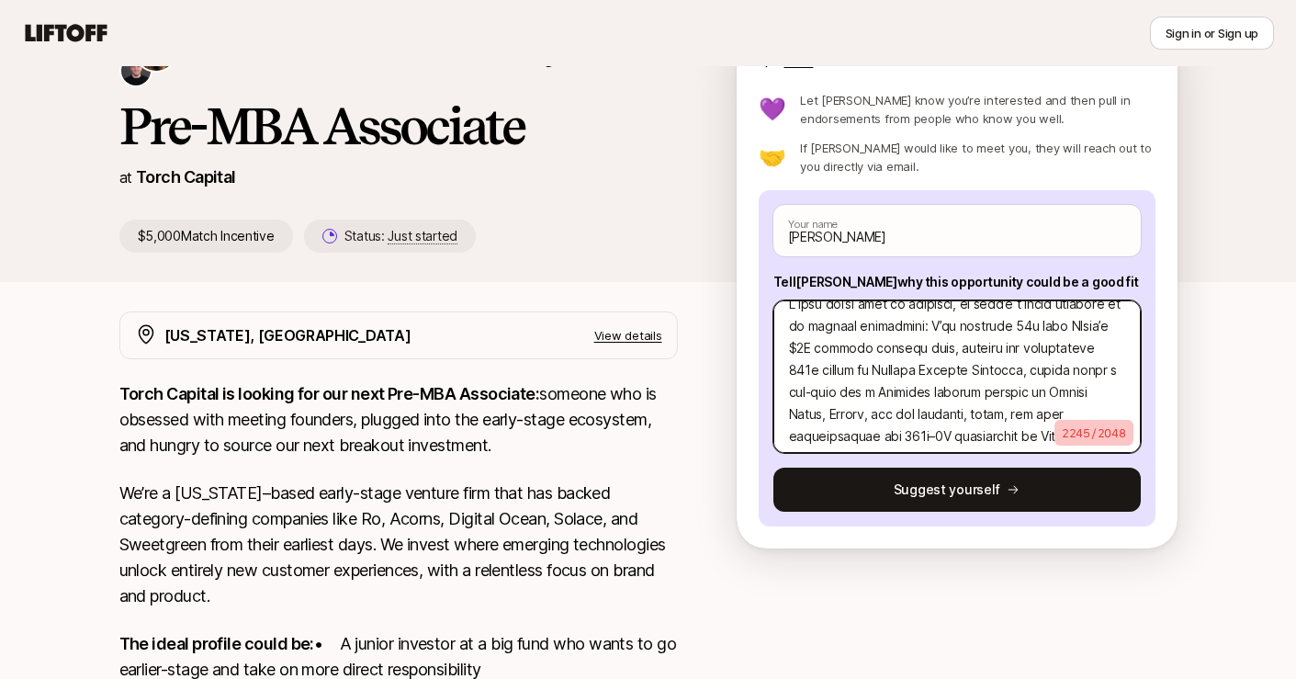
click at [844, 351] on textarea at bounding box center [956, 376] width 367 height 152
drag, startPoint x: 829, startPoint y: 368, endPoint x: 1045, endPoint y: 368, distance: 215.8
click at [1049, 368] on textarea at bounding box center [956, 376] width 367 height 152
click at [1045, 368] on textarea at bounding box center [956, 376] width 367 height 152
click at [1068, 349] on textarea at bounding box center [956, 376] width 367 height 152
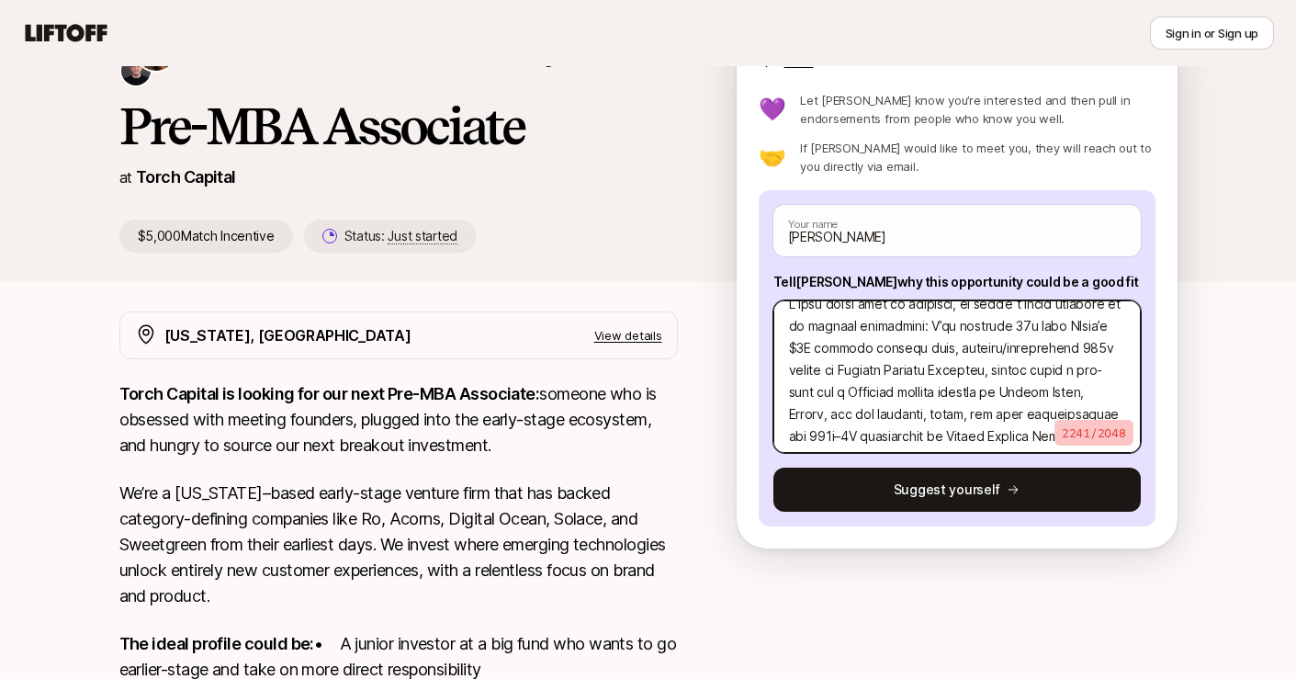
drag, startPoint x: 815, startPoint y: 369, endPoint x: 1033, endPoint y: 369, distance: 218.6
click at [1033, 369] on textarea at bounding box center [956, 376] width 367 height 152
drag, startPoint x: 1020, startPoint y: 373, endPoint x: 928, endPoint y: 373, distance: 91.8
click at [928, 373] on textarea at bounding box center [956, 376] width 367 height 152
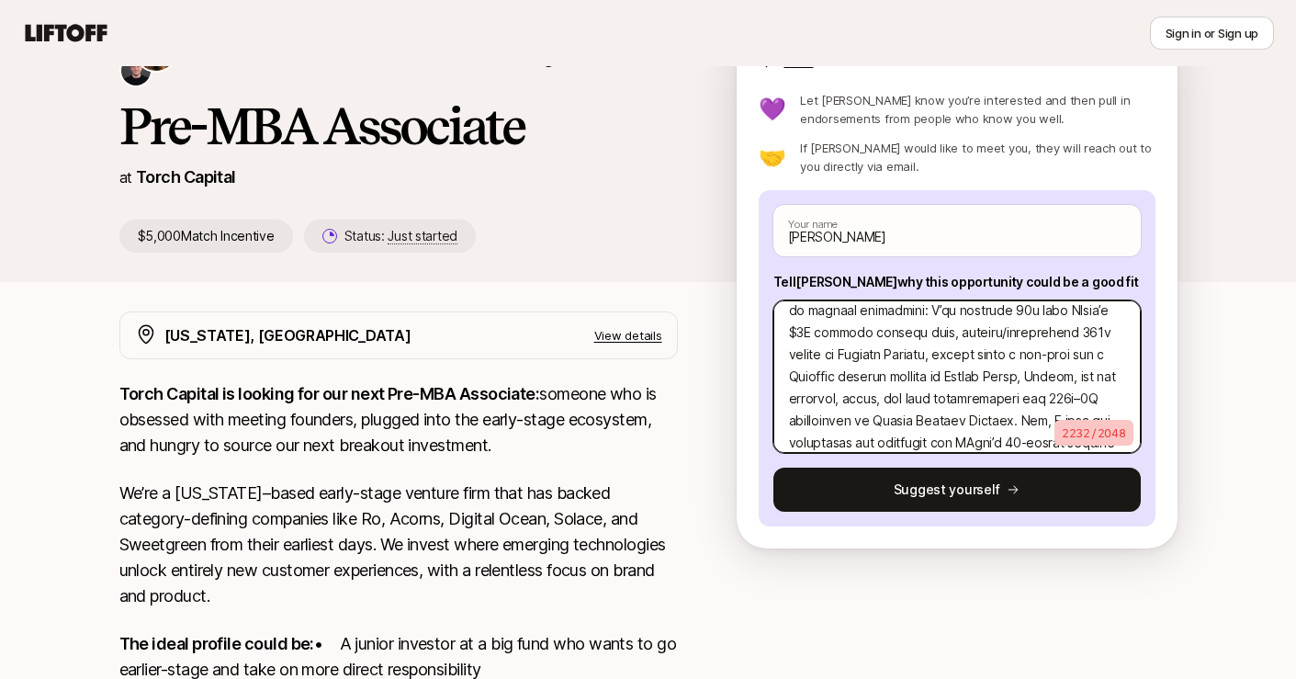
scroll to position [39, 0]
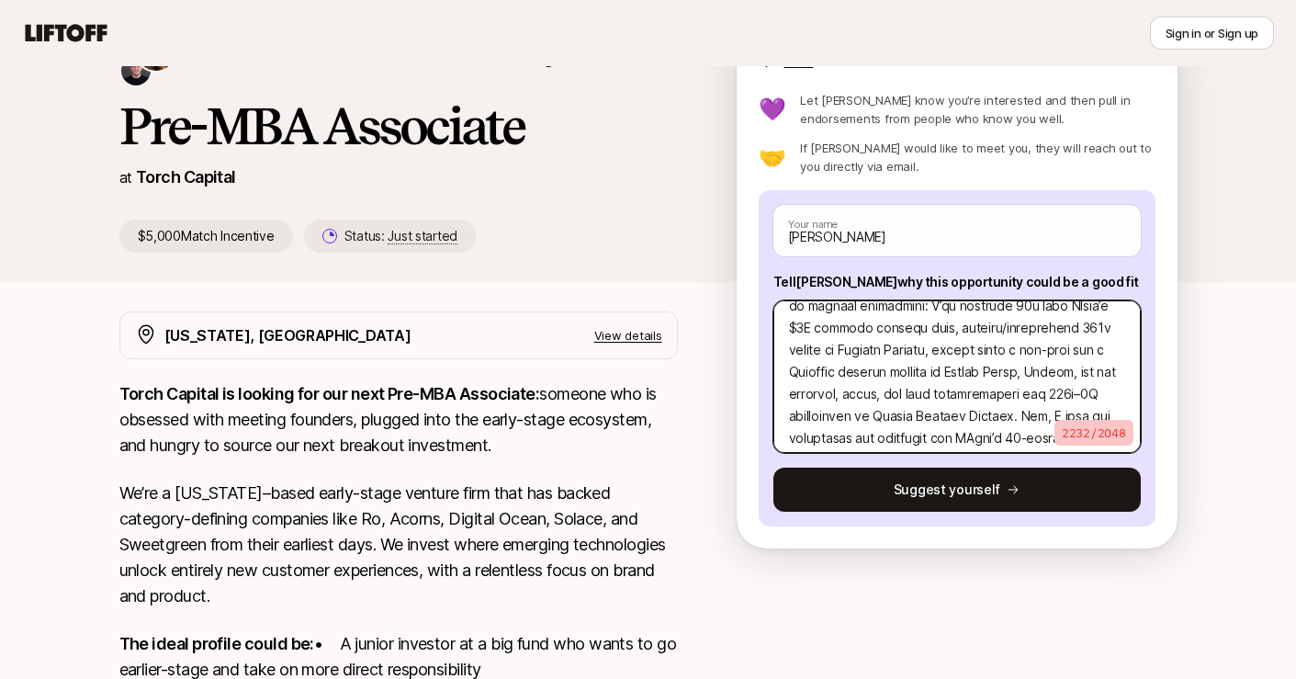
drag, startPoint x: 1058, startPoint y: 354, endPoint x: 975, endPoint y: 354, distance: 82.6
click at [975, 354] on textarea at bounding box center [956, 376] width 367 height 152
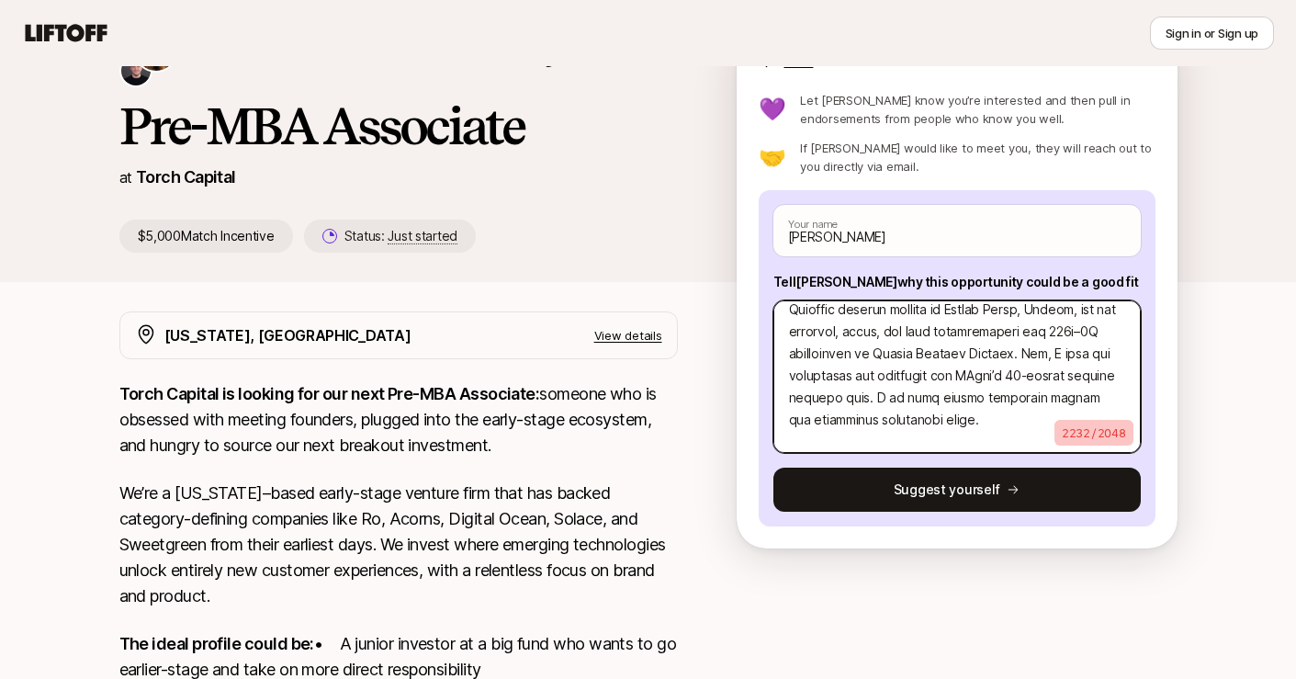
scroll to position [104, 0]
drag, startPoint x: 875, startPoint y: 377, endPoint x: 965, endPoint y: 375, distance: 90.0
click at [968, 377] on textarea at bounding box center [956, 376] width 367 height 152
click at [965, 375] on textarea at bounding box center [956, 376] width 367 height 152
drag, startPoint x: 914, startPoint y: 398, endPoint x: 973, endPoint y: 417, distance: 61.9
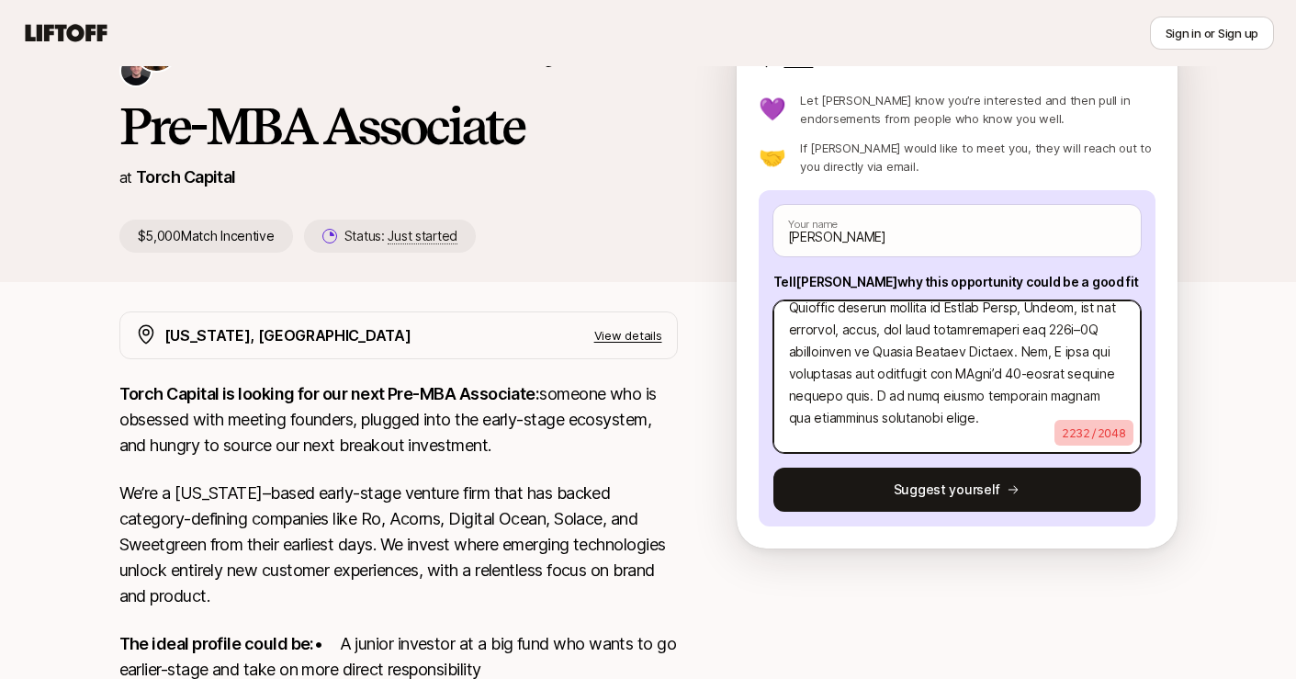
click at [973, 417] on textarea at bounding box center [956, 376] width 367 height 152
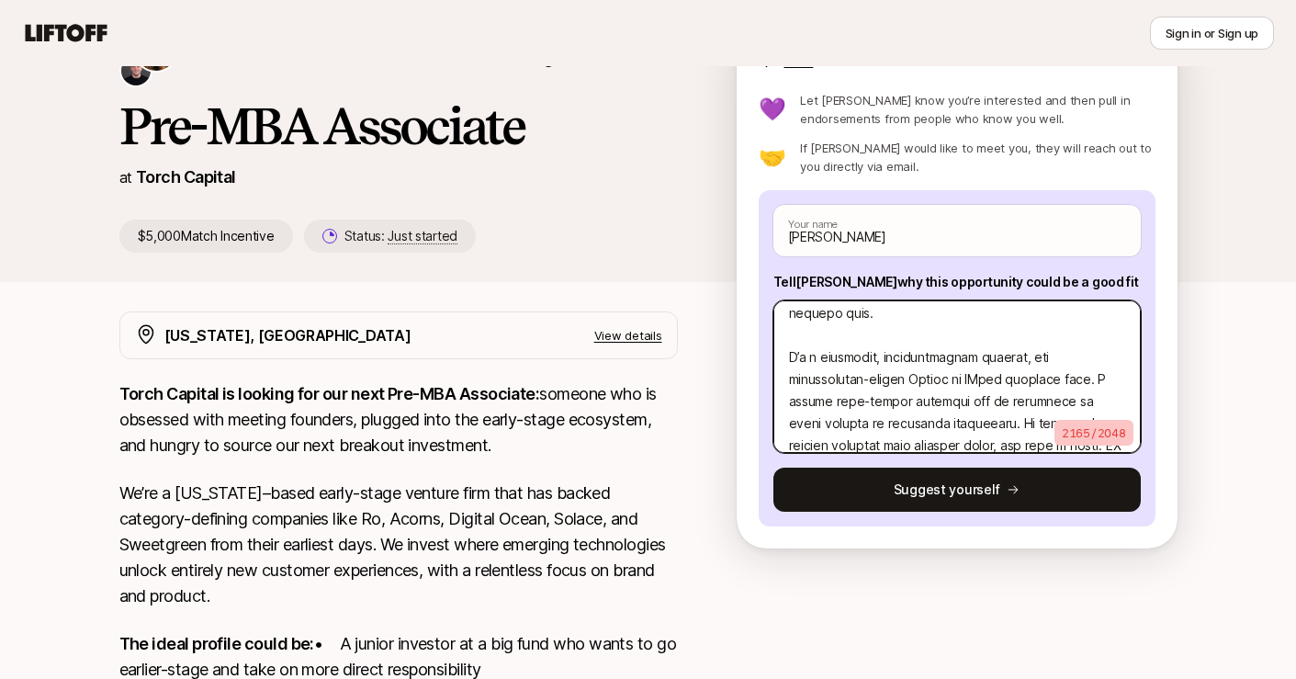
scroll to position [189, 0]
drag, startPoint x: 1010, startPoint y: 377, endPoint x: 827, endPoint y: 378, distance: 182.8
click at [827, 378] on textarea at bounding box center [956, 376] width 367 height 152
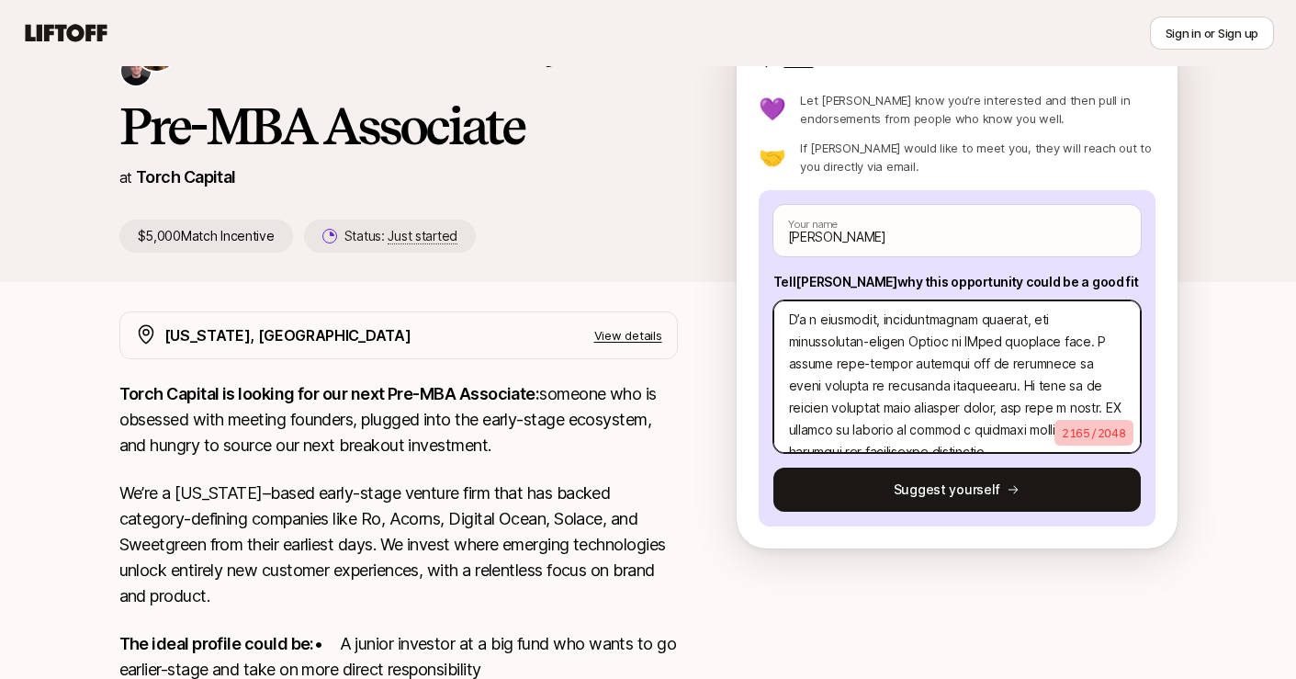
scroll to position [226, 0]
drag, startPoint x: 912, startPoint y: 388, endPoint x: 1016, endPoint y: 338, distance: 115.0
click at [1016, 338] on textarea at bounding box center [956, 376] width 367 height 152
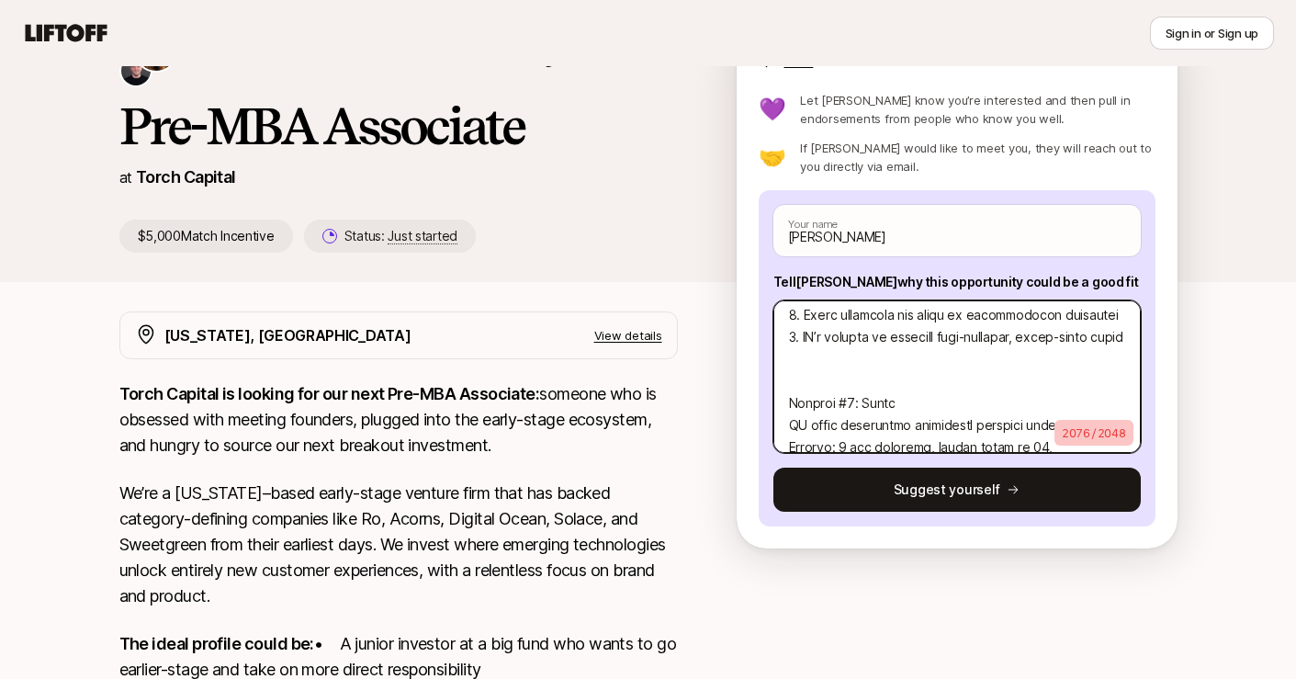
scroll to position [541, 0]
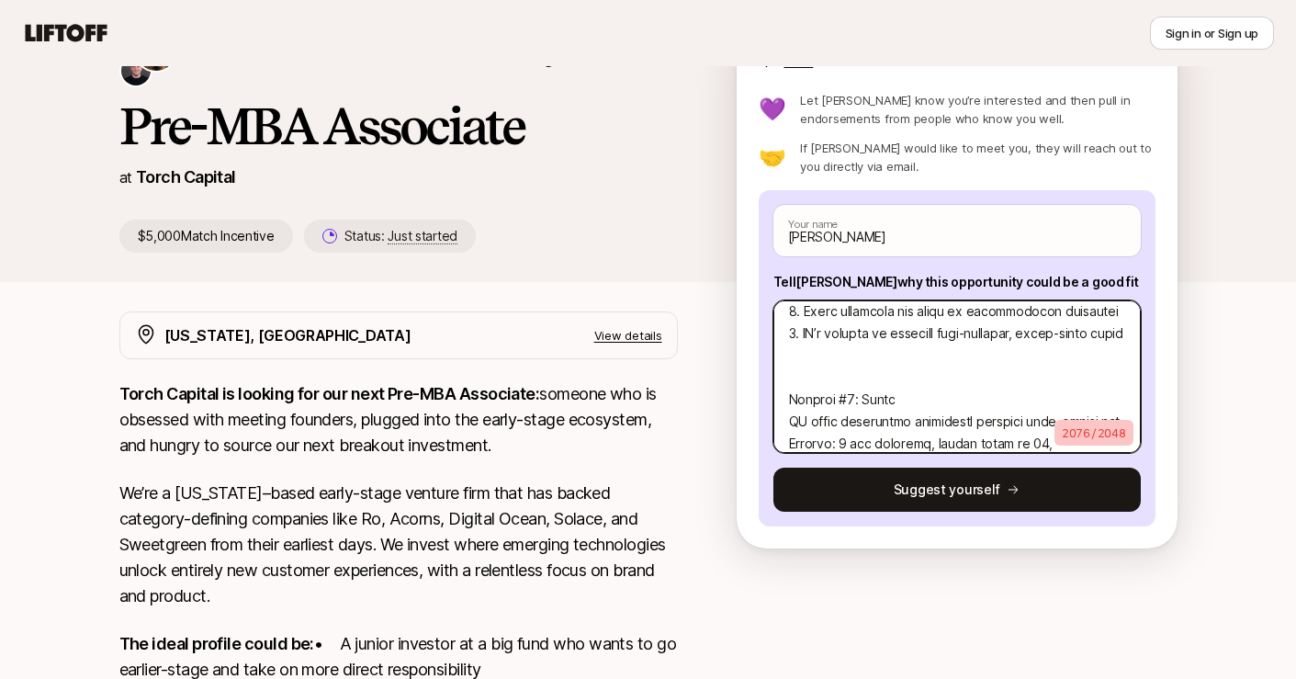
click at [924, 397] on textarea at bounding box center [956, 376] width 367 height 152
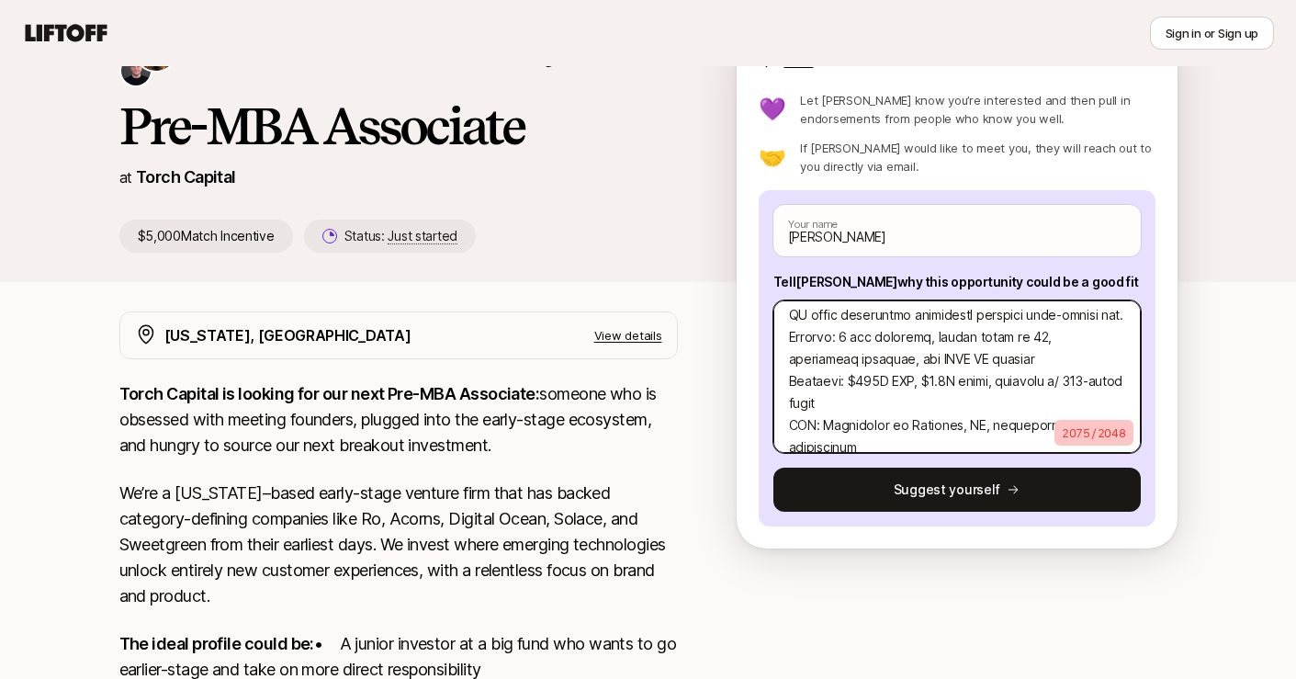
scroll to position [631, 0]
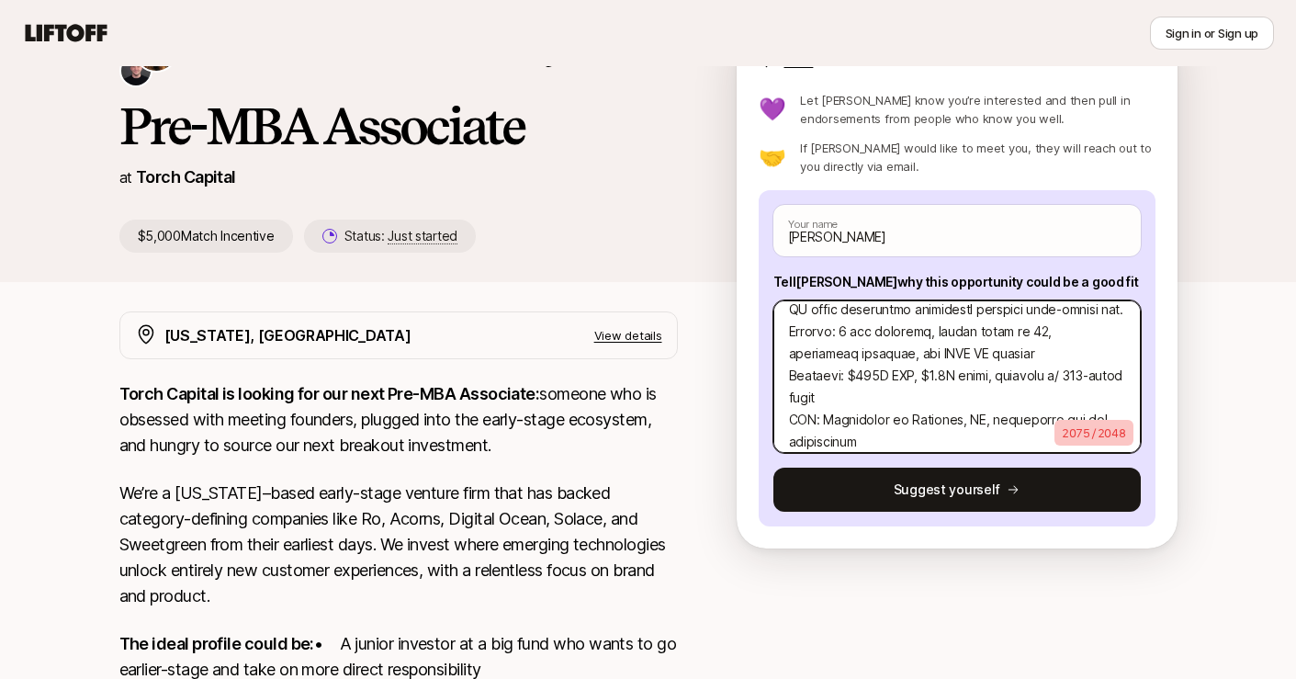
drag, startPoint x: 817, startPoint y: 336, endPoint x: 860, endPoint y: 384, distance: 64.4
click at [860, 383] on textarea at bounding box center [956, 376] width 367 height 152
click at [860, 384] on textarea at bounding box center [956, 376] width 367 height 152
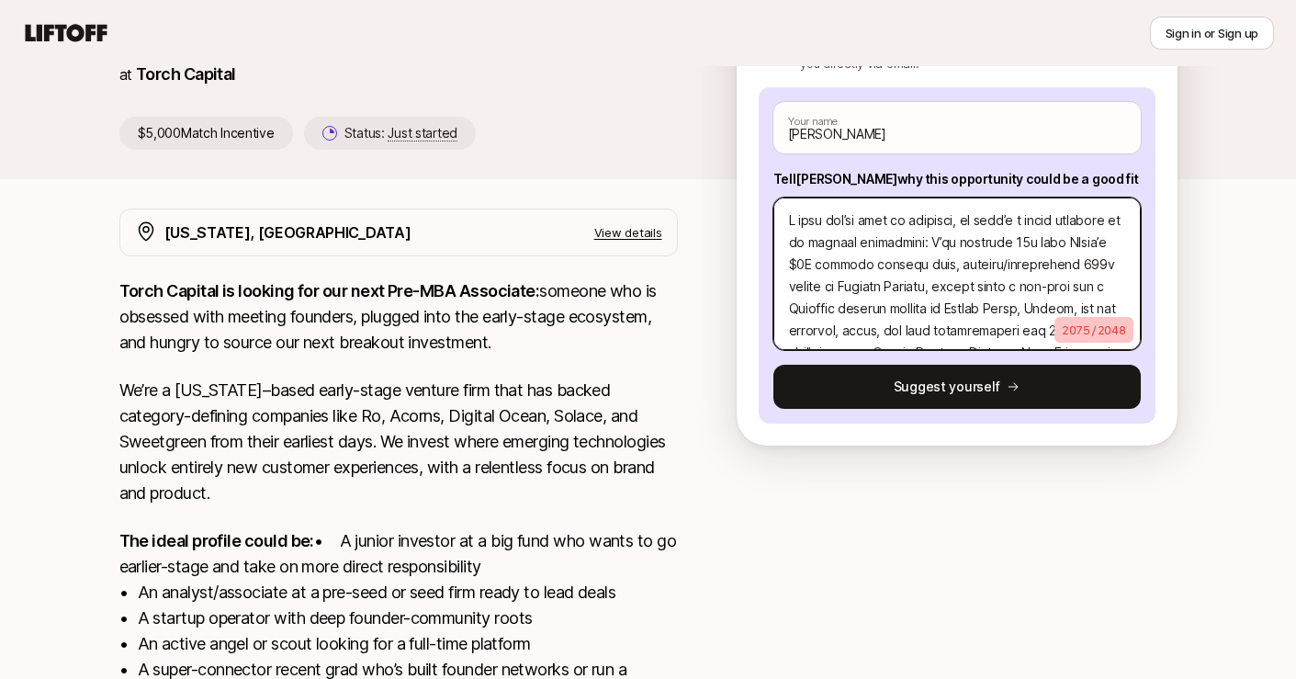
scroll to position [0, 0]
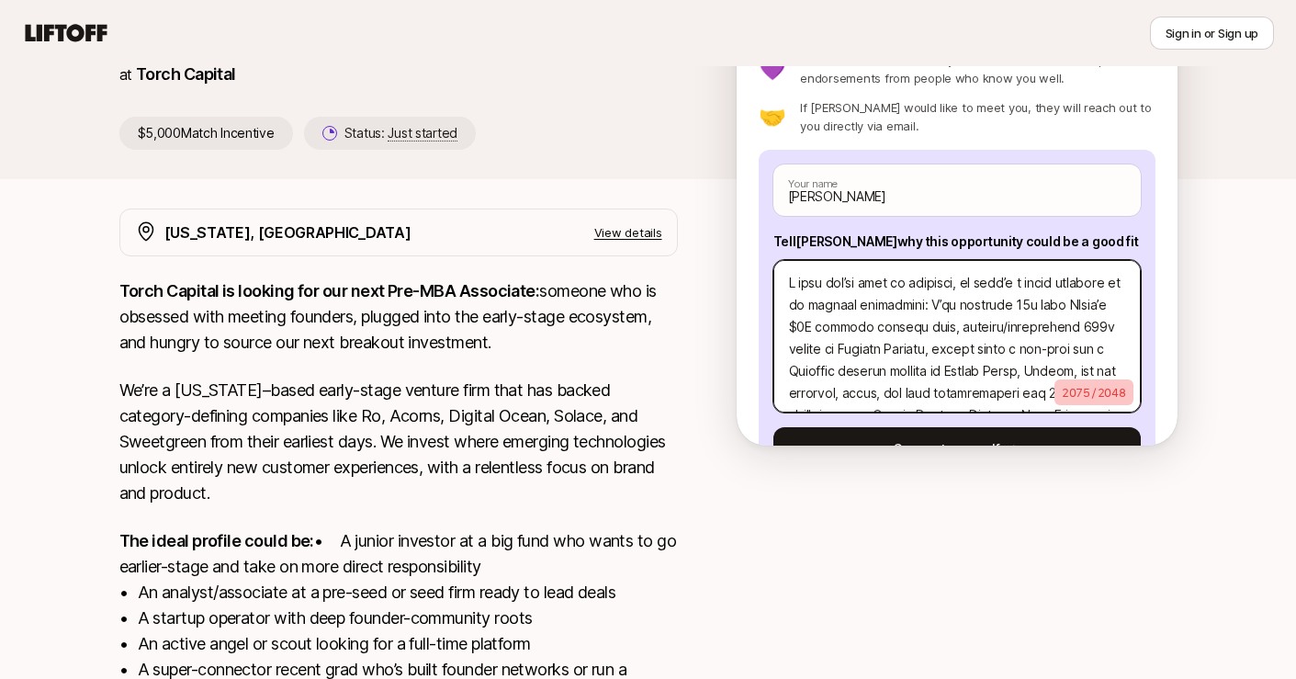
drag, startPoint x: 964, startPoint y: 287, endPoint x: 983, endPoint y: 284, distance: 18.7
click at [983, 284] on textarea at bounding box center [956, 336] width 367 height 152
drag, startPoint x: 1106, startPoint y: 284, endPoint x: 1004, endPoint y: 285, distance: 101.9
click at [1004, 286] on textarea at bounding box center [956, 336] width 367 height 152
click at [889, 311] on textarea at bounding box center [956, 336] width 367 height 152
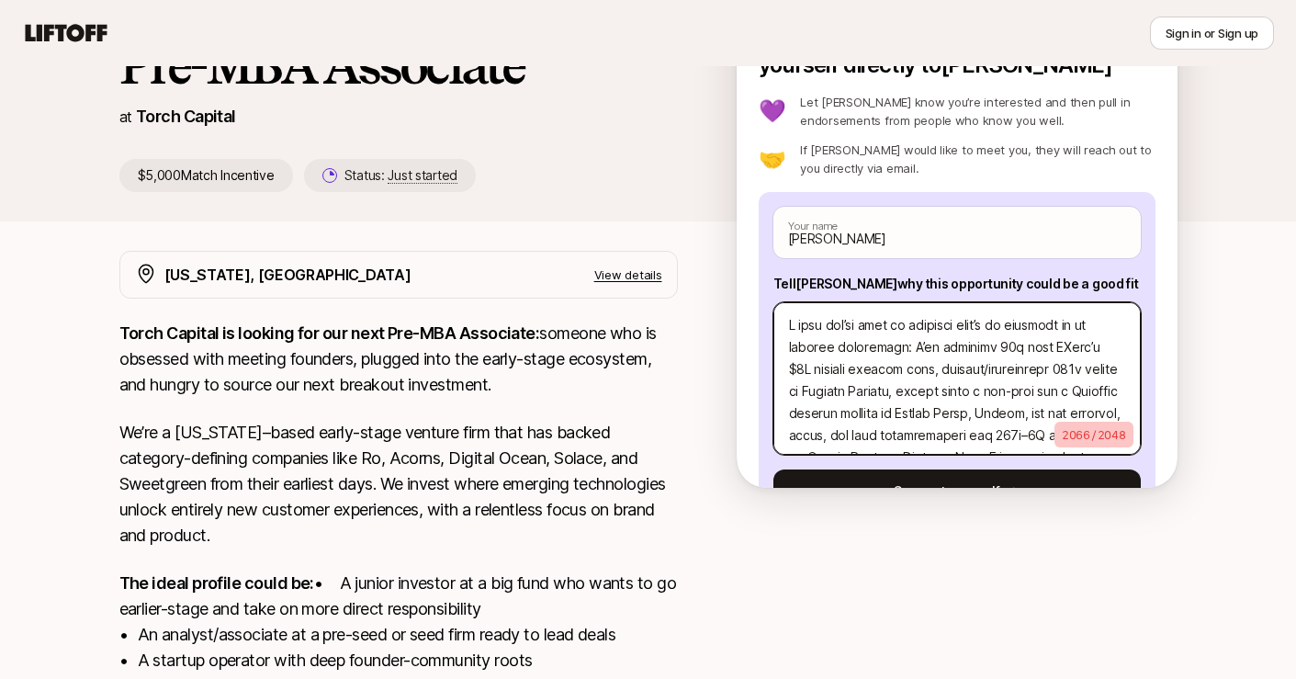
scroll to position [28, 0]
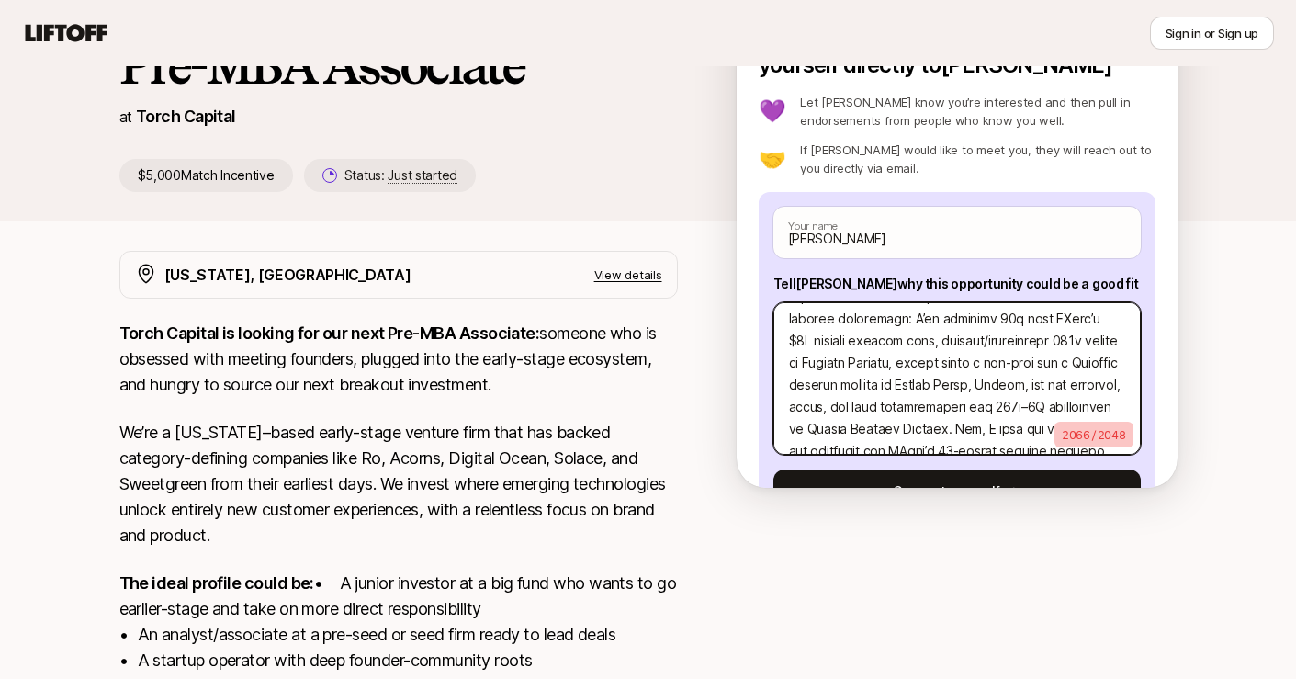
click at [929, 326] on textarea at bounding box center [956, 378] width 367 height 152
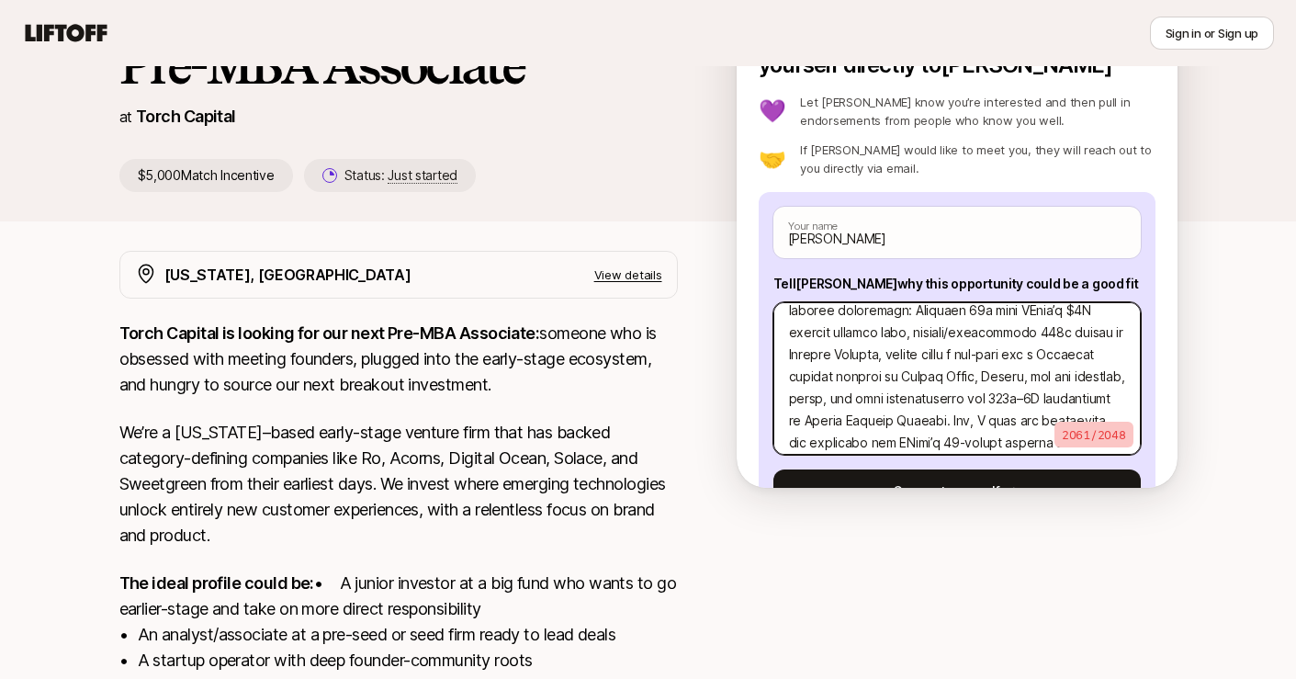
scroll to position [41, 0]
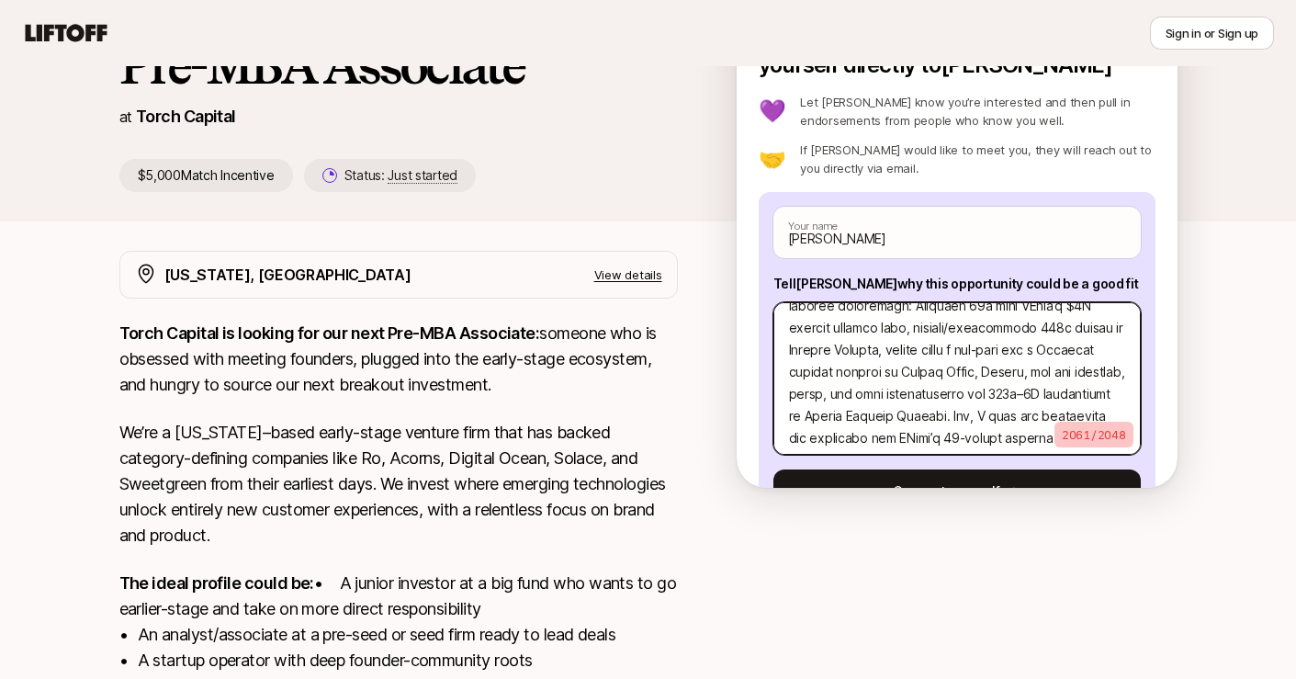
drag, startPoint x: 968, startPoint y: 354, endPoint x: 897, endPoint y: 346, distance: 71.1
click at [897, 346] on textarea at bounding box center [956, 378] width 367 height 152
click at [947, 355] on textarea at bounding box center [956, 378] width 367 height 152
click at [1001, 353] on textarea at bounding box center [956, 378] width 367 height 152
drag, startPoint x: 1029, startPoint y: 375, endPoint x: 887, endPoint y: 376, distance: 142.3
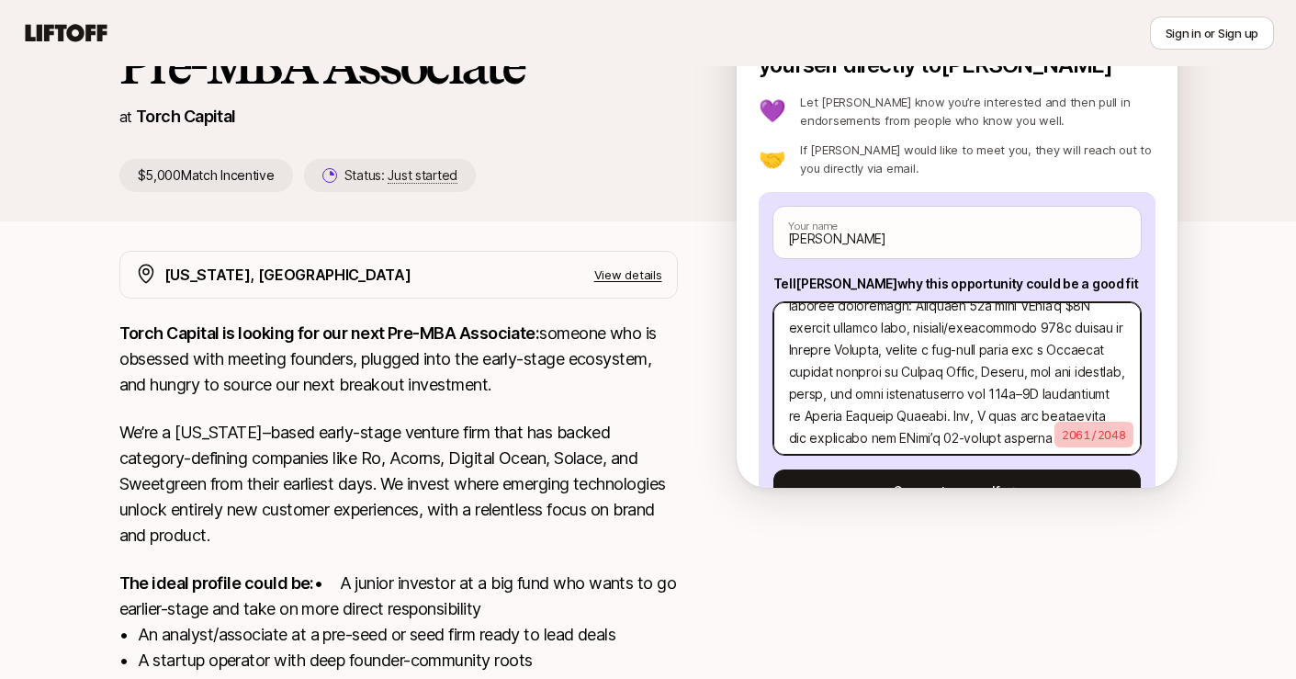
click at [887, 376] on textarea at bounding box center [956, 378] width 367 height 152
click at [931, 375] on textarea at bounding box center [956, 378] width 367 height 152
click at [788, 373] on textarea at bounding box center [956, 378] width 367 height 152
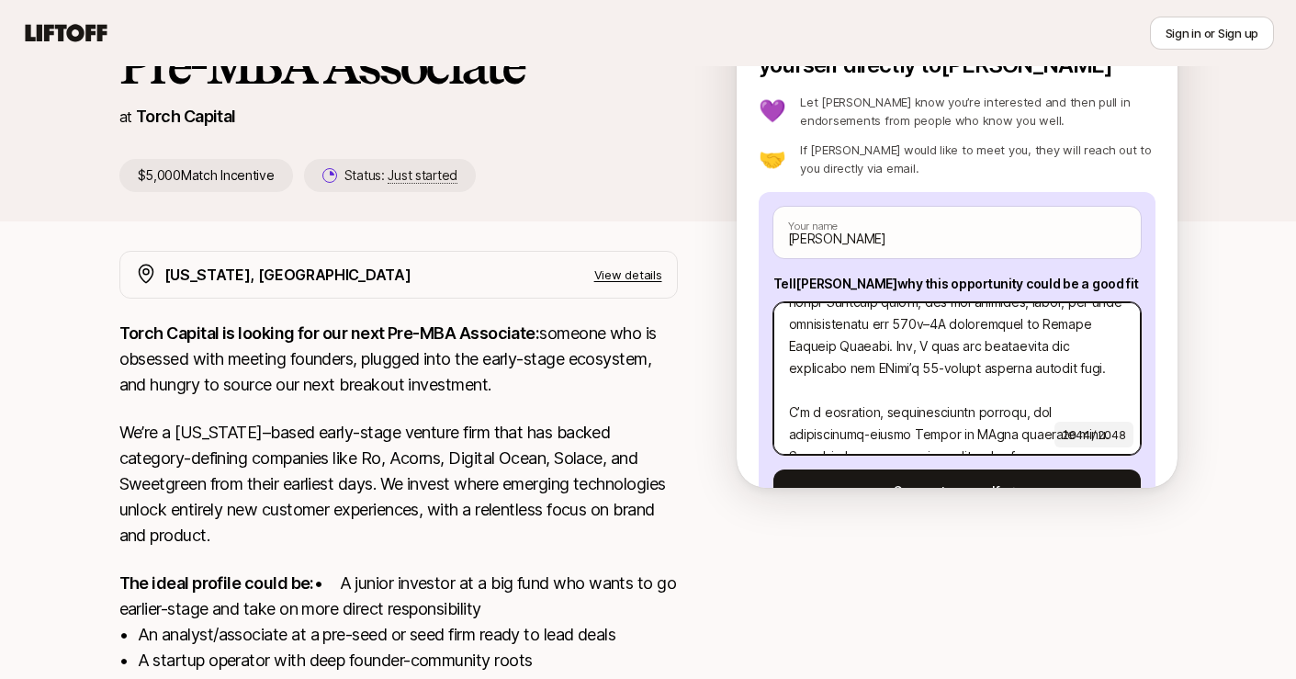
scroll to position [0, 0]
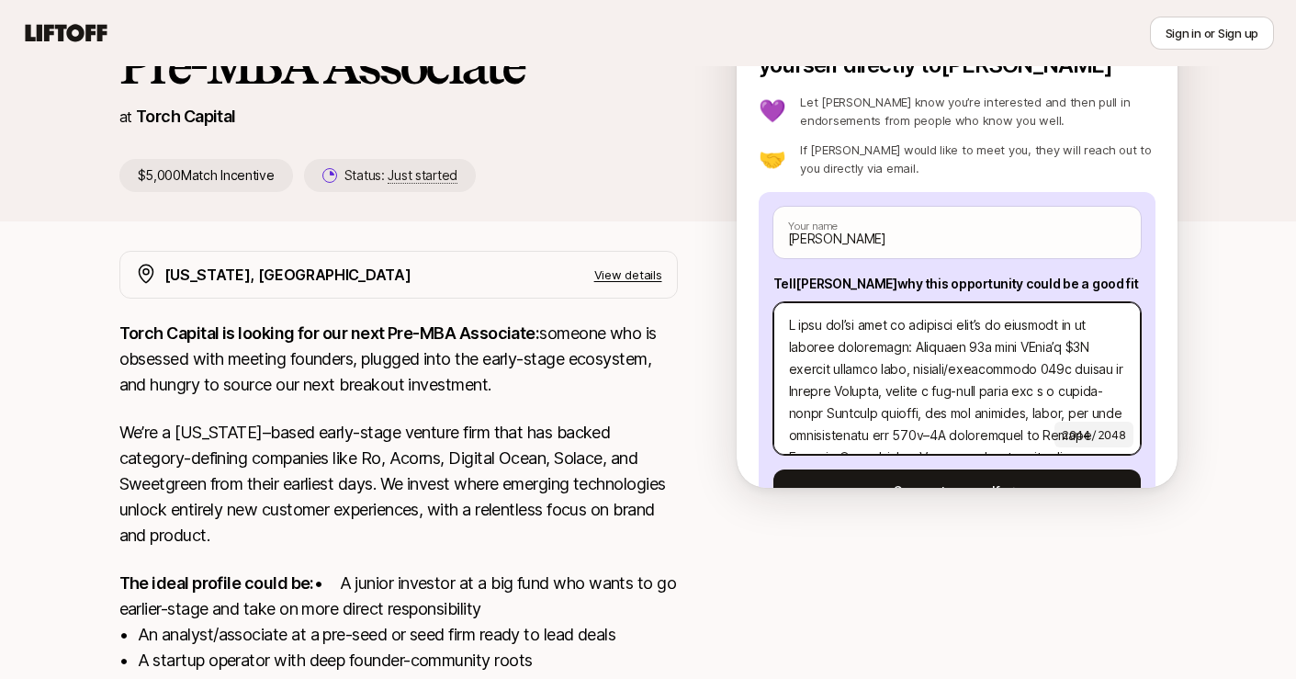
click at [789, 324] on textarea at bounding box center [956, 378] width 367 height 152
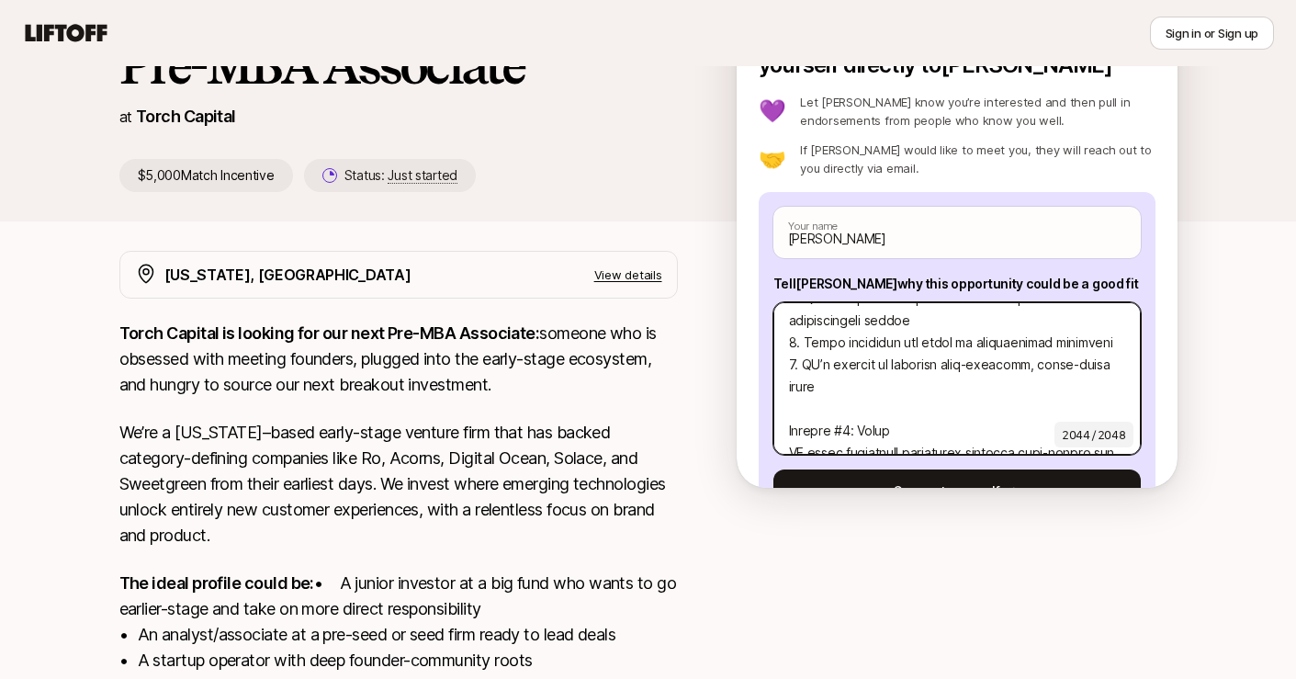
scroll to position [513, 0]
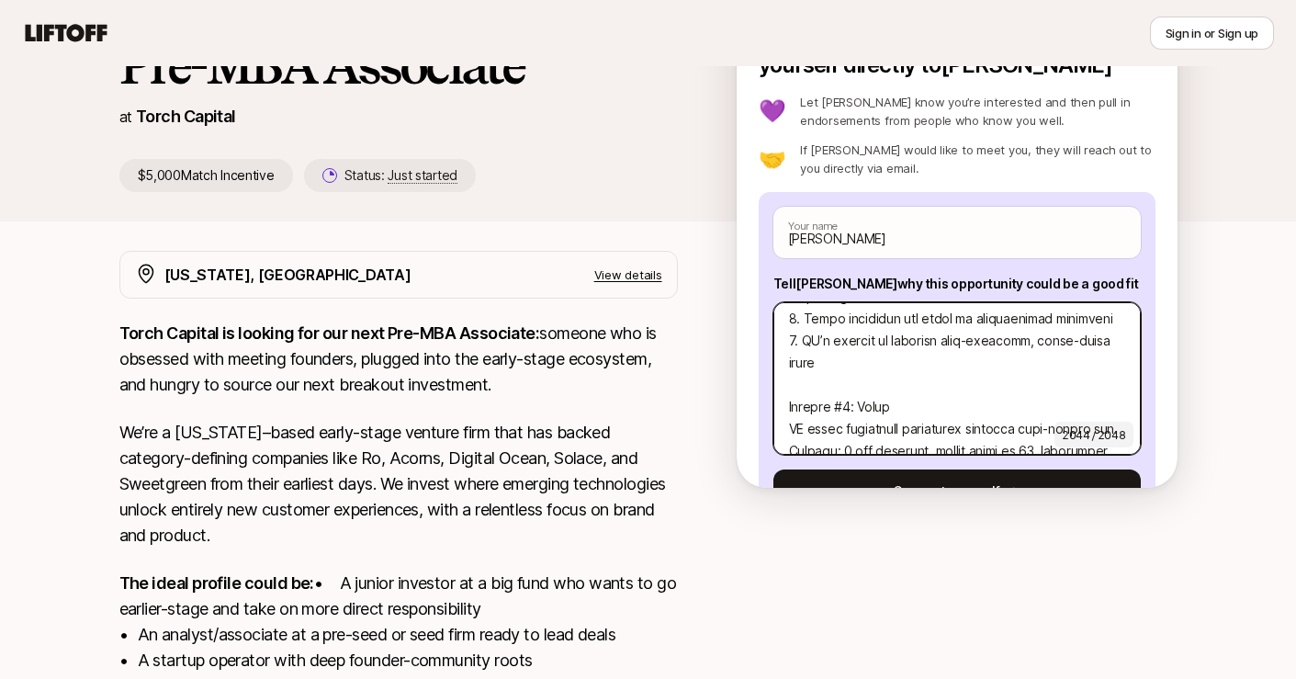
click at [867, 380] on textarea at bounding box center [956, 378] width 367 height 152
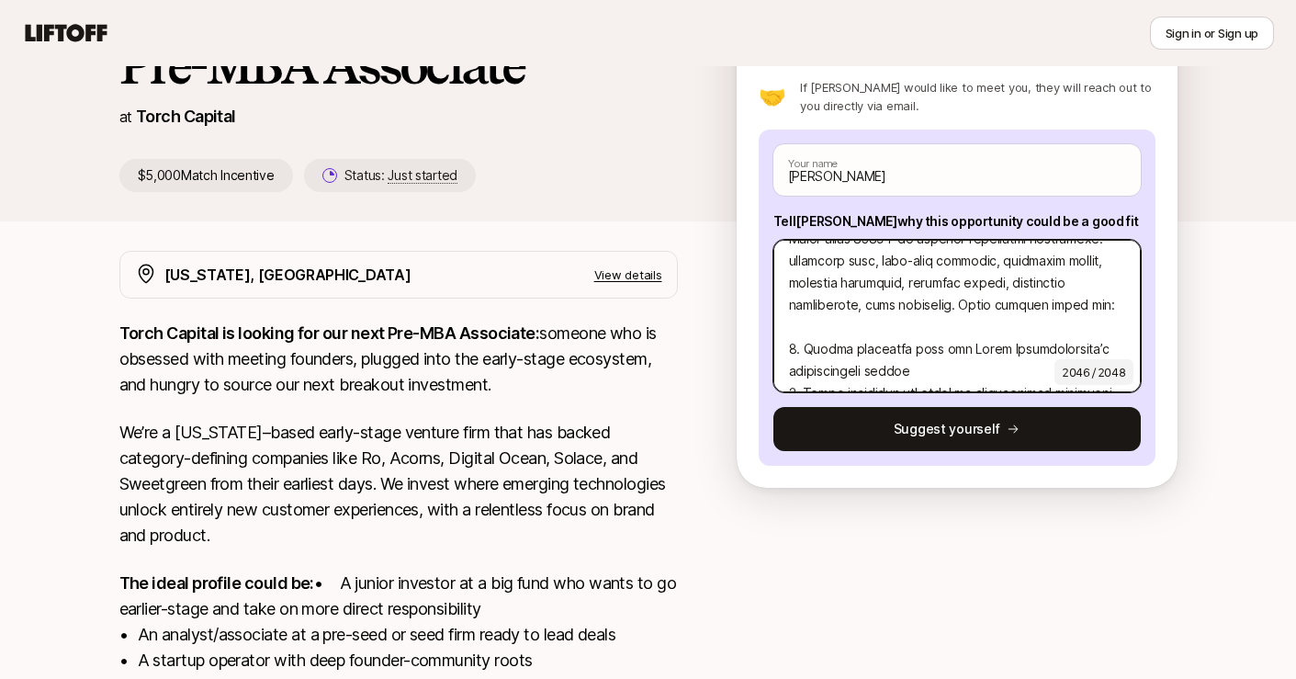
scroll to position [371, 0]
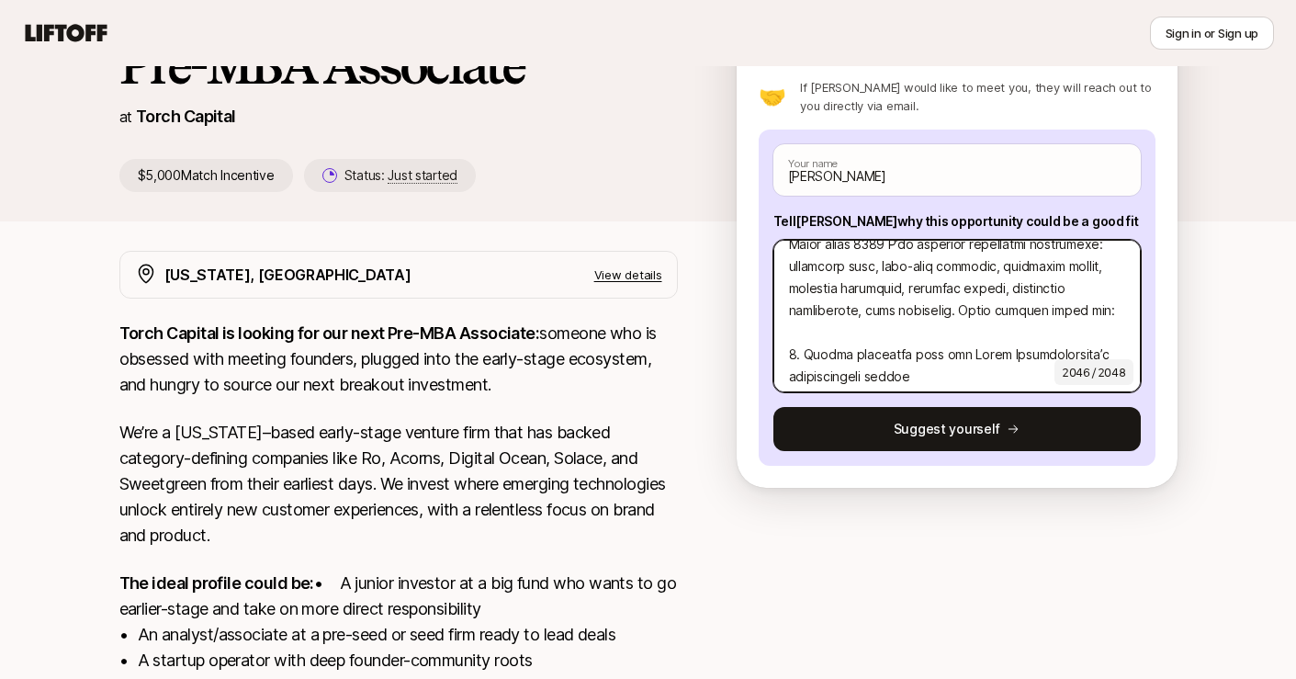
drag, startPoint x: 1109, startPoint y: 310, endPoint x: 974, endPoint y: 312, distance: 135.0
click at [974, 312] on textarea at bounding box center [956, 316] width 367 height 152
click at [963, 349] on textarea at bounding box center [956, 316] width 367 height 152
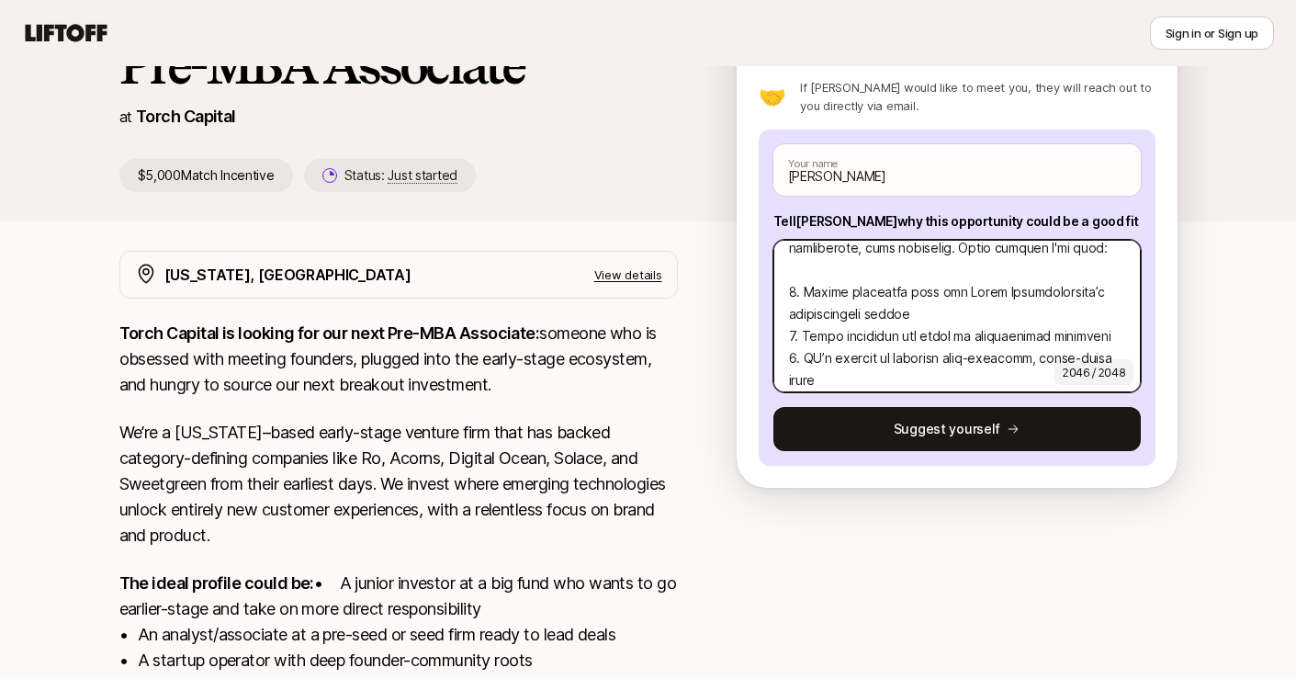
scroll to position [453, 0]
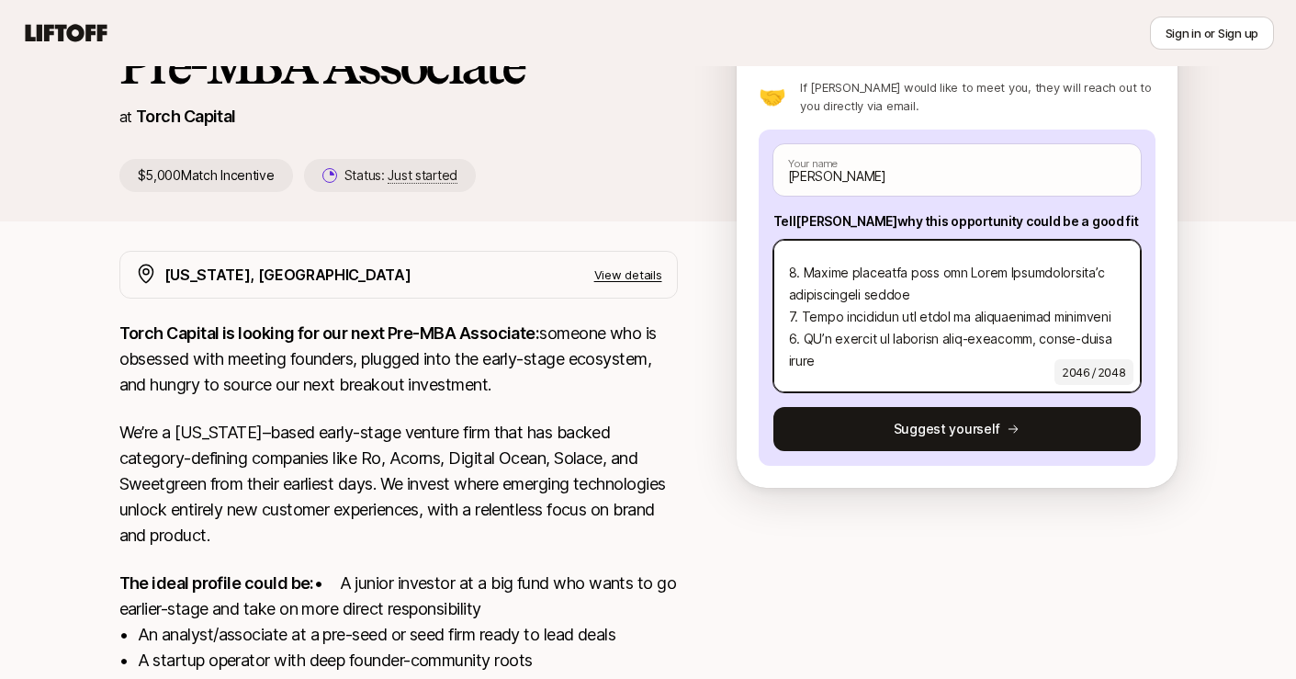
drag, startPoint x: 878, startPoint y: 327, endPoint x: 1004, endPoint y: 327, distance: 125.8
click at [1004, 327] on textarea at bounding box center [956, 316] width 367 height 152
drag, startPoint x: 1099, startPoint y: 321, endPoint x: 1054, endPoint y: 321, distance: 45.0
click at [1054, 321] on textarea at bounding box center [956, 316] width 367 height 152
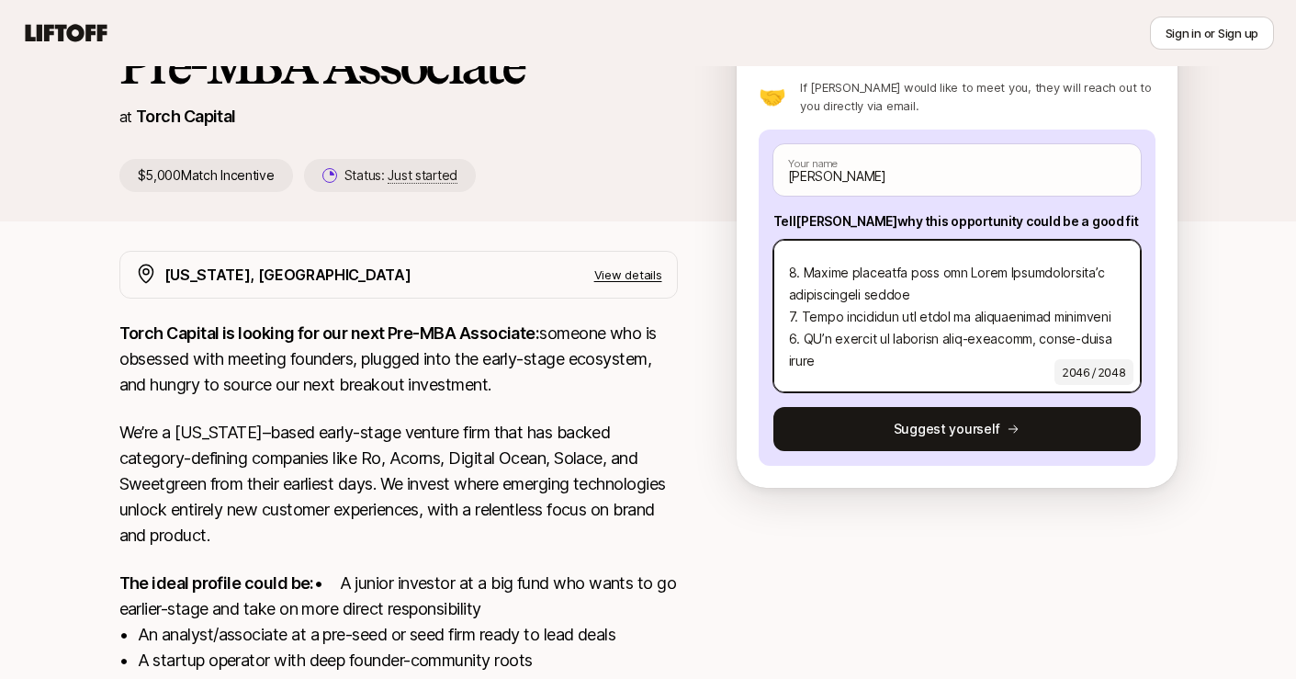
click at [1054, 321] on textarea at bounding box center [956, 316] width 367 height 152
click at [1118, 310] on textarea at bounding box center [956, 316] width 367 height 152
drag, startPoint x: 816, startPoint y: 341, endPoint x: 859, endPoint y: 356, distance: 45.0
click at [859, 356] on textarea at bounding box center [956, 316] width 367 height 152
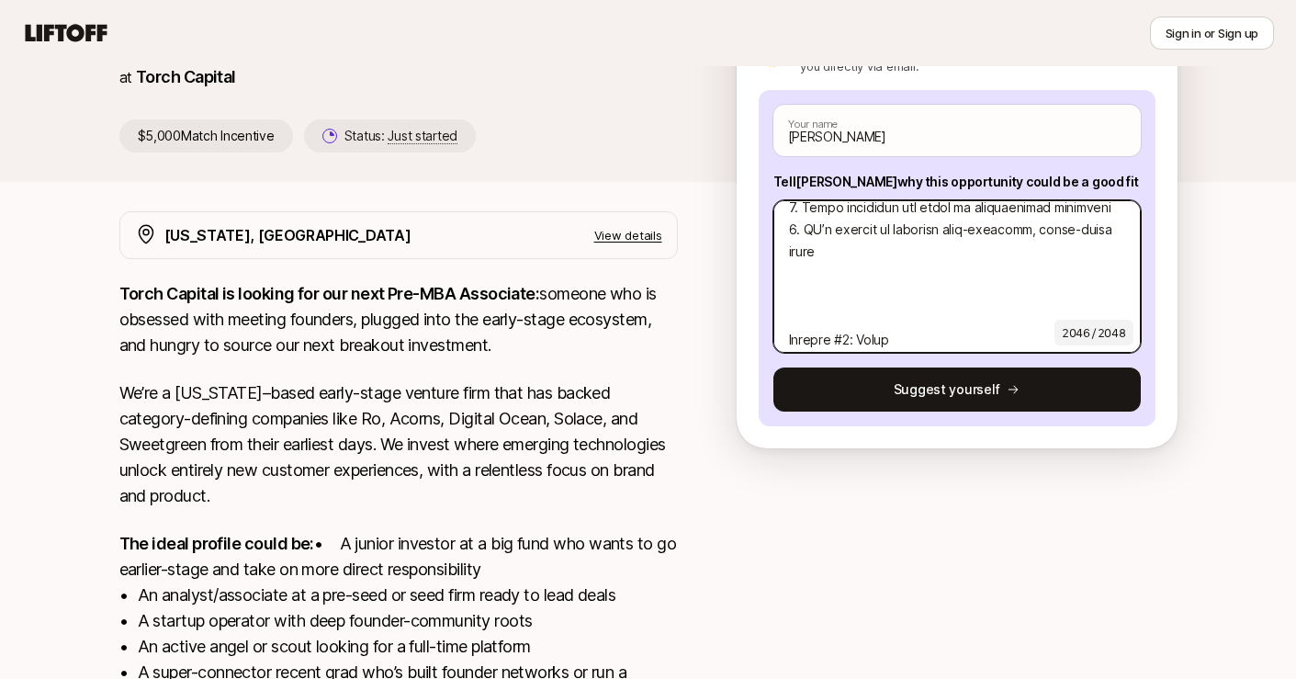
scroll to position [603, 0]
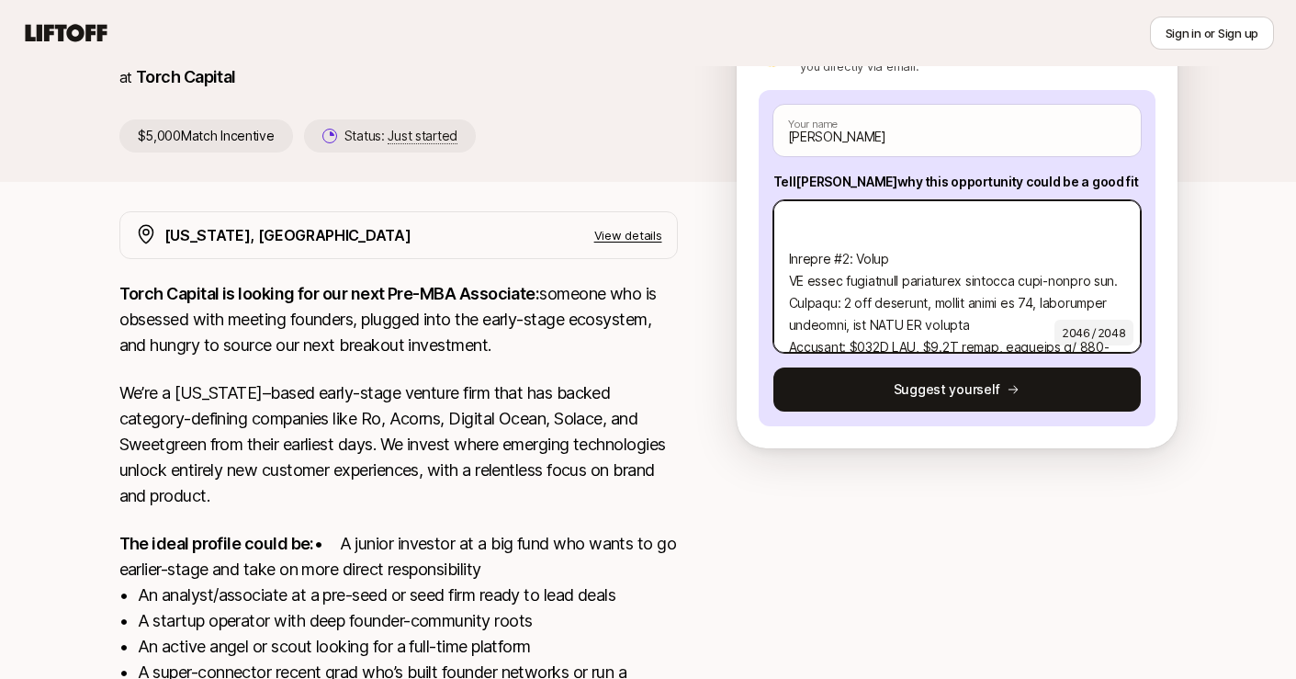
click at [823, 227] on textarea at bounding box center [956, 276] width 367 height 152
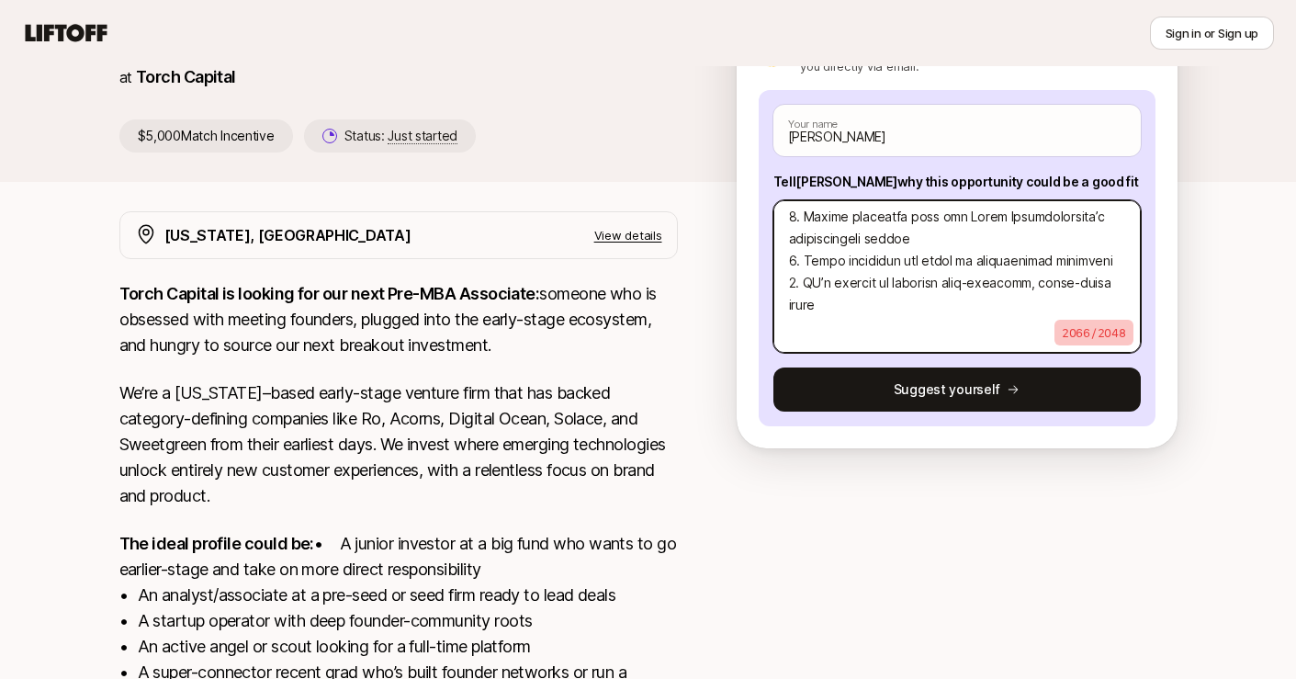
scroll to position [436, 0]
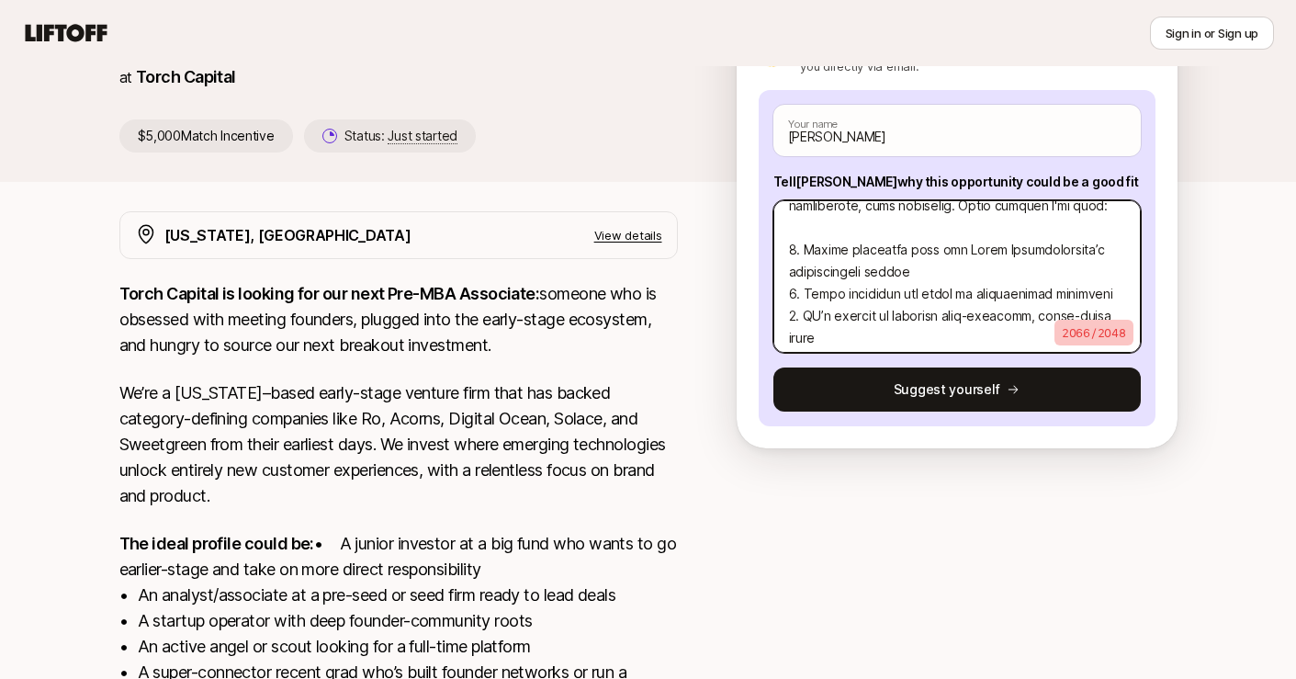
drag, startPoint x: 846, startPoint y: 342, endPoint x: 846, endPoint y: 324, distance: 17.4
click at [846, 324] on textarea at bounding box center [956, 276] width 367 height 152
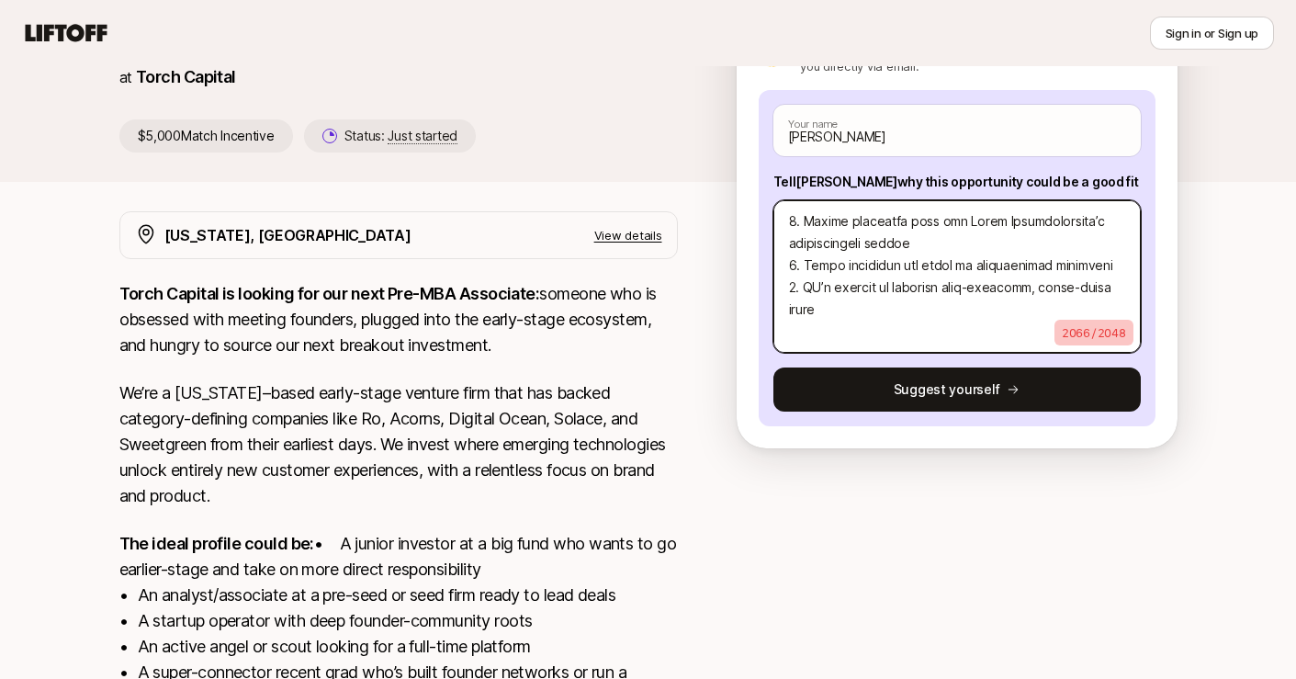
scroll to position [467, 0]
drag, startPoint x: 935, startPoint y: 290, endPoint x: 854, endPoint y: 290, distance: 80.8
click at [854, 290] on textarea at bounding box center [956, 276] width 367 height 152
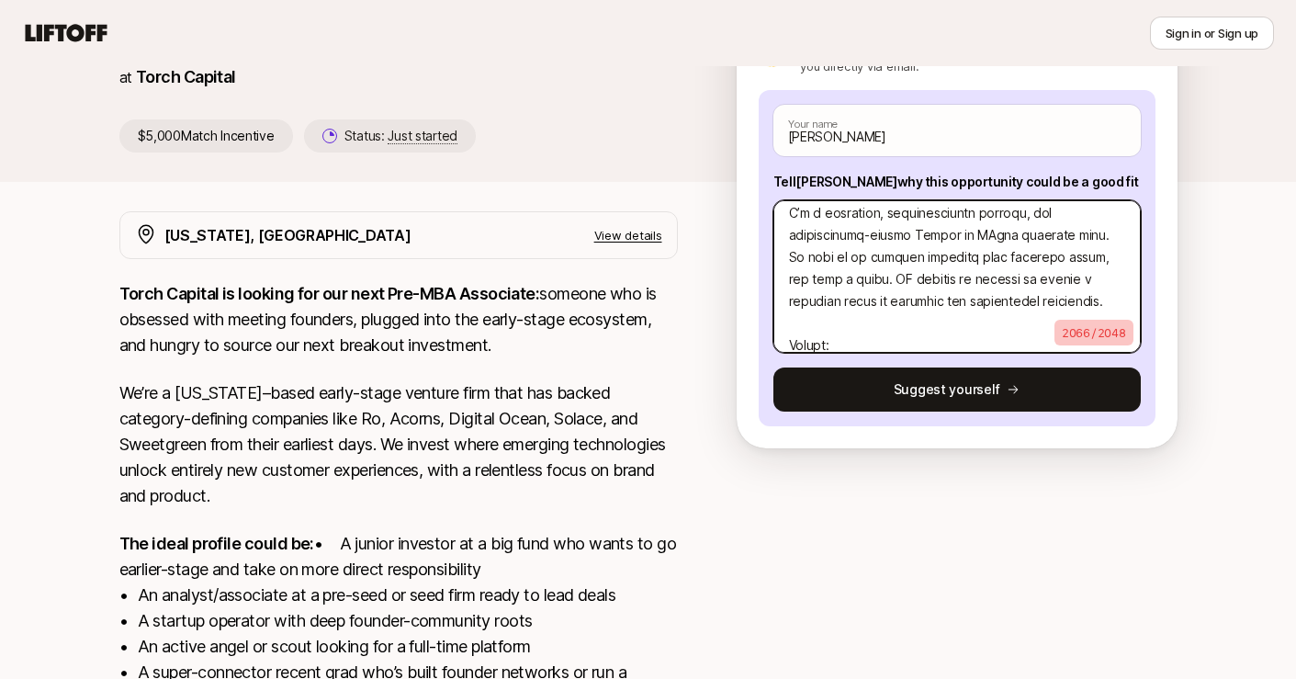
scroll to position [188, 0]
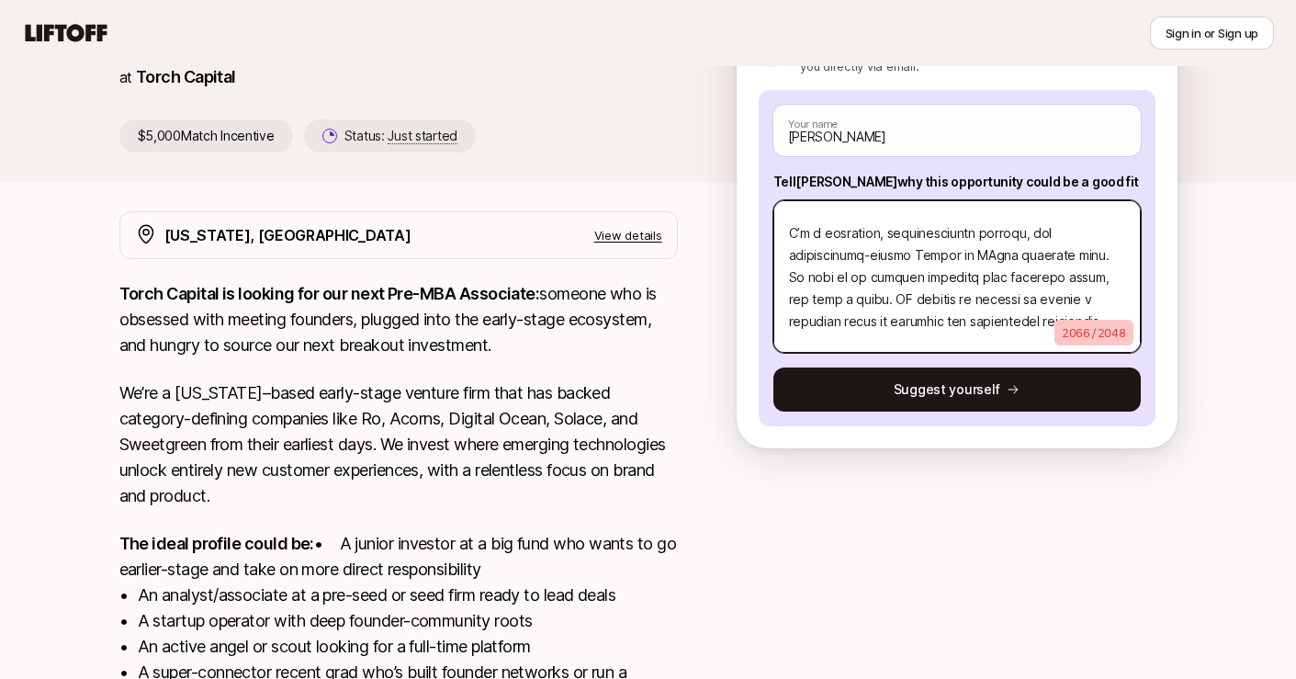
click at [957, 236] on textarea at bounding box center [956, 276] width 367 height 152
drag, startPoint x: 1022, startPoint y: 237, endPoint x: 1078, endPoint y: 237, distance: 56.0
click at [1078, 237] on textarea at bounding box center [956, 276] width 367 height 152
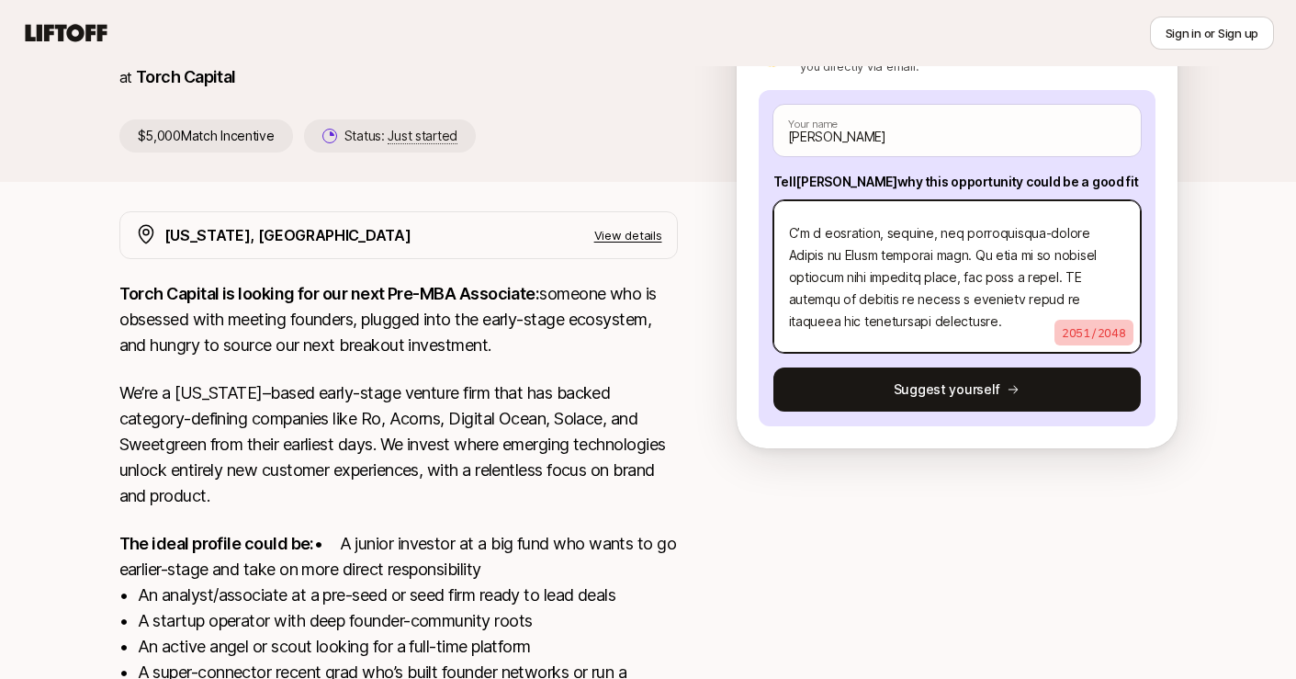
drag, startPoint x: 915, startPoint y: 260, endPoint x: 849, endPoint y: 264, distance: 65.4
click at [849, 264] on textarea at bounding box center [956, 276] width 367 height 152
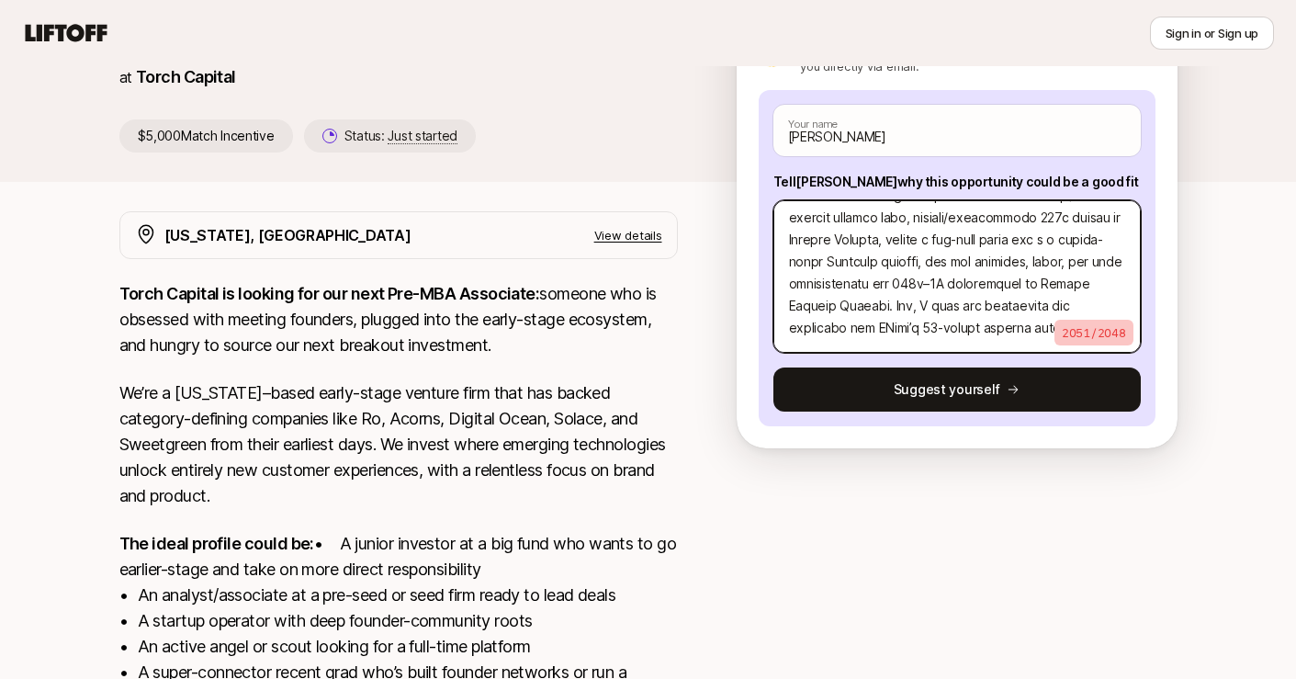
scroll to position [52, 0]
click at [1085, 236] on textarea at bounding box center [956, 276] width 367 height 152
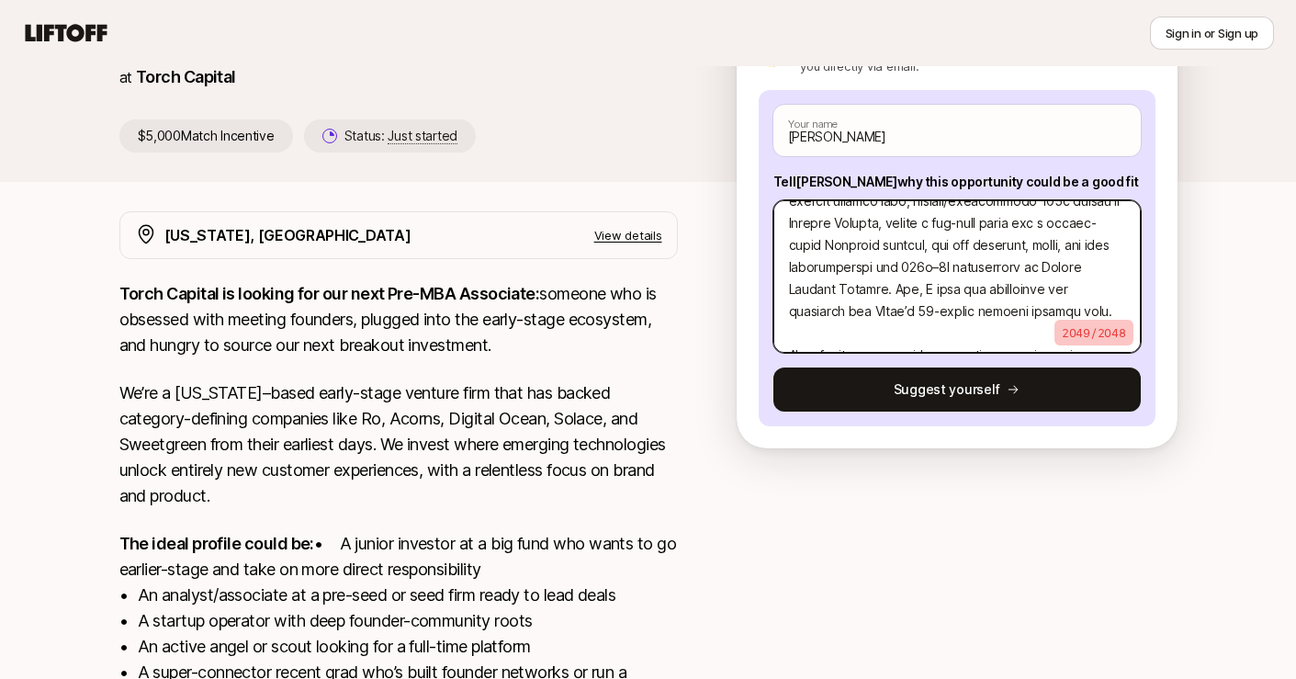
scroll to position [72, 0]
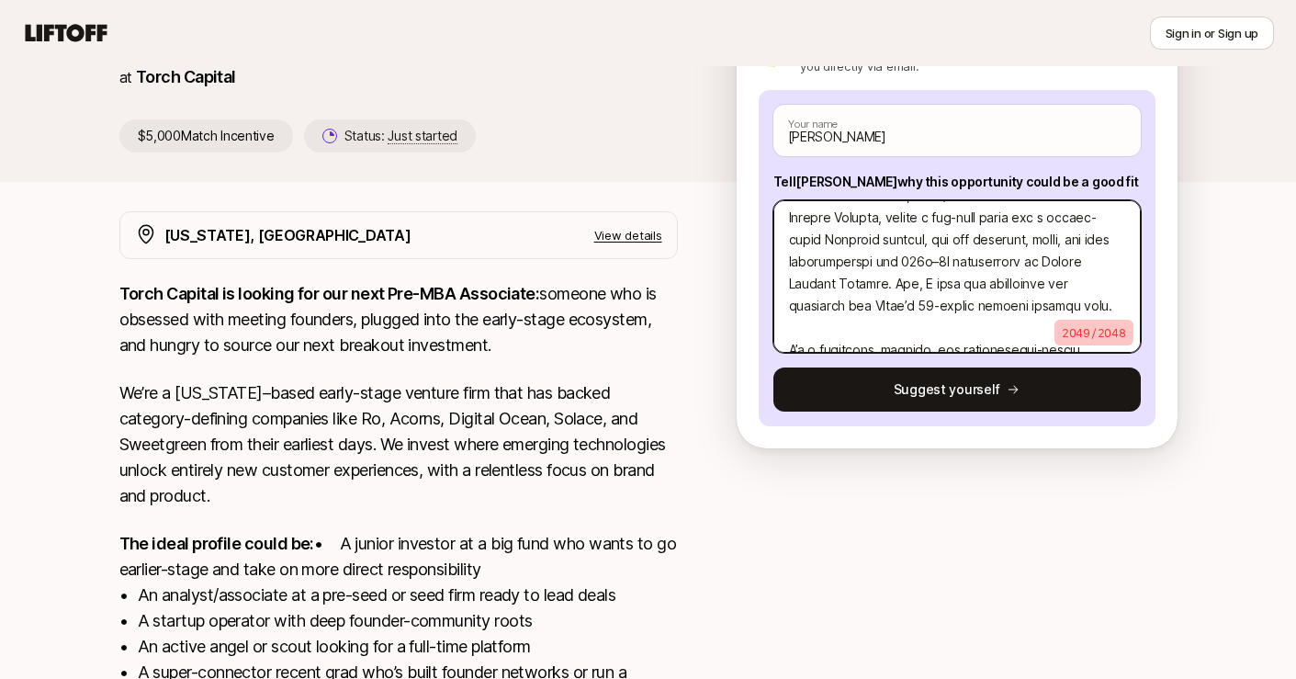
click at [1106, 283] on textarea at bounding box center [956, 276] width 367 height 152
click at [1026, 301] on textarea at bounding box center [956, 276] width 367 height 152
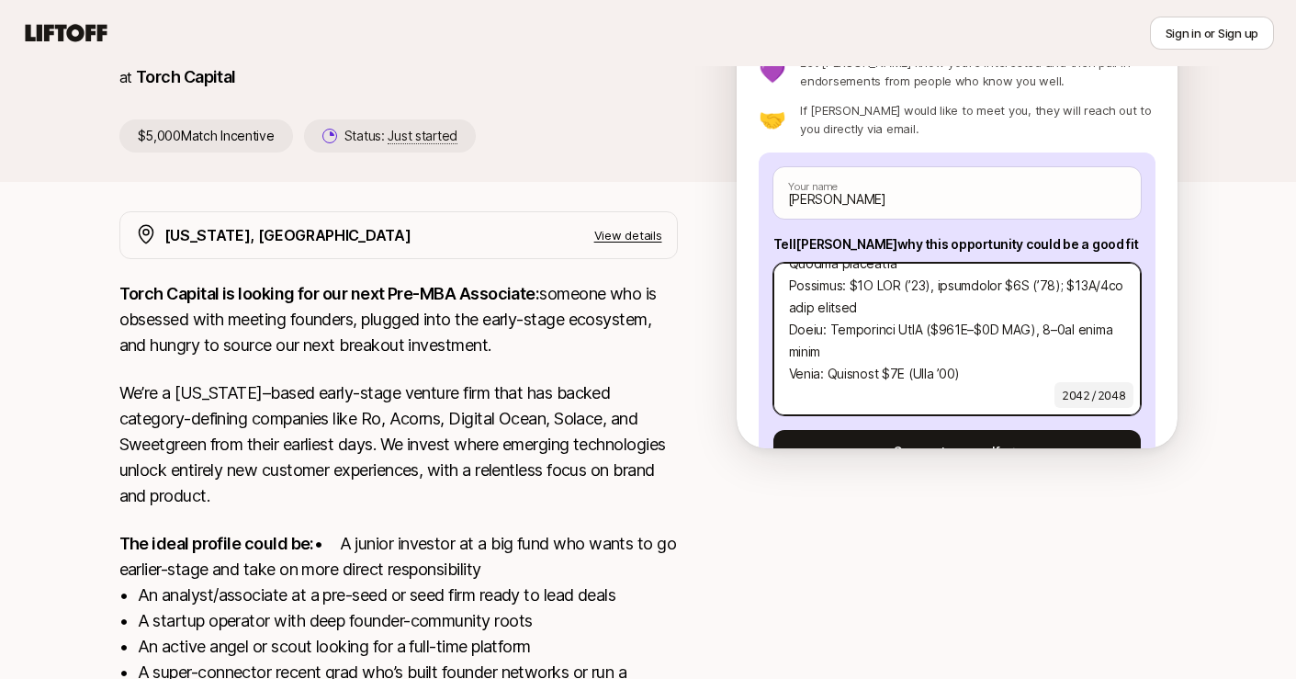
scroll to position [62, 0]
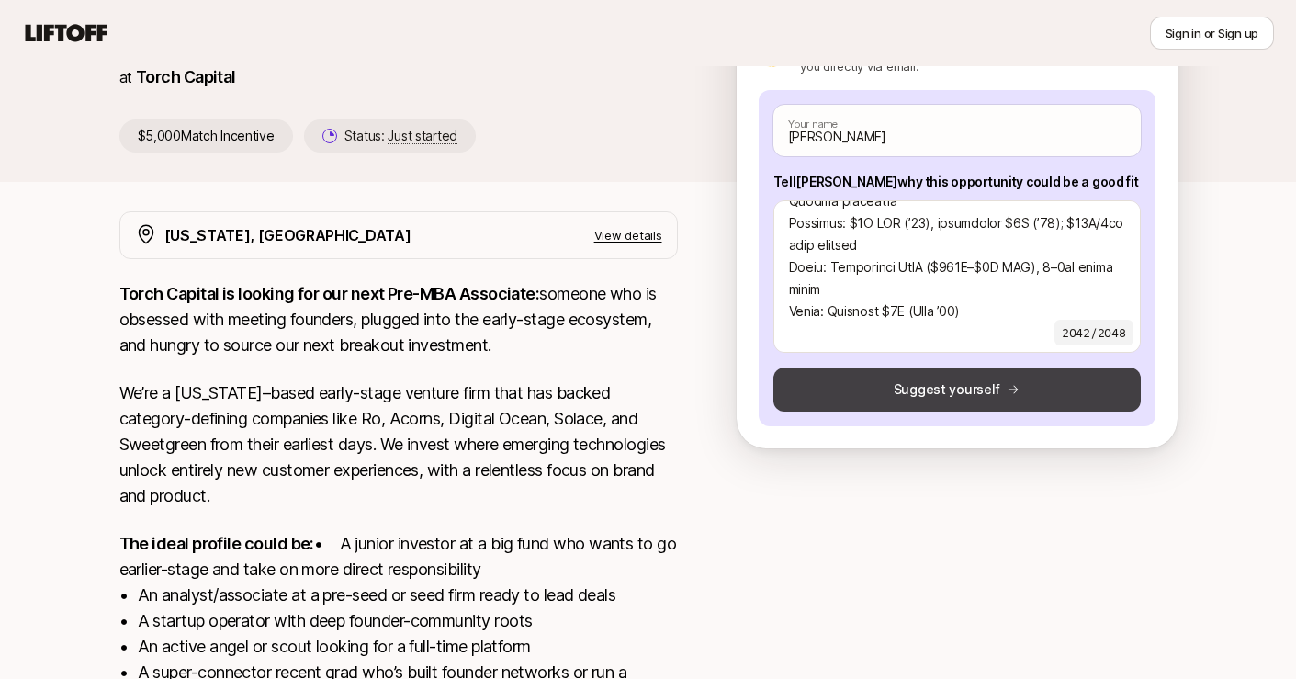
click at [913, 404] on button "Suggest yourself" at bounding box center [956, 389] width 367 height 44
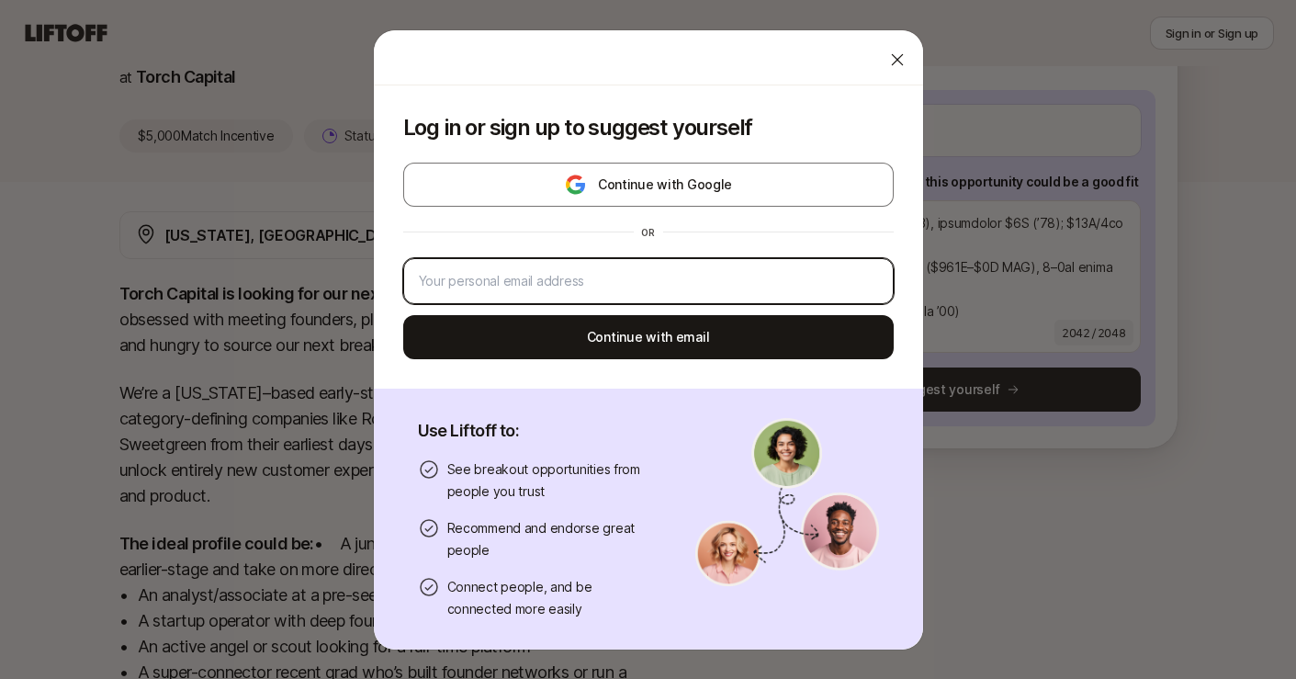
click at [636, 281] on input "email" at bounding box center [648, 281] width 459 height 22
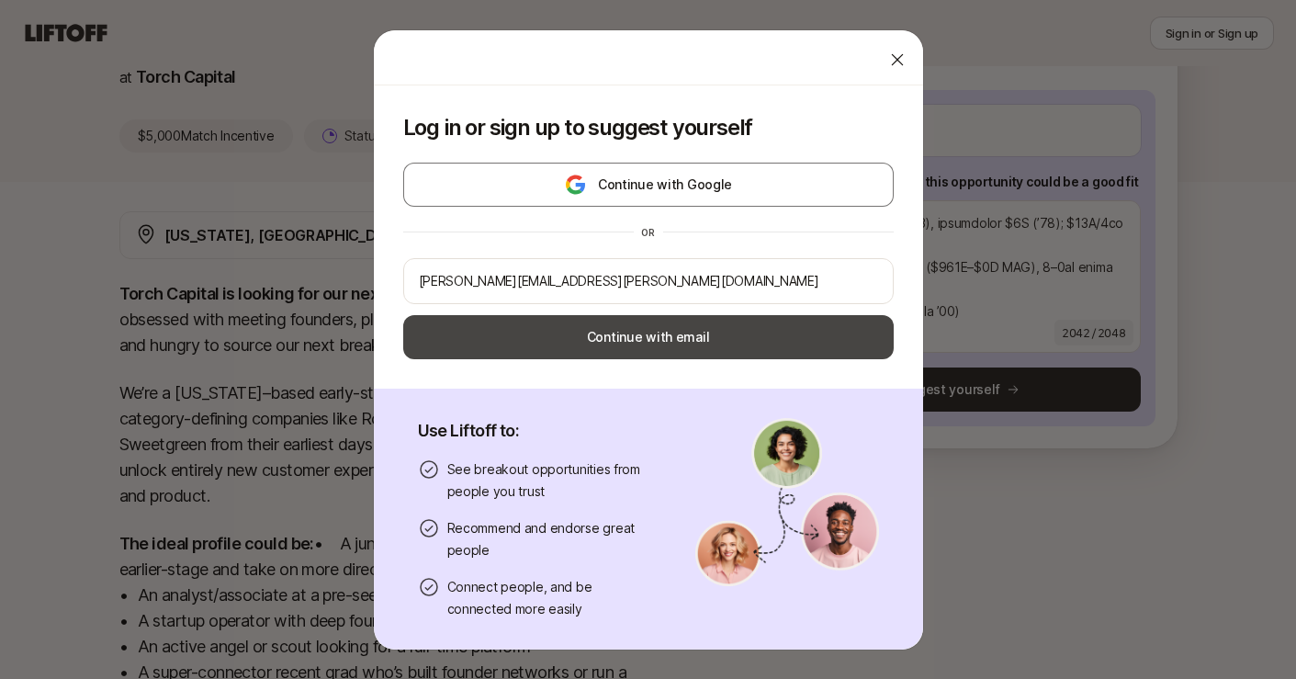
click at [636, 350] on button "Continue with email" at bounding box center [648, 337] width 490 height 44
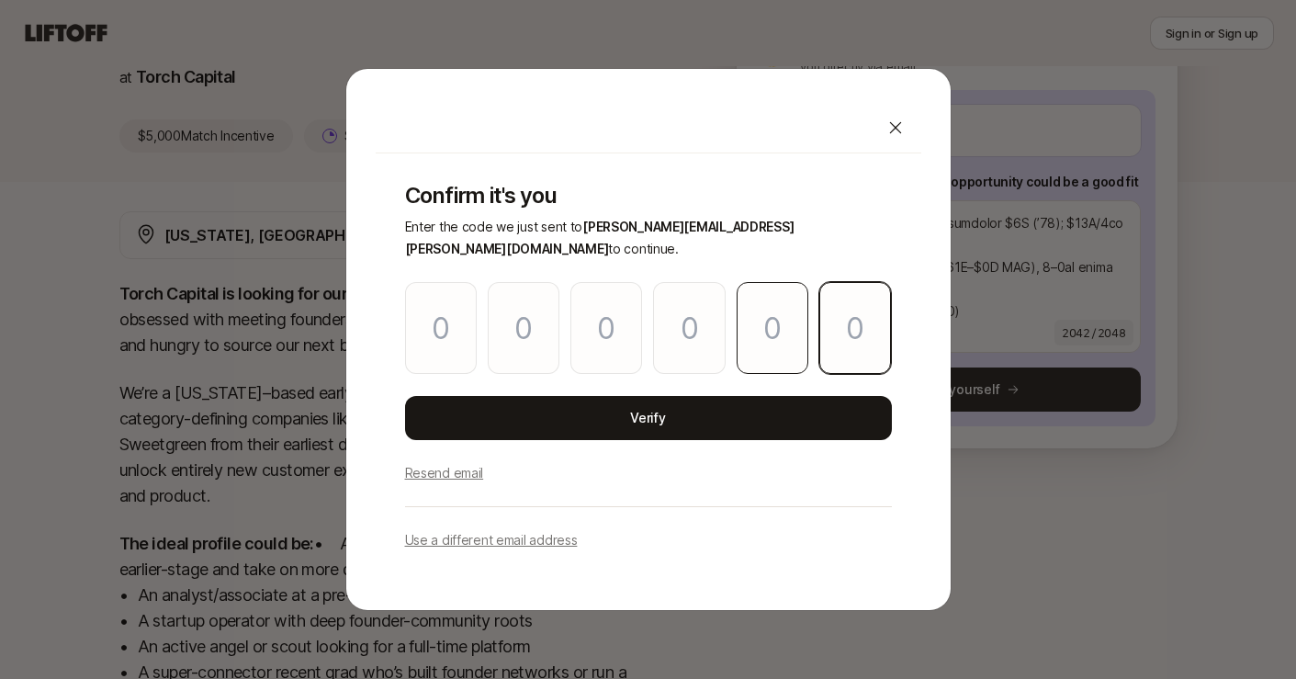
paste input "5"
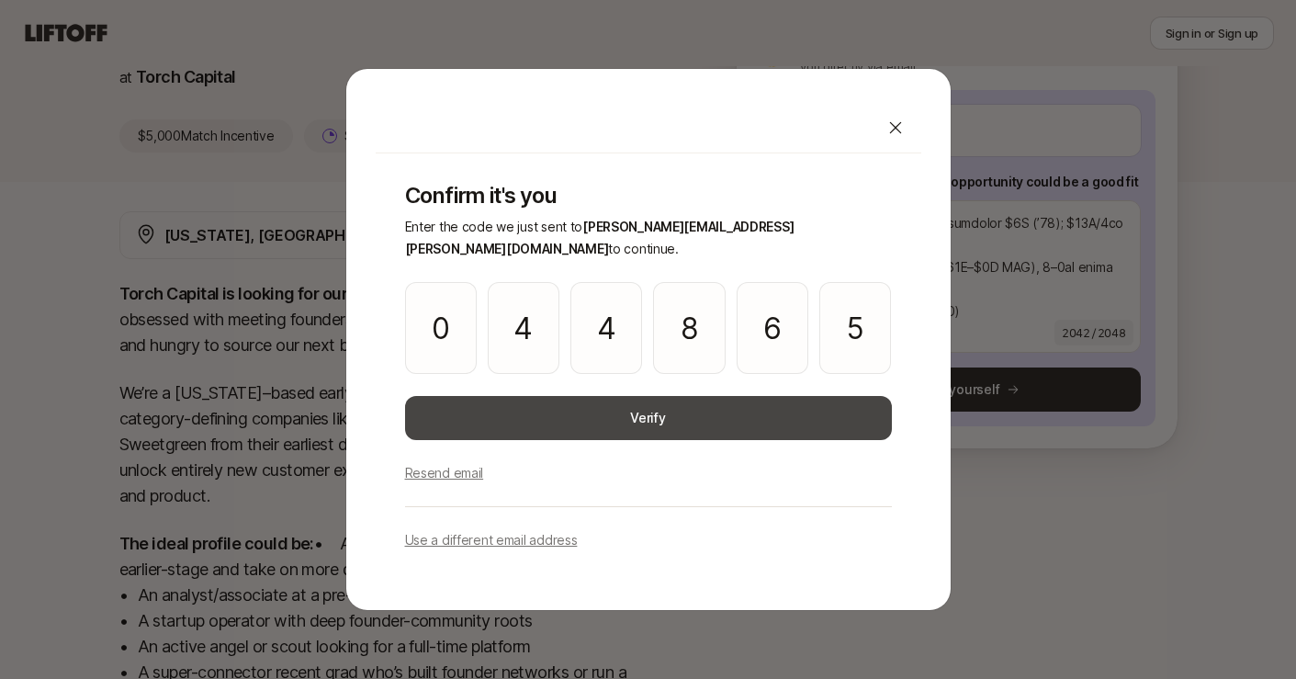
click at [717, 398] on button "Verify" at bounding box center [648, 418] width 487 height 44
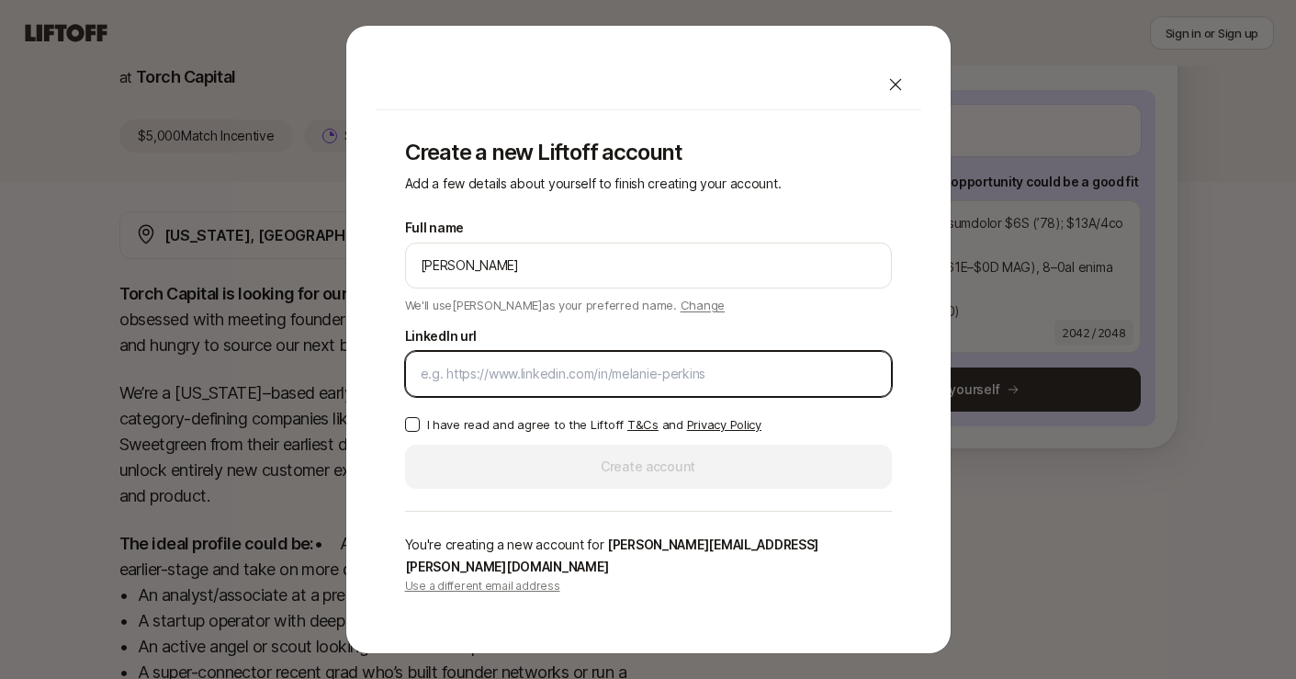
paste input "https://www.linkedin.com/in/samuel-mason-a188ab1b3/"
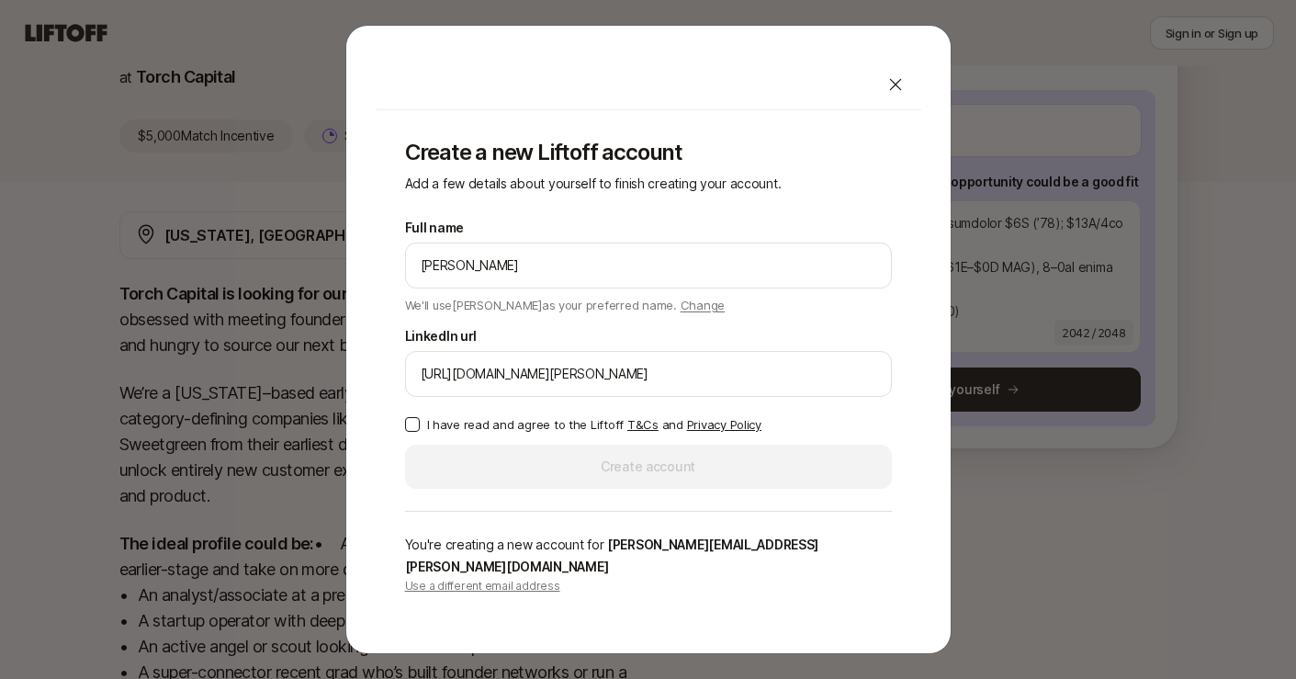
click at [413, 432] on button "I have read and agree to the Liftoff T&Cs and Privacy Policy" at bounding box center [412, 424] width 15 height 15
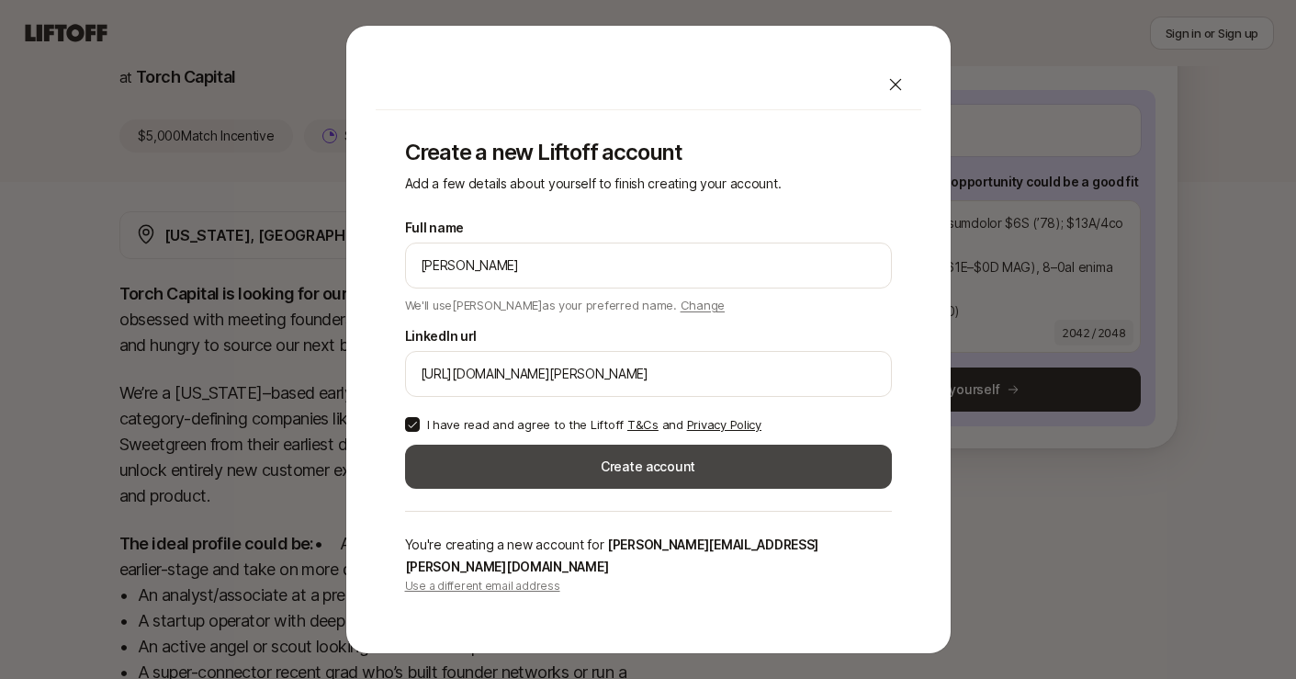
click at [614, 477] on button "Create account" at bounding box center [648, 466] width 487 height 44
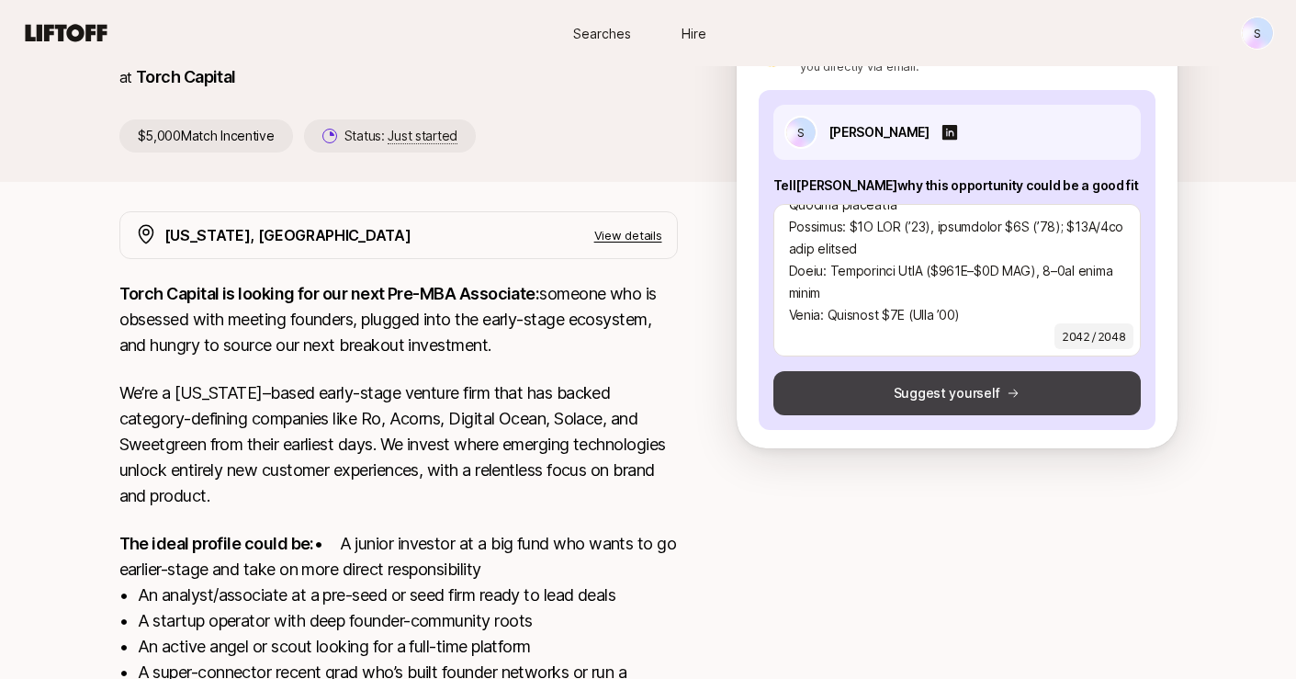
click at [936, 393] on button "Suggest yourself" at bounding box center [956, 393] width 367 height 44
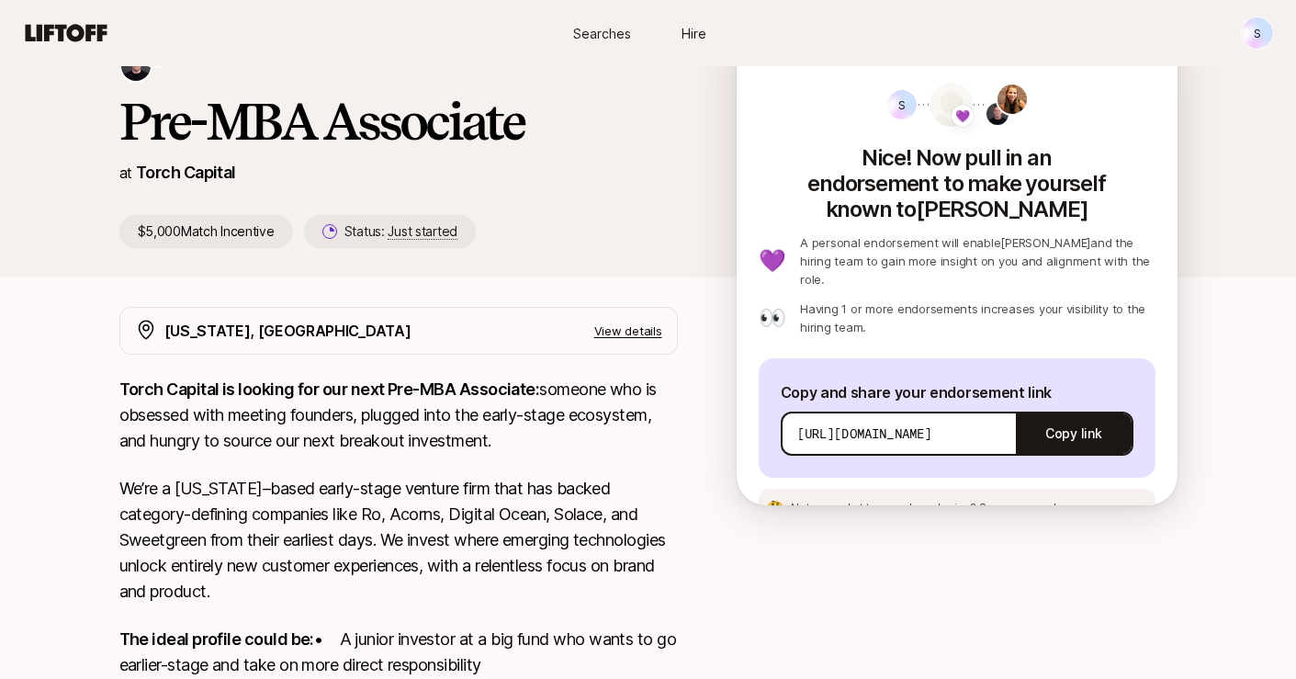
scroll to position [112, 0]
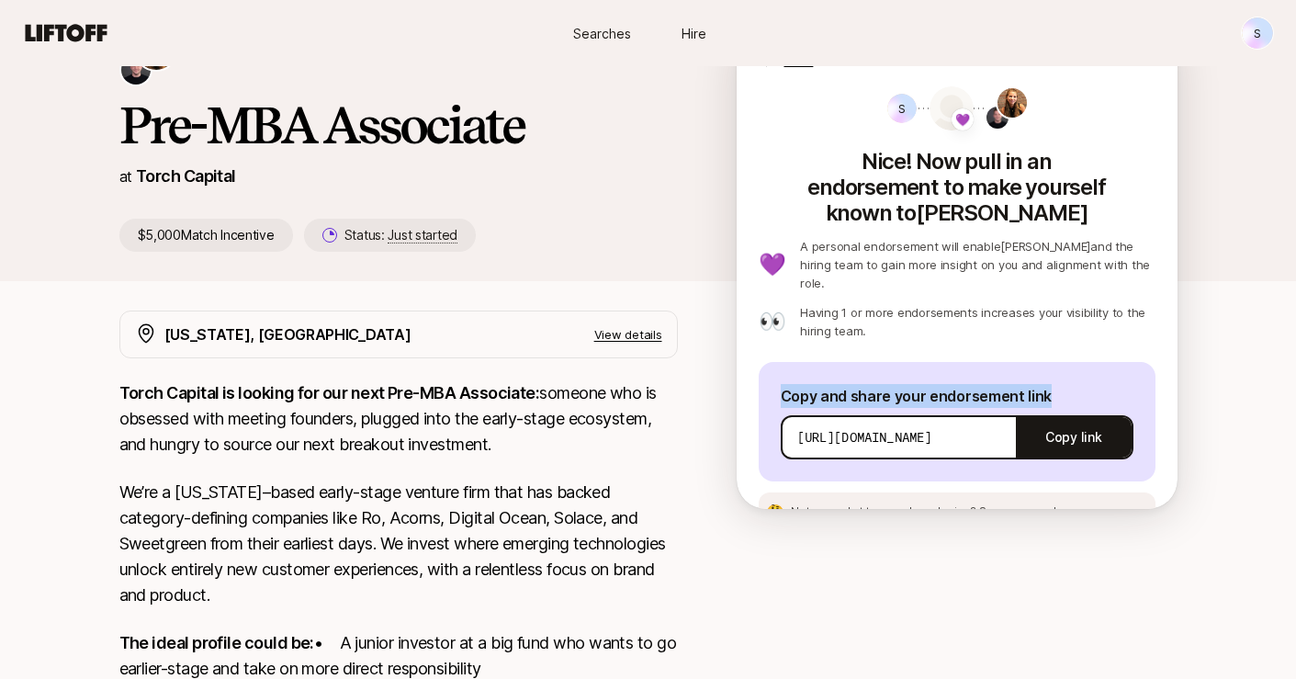
drag, startPoint x: 1075, startPoint y: 353, endPoint x: 744, endPoint y: 357, distance: 331.5
click at [744, 357] on div "S 💜 Nice! Now pull in an endorsement to make yourself known to Katie 💜 A person…" at bounding box center [957, 316] width 441 height 461
click at [1092, 411] on button "Copy link" at bounding box center [1073, 436] width 115 height 51
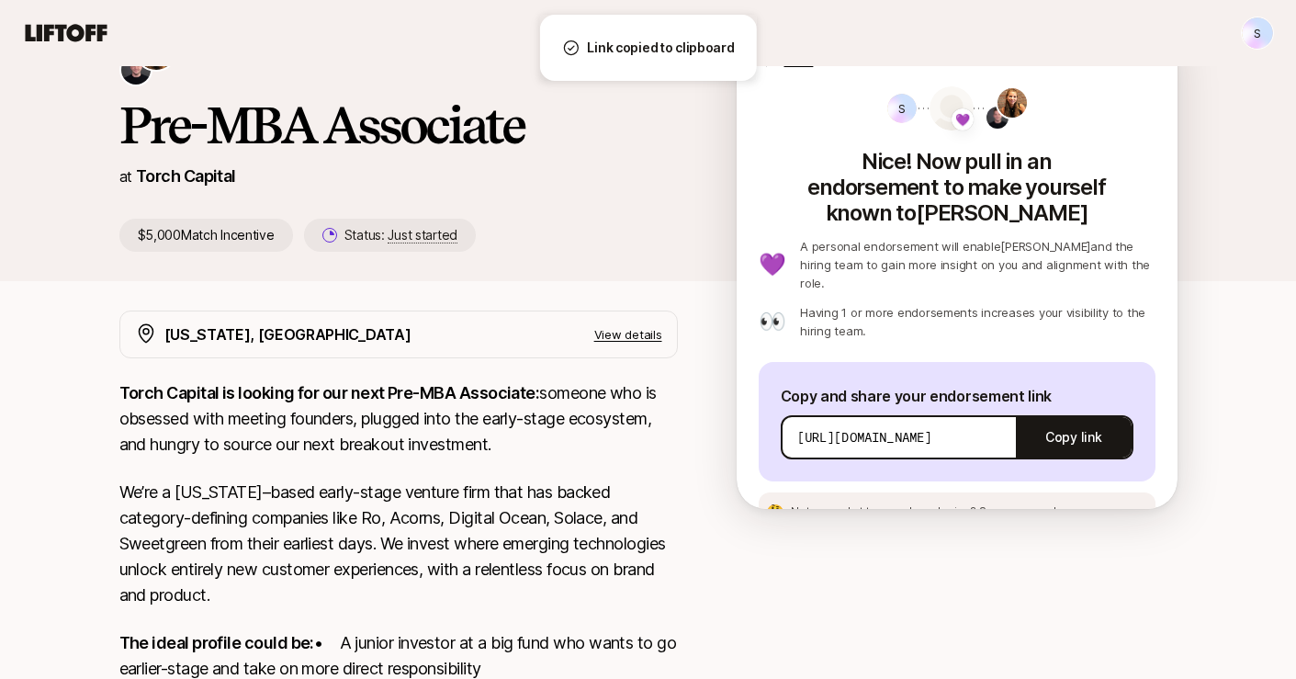
click at [748, 535] on div at bounding box center [957, 615] width 441 height 610
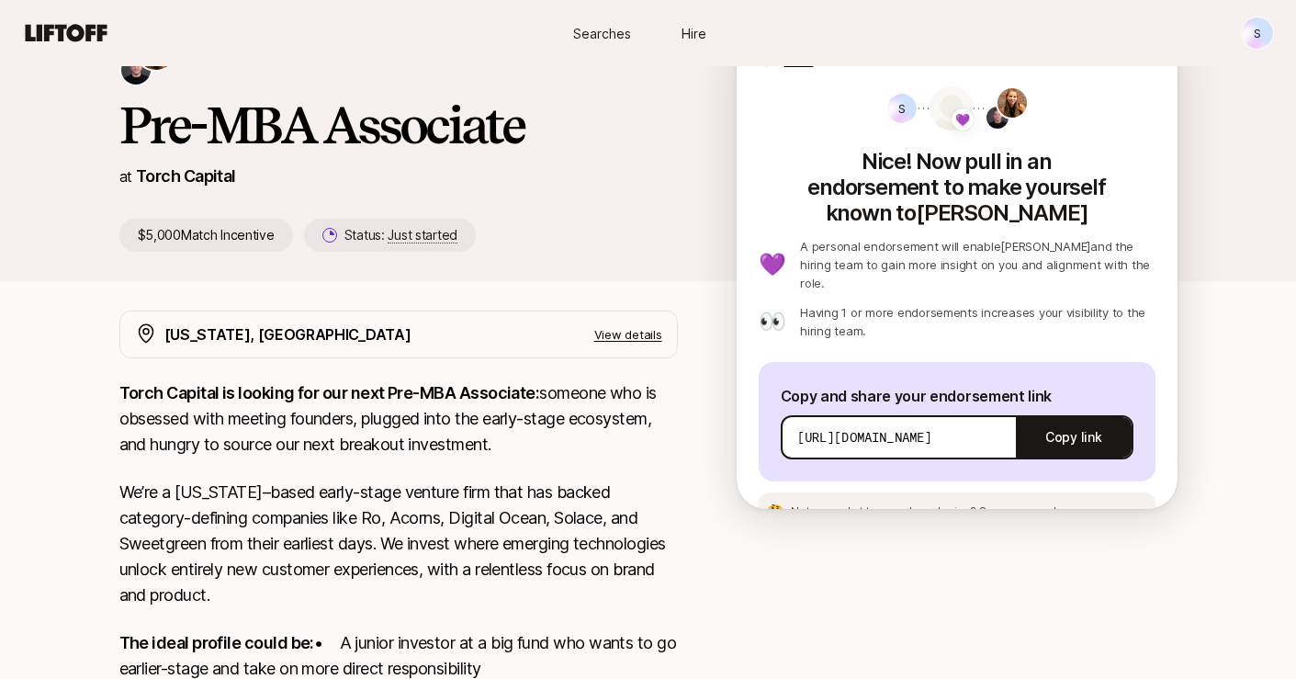
click at [932, 428] on p "https://app.liftoff.xyz/s/xeV2vG?token=504d3f58-c412-4053-9197-82ffe4b7caa0&act…" at bounding box center [864, 437] width 135 height 18
click at [1186, 450] on div "New York, NY View details Torch Capital is looking for our next Pre-MBA Associa…" at bounding box center [648, 626] width 1102 height 632
drag, startPoint x: 897, startPoint y: 285, endPoint x: 835, endPoint y: 269, distance: 64.4
click at [835, 303] on p "Having 1 or more endorsements increases your visibility to the hiring team." at bounding box center [977, 321] width 354 height 37
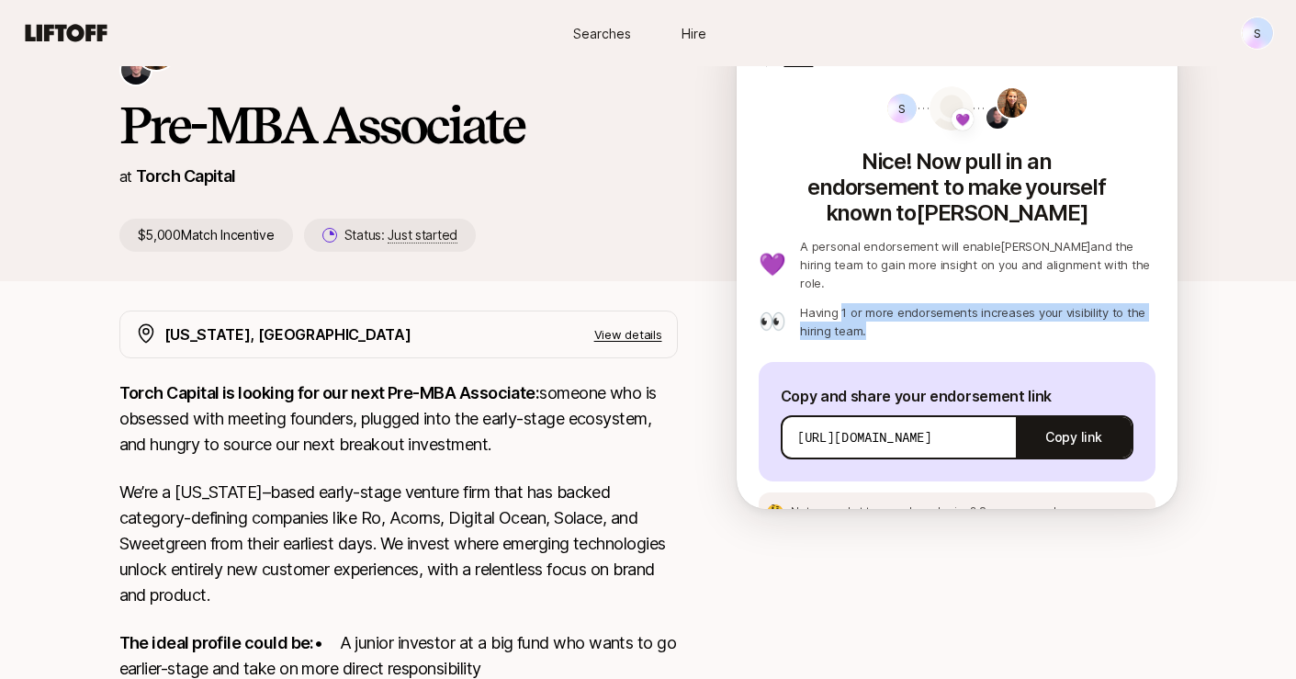
click at [835, 303] on p "Having 1 or more endorsements increases your visibility to the hiring team." at bounding box center [977, 321] width 354 height 37
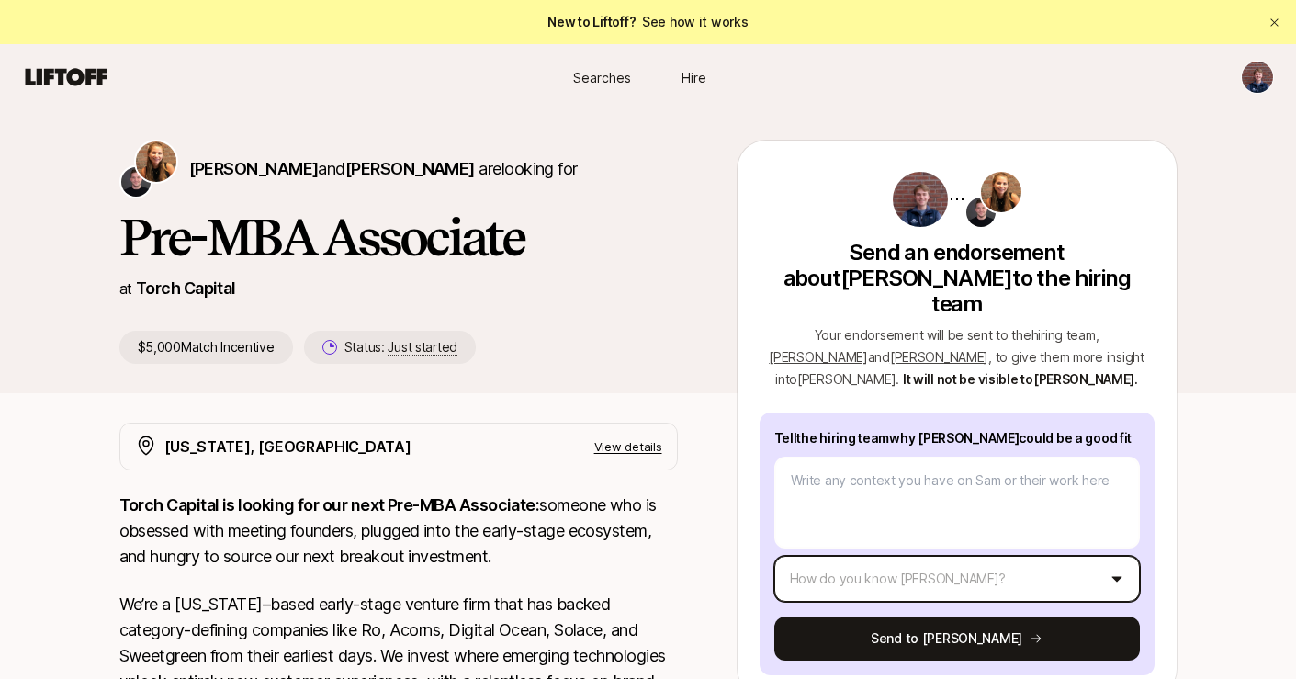
click at [1028, 534] on html "New to Liftoff? See how it works Searches Hire Searches Hire [PERSON_NAME] and …" at bounding box center [648, 339] width 1296 height 679
click at [635, 366] on html "New to Liftoff? See how it works Searches Hire Searches Hire [PERSON_NAME] and …" at bounding box center [648, 339] width 1296 height 679
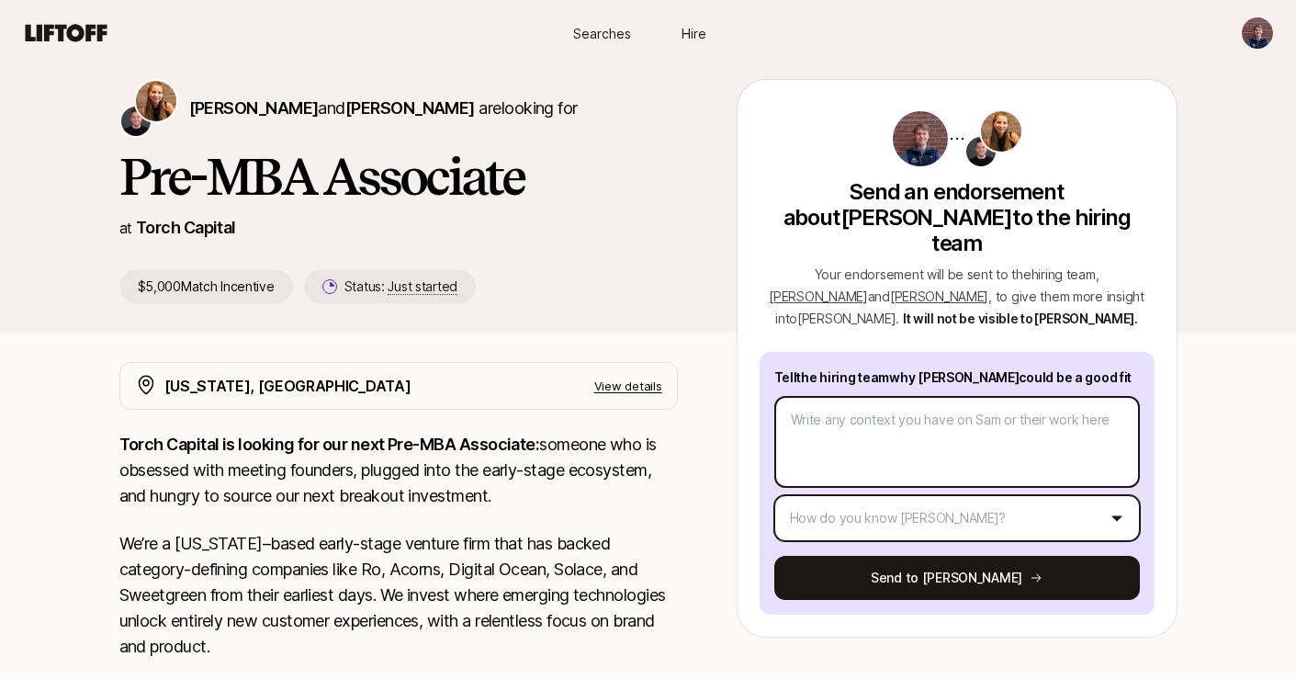
scroll to position [68, 0]
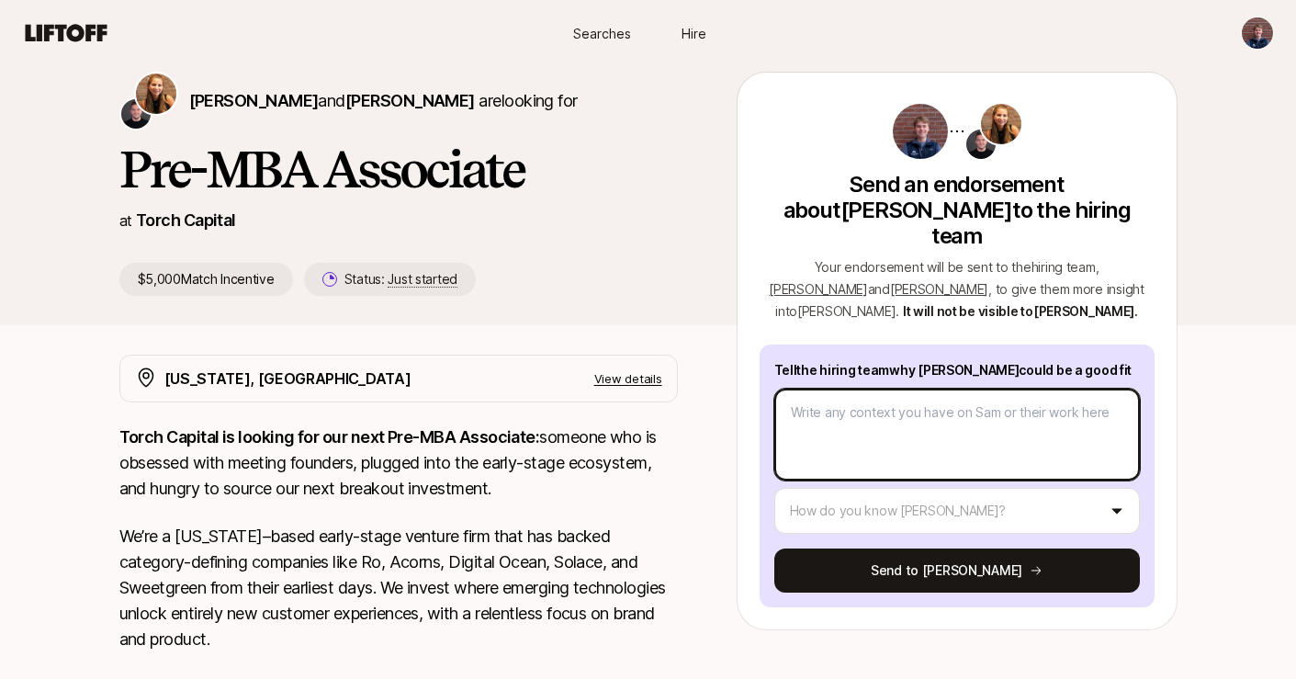
click at [843, 433] on textarea at bounding box center [956, 434] width 365 height 92
type textarea "a"
type textarea "x"
type textarea "aq"
type textarea "x"
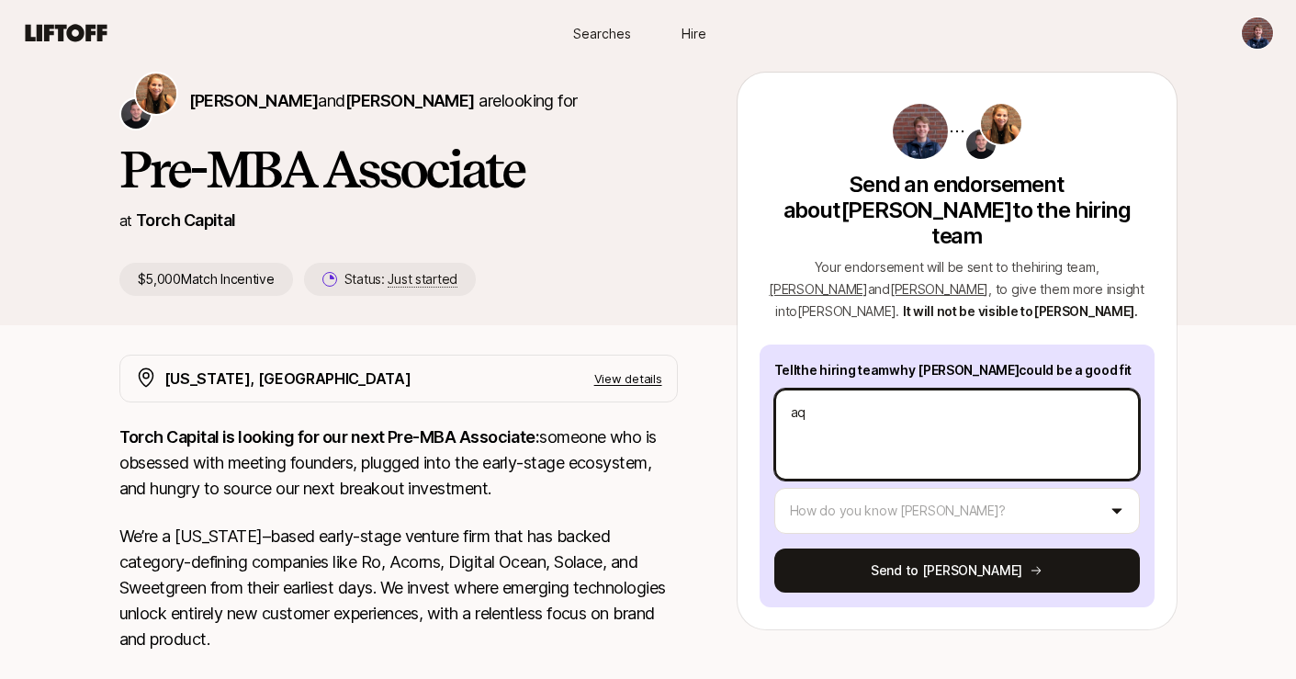
type textarea "aqa"
type textarea "x"
type textarea "aqaa"
type textarea "x"
type textarea "aqa"
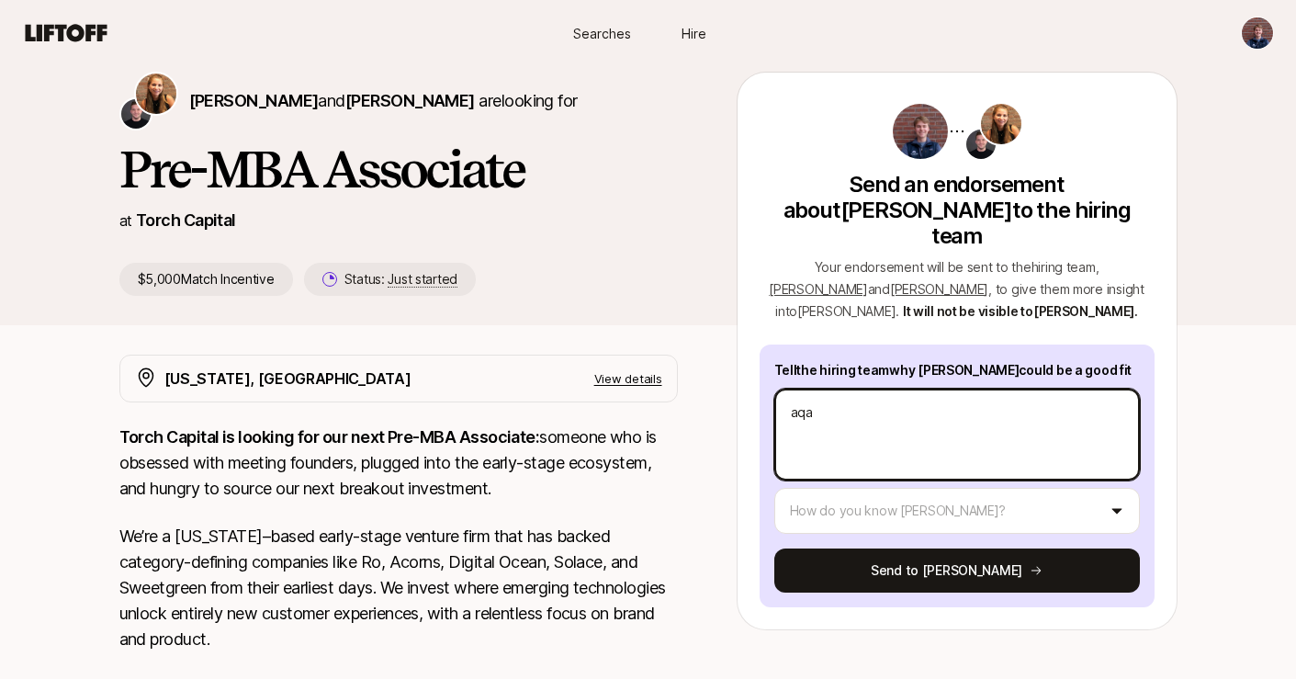
type textarea "x"
type textarea "aq"
type textarea "x"
type textarea "a"
type textarea "x"
